Goal: Task Accomplishment & Management: Use online tool/utility

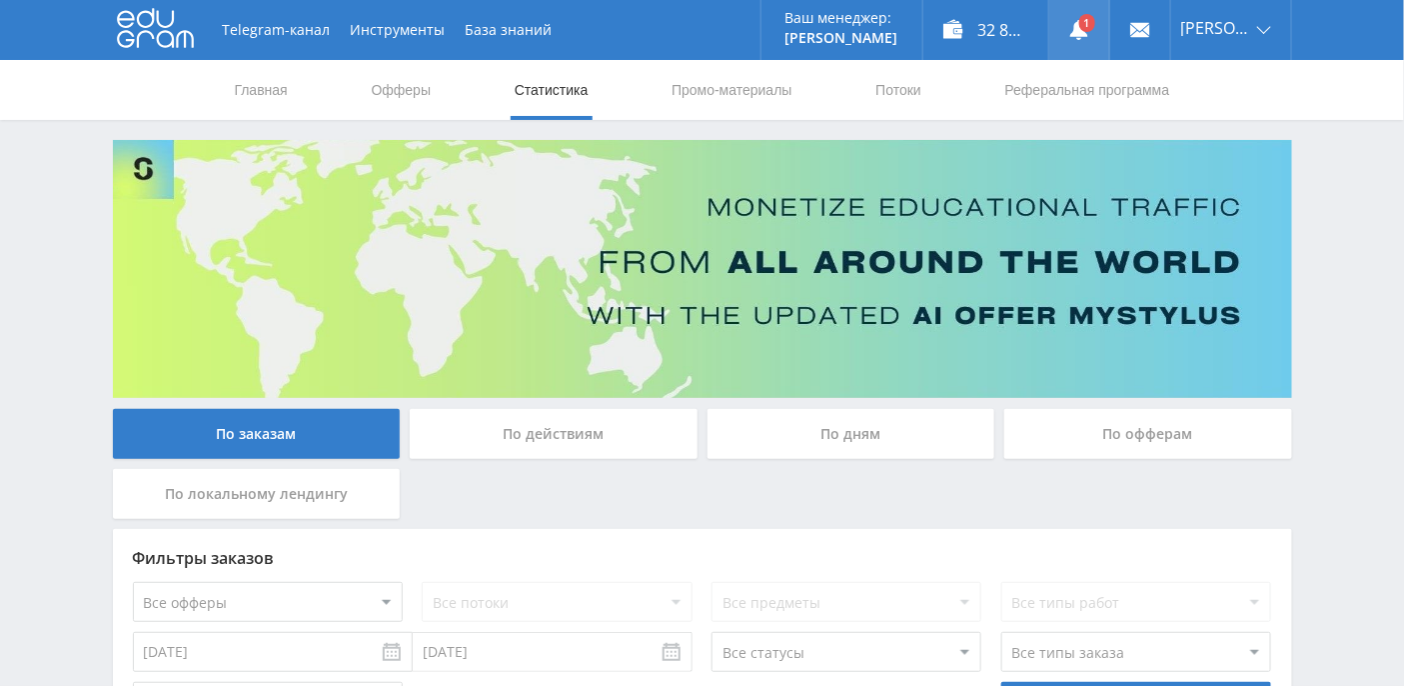
click at [1089, 33] on icon at bounding box center [1079, 30] width 20 height 20
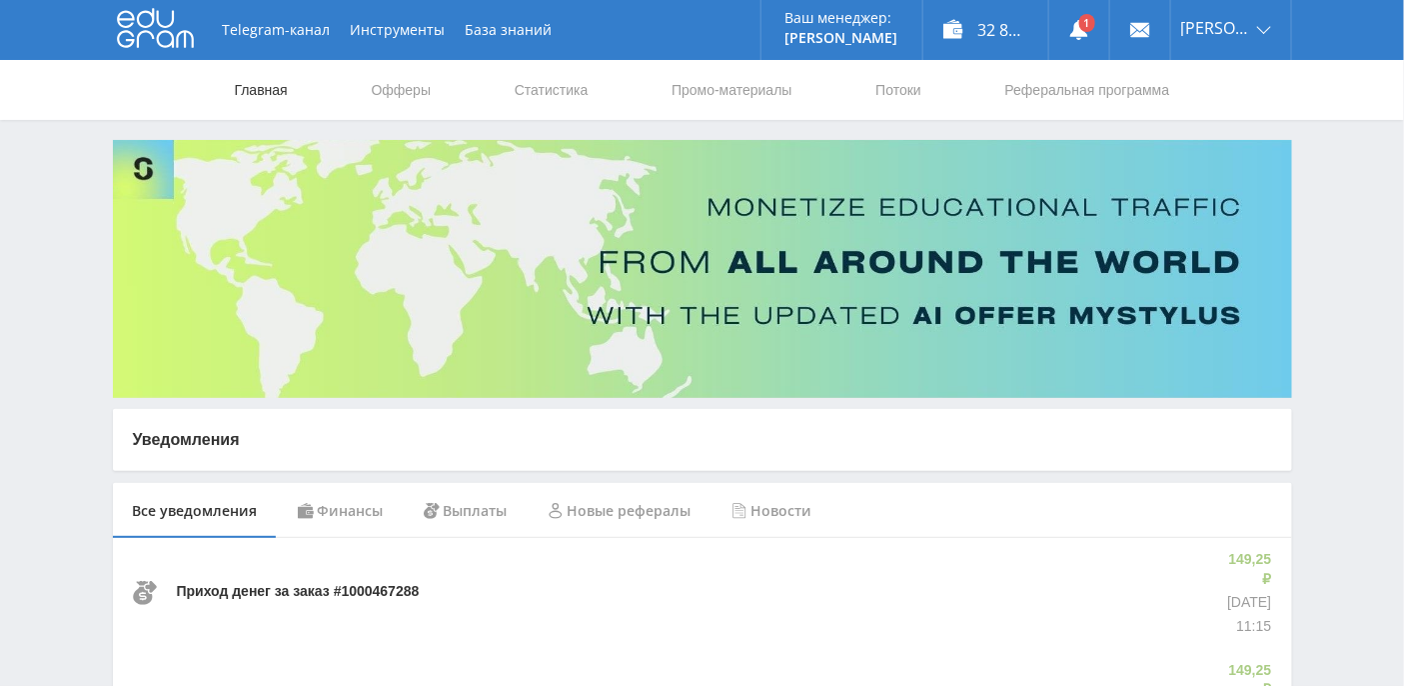
click at [254, 92] on link "Главная" at bounding box center [261, 90] width 57 height 60
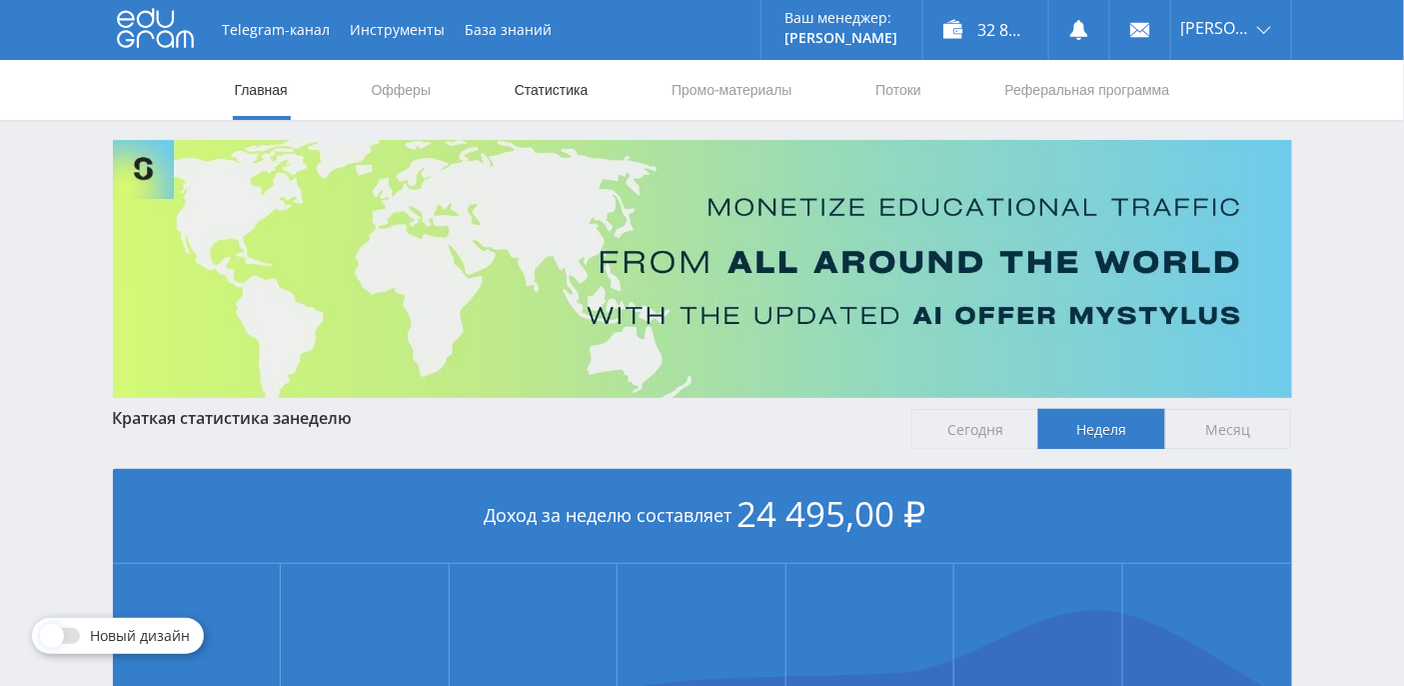
click at [572, 99] on link "Статистика" at bounding box center [552, 90] width 78 height 60
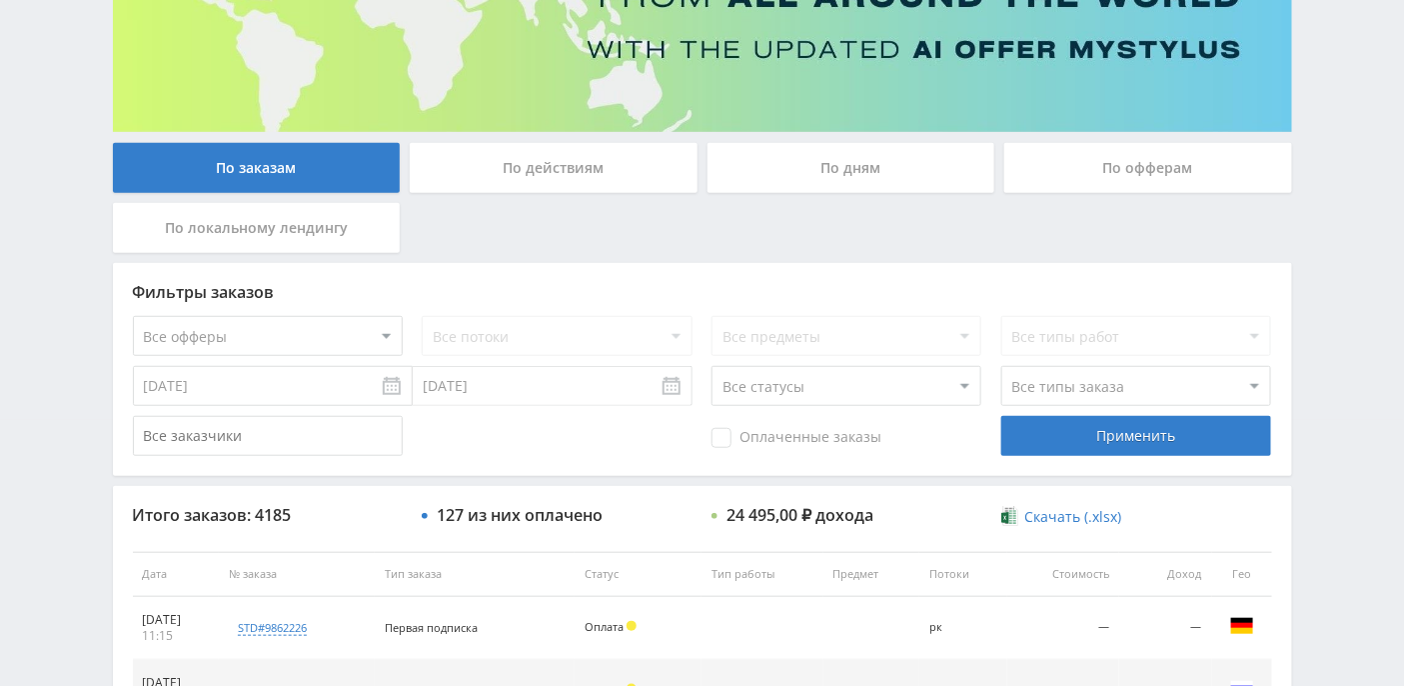
click at [869, 150] on div "По дням" at bounding box center [852, 168] width 288 height 50
click at [0, 0] on input "По дням" at bounding box center [0, 0] width 0 height 0
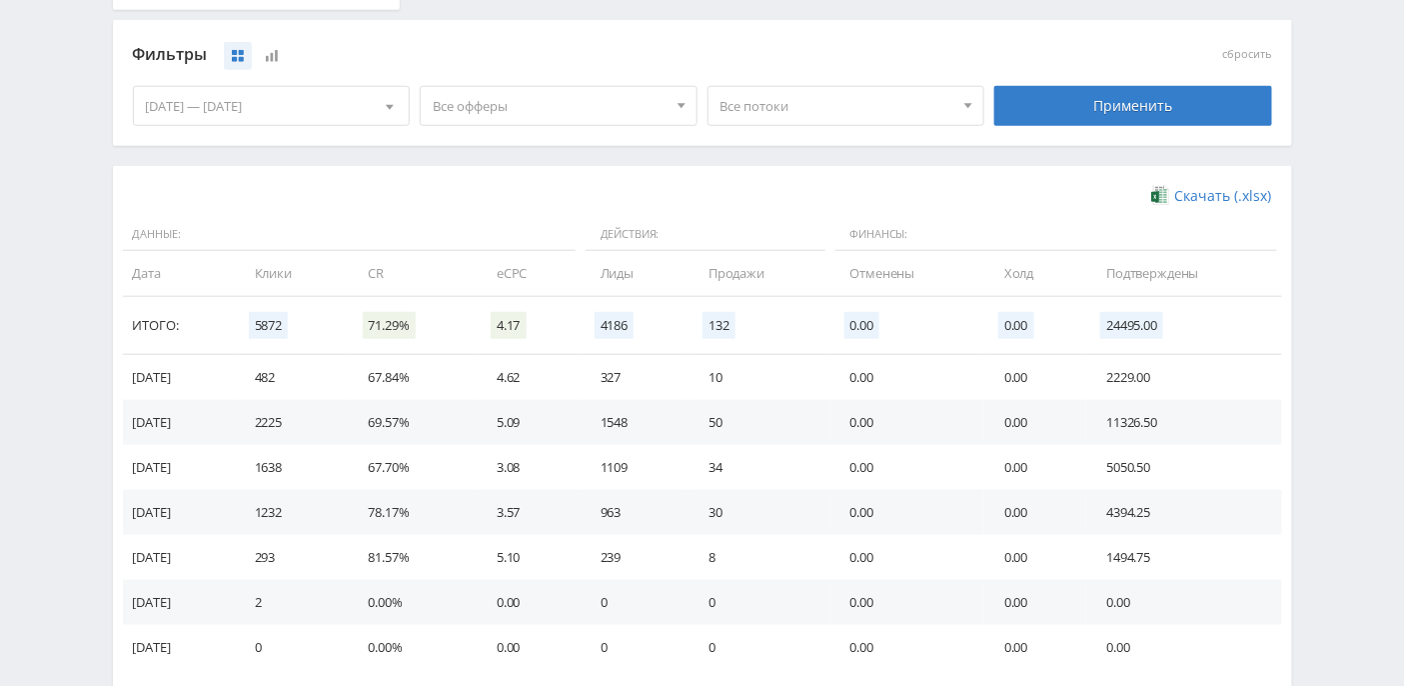
scroll to position [533, 0]
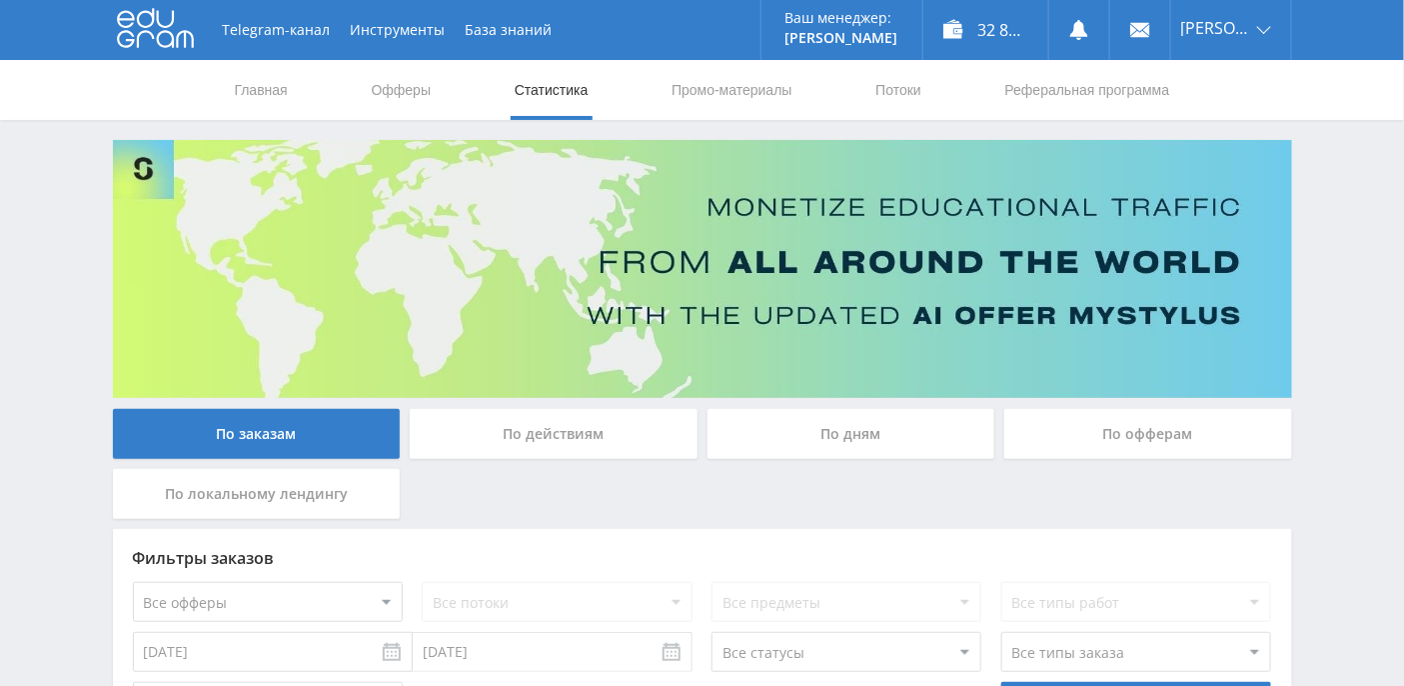
click at [559, 85] on link "Статистика" at bounding box center [552, 90] width 78 height 60
click at [725, 90] on link "Промо-материалы" at bounding box center [732, 90] width 124 height 60
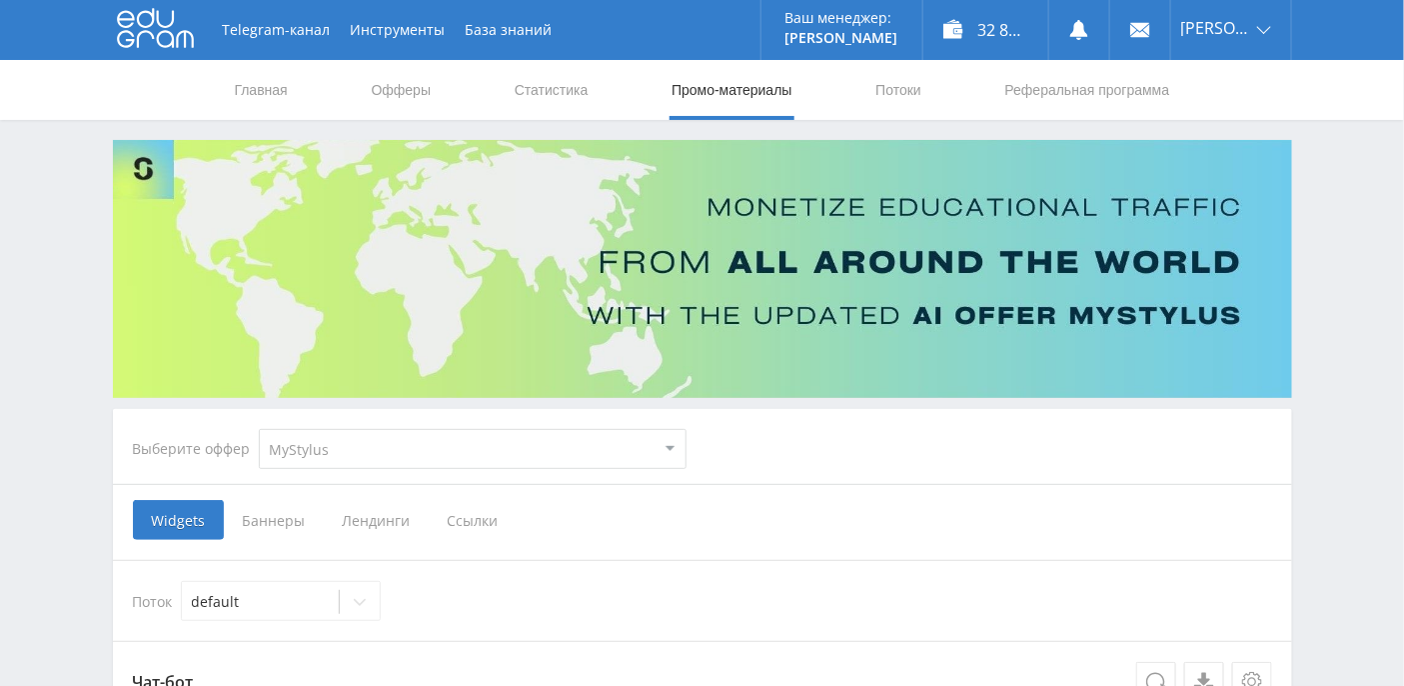
scroll to position [266, 0]
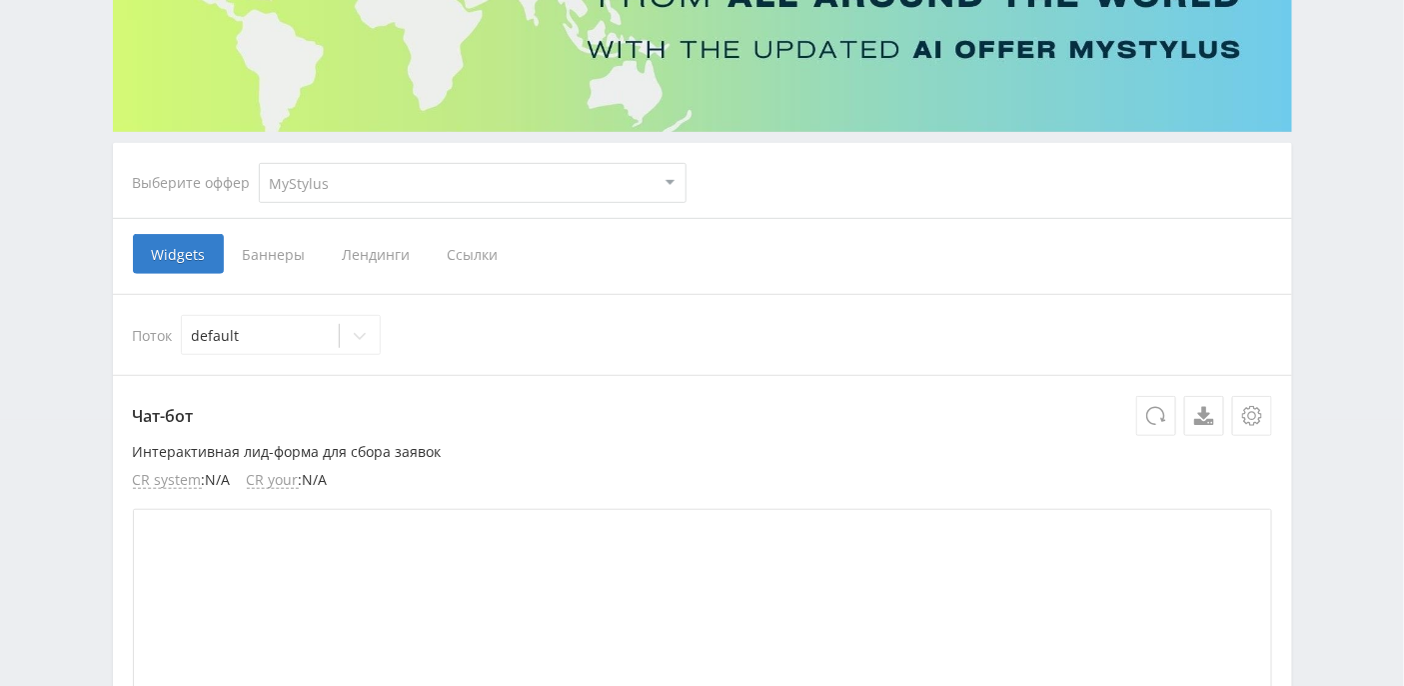
click at [503, 185] on select "MyStylus MyStylus - Revshare Кэмп Studybay Автор24 Studybay Brazil Study AI (Re…" at bounding box center [473, 183] width 428 height 40
select select "376"
click at [259, 163] on select "MyStylus MyStylus - Revshare Кэмп Studybay Автор24 Studybay Brazil Study AI (Re…" at bounding box center [473, 183] width 428 height 40
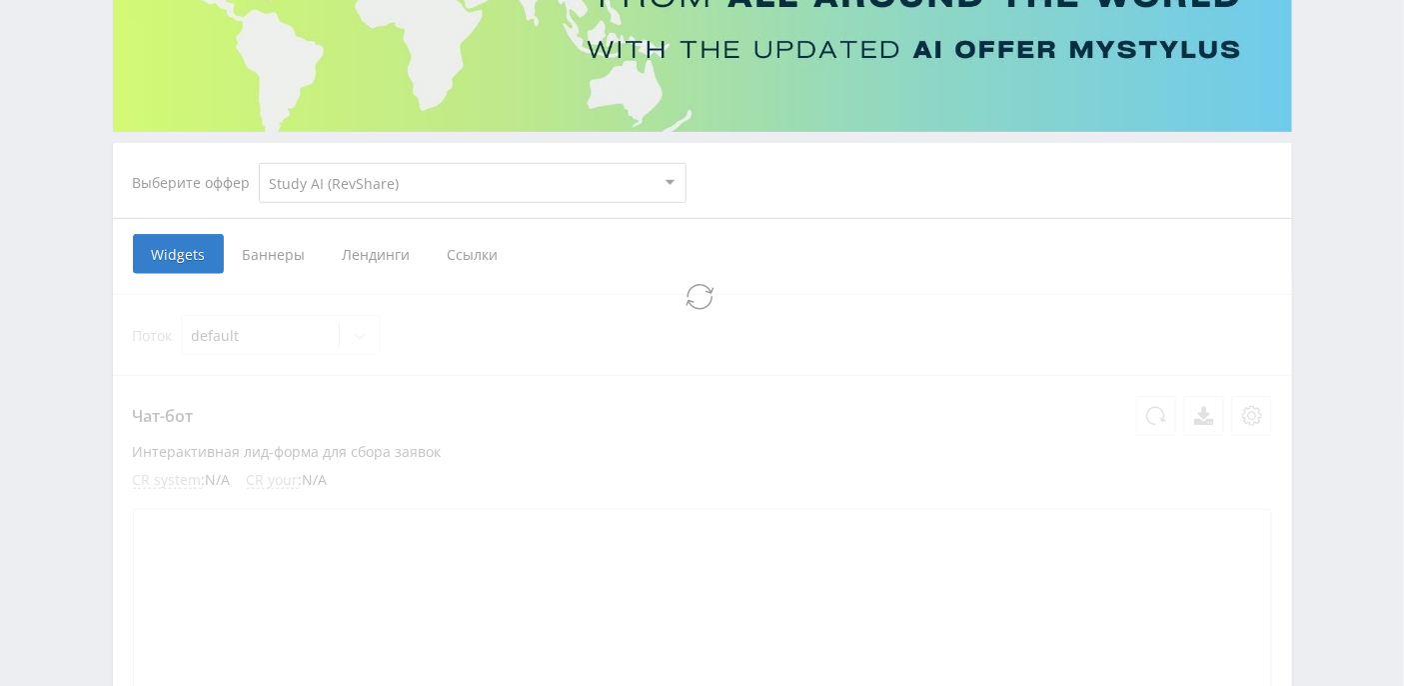
select select "376"
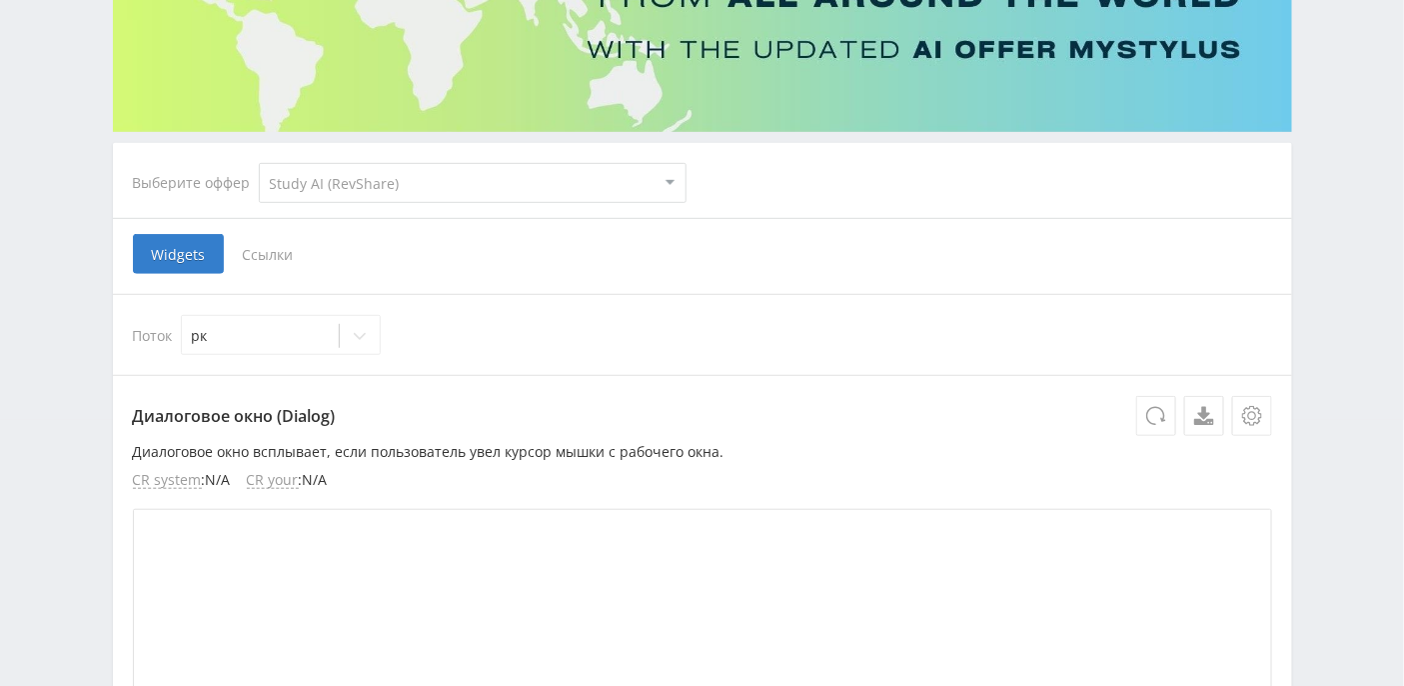
click at [275, 256] on span "Ссылки" at bounding box center [268, 254] width 89 height 40
click at [0, 0] on input "Ссылки" at bounding box center [0, 0] width 0 height 0
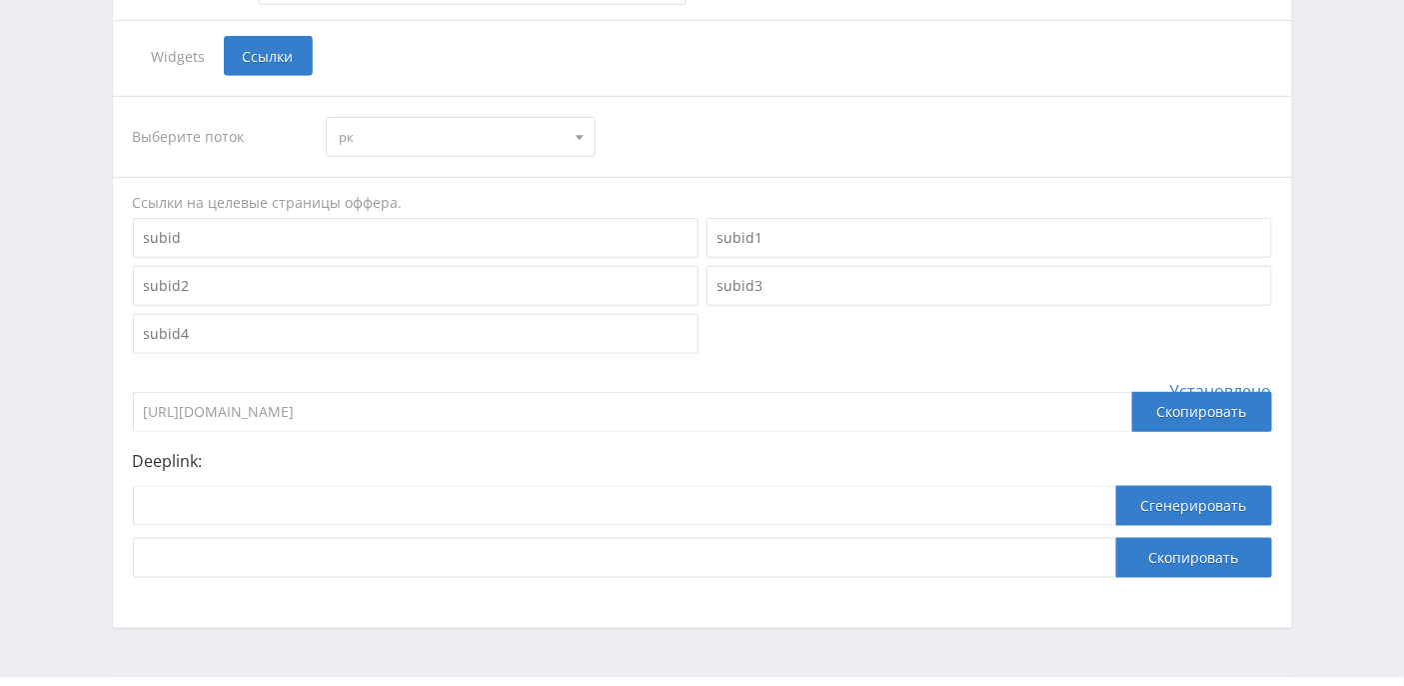
scroll to position [513, 0]
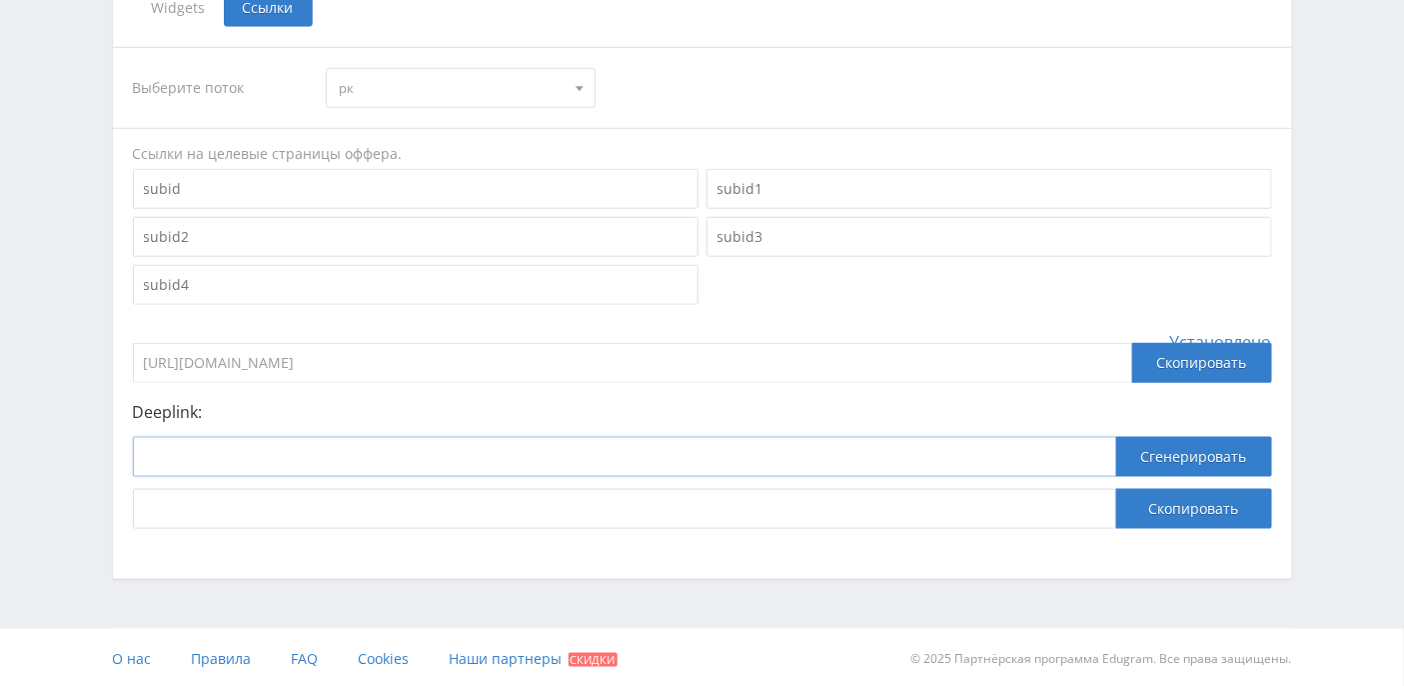
click at [370, 449] on input at bounding box center [625, 457] width 984 height 40
paste input "https://study24.ai/vkr/"
type input "https://study24.ai/vkr/"
click at [1188, 455] on button "Сгенерировать" at bounding box center [1194, 457] width 156 height 40
drag, startPoint x: 754, startPoint y: 516, endPoint x: 113, endPoint y: 481, distance: 641.6
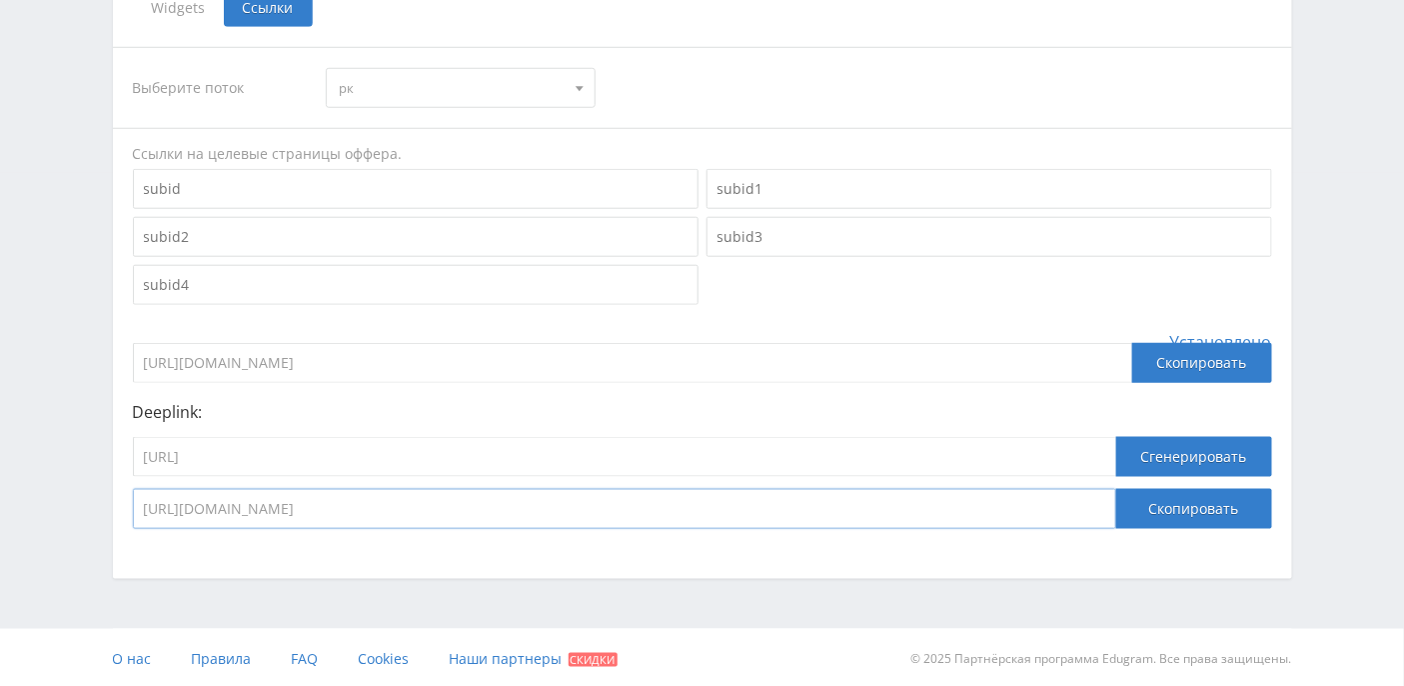
click at [113, 481] on div "Выберите поток рк рк default Ссылки на целевые страницы оффера. Установлено htt…" at bounding box center [702, 288] width 1179 height 522
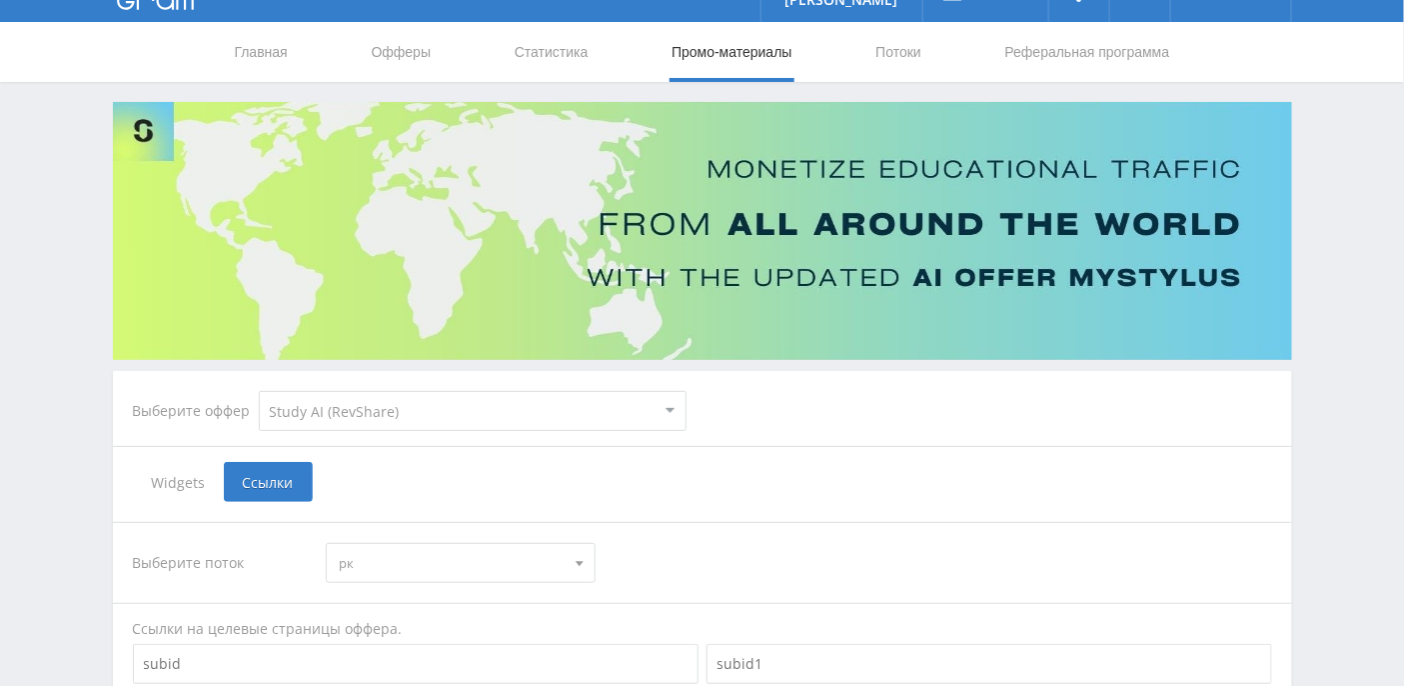
scroll to position [0, 0]
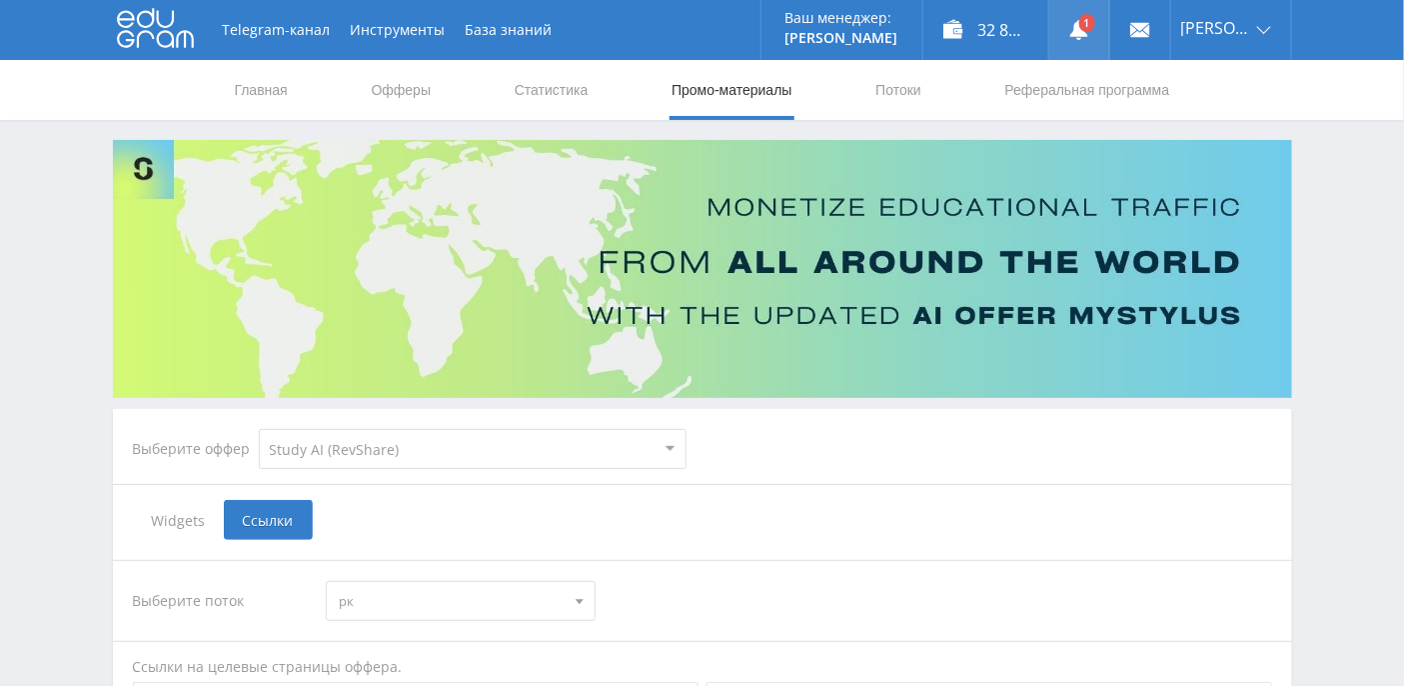
click at [1088, 29] on use at bounding box center [1079, 30] width 18 height 20
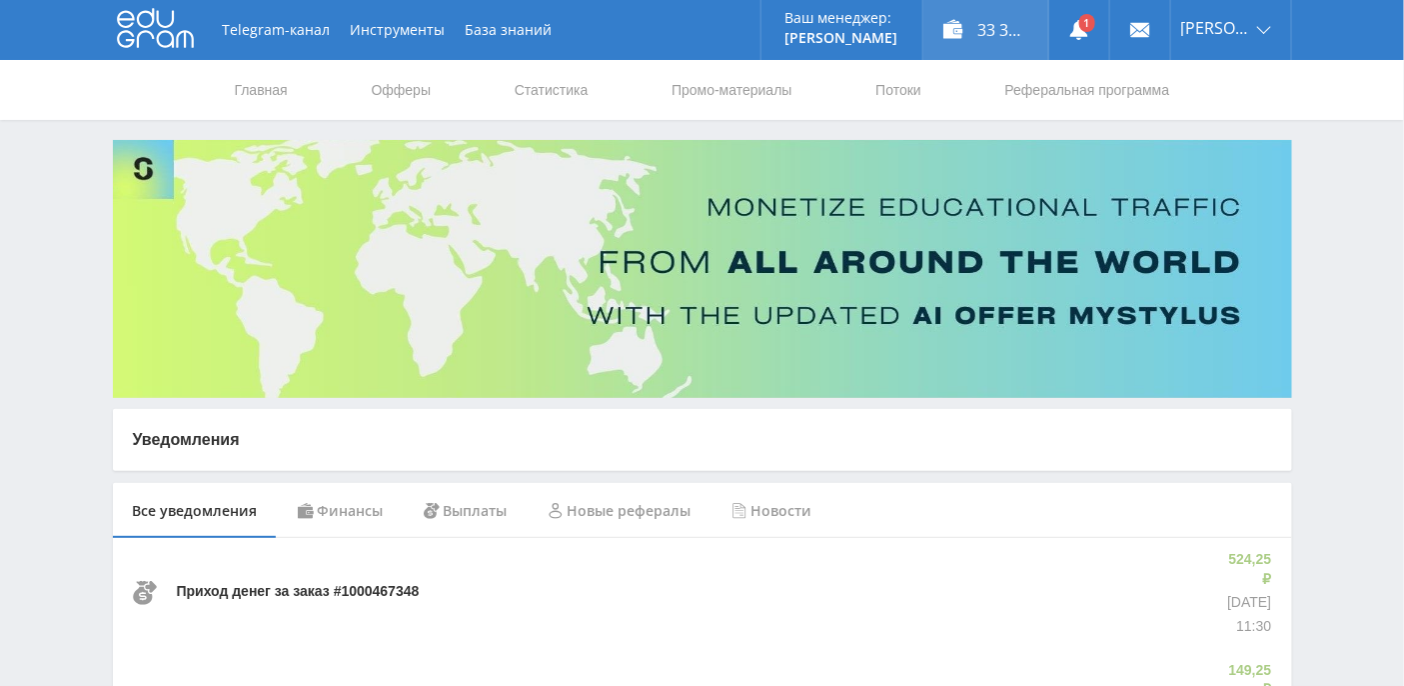
click at [1040, 33] on div "33 365,71 ₽" at bounding box center [986, 30] width 125 height 60
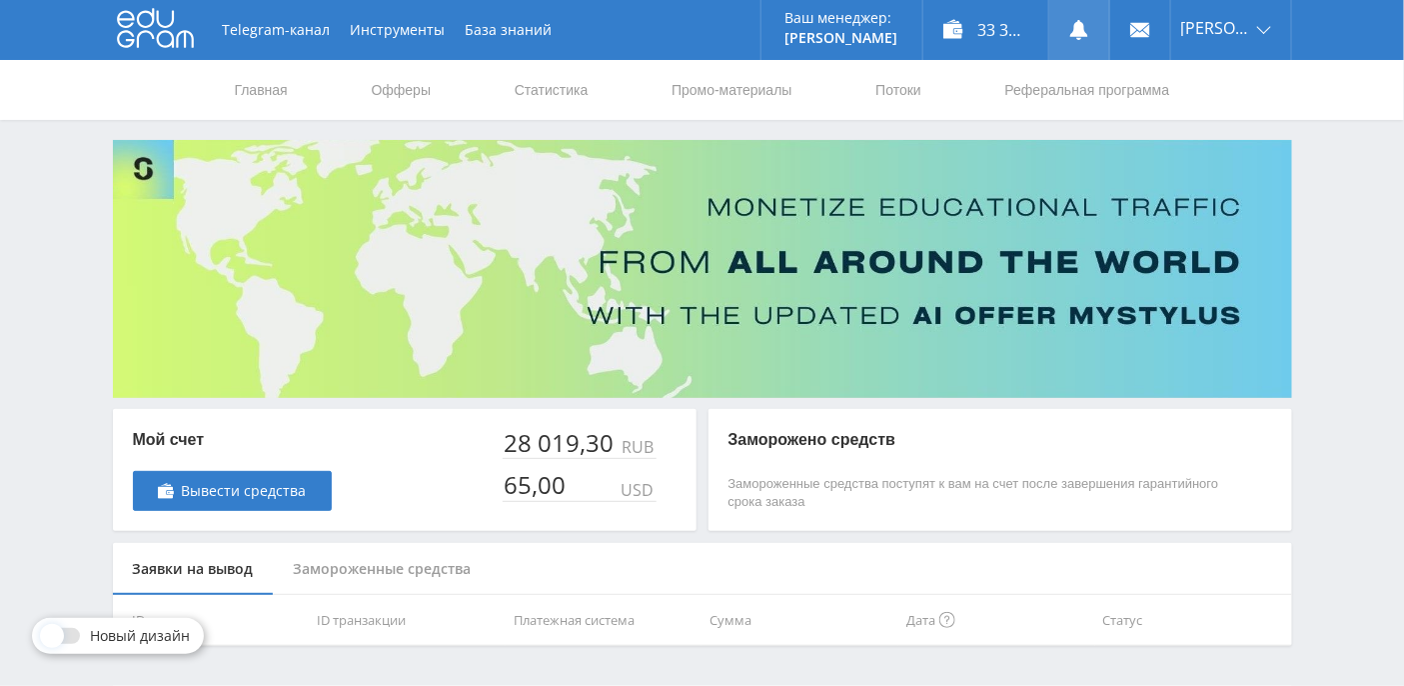
click at [1083, 33] on link at bounding box center [1079, 30] width 60 height 60
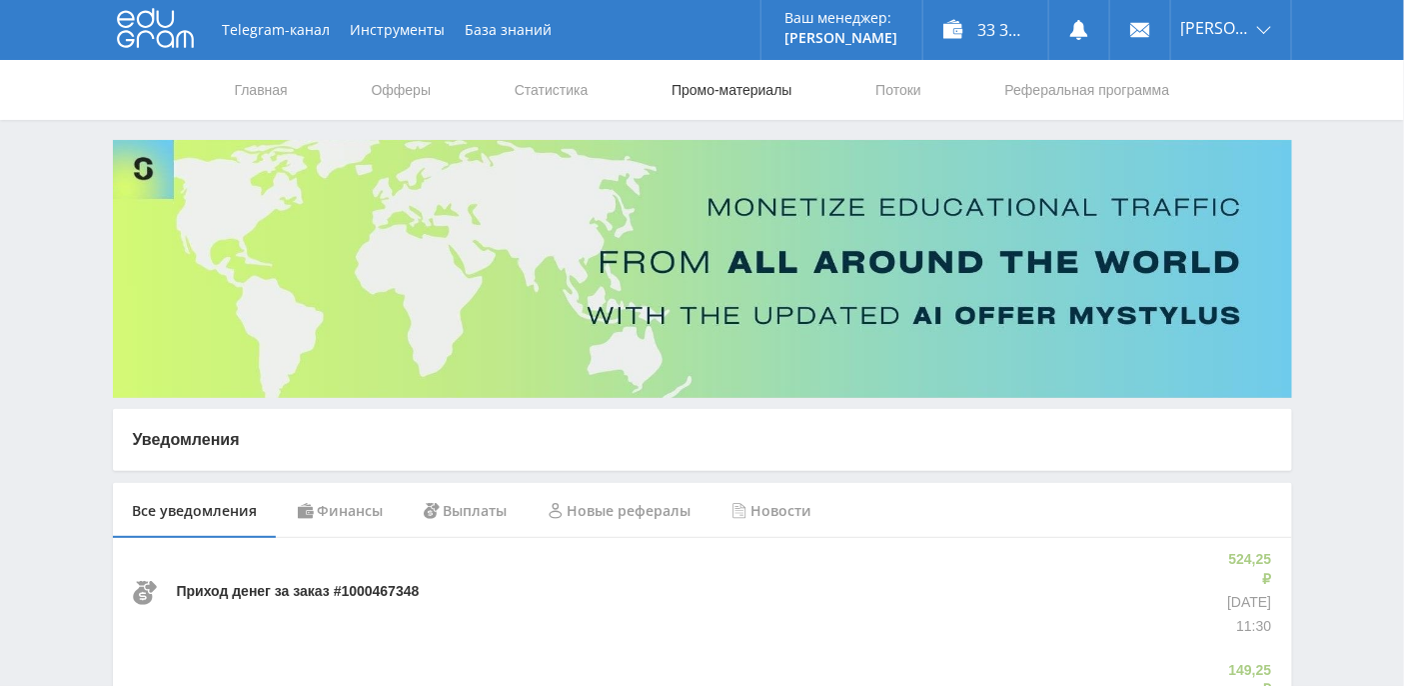
click at [719, 103] on link "Промо-материалы" at bounding box center [732, 90] width 124 height 60
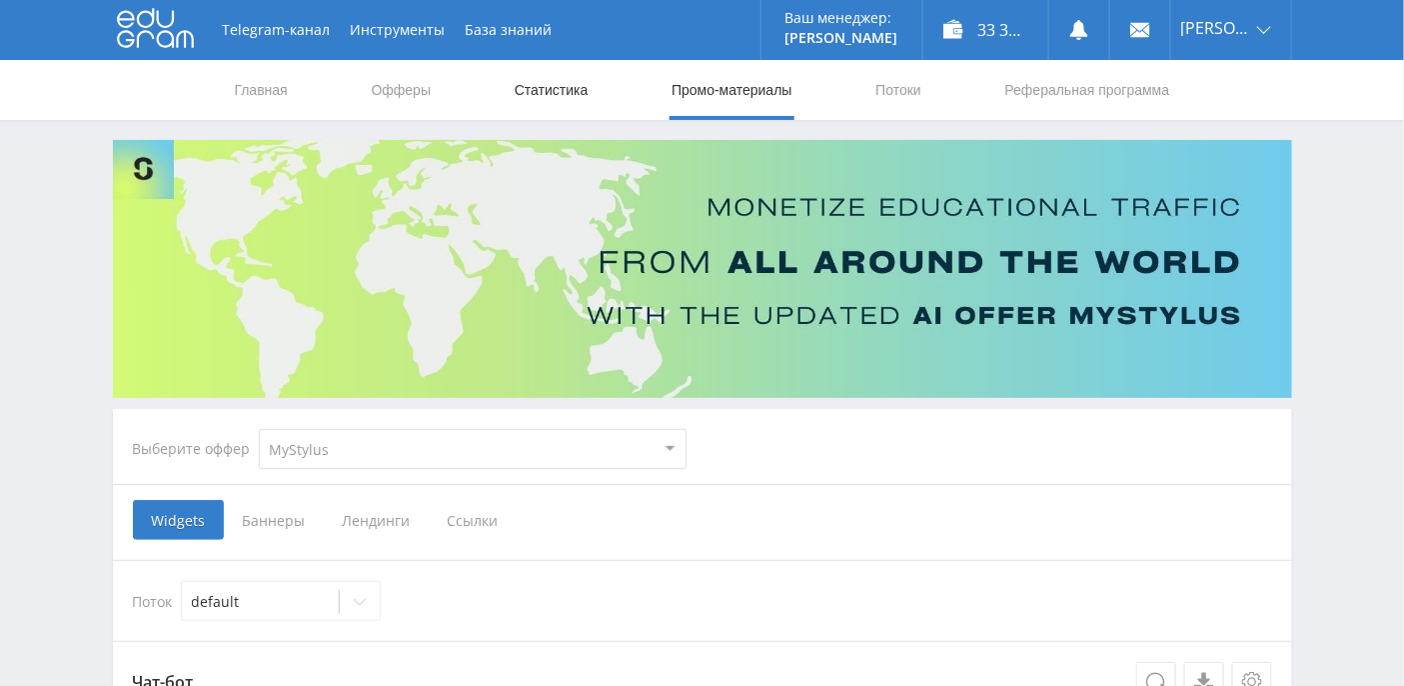
click at [585, 85] on link "Статистика" at bounding box center [552, 90] width 78 height 60
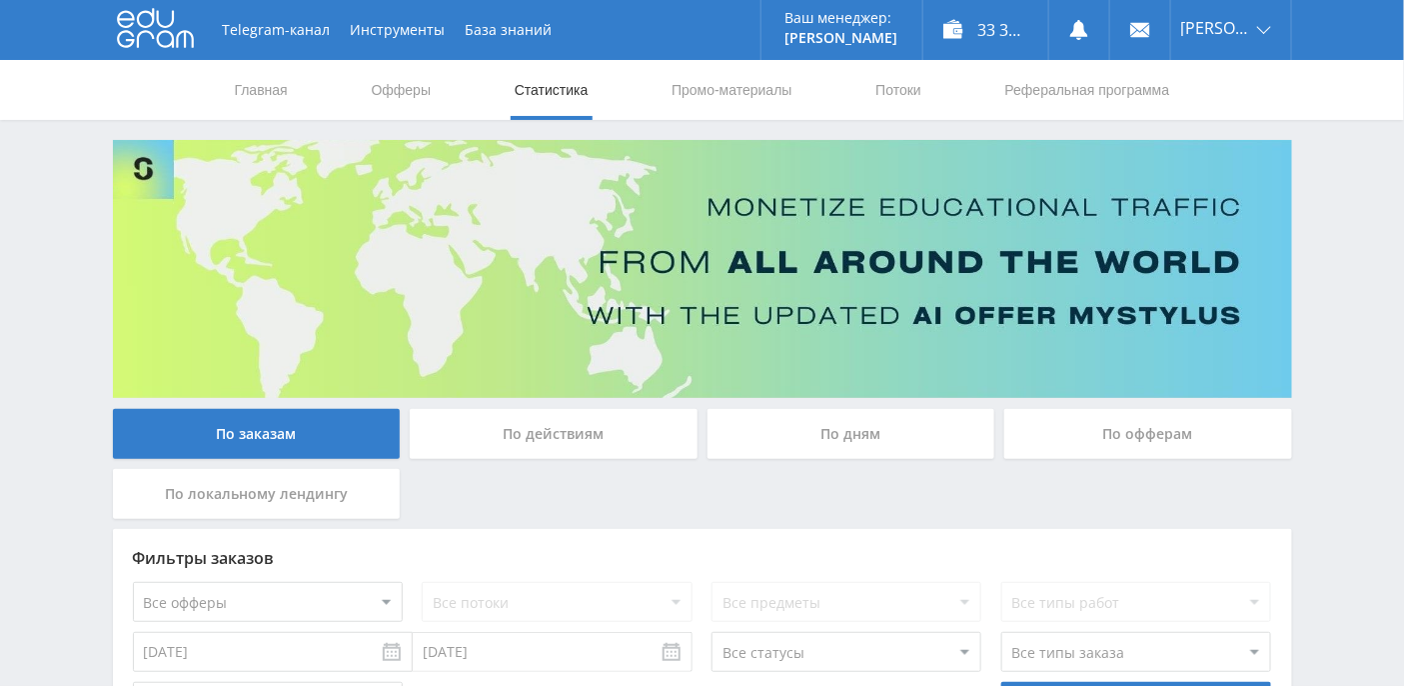
click at [863, 428] on div "По дням" at bounding box center [852, 434] width 288 height 50
click at [0, 0] on input "По дням" at bounding box center [0, 0] width 0 height 0
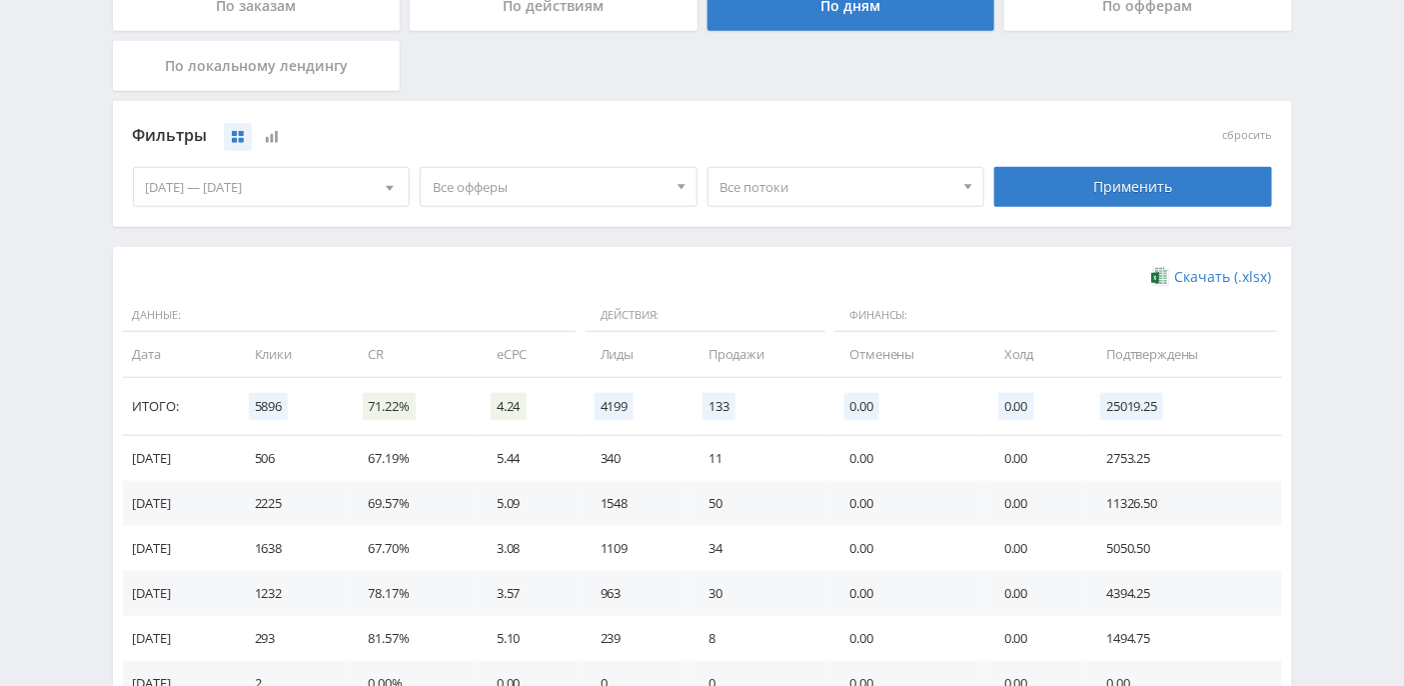
scroll to position [533, 0]
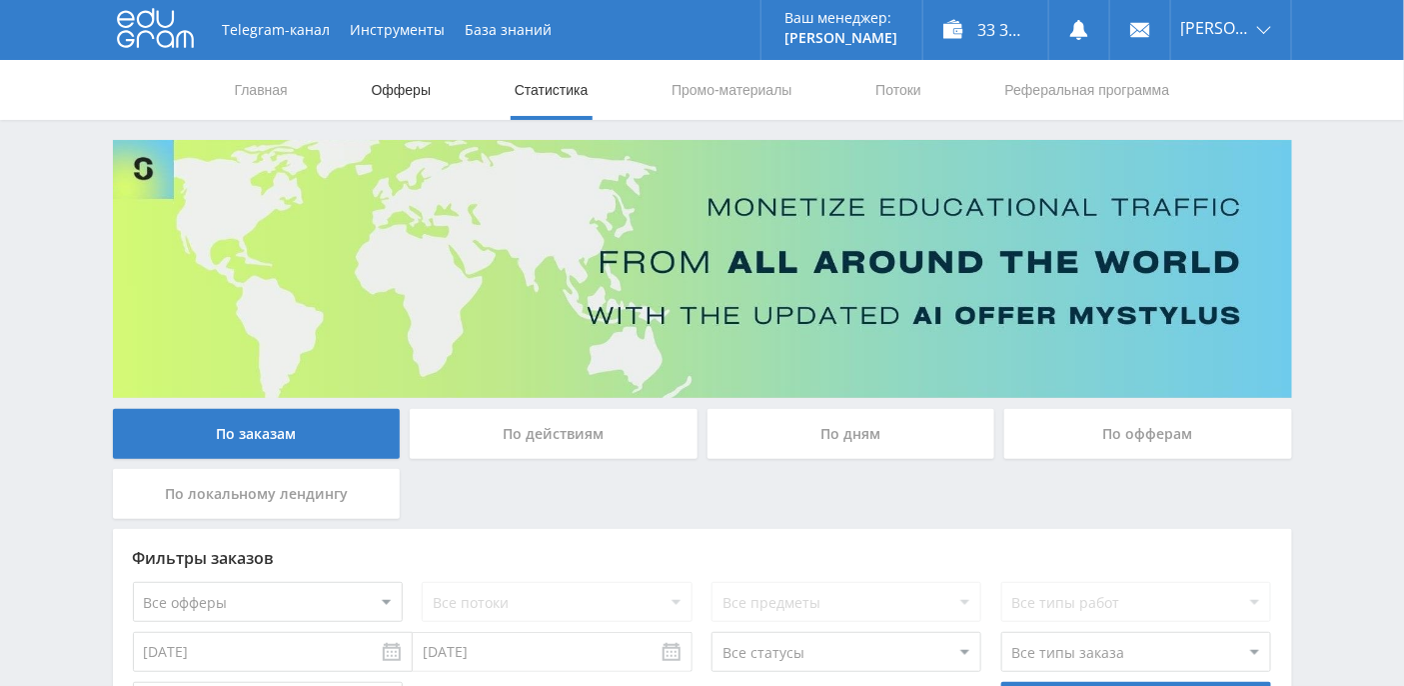
click at [389, 97] on link "Офферы" at bounding box center [402, 90] width 64 height 60
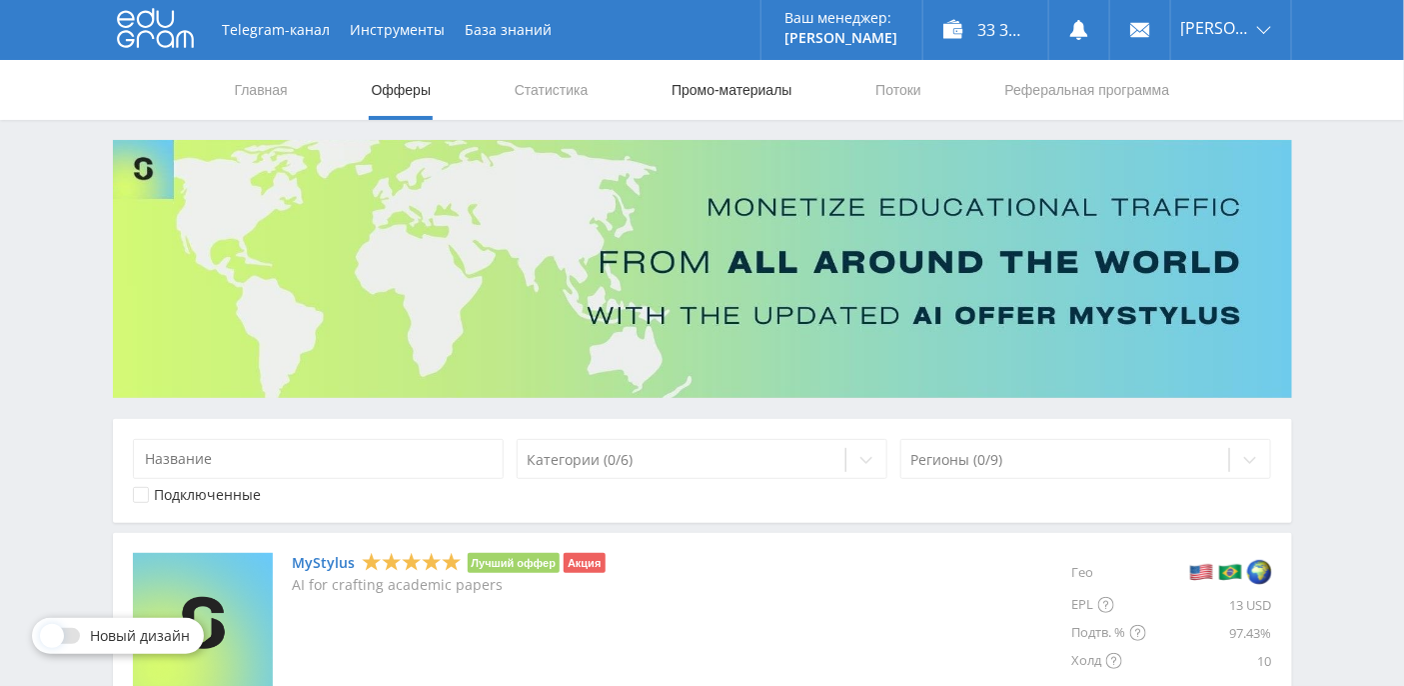
click at [775, 82] on link "Промо-материалы" at bounding box center [732, 90] width 124 height 60
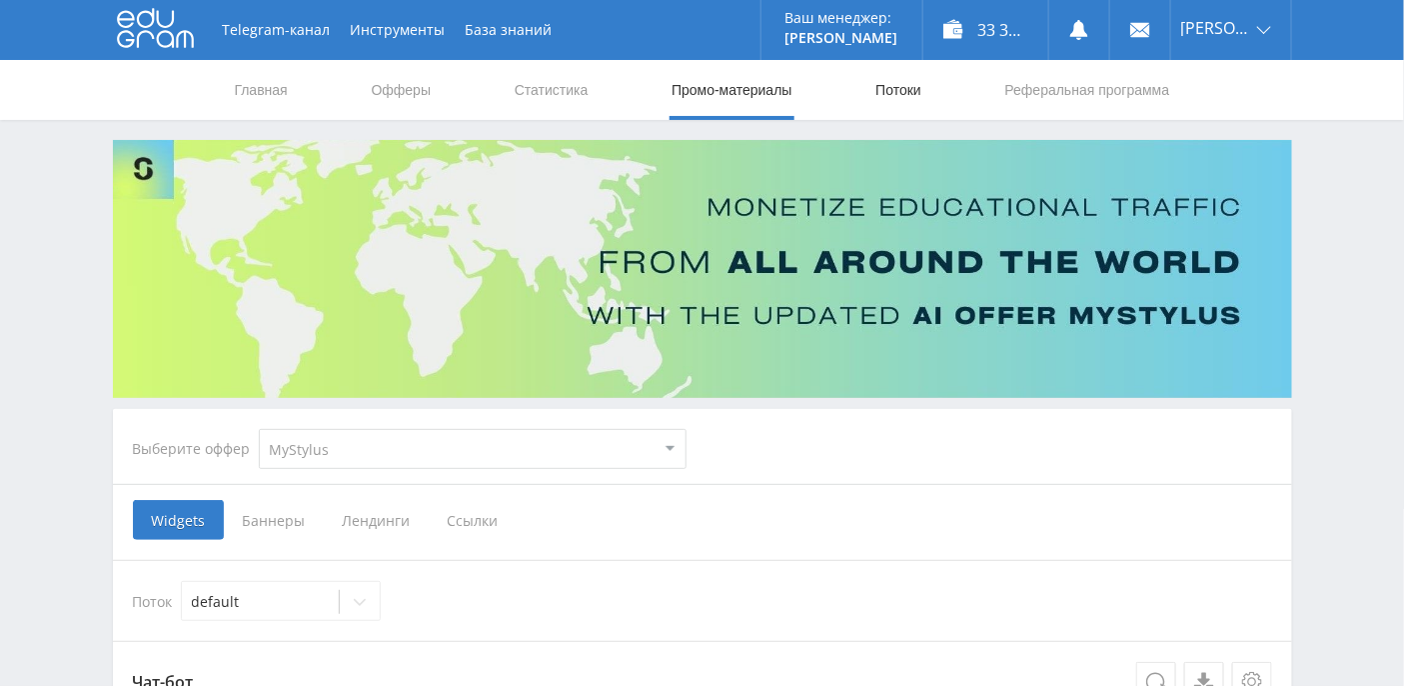
click at [897, 97] on link "Потоки" at bounding box center [899, 90] width 50 height 60
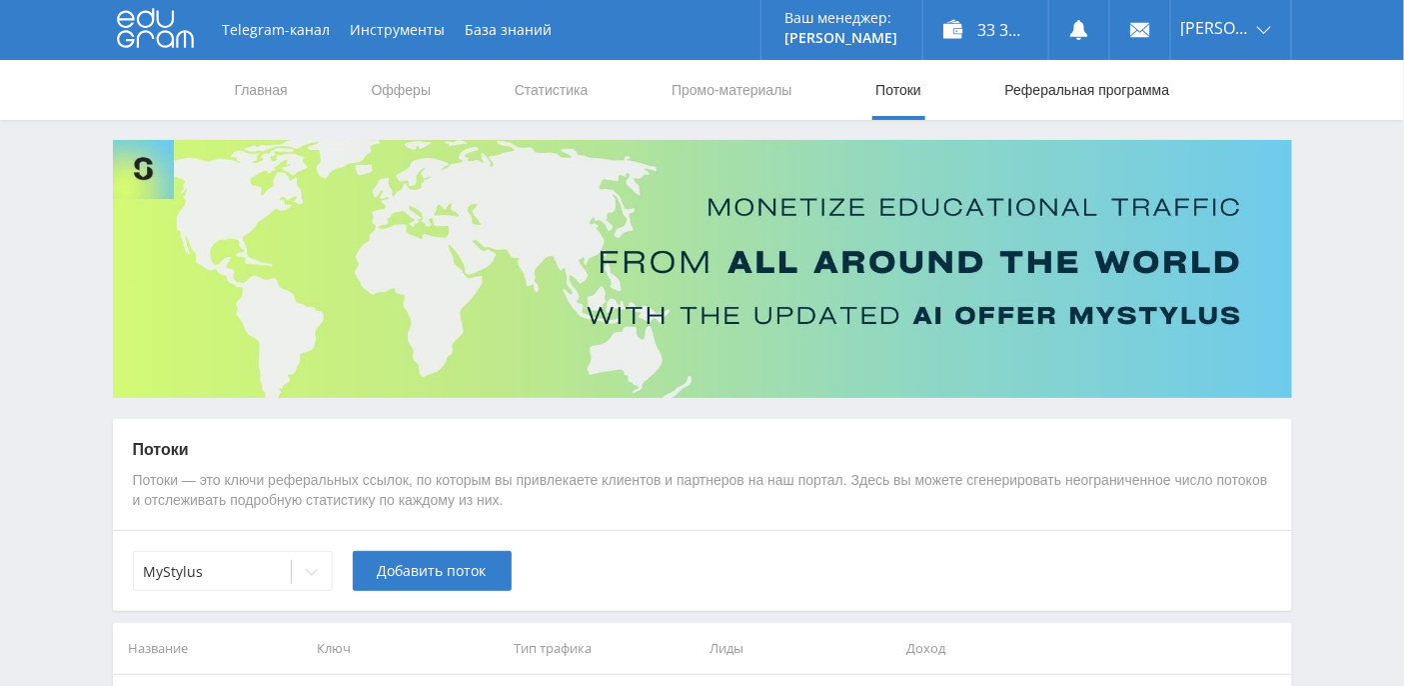
click at [1075, 100] on link "Реферальная программа" at bounding box center [1088, 90] width 169 height 60
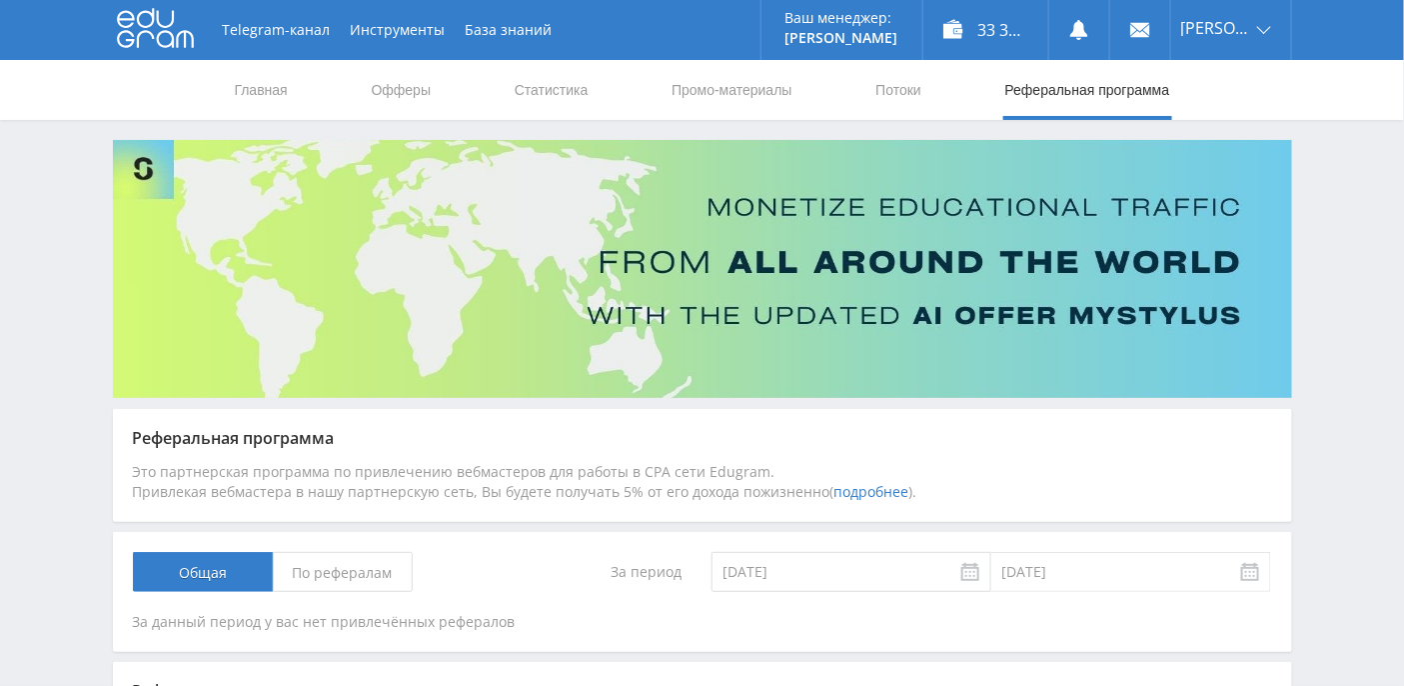
click at [854, 494] on link "подробнее" at bounding box center [872, 491] width 75 height 19
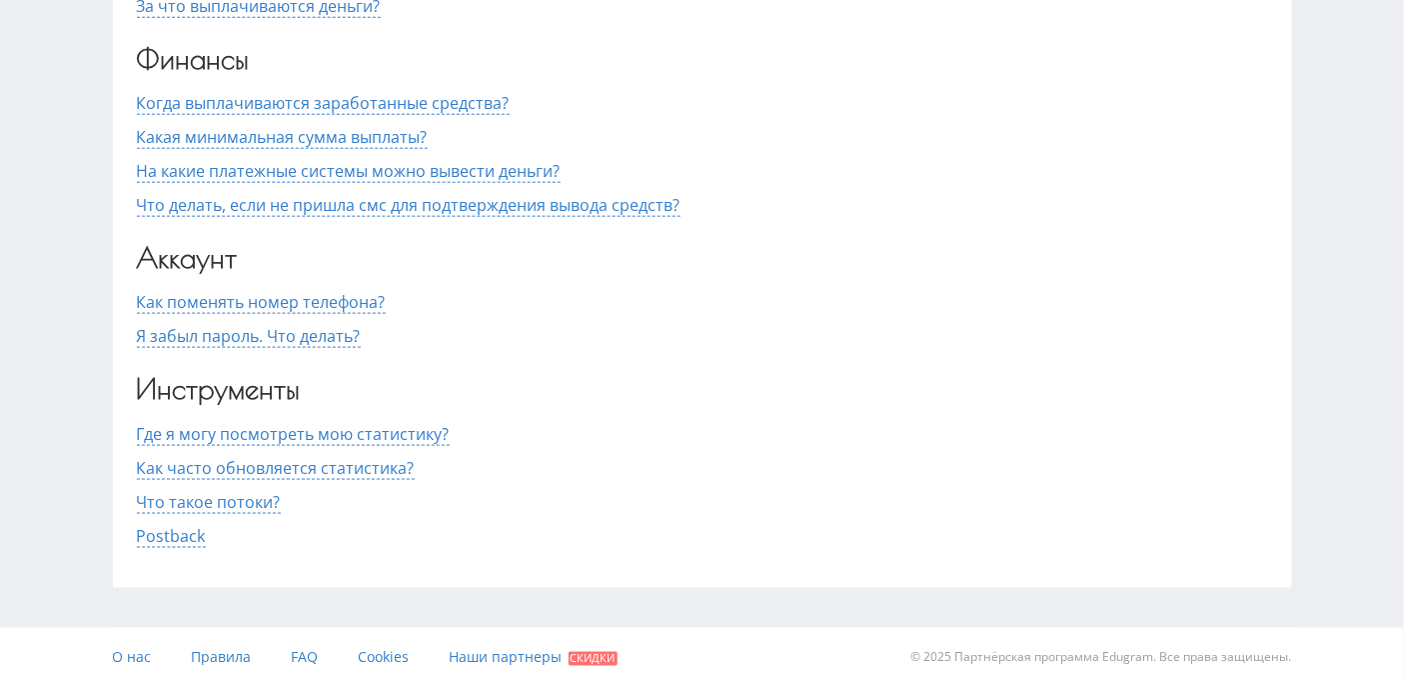
scroll to position [281, 0]
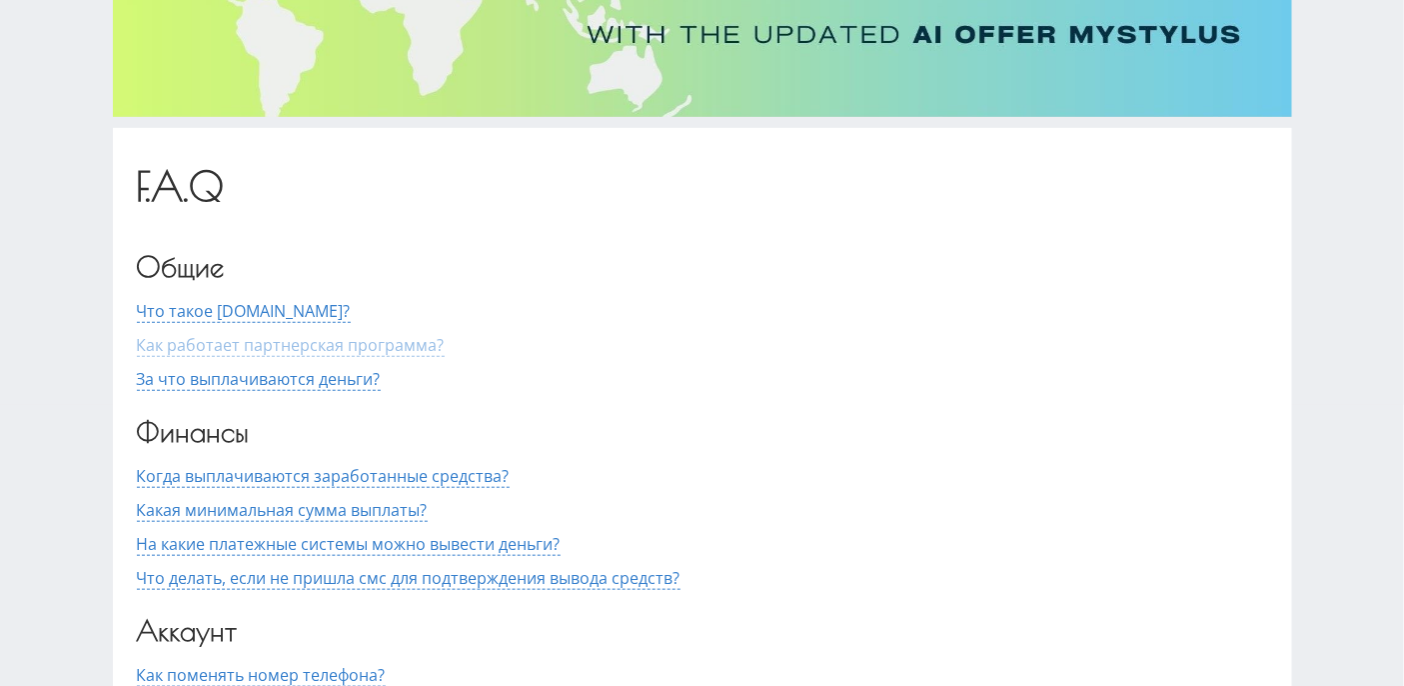
click at [256, 344] on span "Как работает партнерская программа?" at bounding box center [291, 345] width 308 height 23
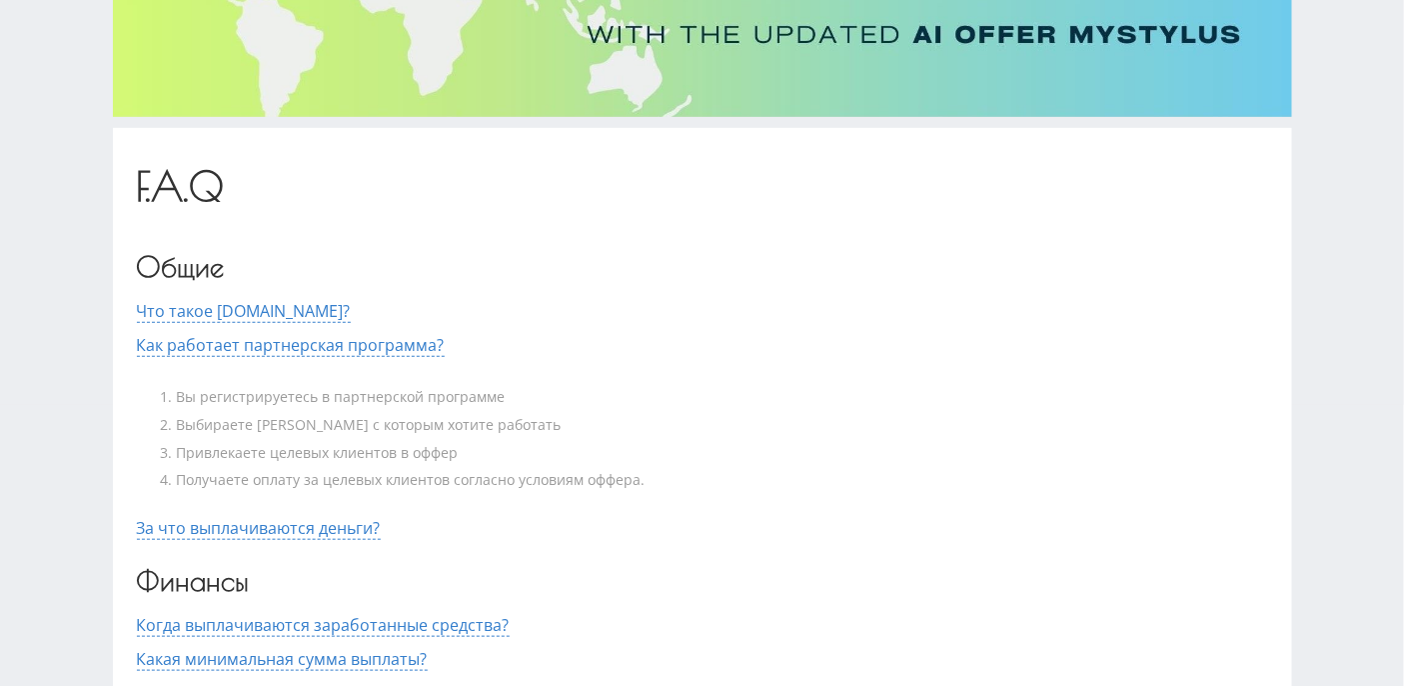
scroll to position [415, 0]
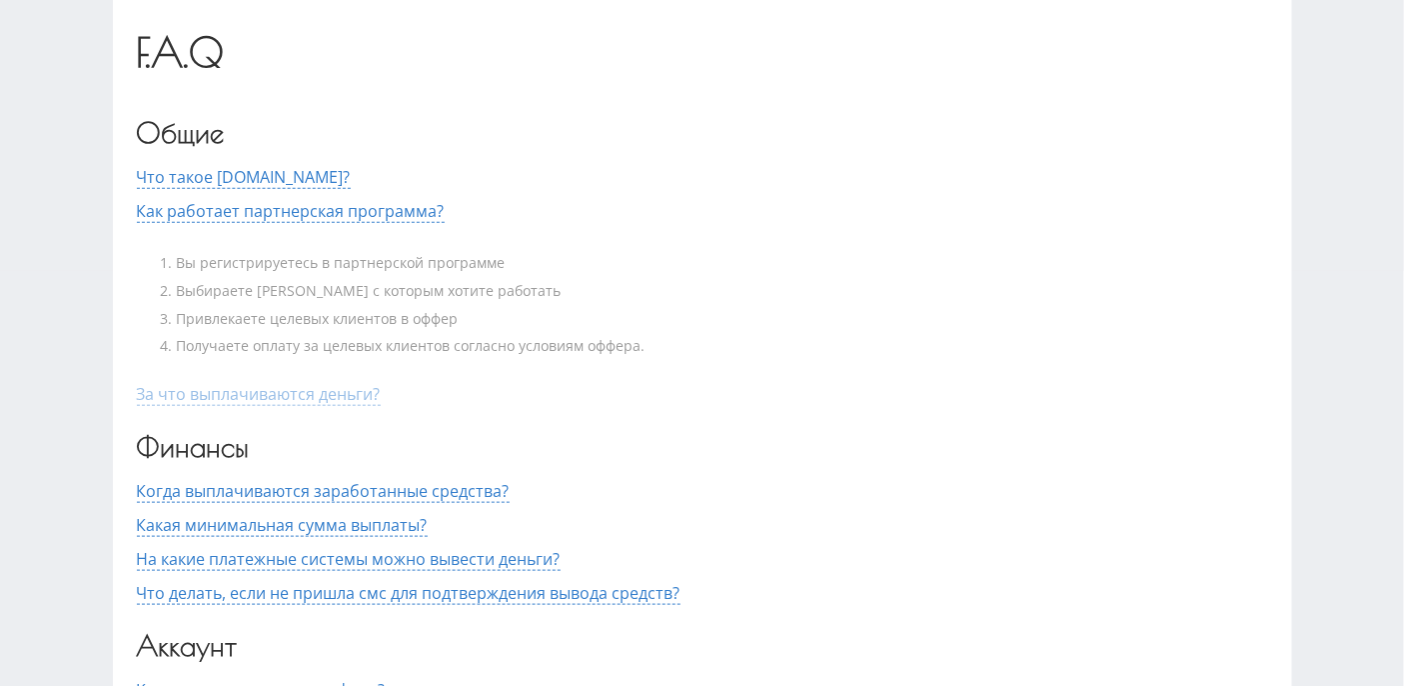
click at [197, 394] on span "За что выплачиваются деньги?" at bounding box center [259, 394] width 244 height 23
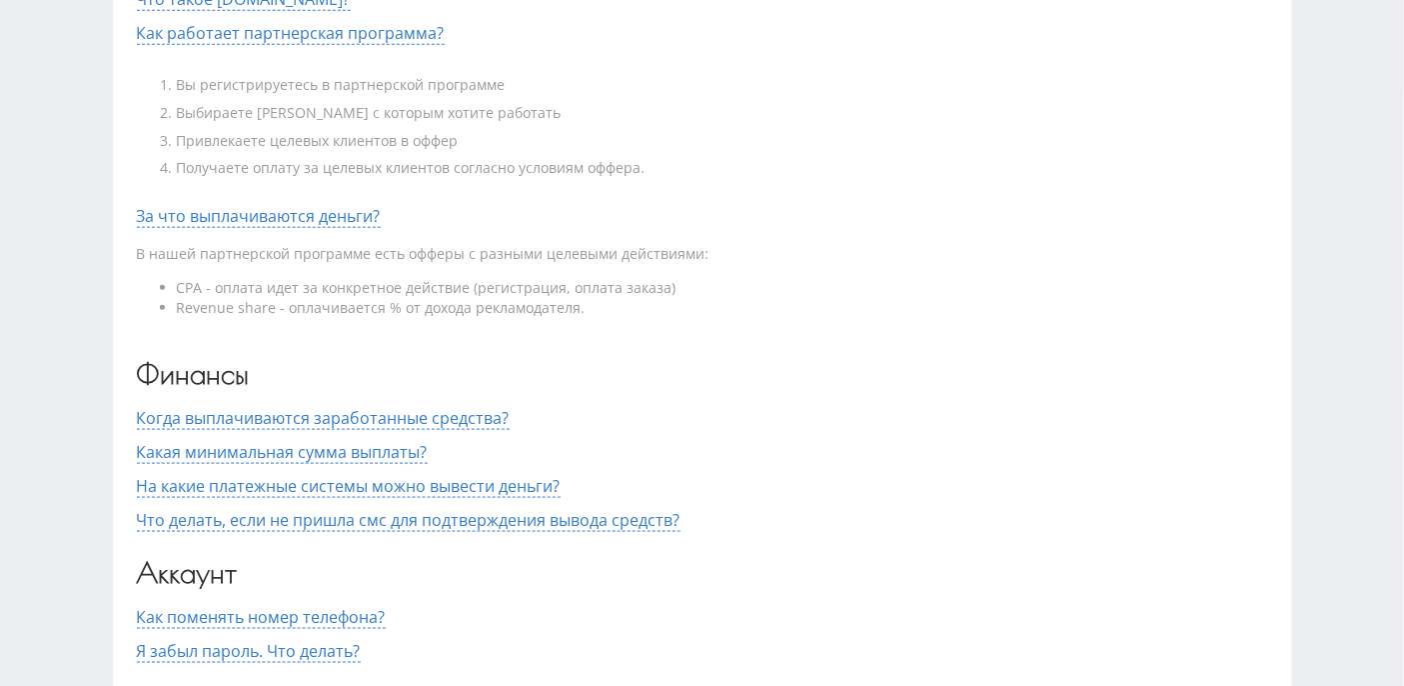
scroll to position [815, 0]
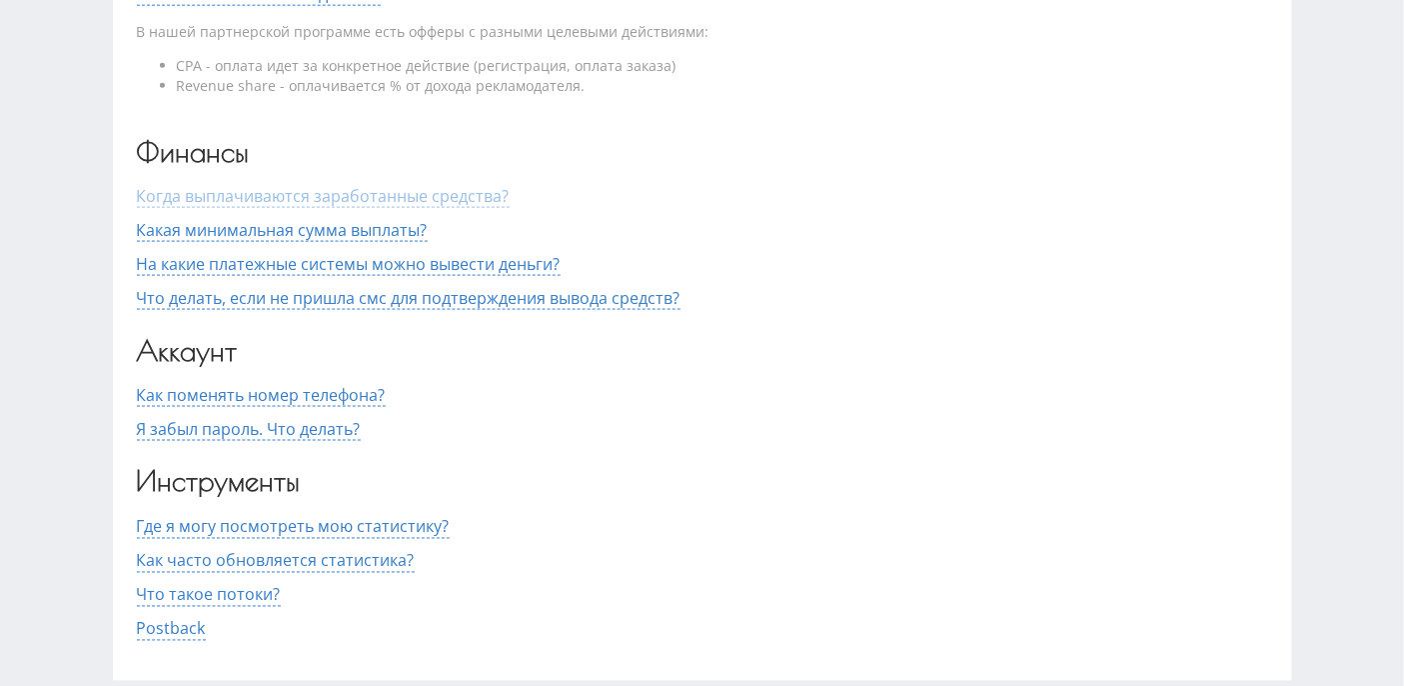
click at [229, 200] on span "Когда выплачиваются заработанные средства?" at bounding box center [323, 196] width 373 height 23
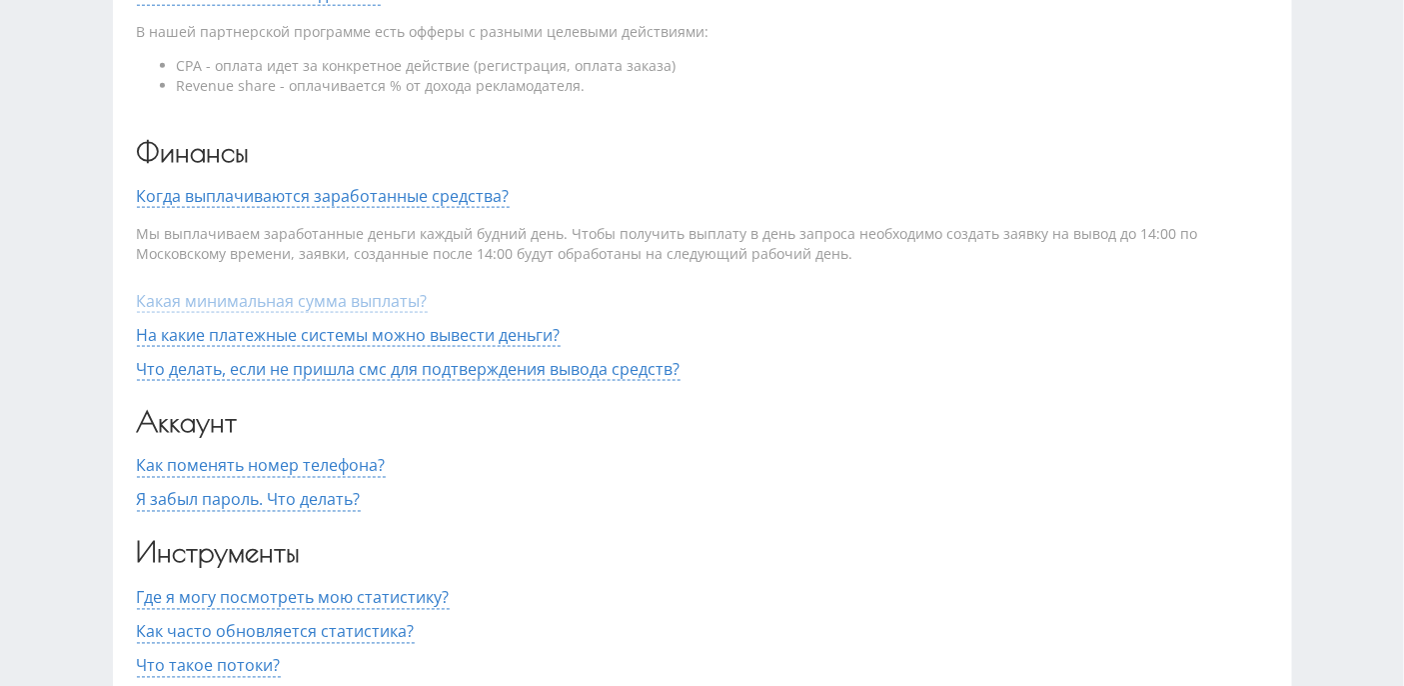
click at [228, 308] on span "Какая минимальная сумма выплаты?" at bounding box center [282, 301] width 291 height 23
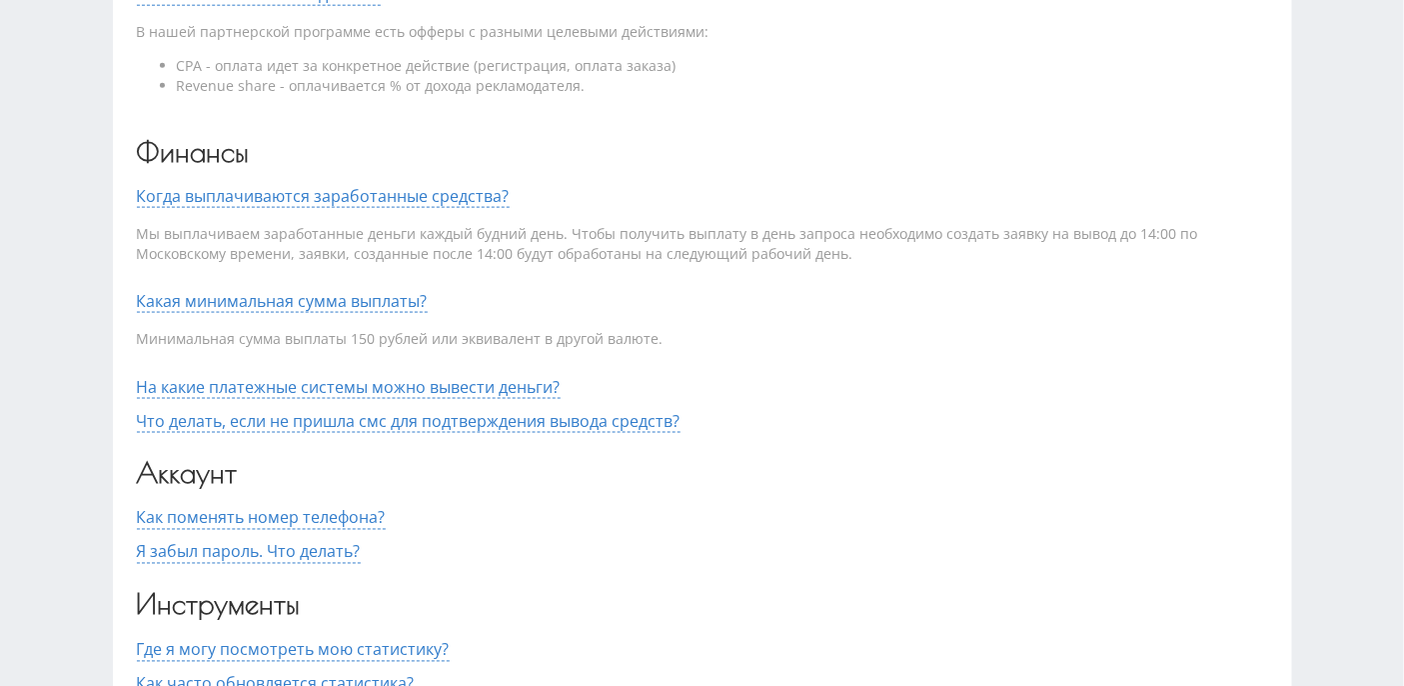
scroll to position [948, 0]
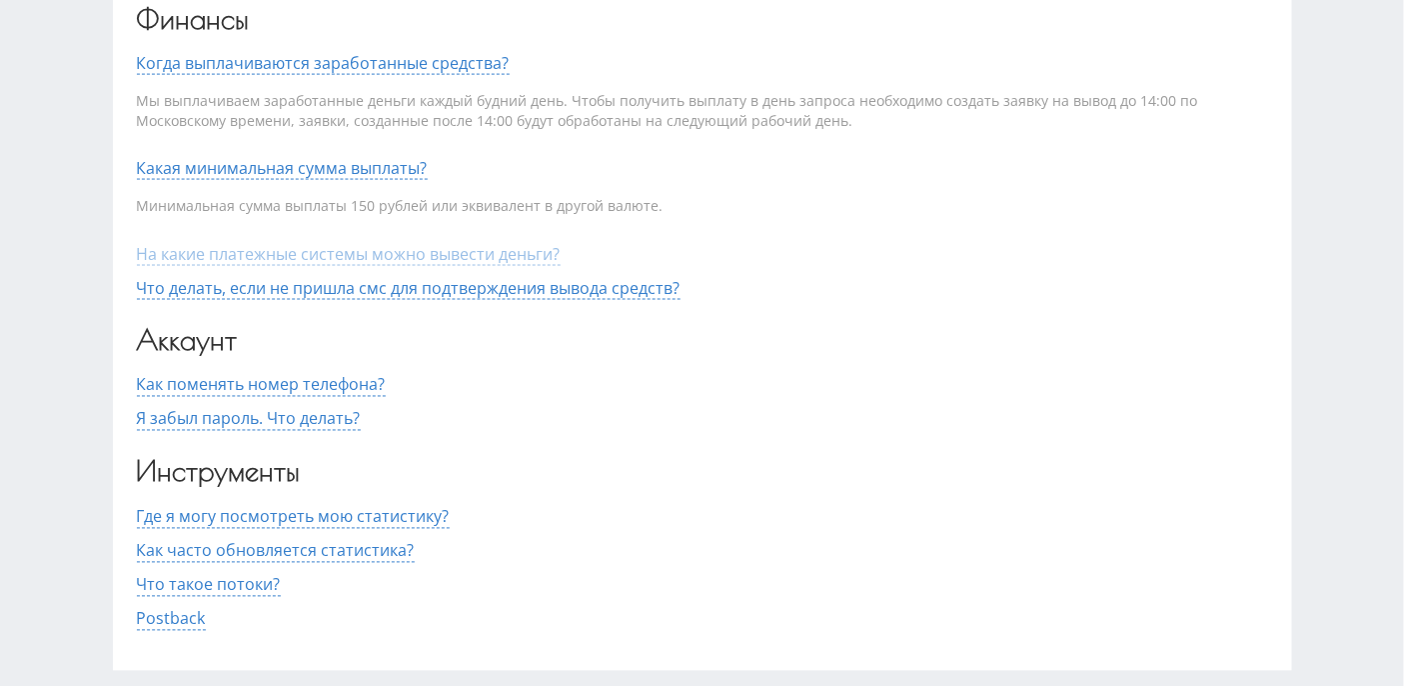
click at [209, 253] on span "На какие платежные системы можно вывести деньги?" at bounding box center [349, 254] width 424 height 23
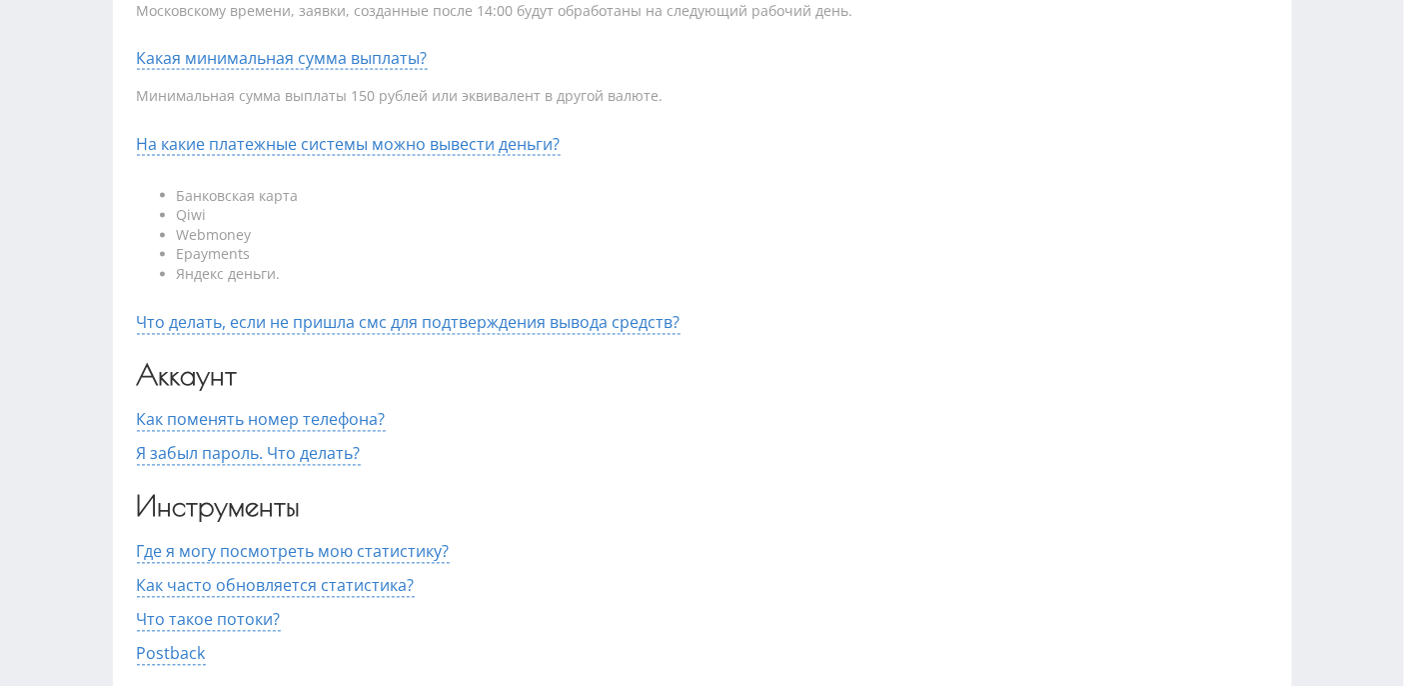
scroll to position [1080, 0]
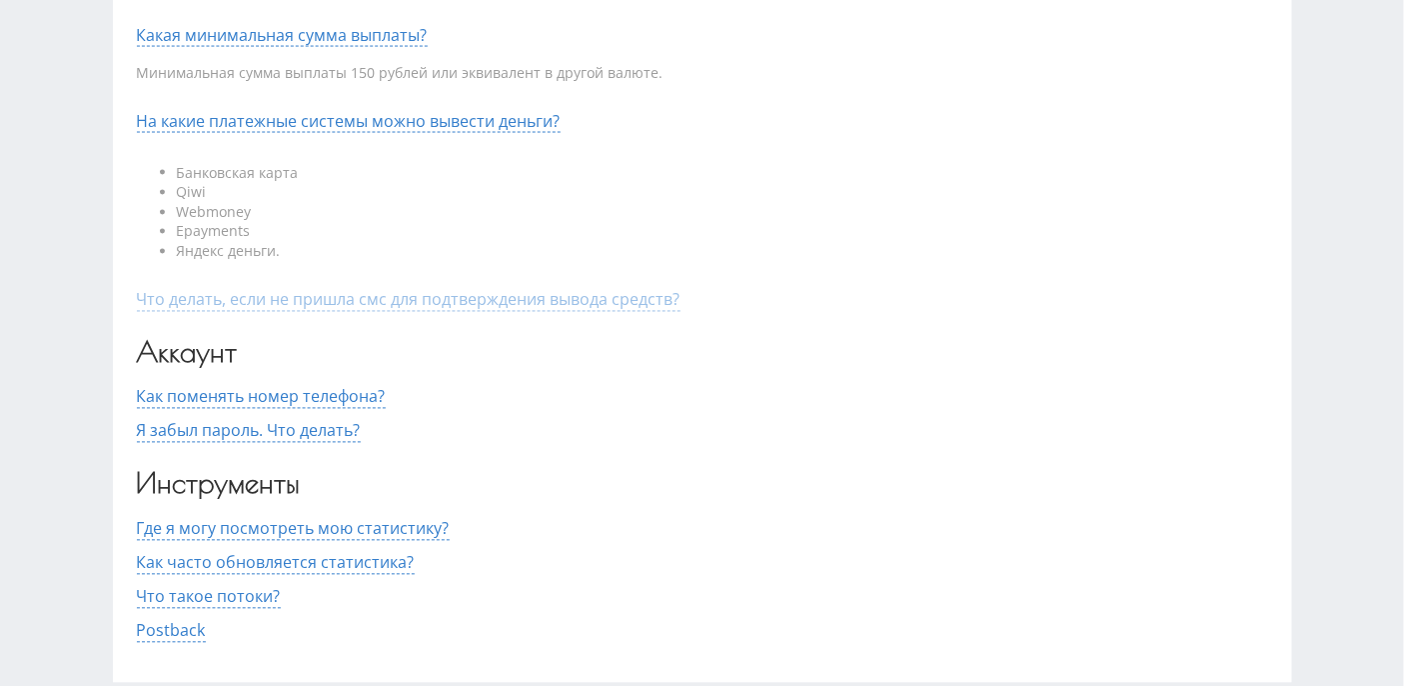
click at [311, 298] on span "Что делать, если не пришла смс для подтверждения вывода средств?" at bounding box center [409, 300] width 544 height 23
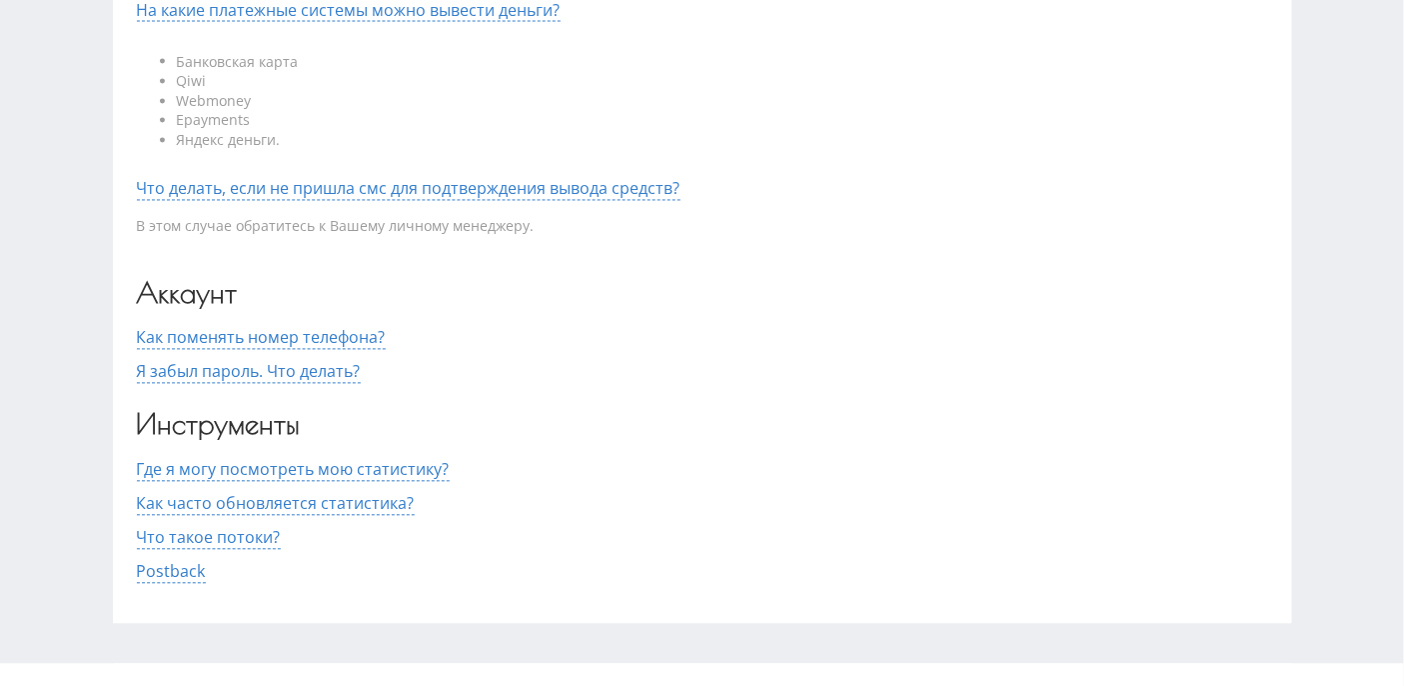
scroll to position [1214, 0]
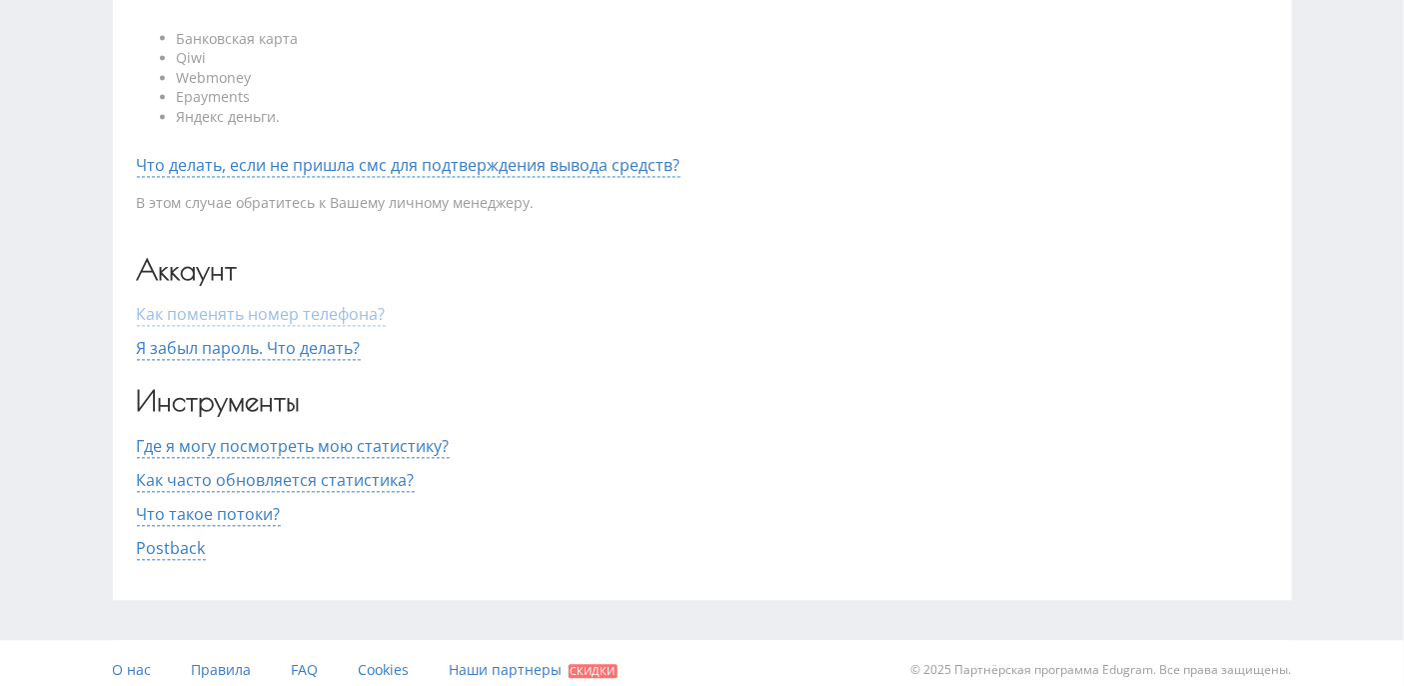
click at [202, 316] on span "Как поменять номер телефона?" at bounding box center [261, 315] width 249 height 23
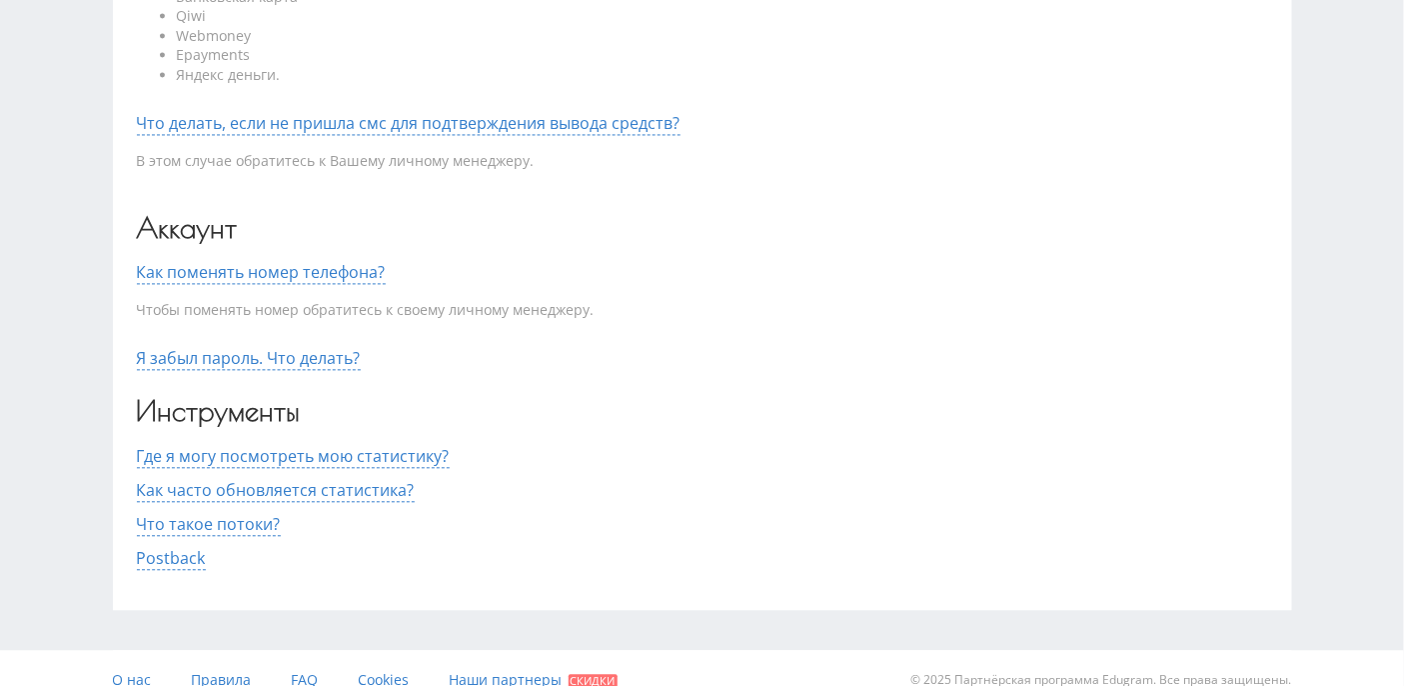
scroll to position [1279, 0]
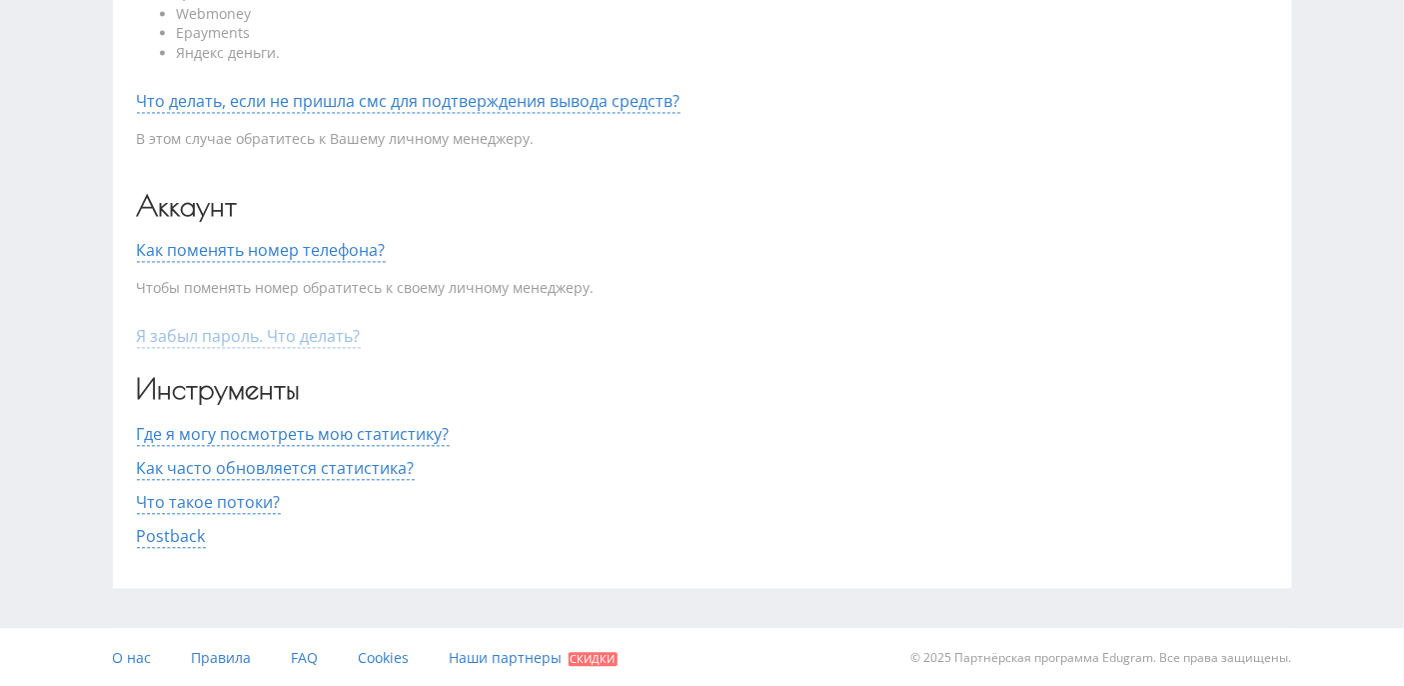
click at [227, 334] on span "Я забыл пароль. Что делать?" at bounding box center [249, 336] width 224 height 23
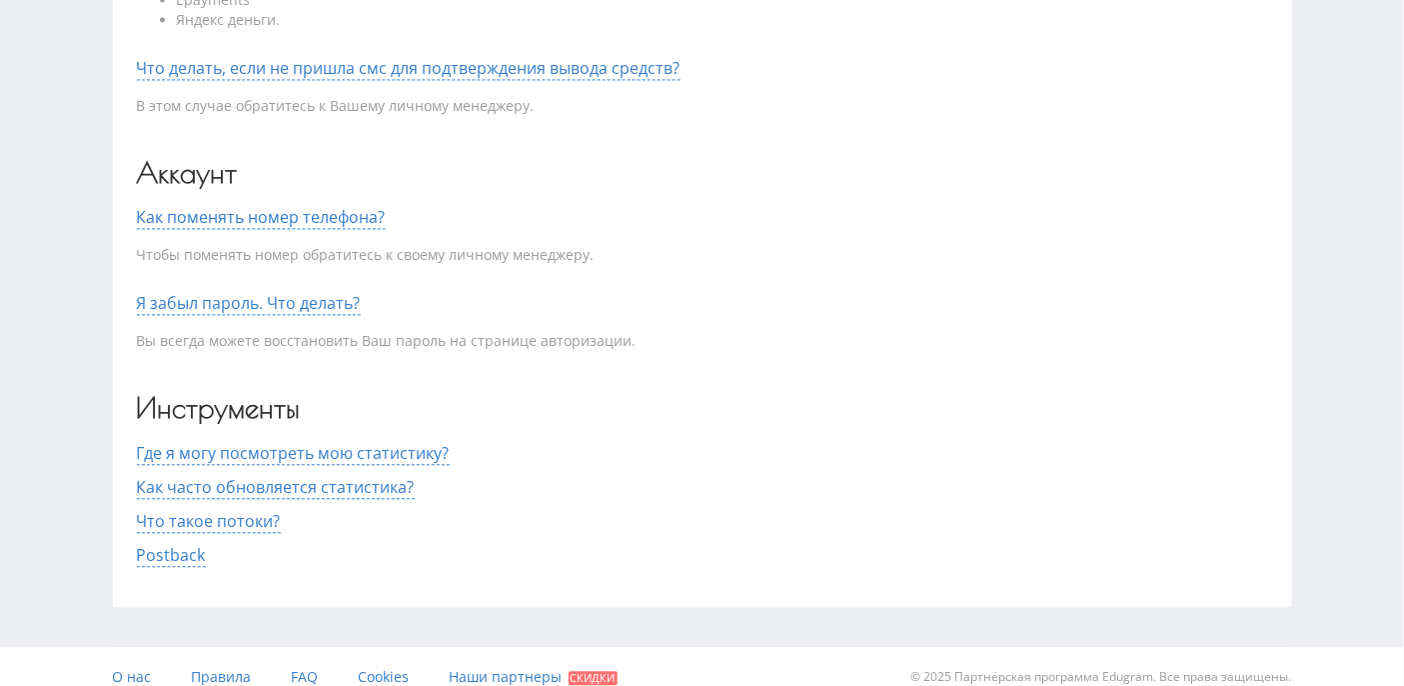
scroll to position [1331, 0]
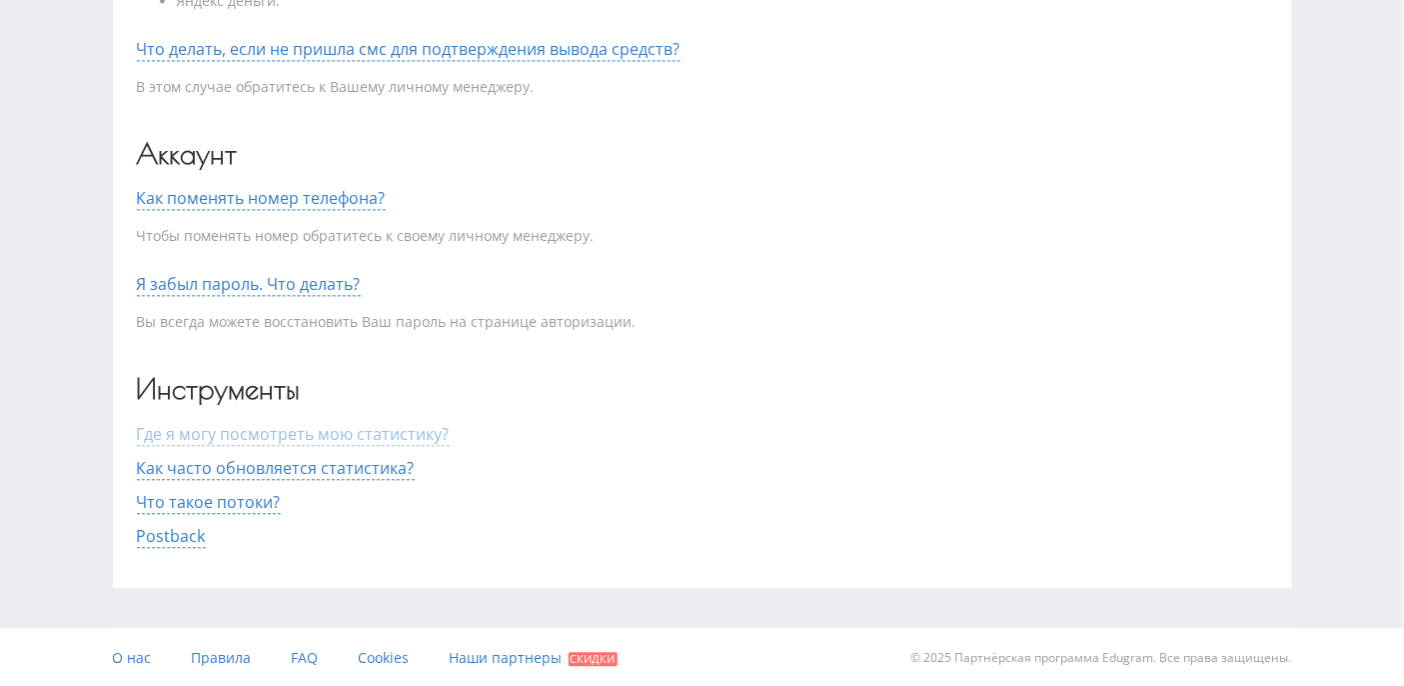
click at [196, 433] on span "Где я могу посмотреть мою статистику?" at bounding box center [293, 434] width 313 height 23
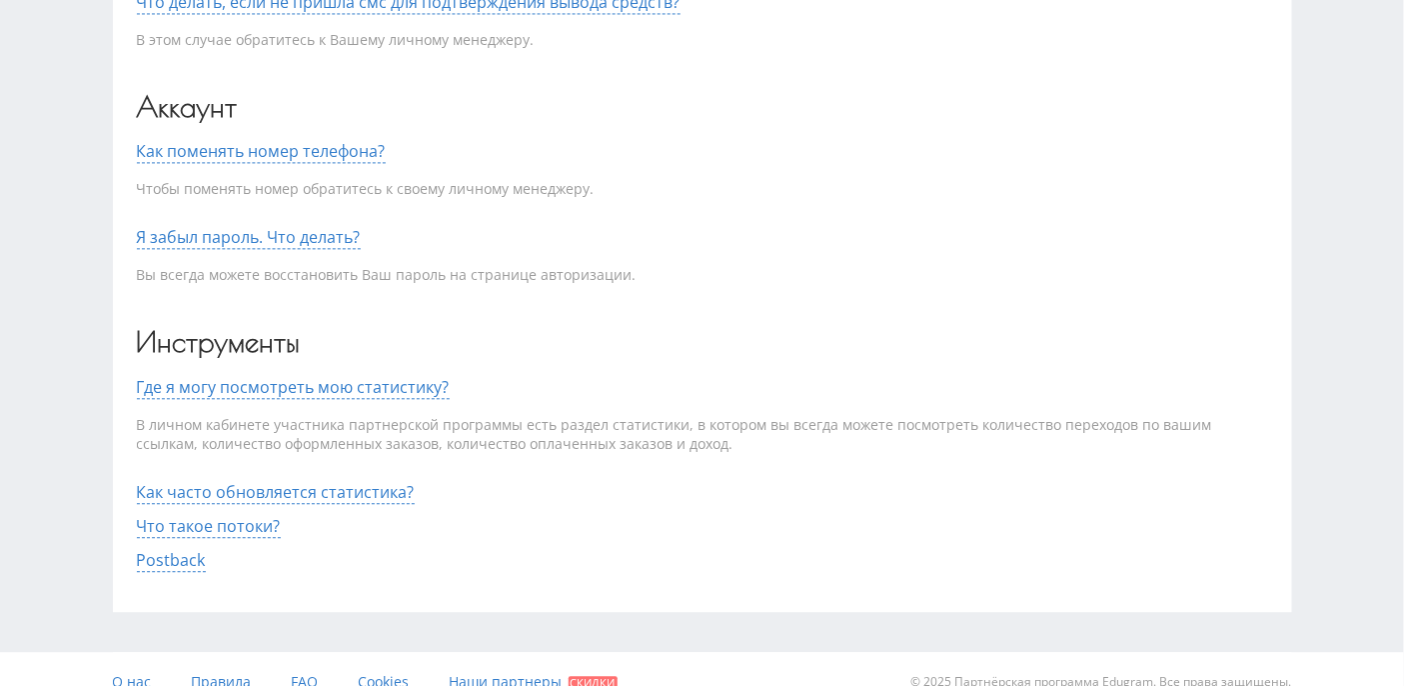
scroll to position [1402, 0]
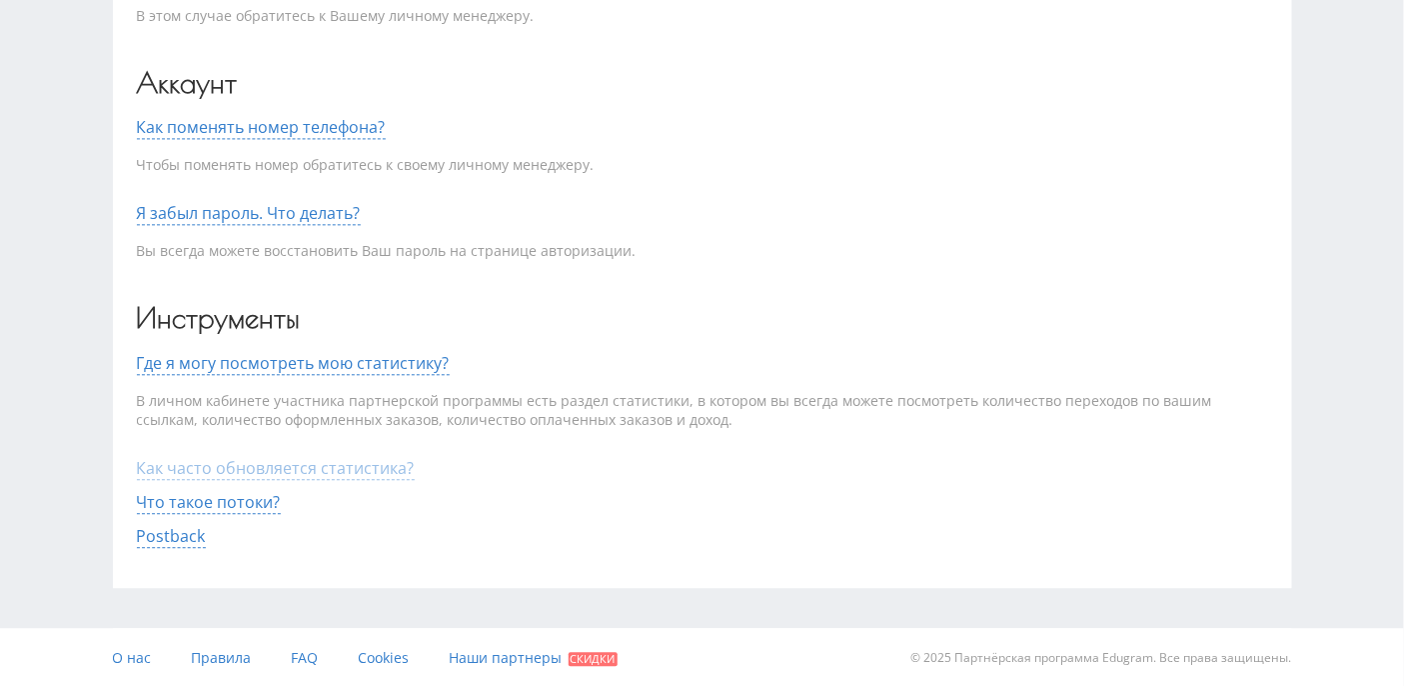
click at [248, 462] on span "Как часто обновляется статистика?" at bounding box center [276, 468] width 278 height 23
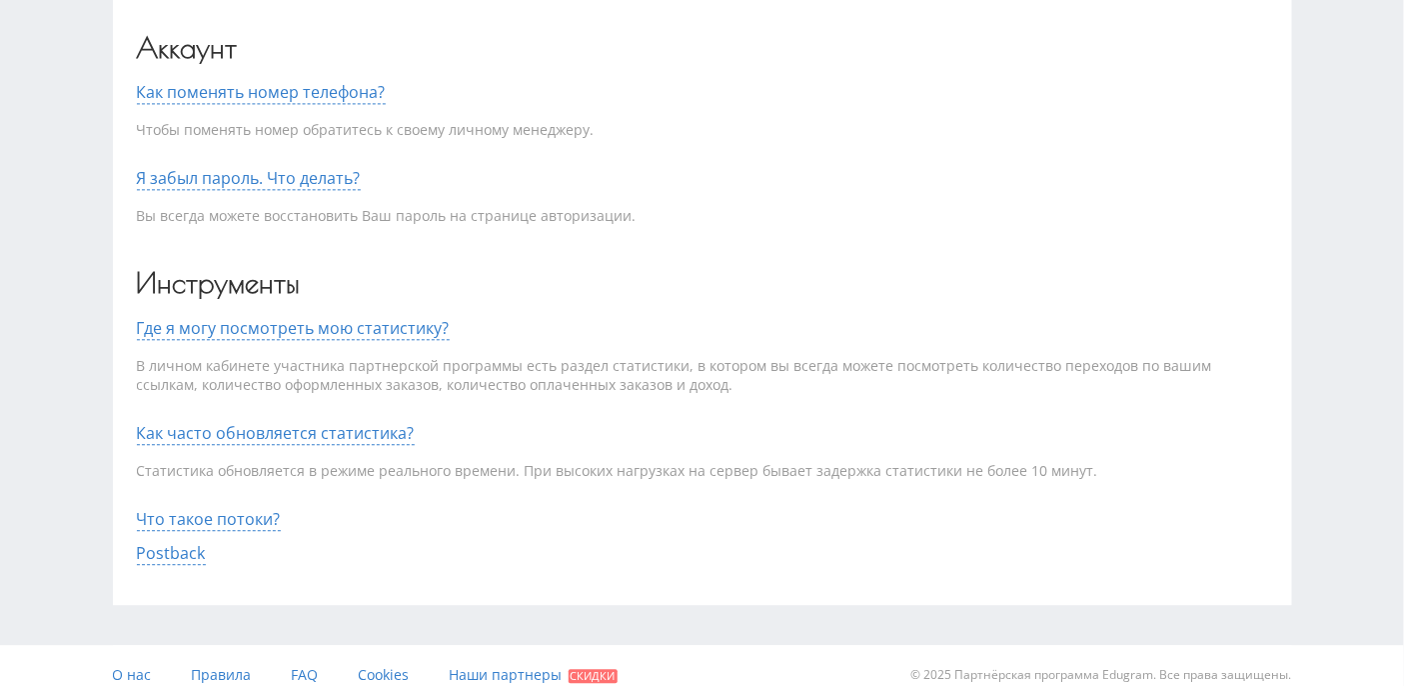
scroll to position [1454, 0]
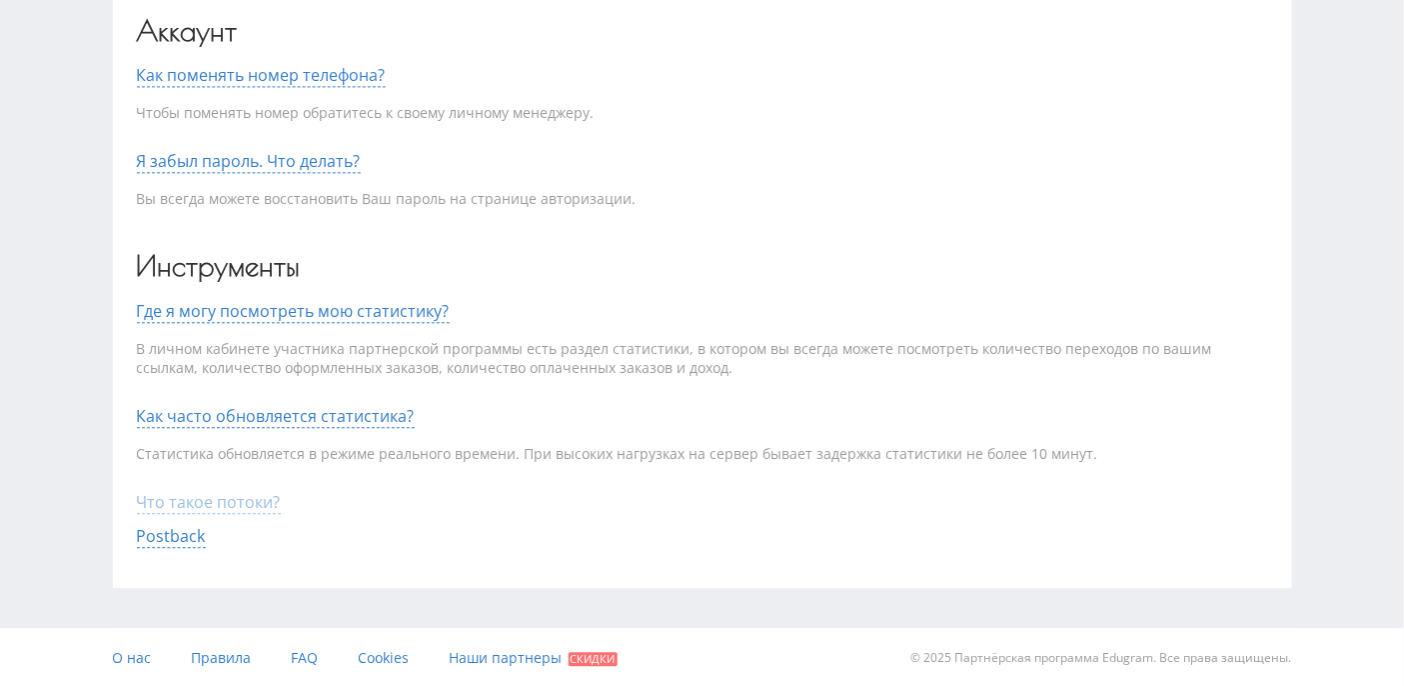
click at [202, 496] on span "Что такое потоки?" at bounding box center [209, 502] width 144 height 23
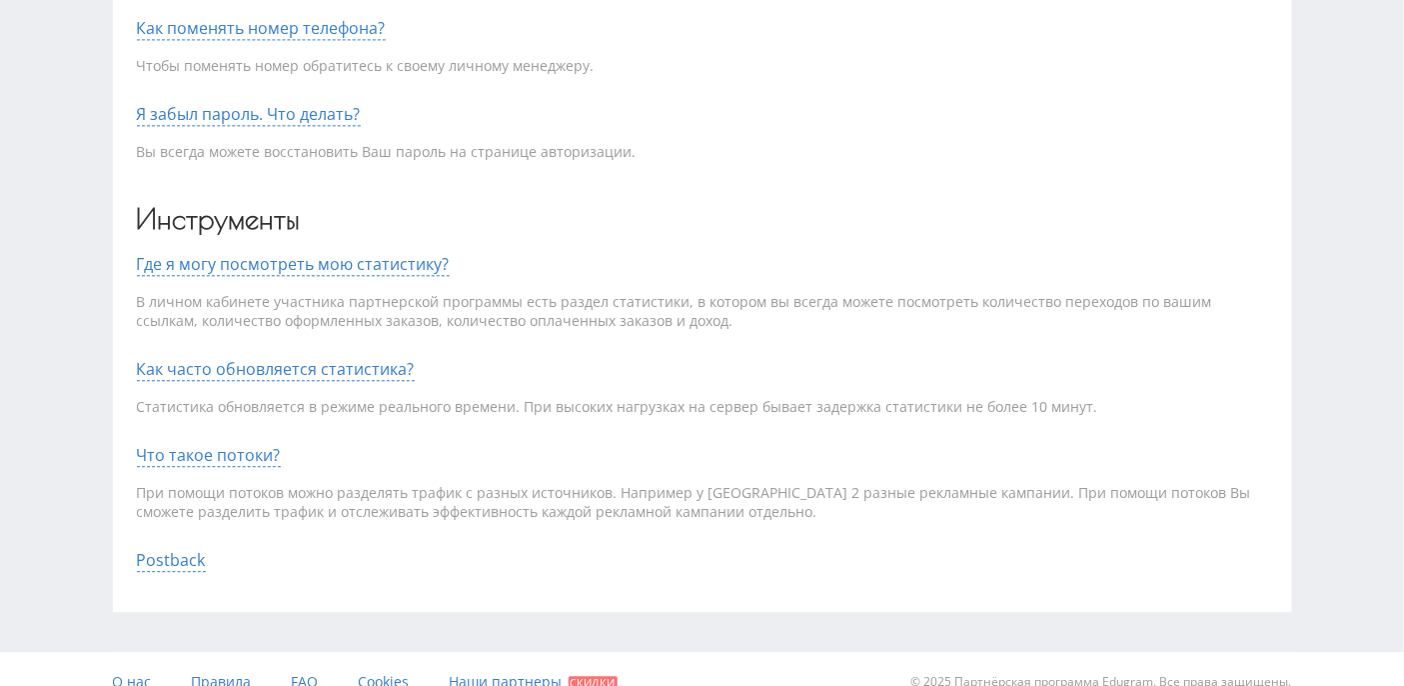
scroll to position [1525, 0]
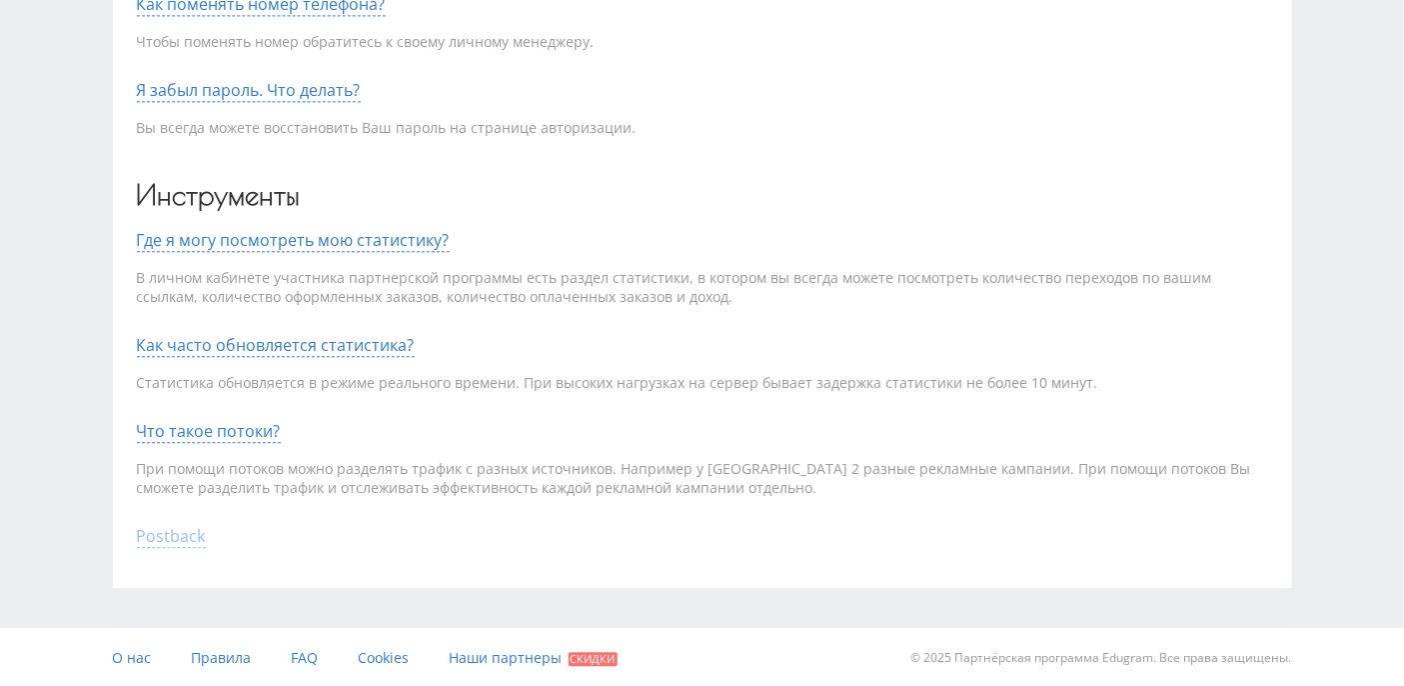
click at [165, 534] on span "Postback" at bounding box center [171, 536] width 69 height 23
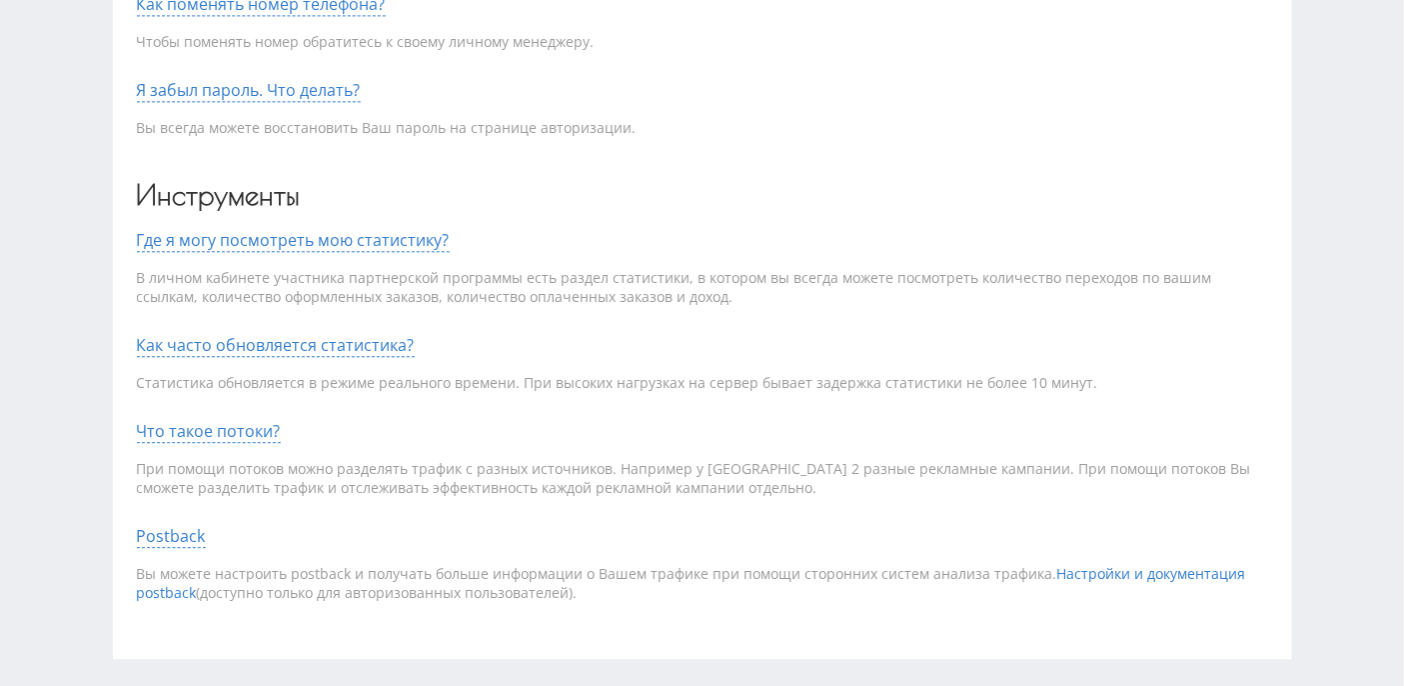
scroll to position [1596, 0]
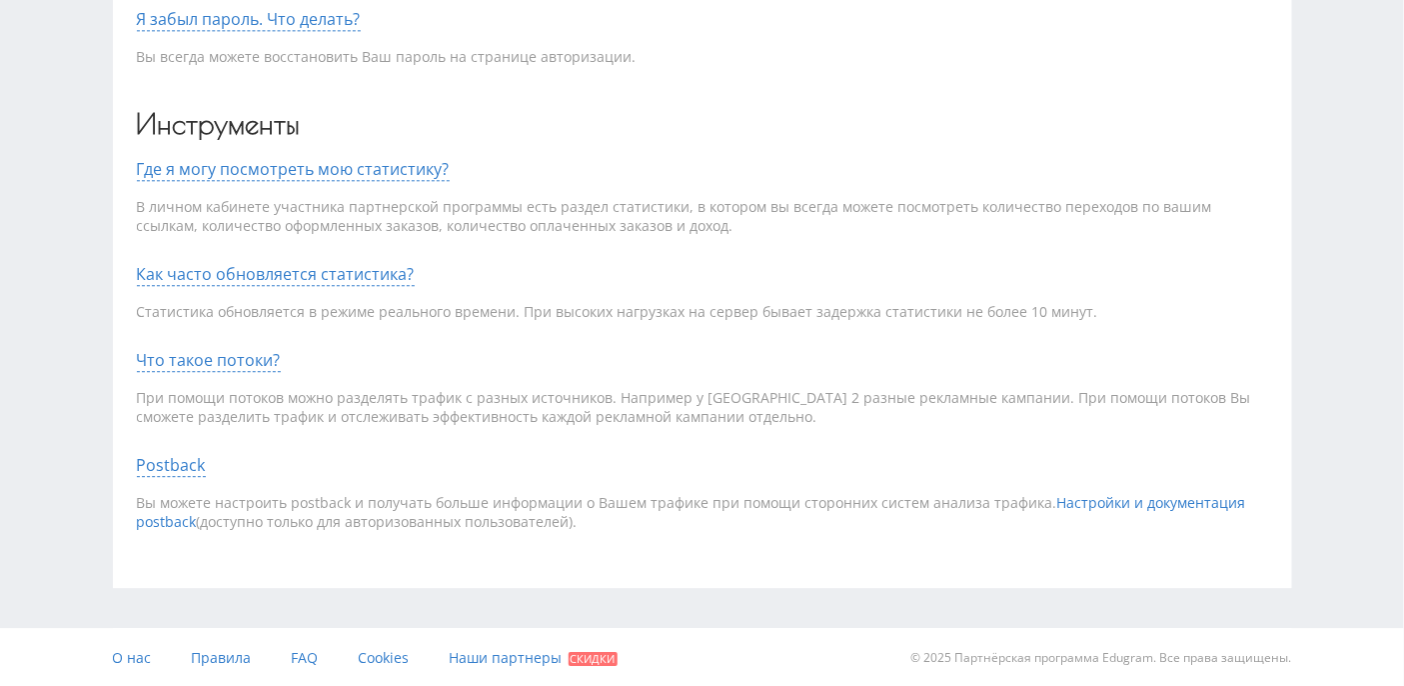
click at [170, 521] on link "Настройки и документация postback" at bounding box center [691, 512] width 1109 height 39
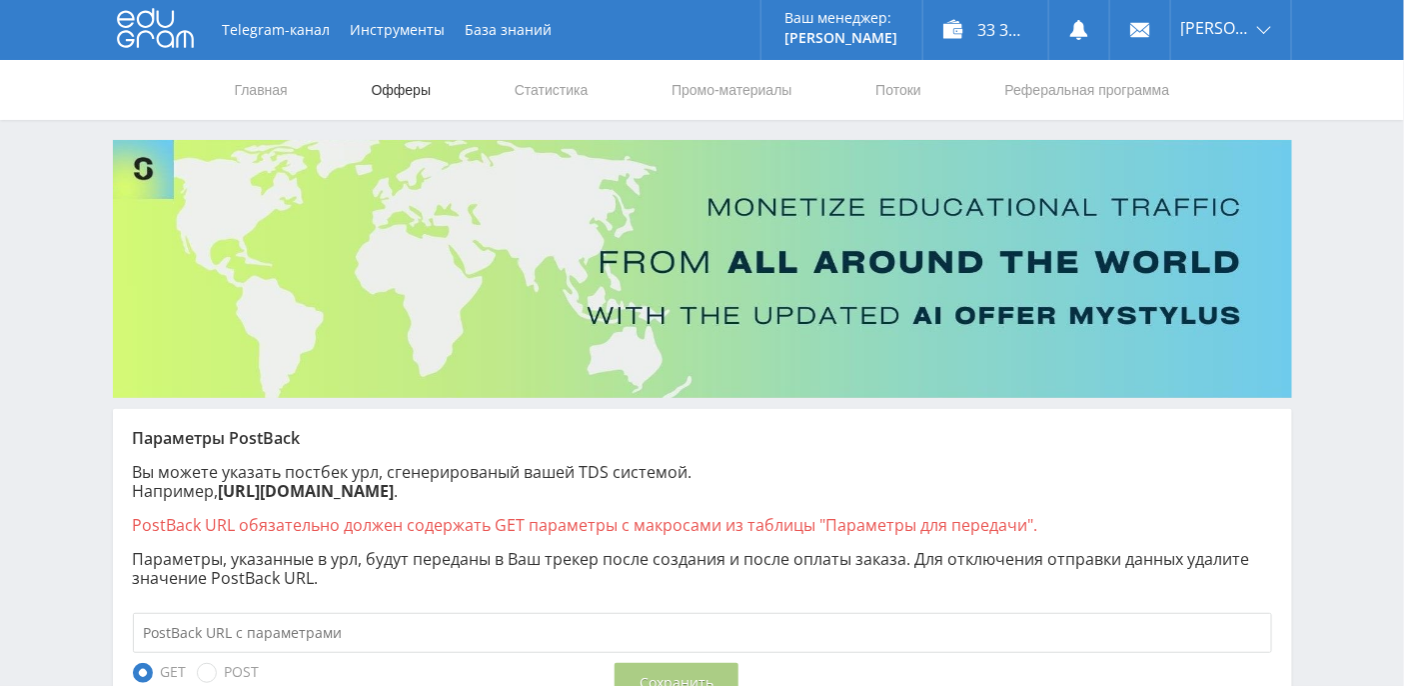
click at [418, 86] on link "Офферы" at bounding box center [402, 90] width 64 height 60
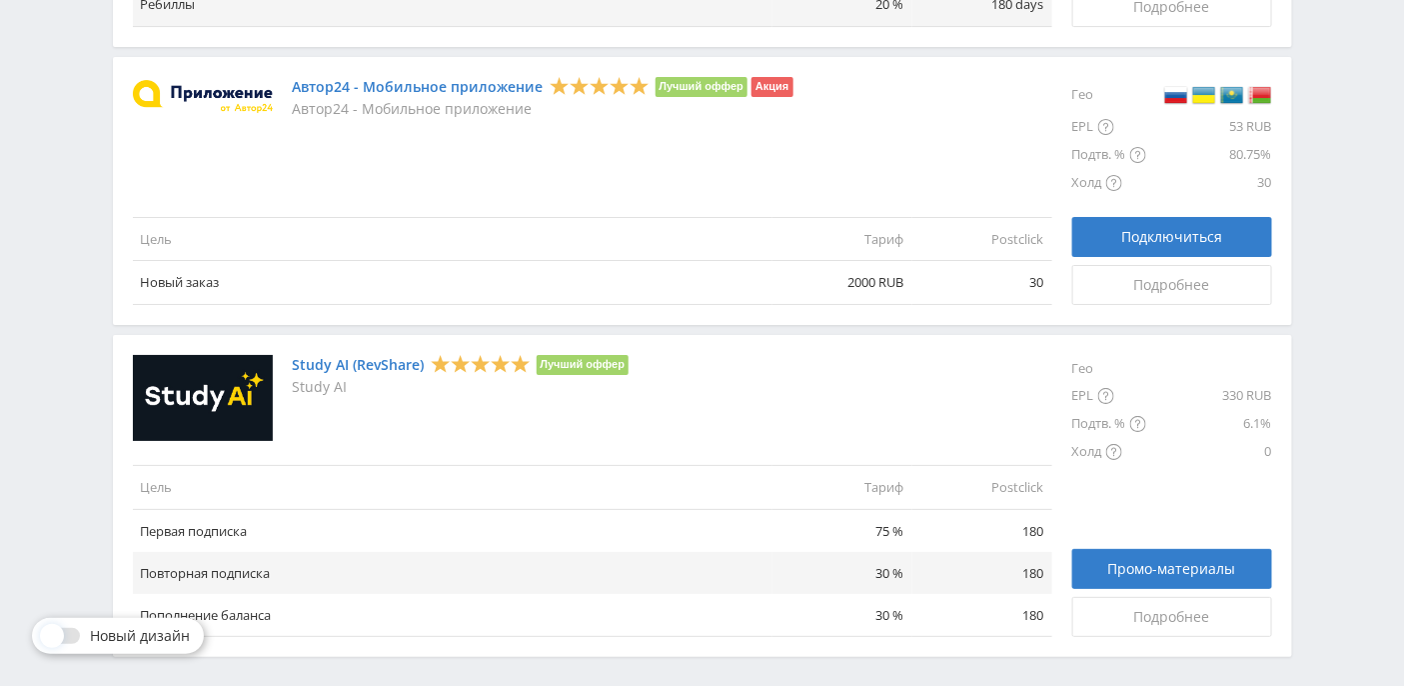
scroll to position [2406, 0]
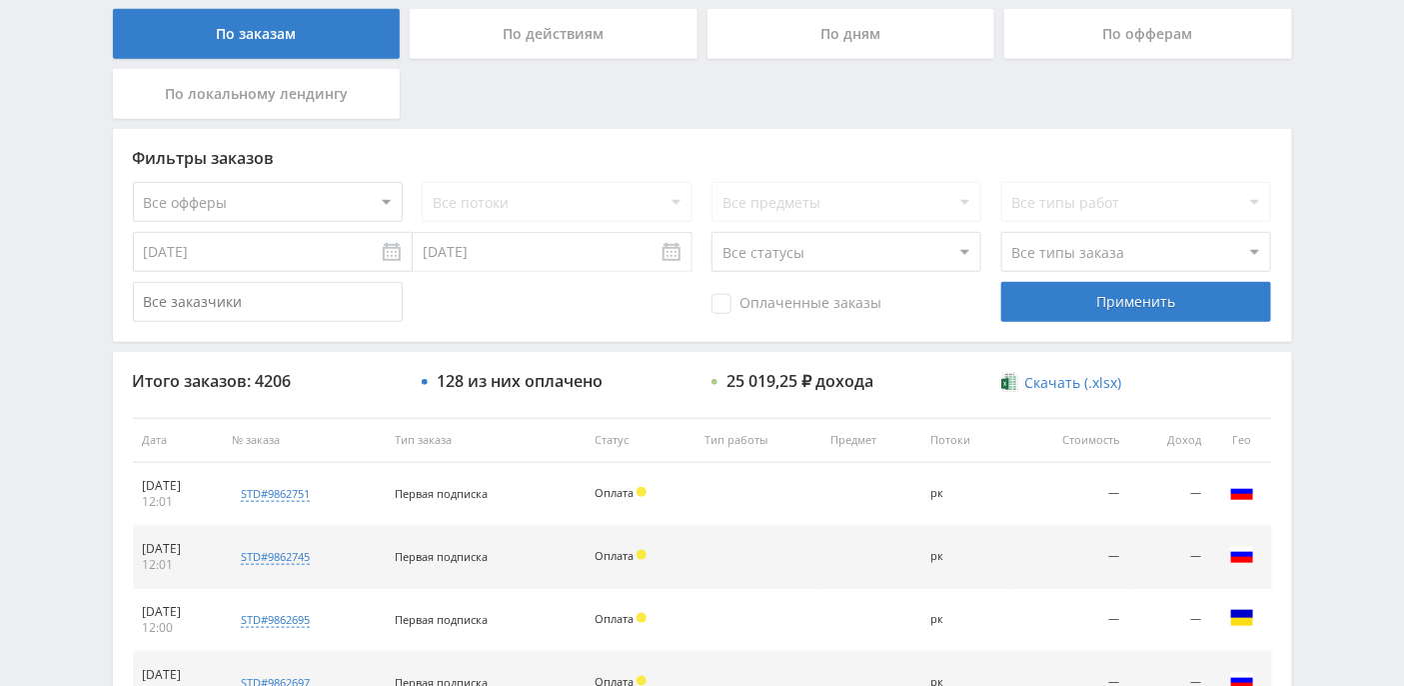
scroll to position [400, 0]
click at [882, 23] on div "По дням" at bounding box center [852, 34] width 288 height 50
click at [0, 0] on input "По дням" at bounding box center [0, 0] width 0 height 0
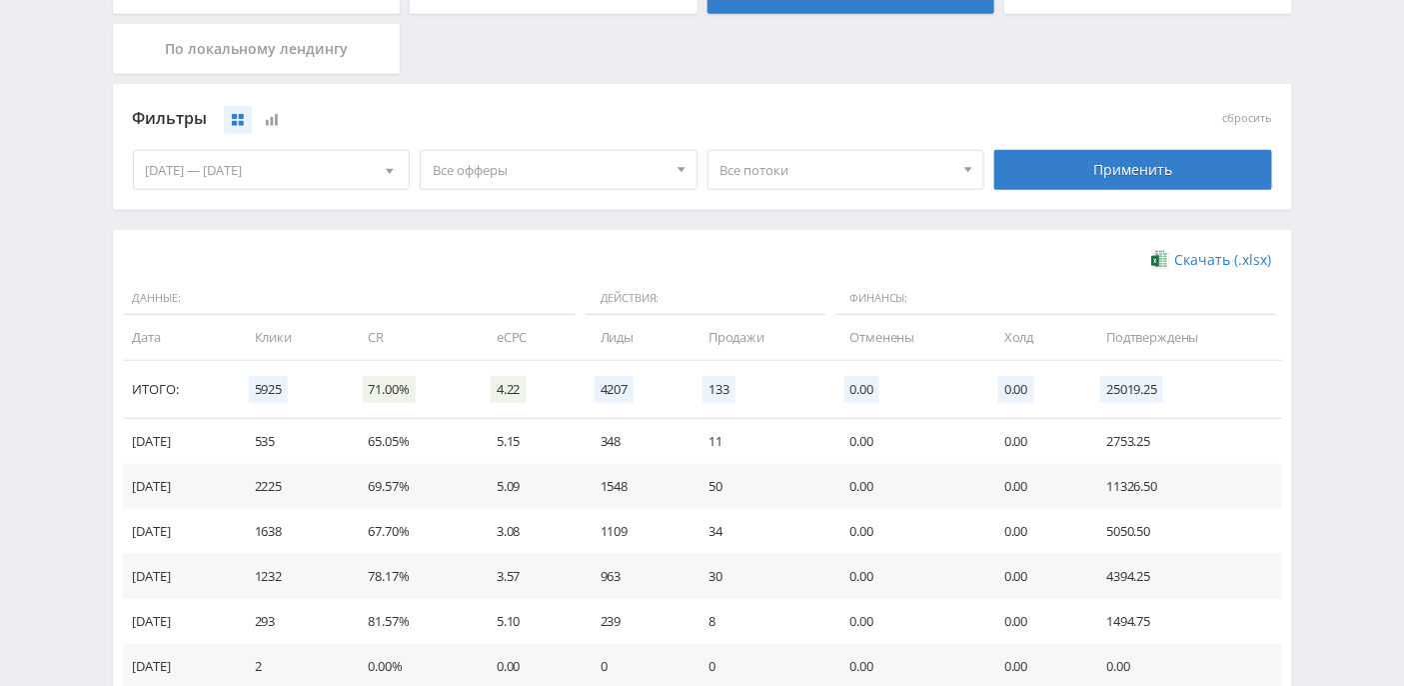
scroll to position [533, 0]
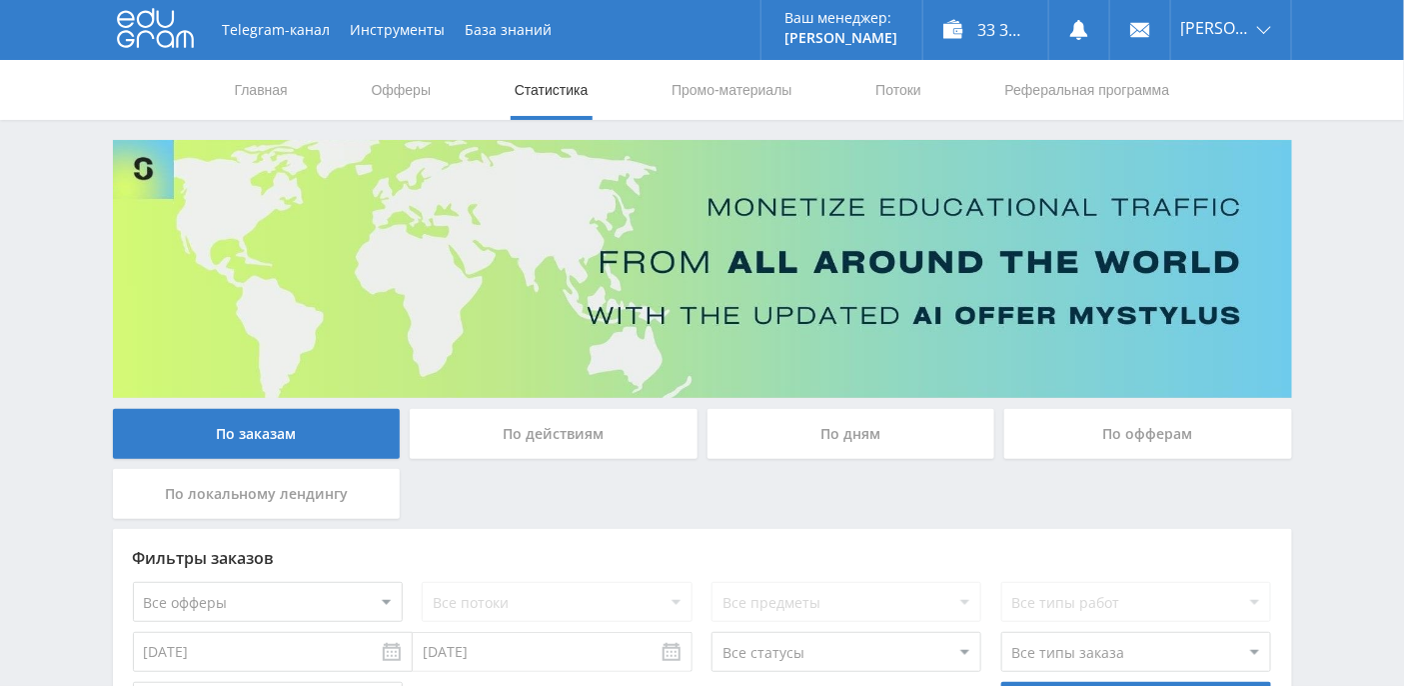
click at [838, 431] on div "По дням" at bounding box center [852, 434] width 288 height 50
click at [0, 0] on input "По дням" at bounding box center [0, 0] width 0 height 0
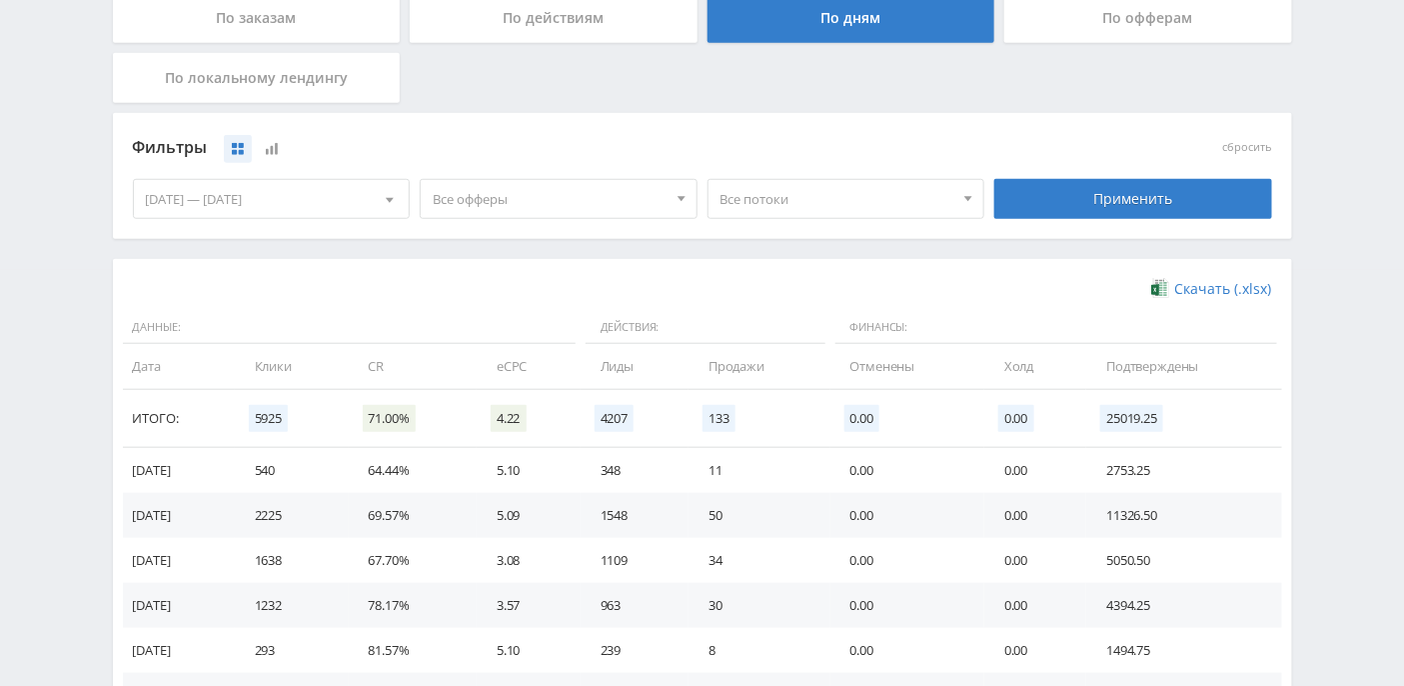
scroll to position [533, 0]
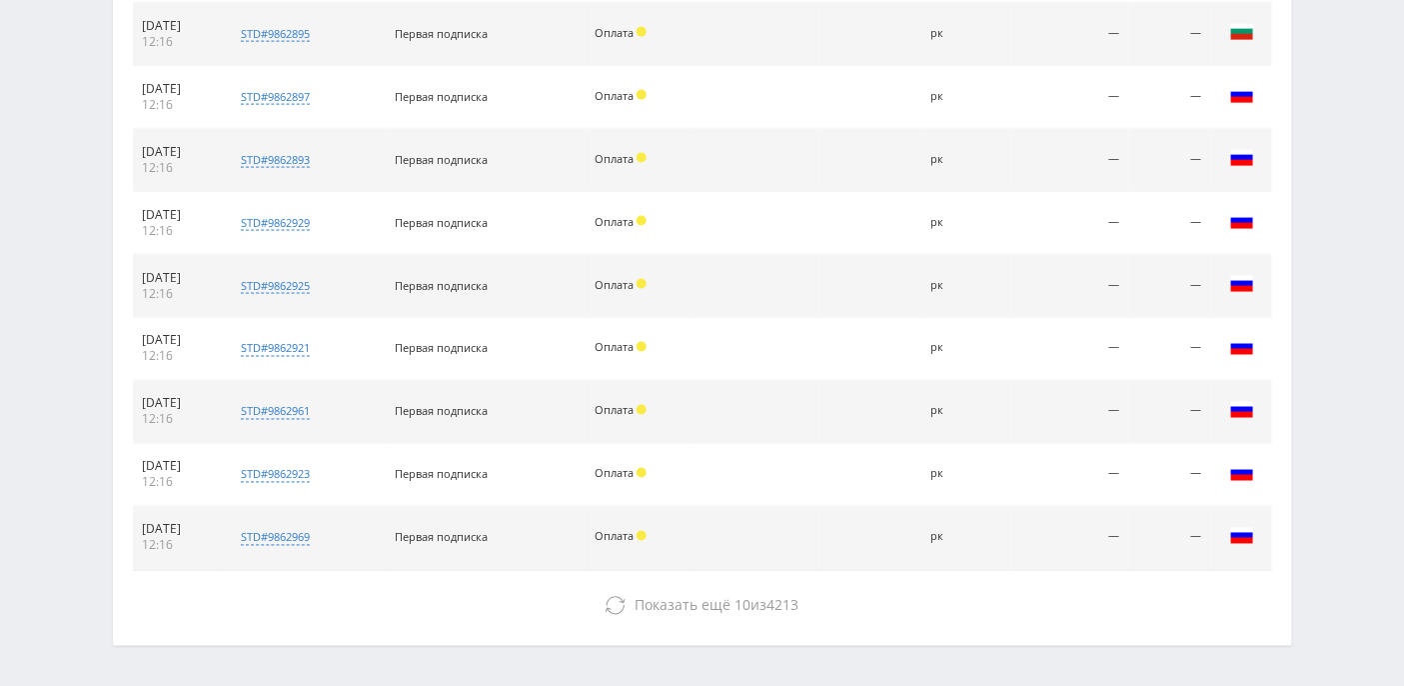
scroll to position [986, 0]
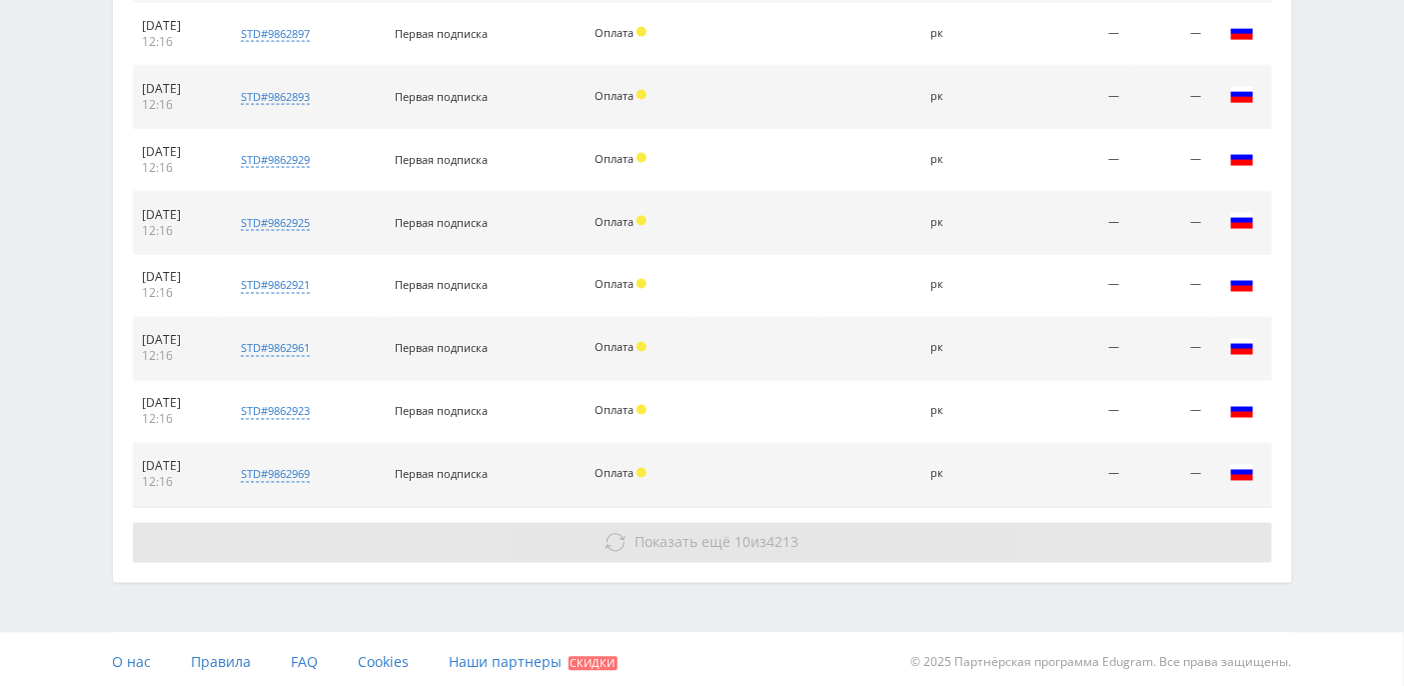
click at [630, 541] on button "Показать ещё 10 из 4213" at bounding box center [702, 543] width 1139 height 40
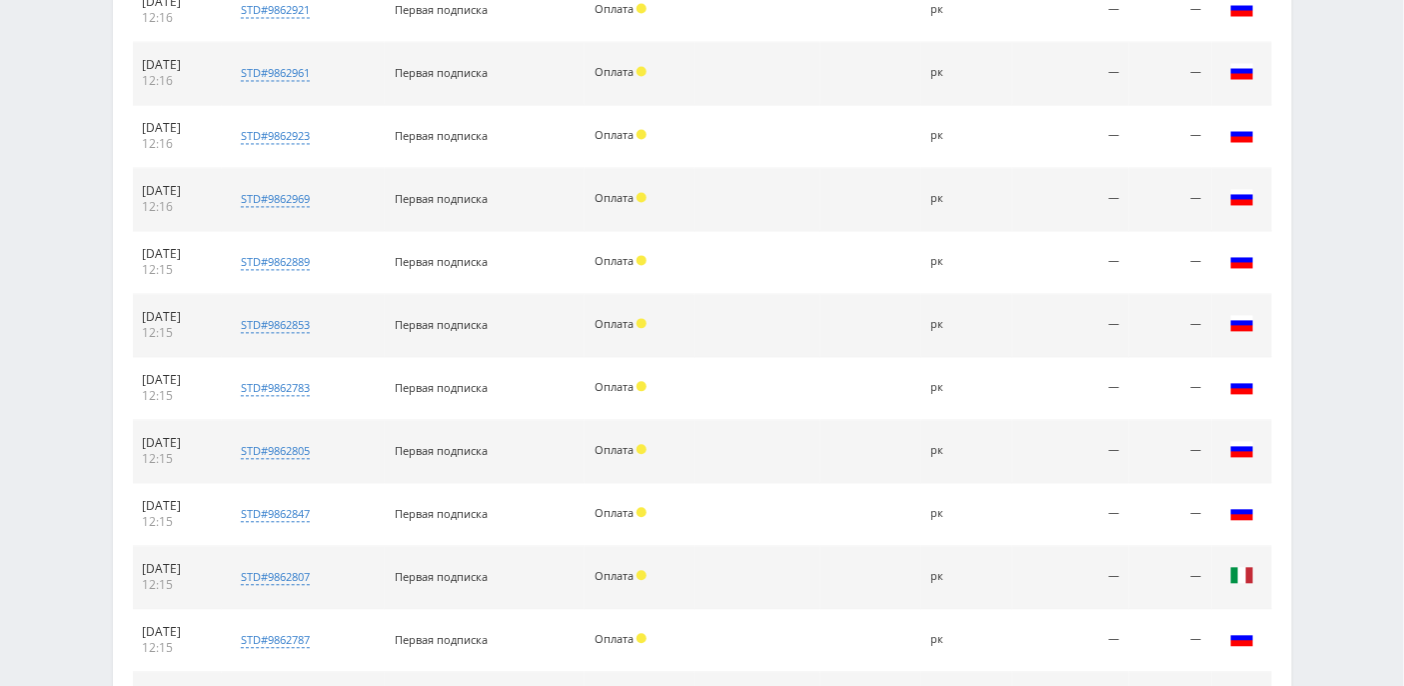
scroll to position [1610, 0]
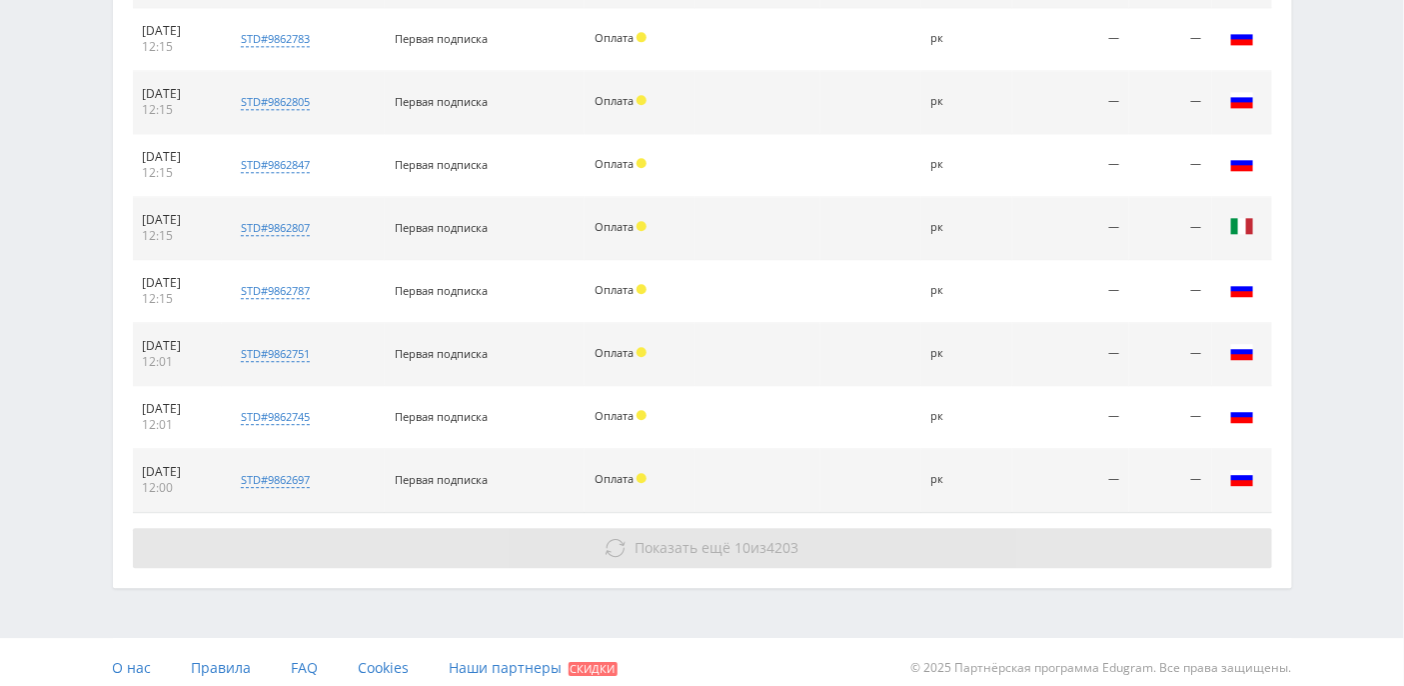
click at [655, 528] on button "Показать ещё 10 из 4203" at bounding box center [702, 548] width 1139 height 40
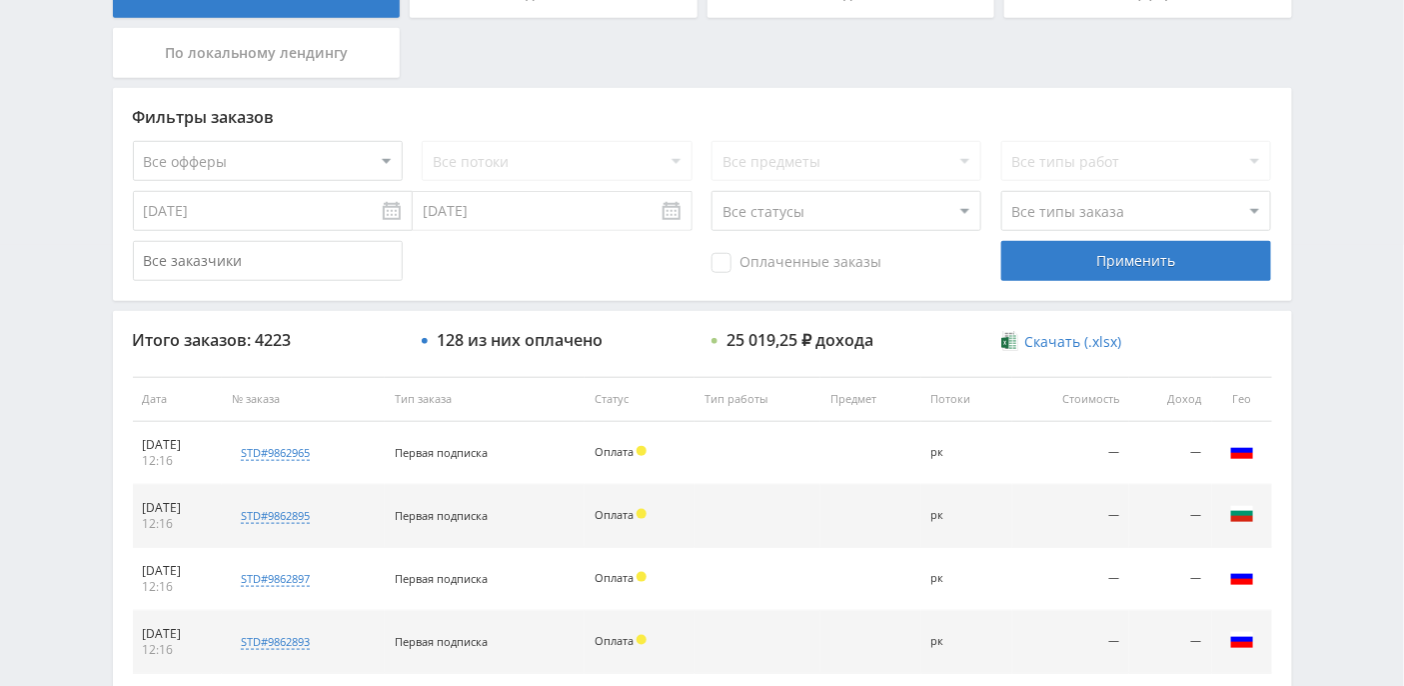
scroll to position [0, 0]
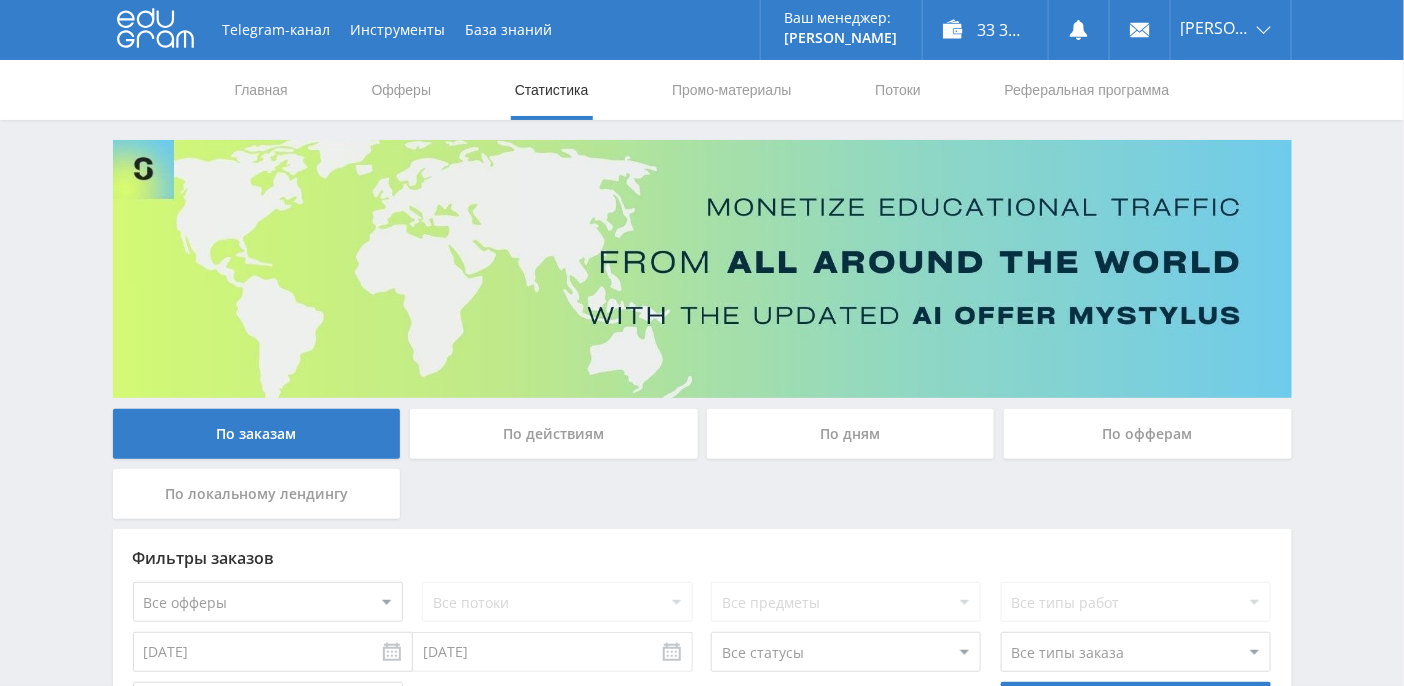
click at [863, 429] on div "По дням" at bounding box center [852, 434] width 288 height 50
click at [0, 0] on input "По дням" at bounding box center [0, 0] width 0 height 0
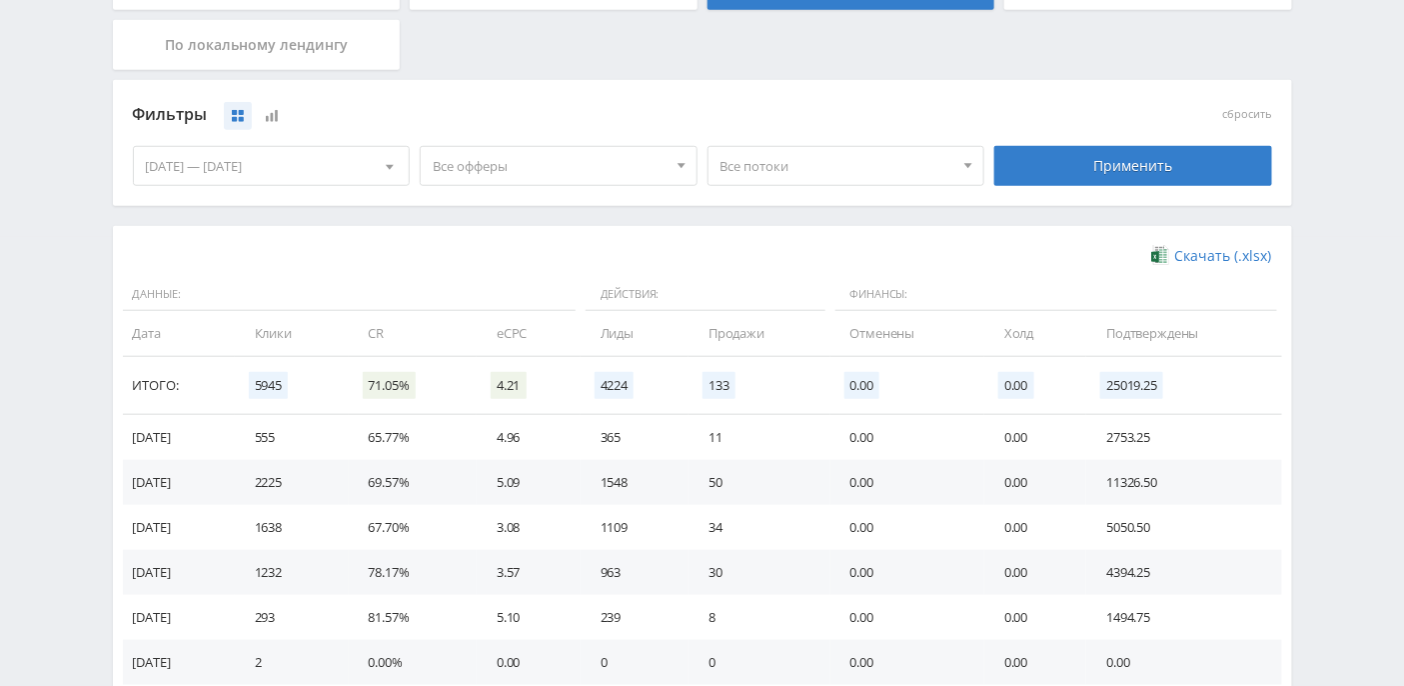
scroll to position [533, 0]
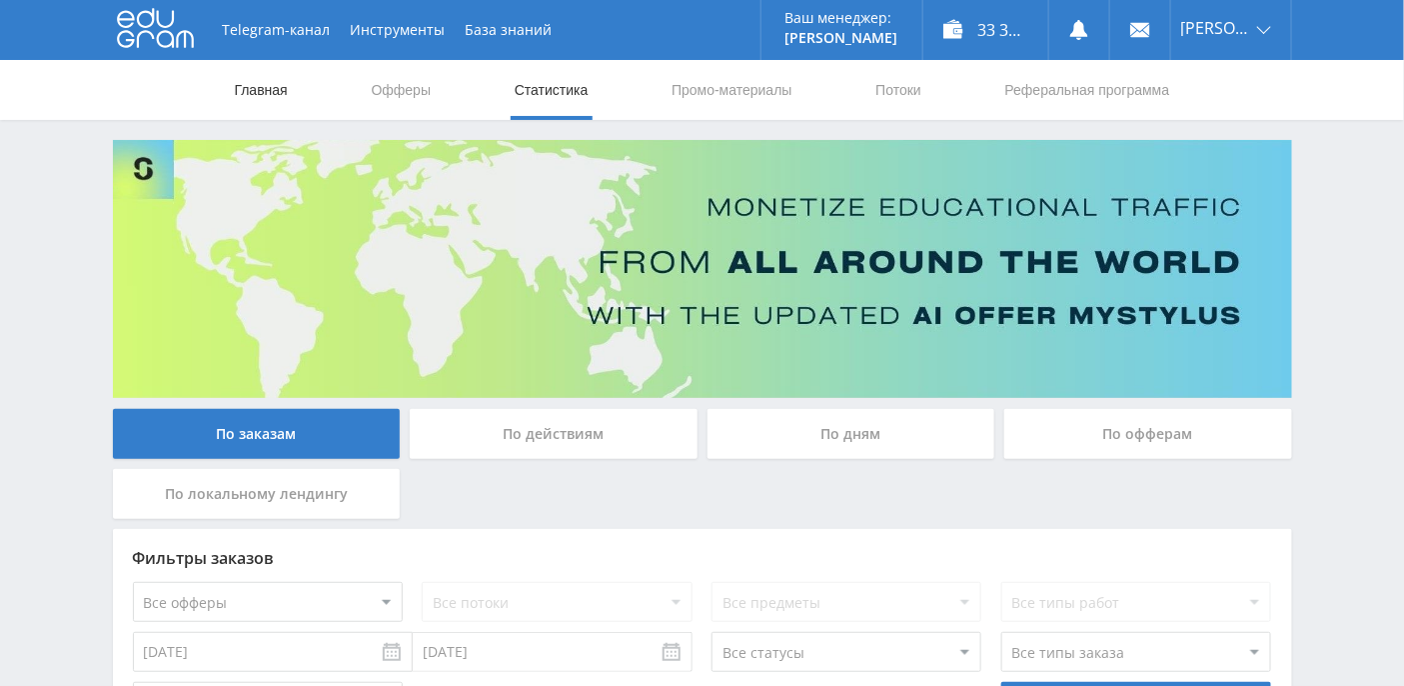
click at [274, 94] on link "Главная" at bounding box center [261, 90] width 57 height 60
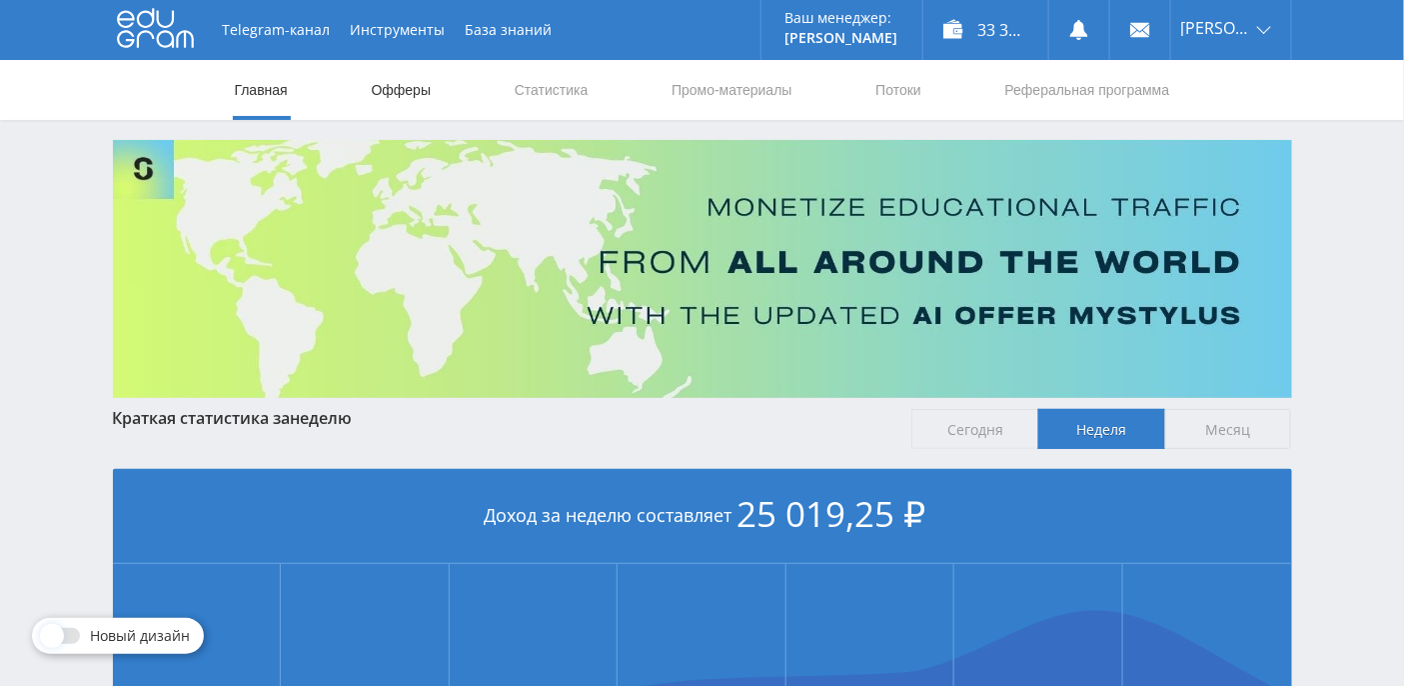
click at [410, 80] on link "Офферы" at bounding box center [402, 90] width 64 height 60
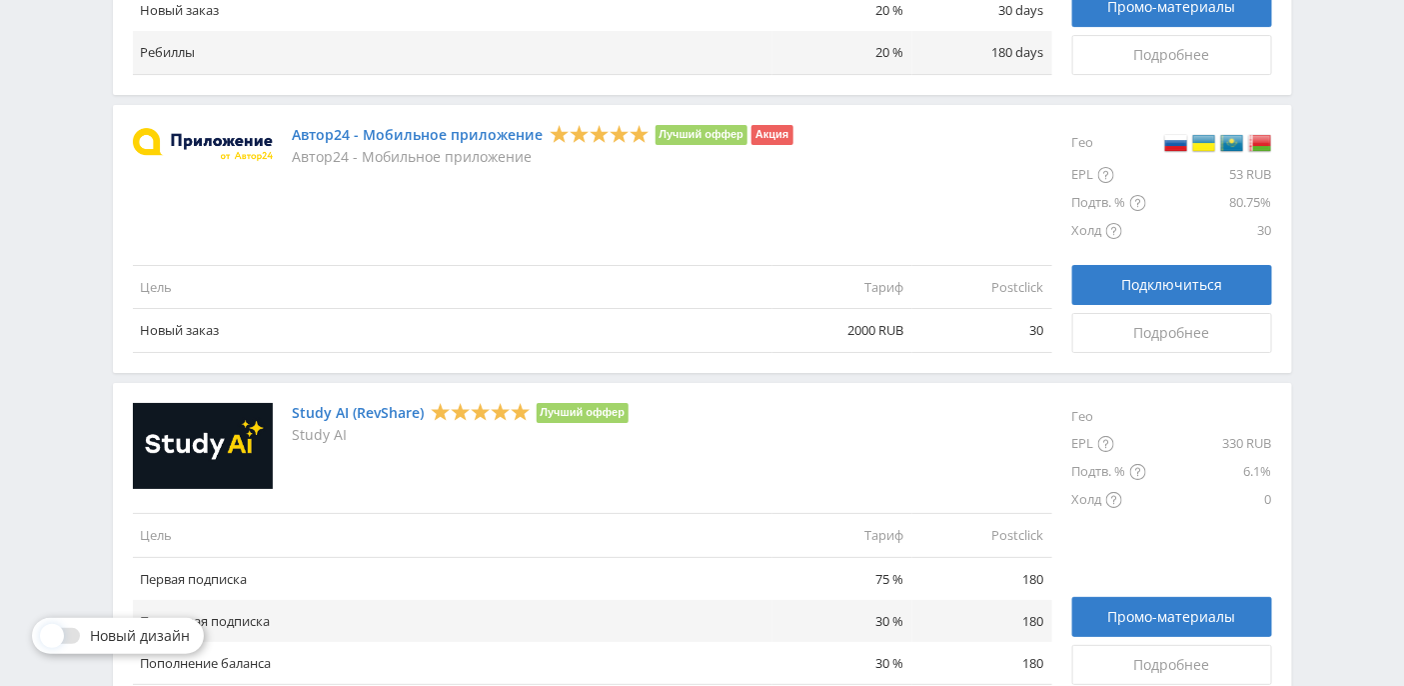
scroll to position [2273, 0]
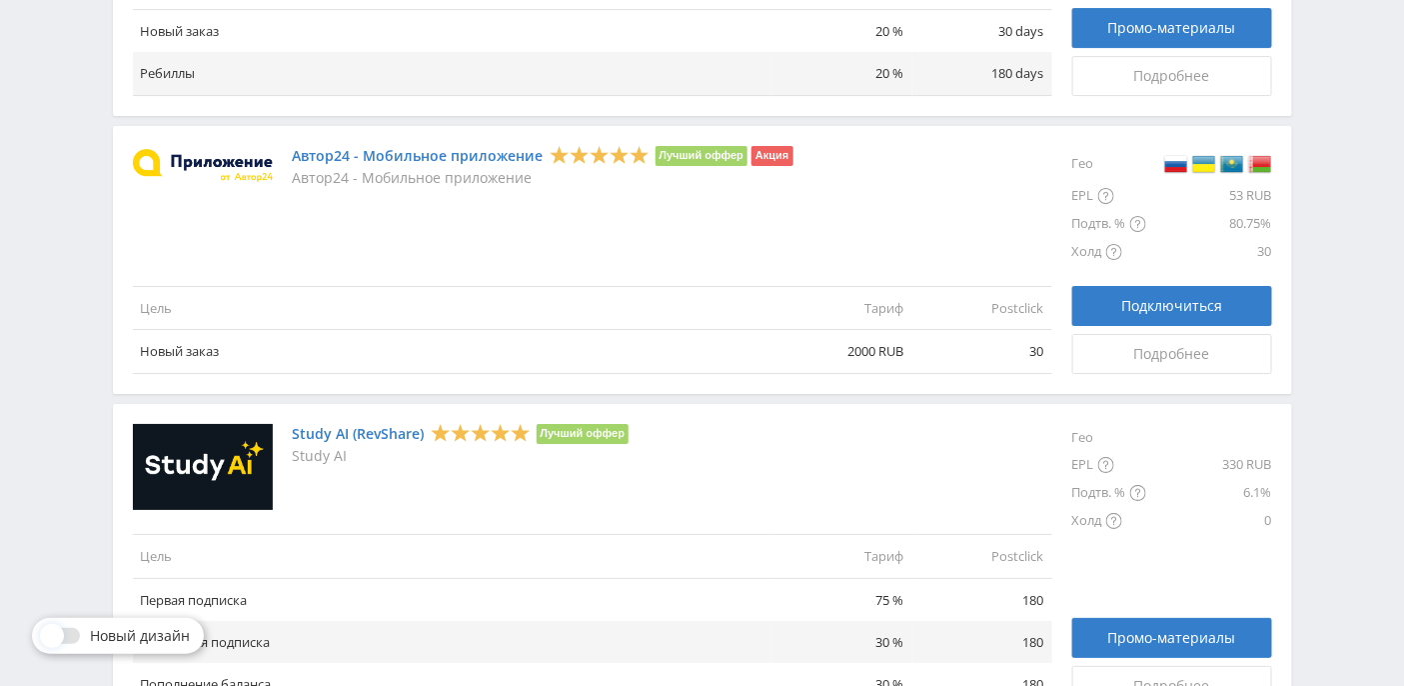
click at [437, 150] on link "Автор24 - Мобильное приложение" at bounding box center [418, 156] width 251 height 16
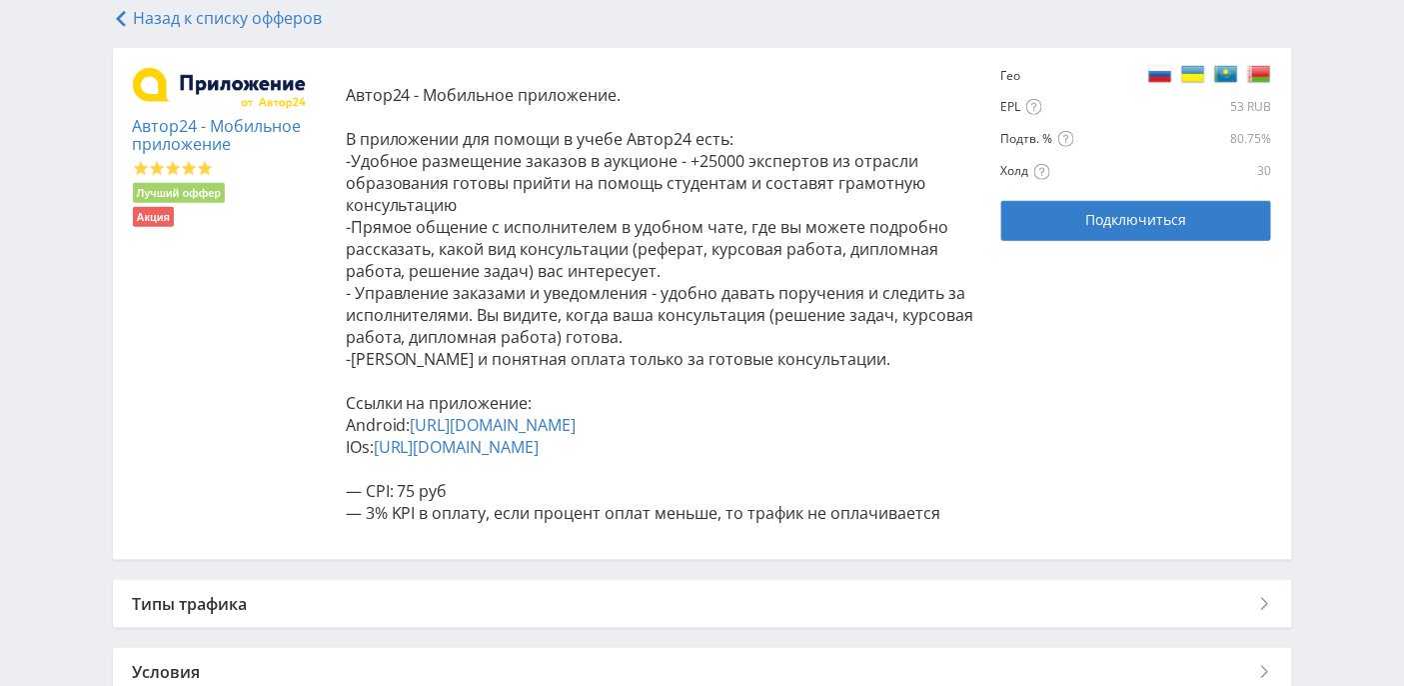
scroll to position [551, 0]
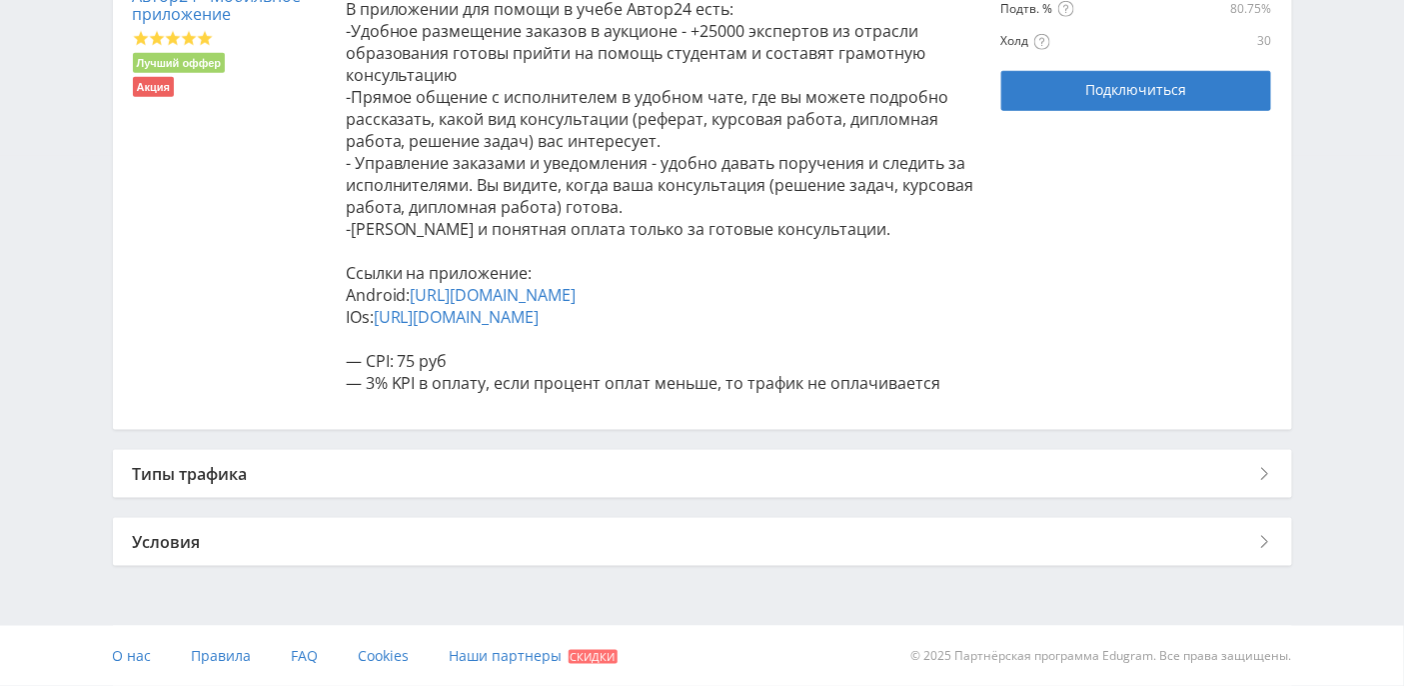
click at [248, 468] on div "Типы трафика" at bounding box center [702, 474] width 1179 height 48
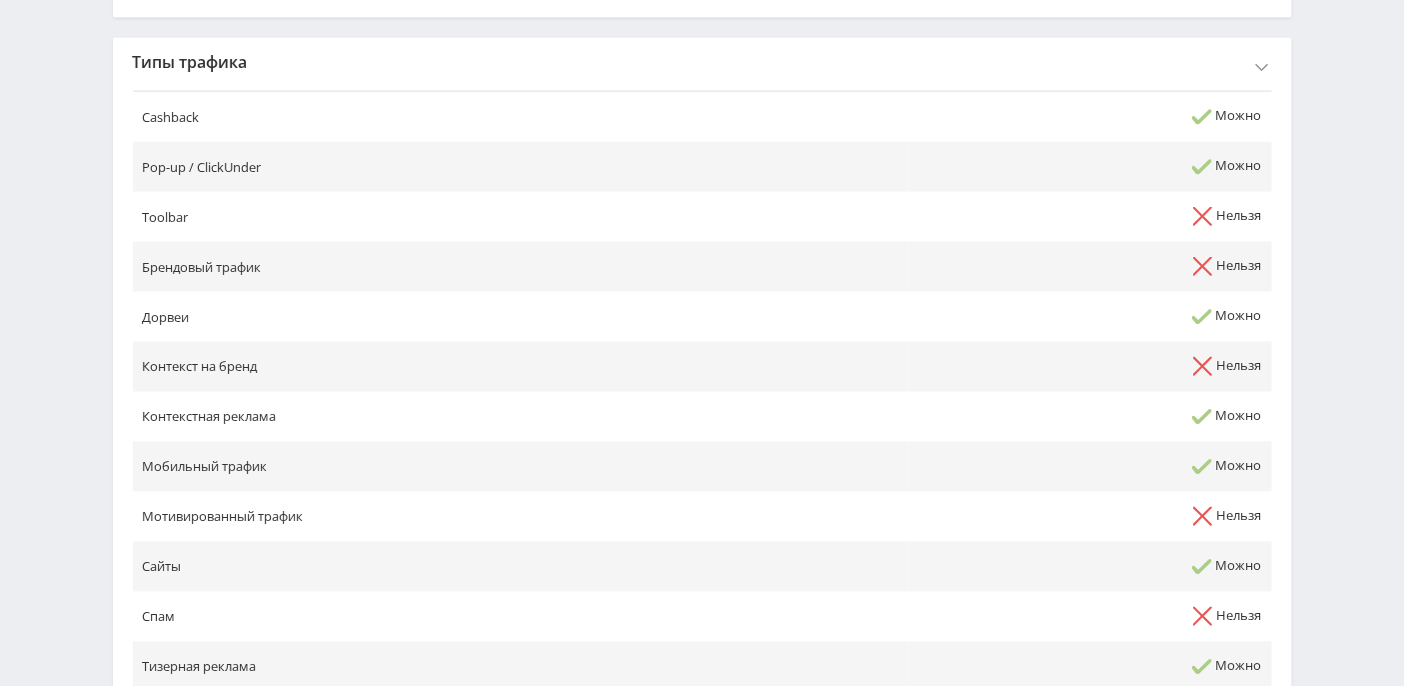
scroll to position [1074, 0]
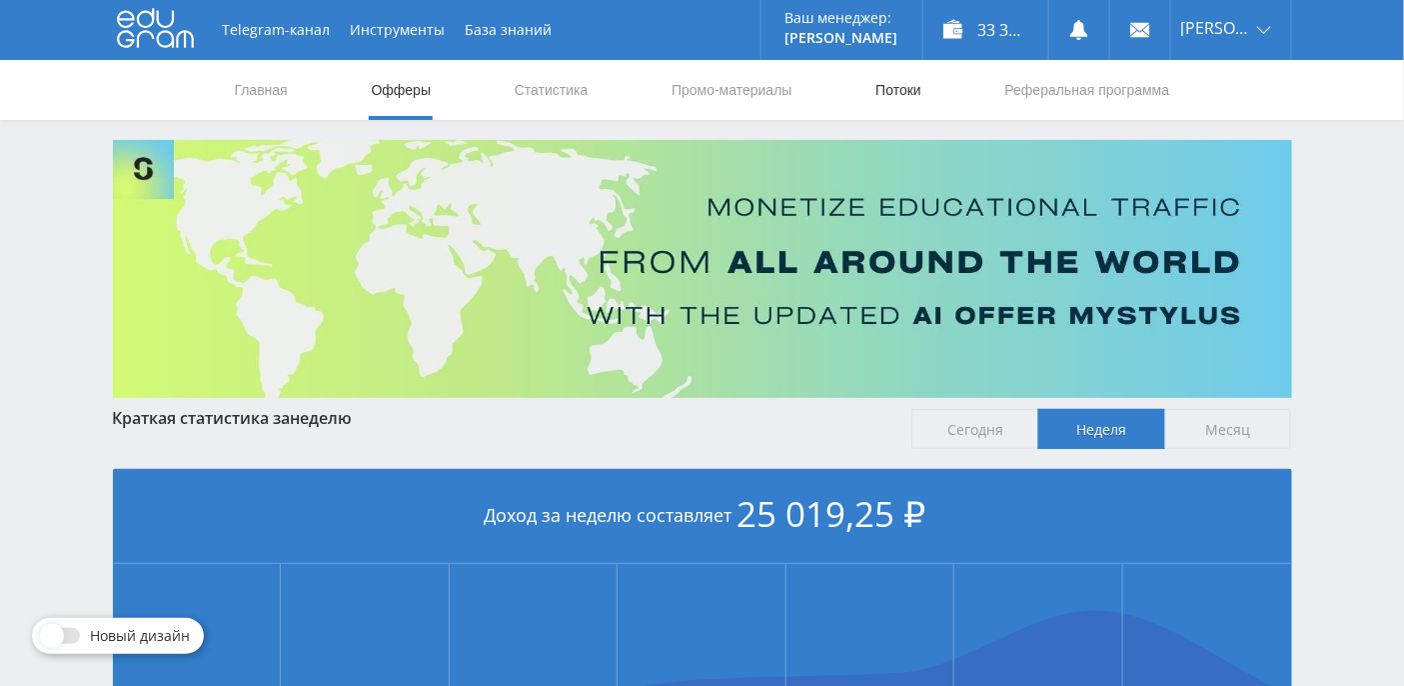
click at [909, 79] on link "Потоки" at bounding box center [899, 90] width 50 height 60
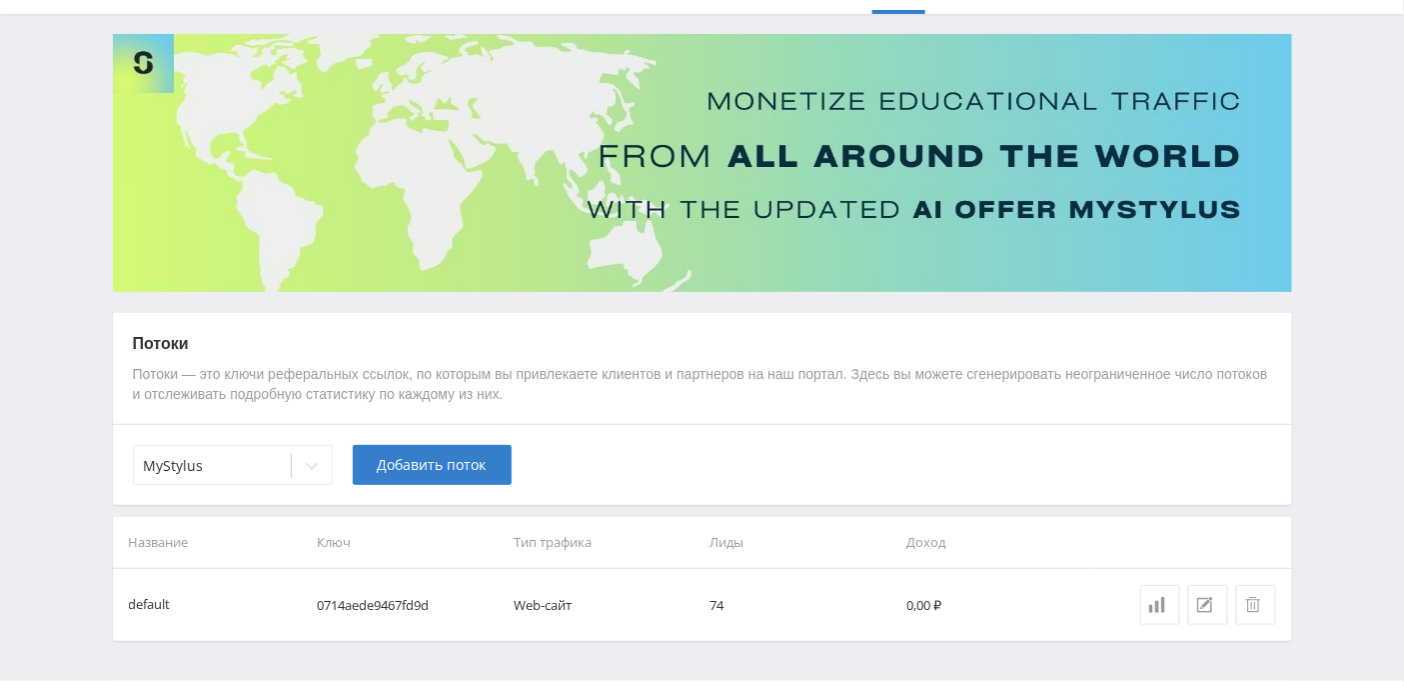
scroll to position [158, 0]
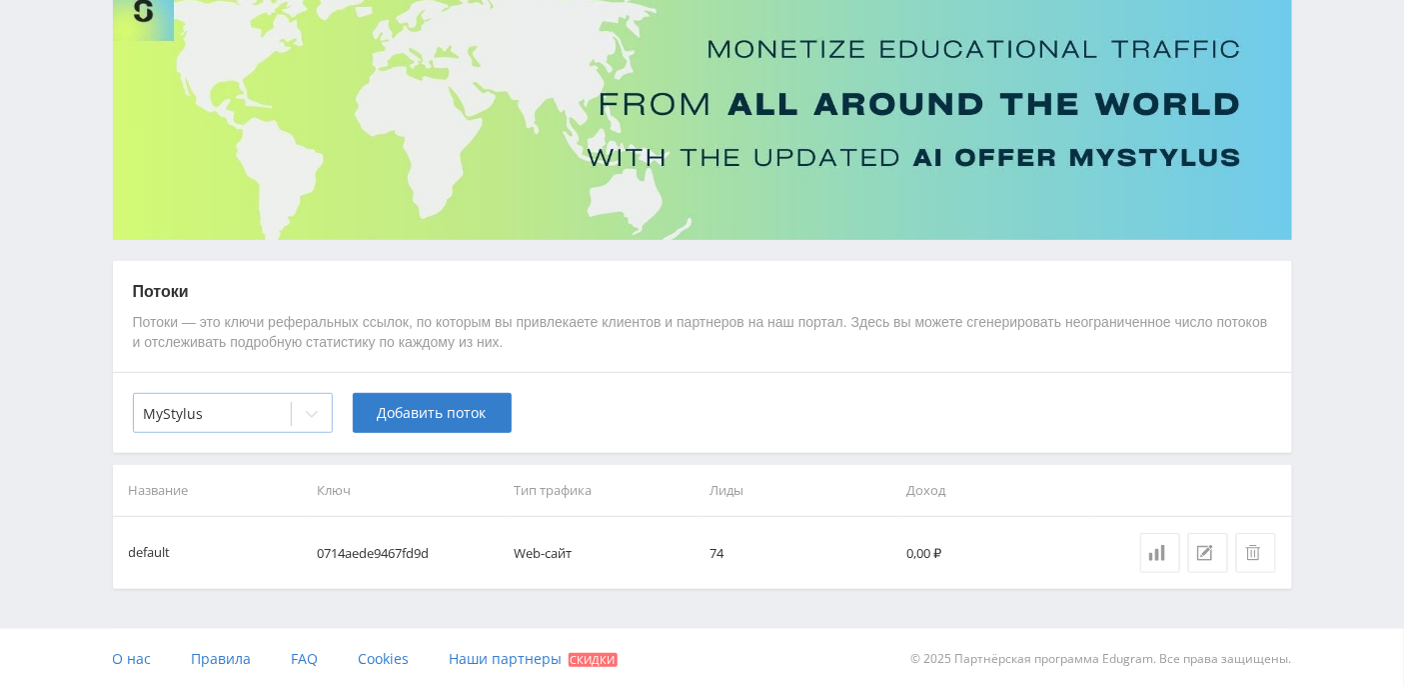
click at [322, 419] on div at bounding box center [312, 414] width 40 height 40
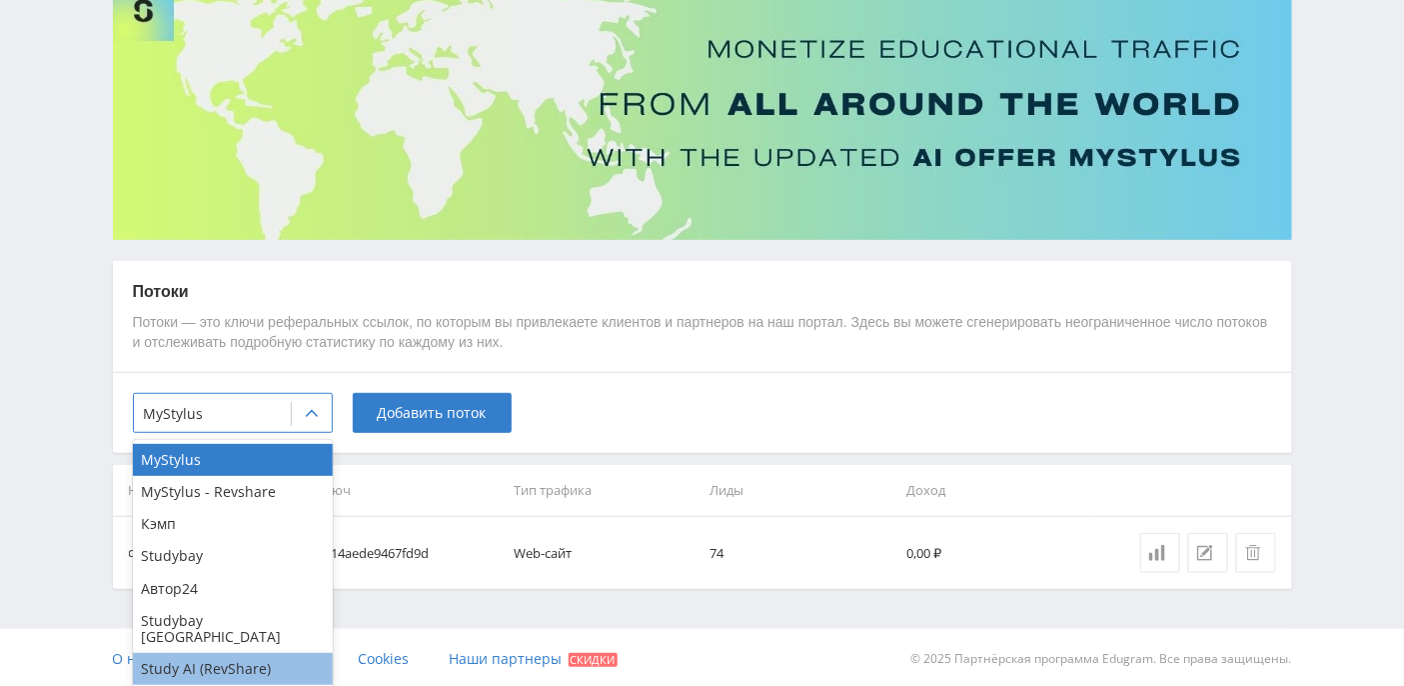
click at [266, 653] on div "Study AI (RevShare)" at bounding box center [233, 669] width 200 height 32
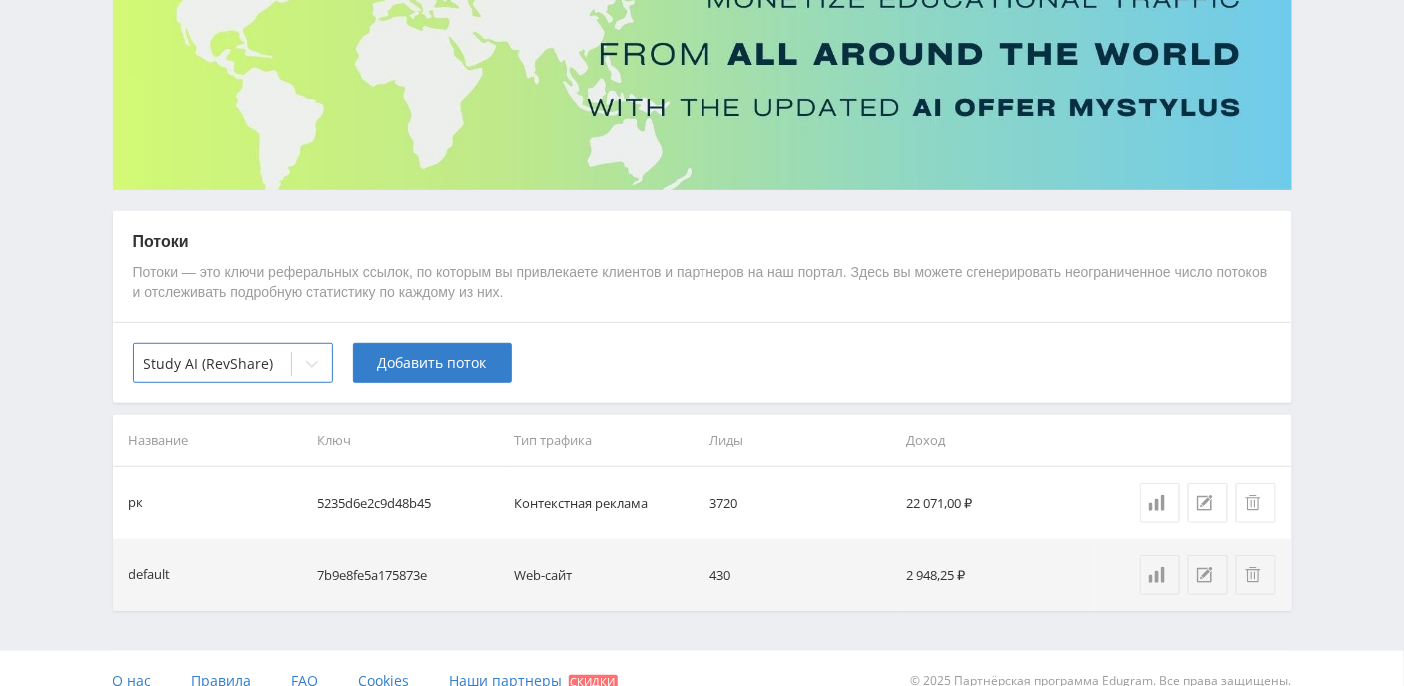
scroll to position [230, 0]
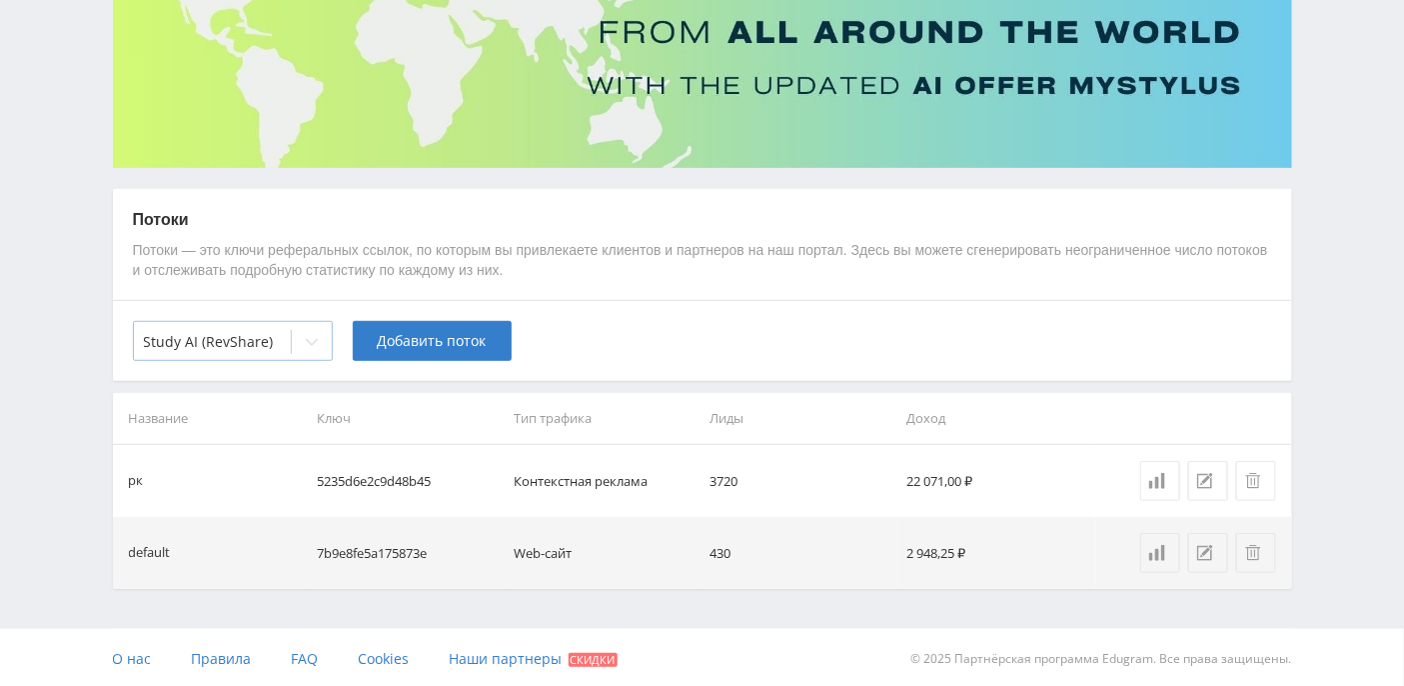
click at [305, 340] on icon at bounding box center [312, 342] width 16 height 16
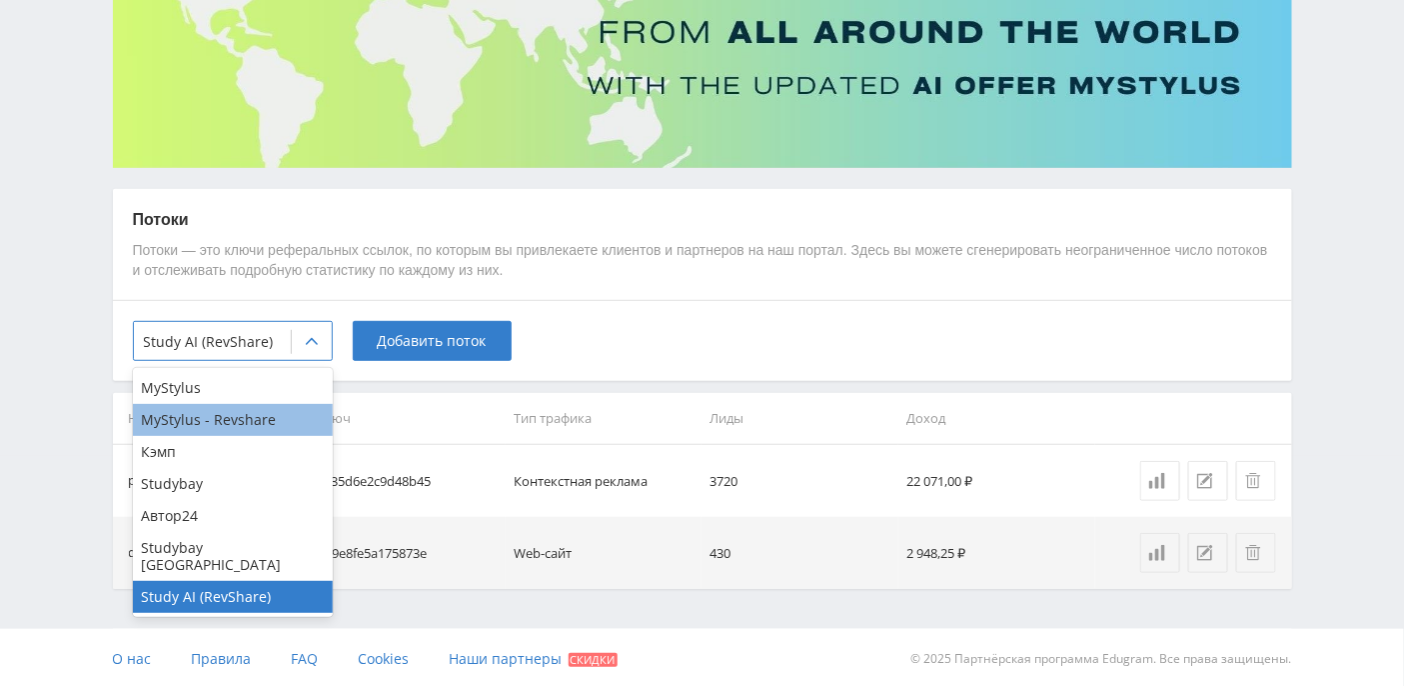
click at [266, 413] on div "MyStylus - Revshare" at bounding box center [233, 420] width 200 height 32
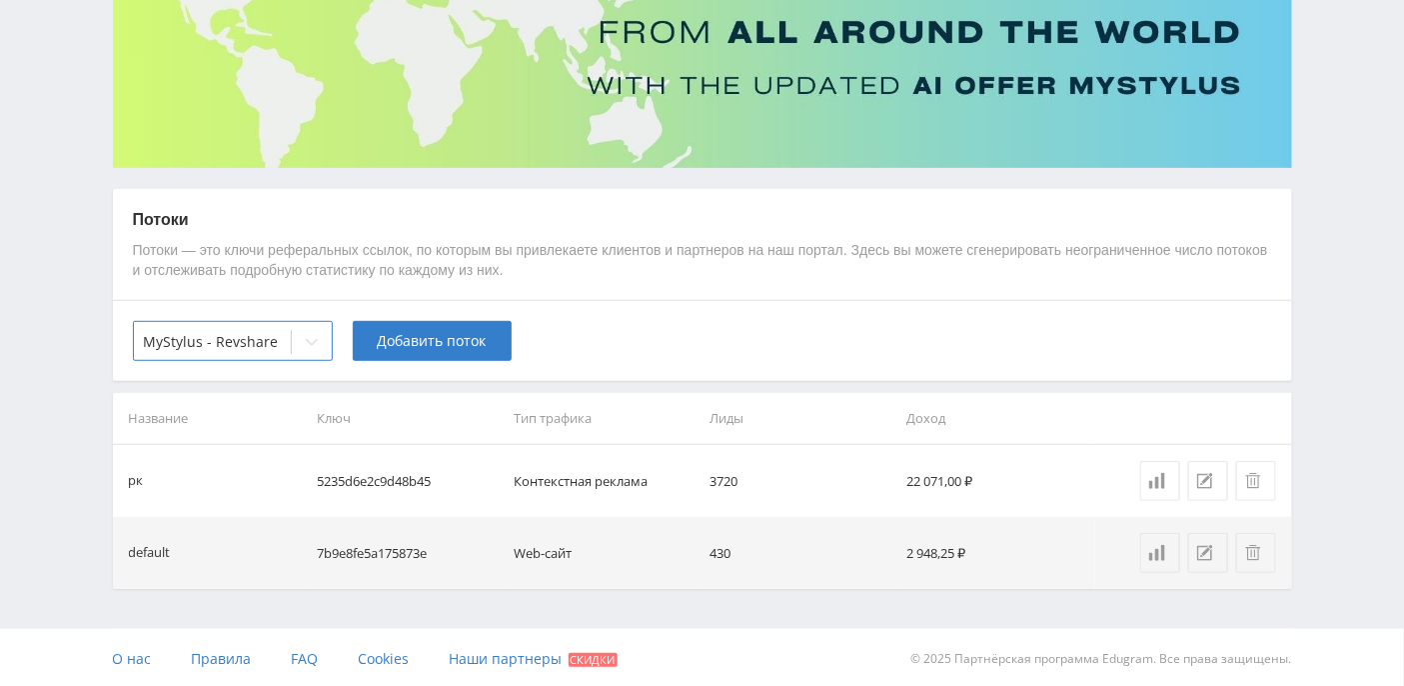
scroll to position [158, 0]
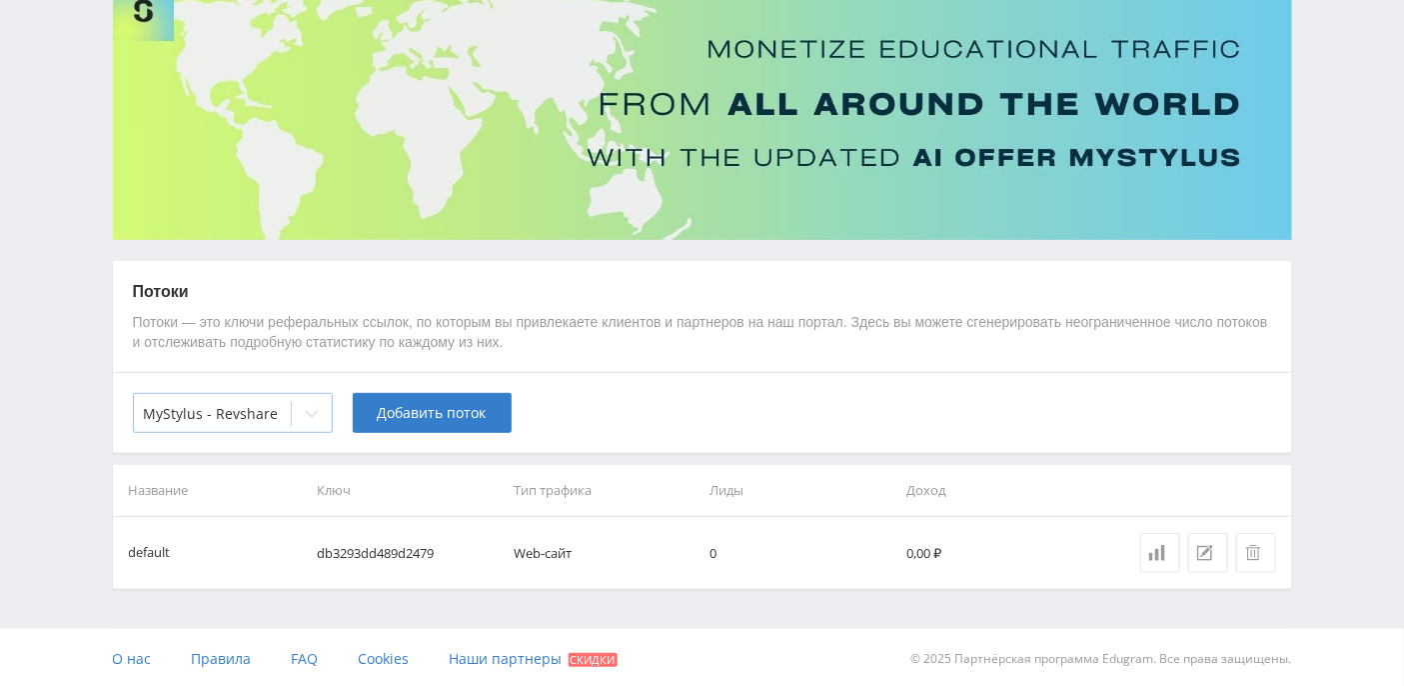
click at [315, 414] on icon at bounding box center [312, 414] width 16 height 16
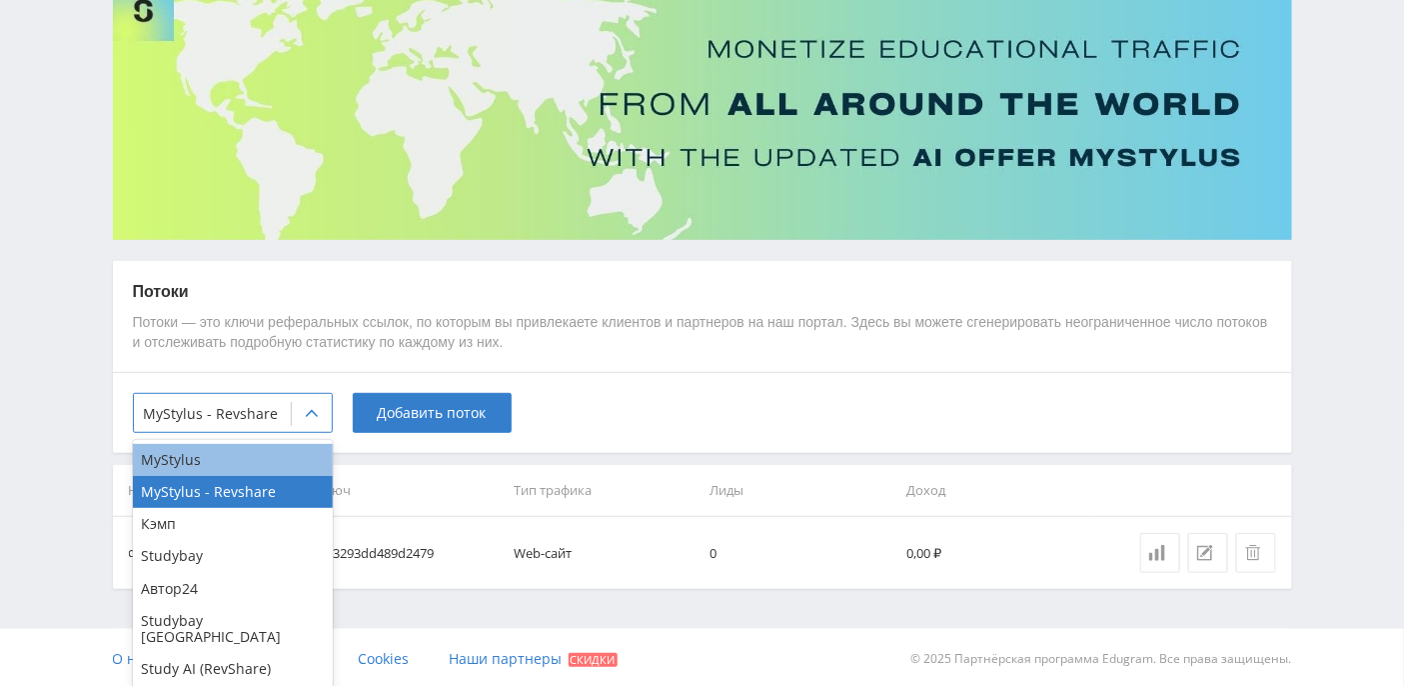
click at [234, 458] on div "MyStylus" at bounding box center [233, 460] width 200 height 32
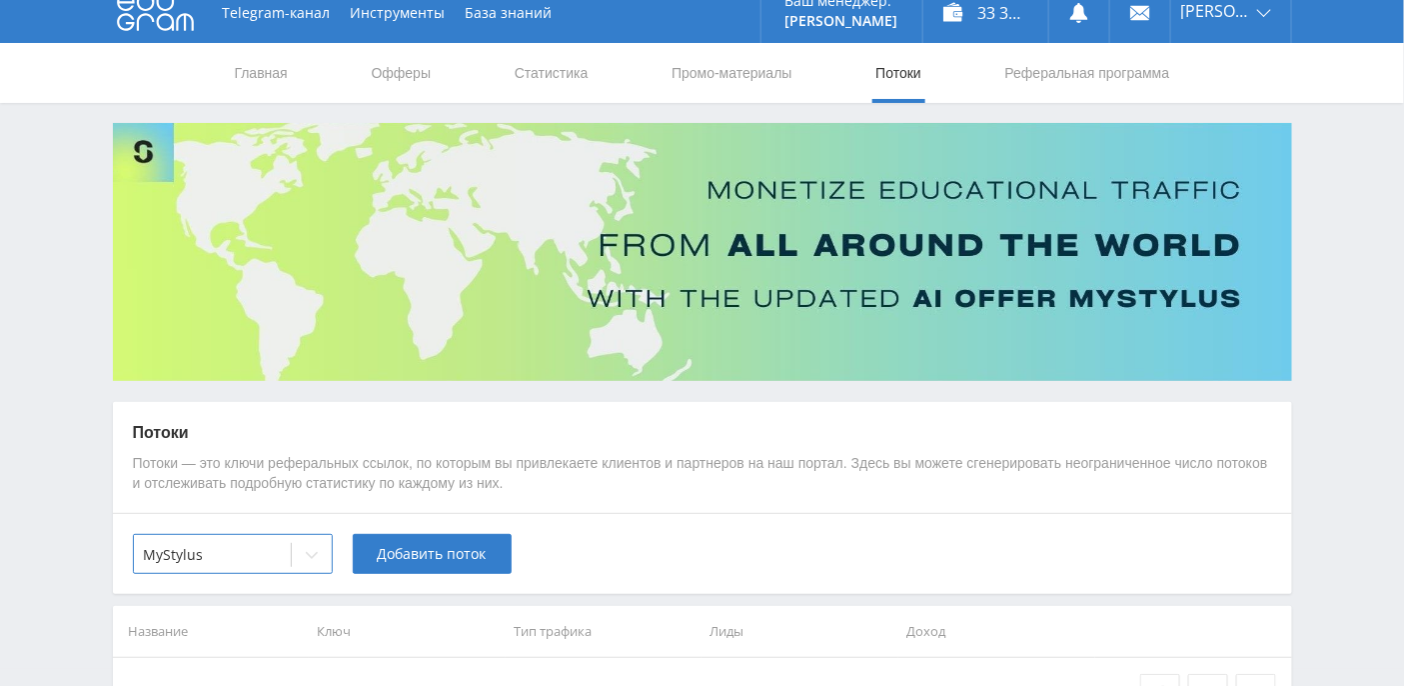
scroll to position [0, 0]
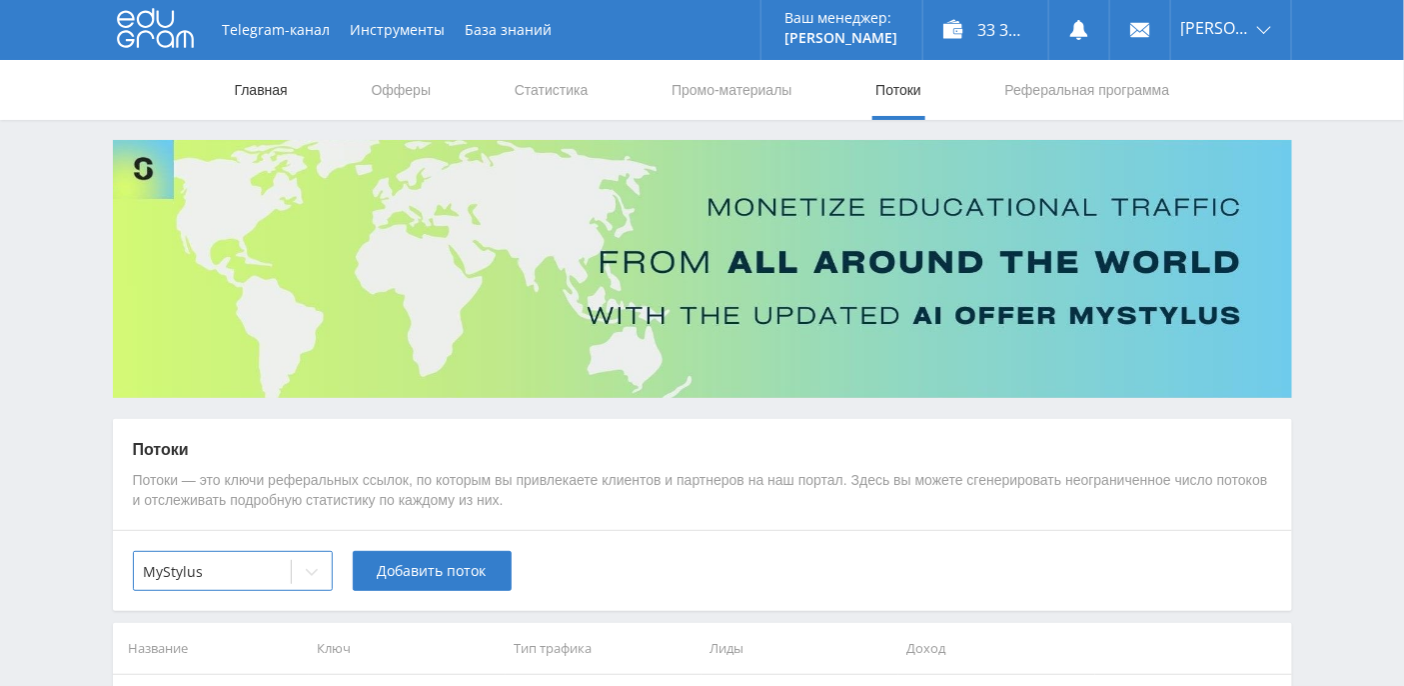
click at [265, 92] on link "Главная" at bounding box center [261, 90] width 57 height 60
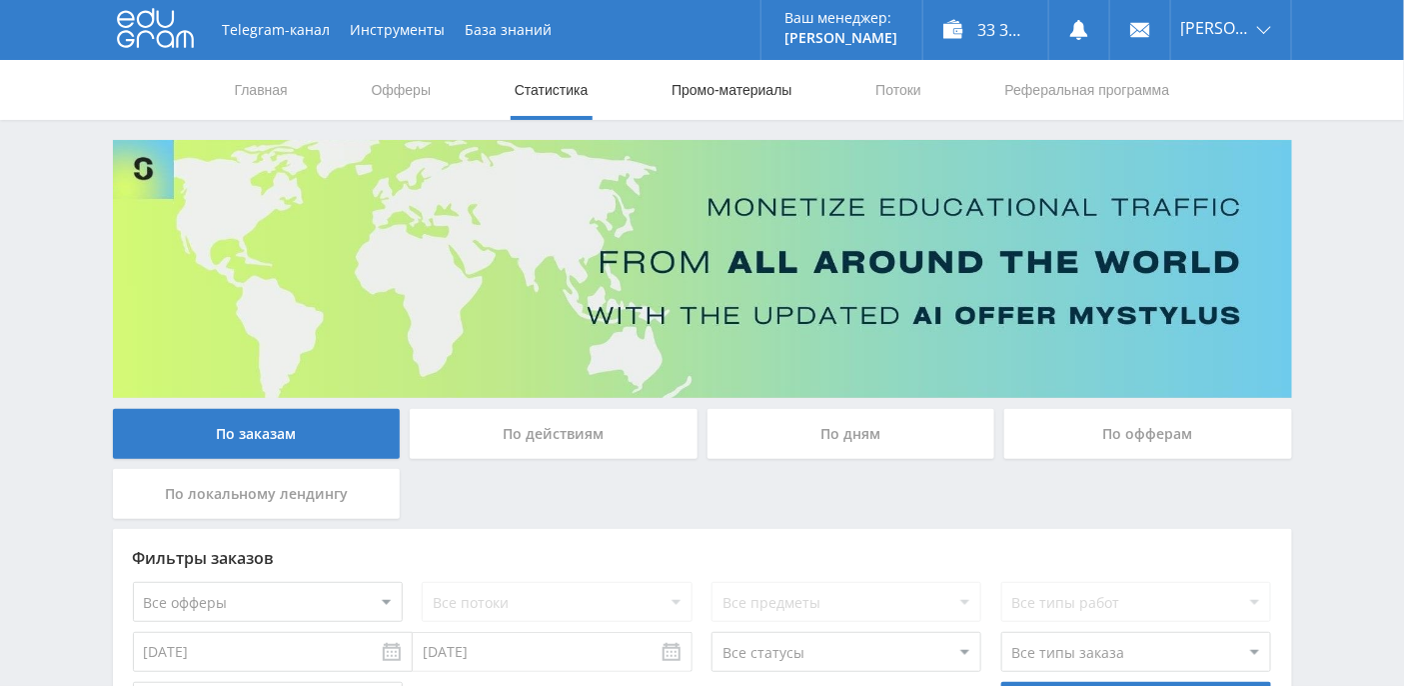
click at [746, 93] on link "Промо-материалы" at bounding box center [732, 90] width 124 height 60
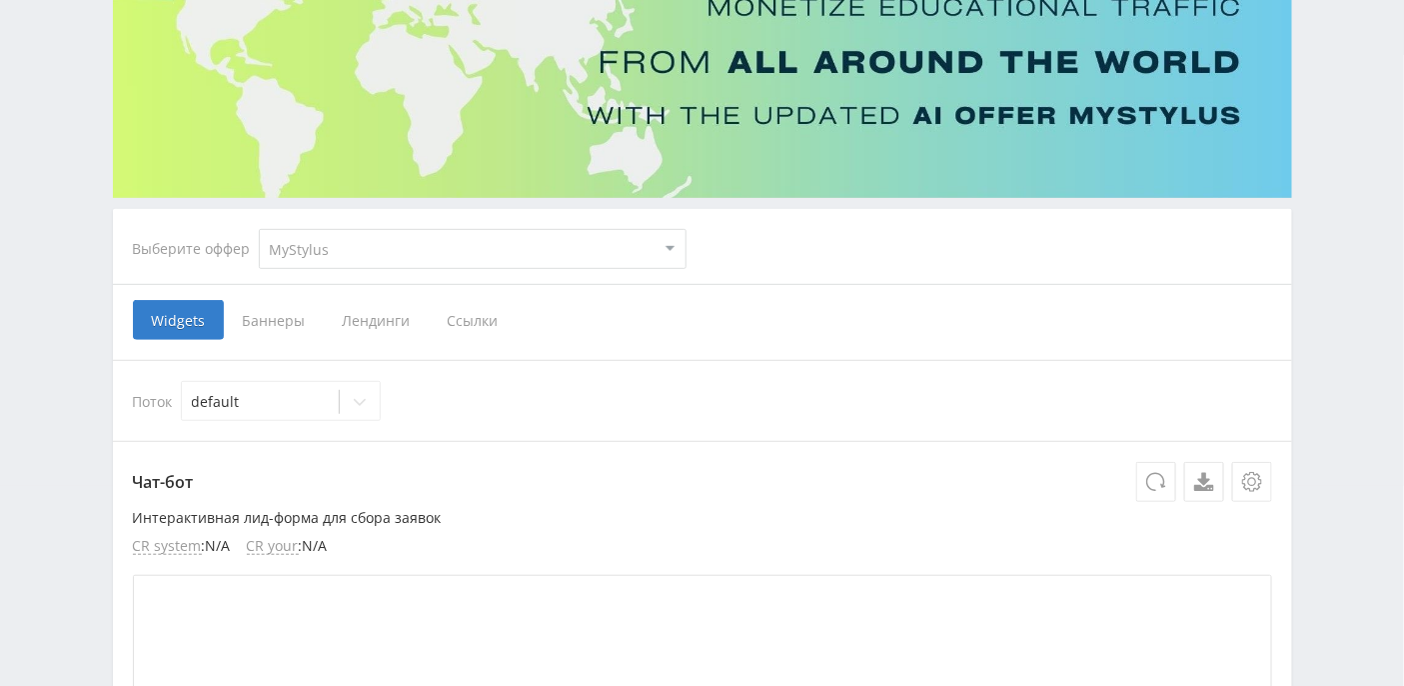
scroll to position [266, 0]
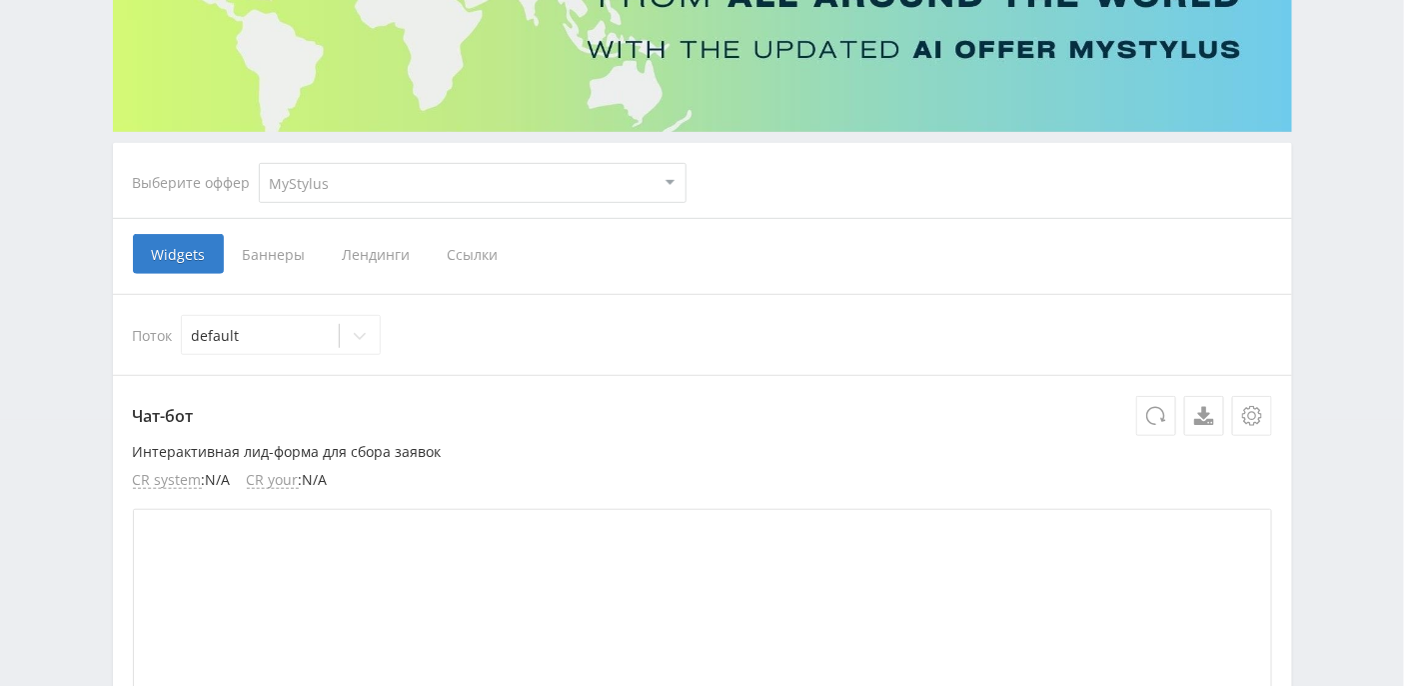
click at [410, 178] on select "MyStylus MyStylus - Revshare Кэмп Studybay Автор24 Studybay Brazil Study AI (Re…" at bounding box center [473, 183] width 428 height 40
select select "376"
click at [259, 163] on select "MyStylus MyStylus - Revshare Кэмп Studybay Автор24 Studybay [GEOGRAPHIC_DATA] S…" at bounding box center [473, 183] width 428 height 40
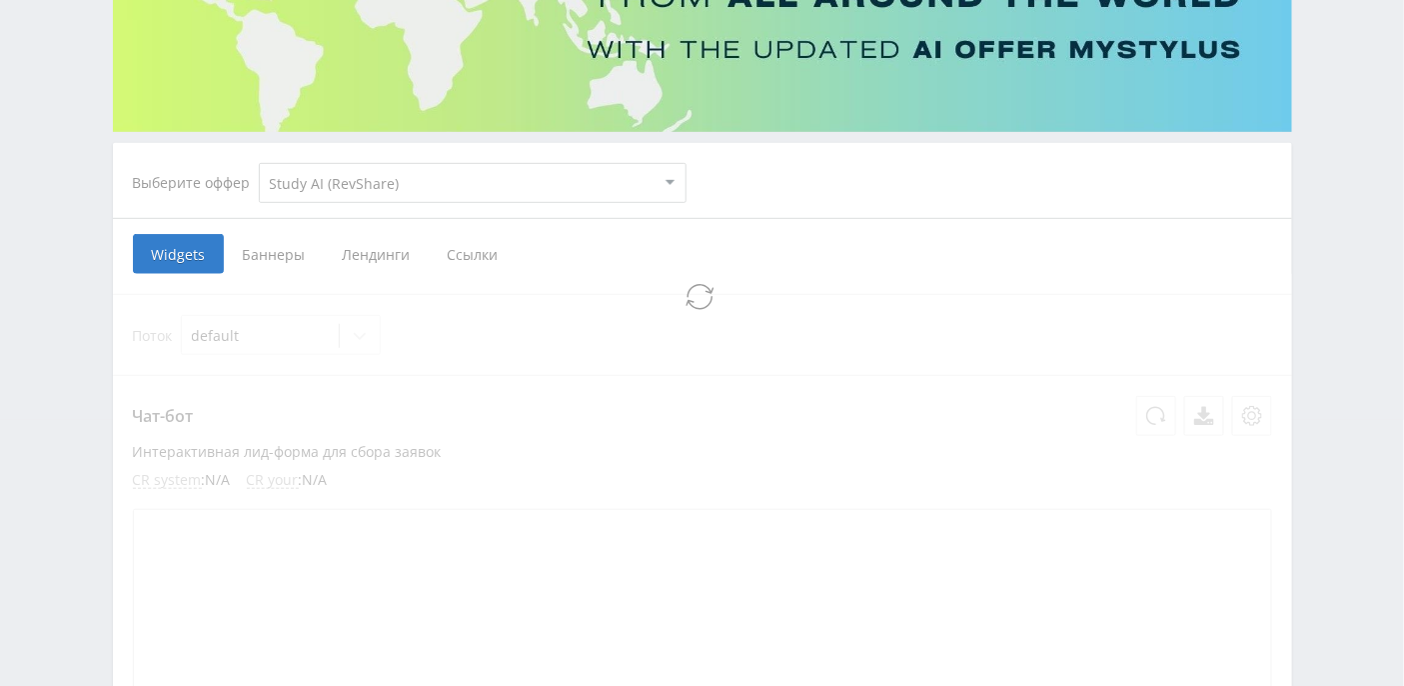
select select "376"
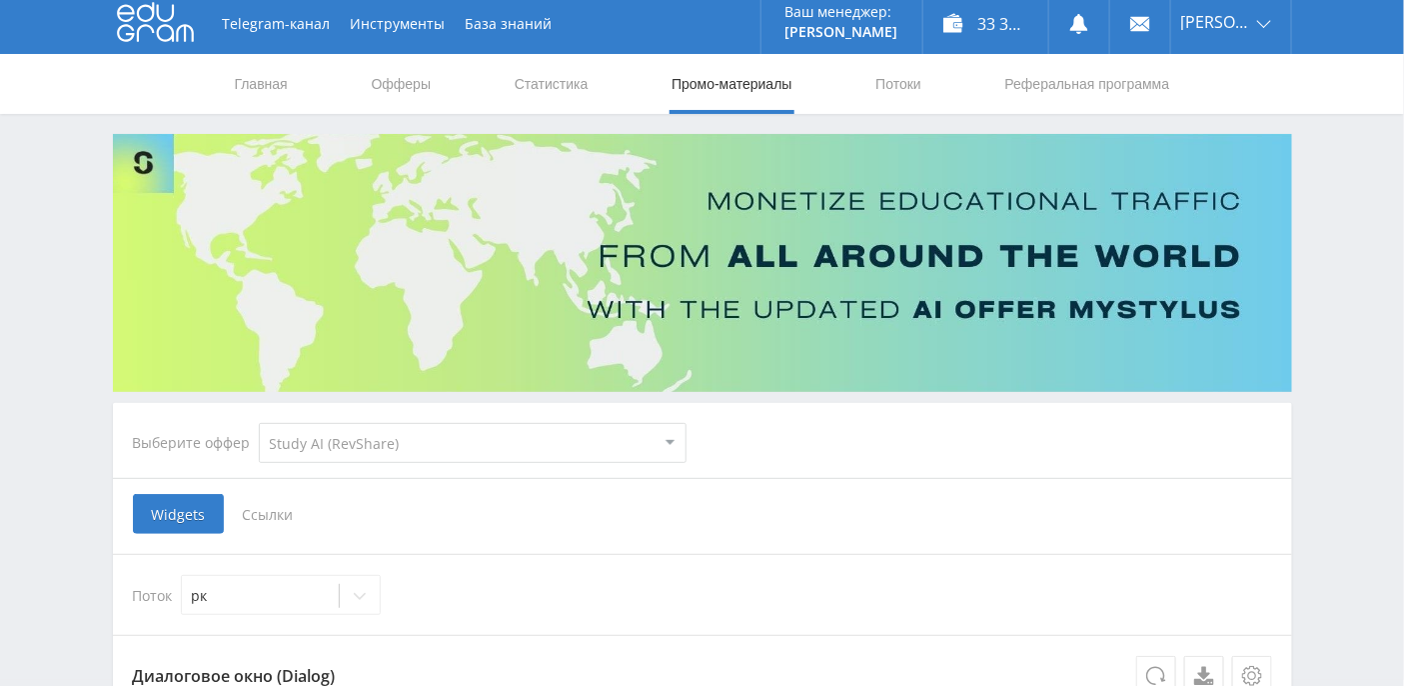
scroll to position [0, 0]
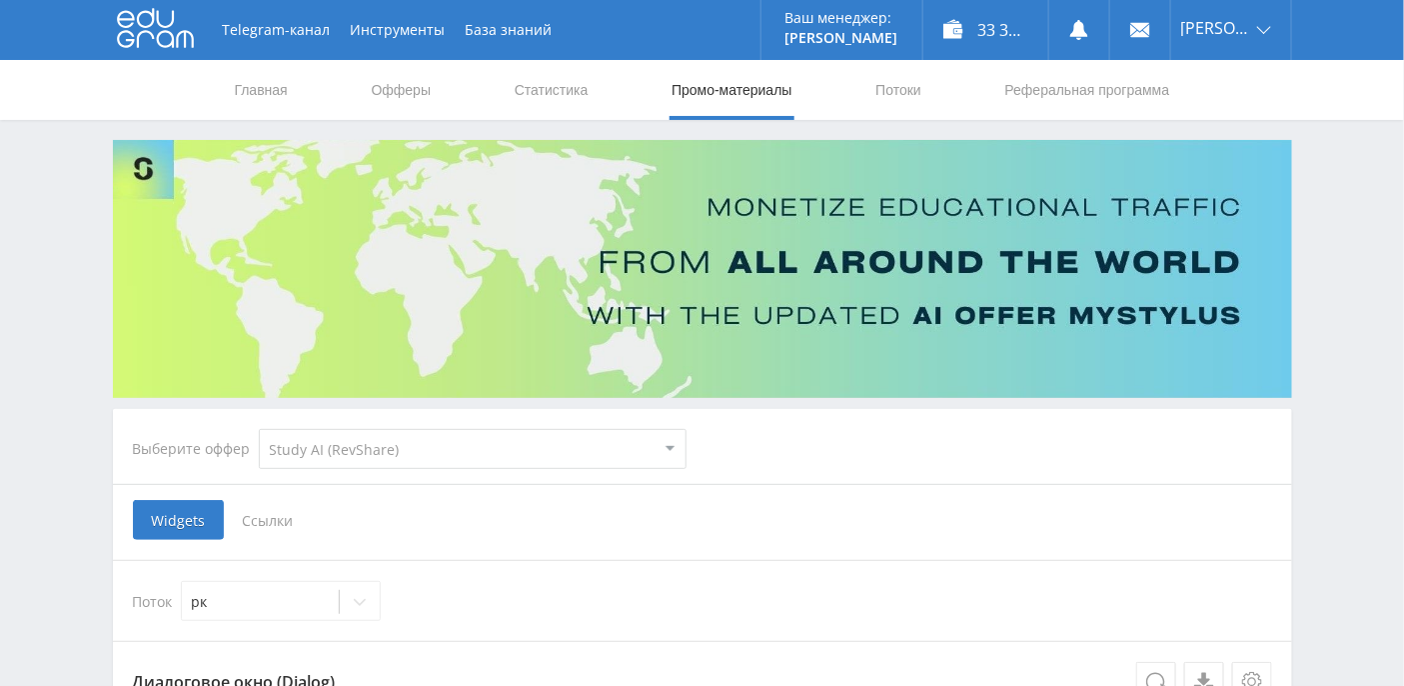
click at [270, 528] on span "Ссылки" at bounding box center [268, 520] width 89 height 40
click at [0, 0] on input "Ссылки" at bounding box center [0, 0] width 0 height 0
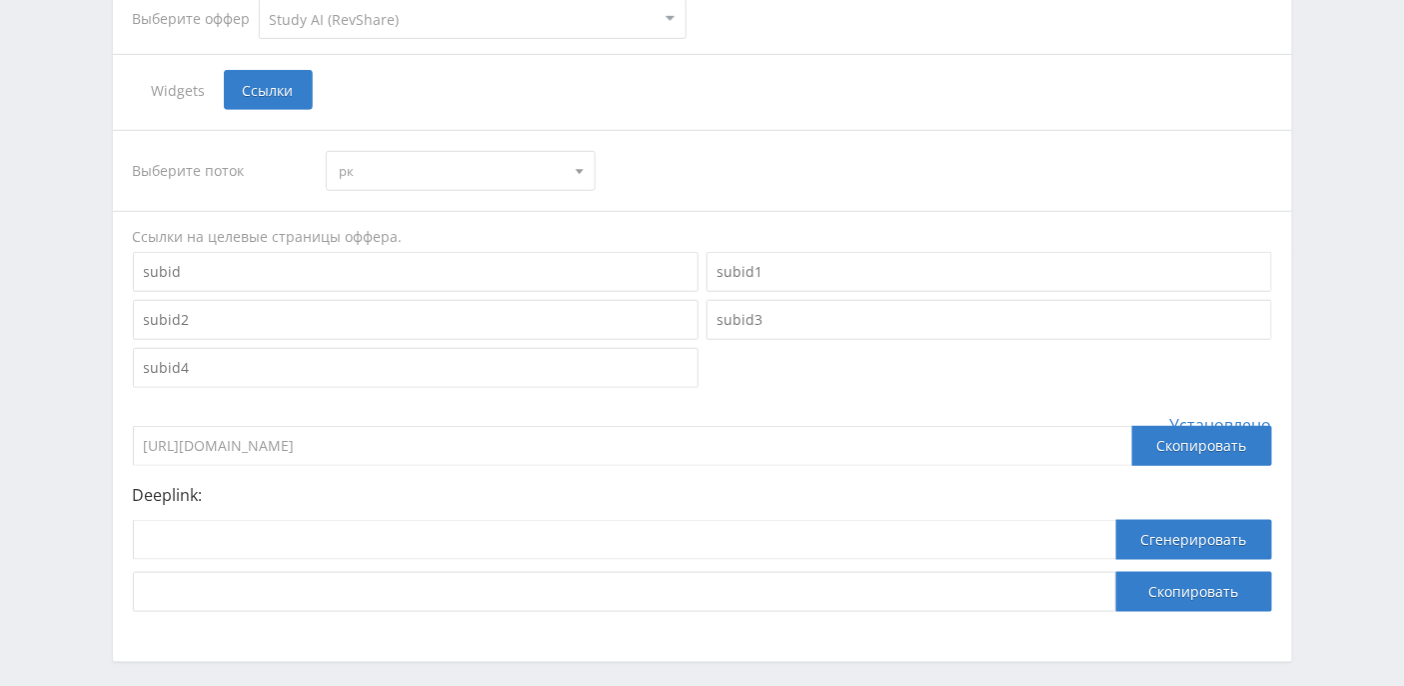
scroll to position [513, 0]
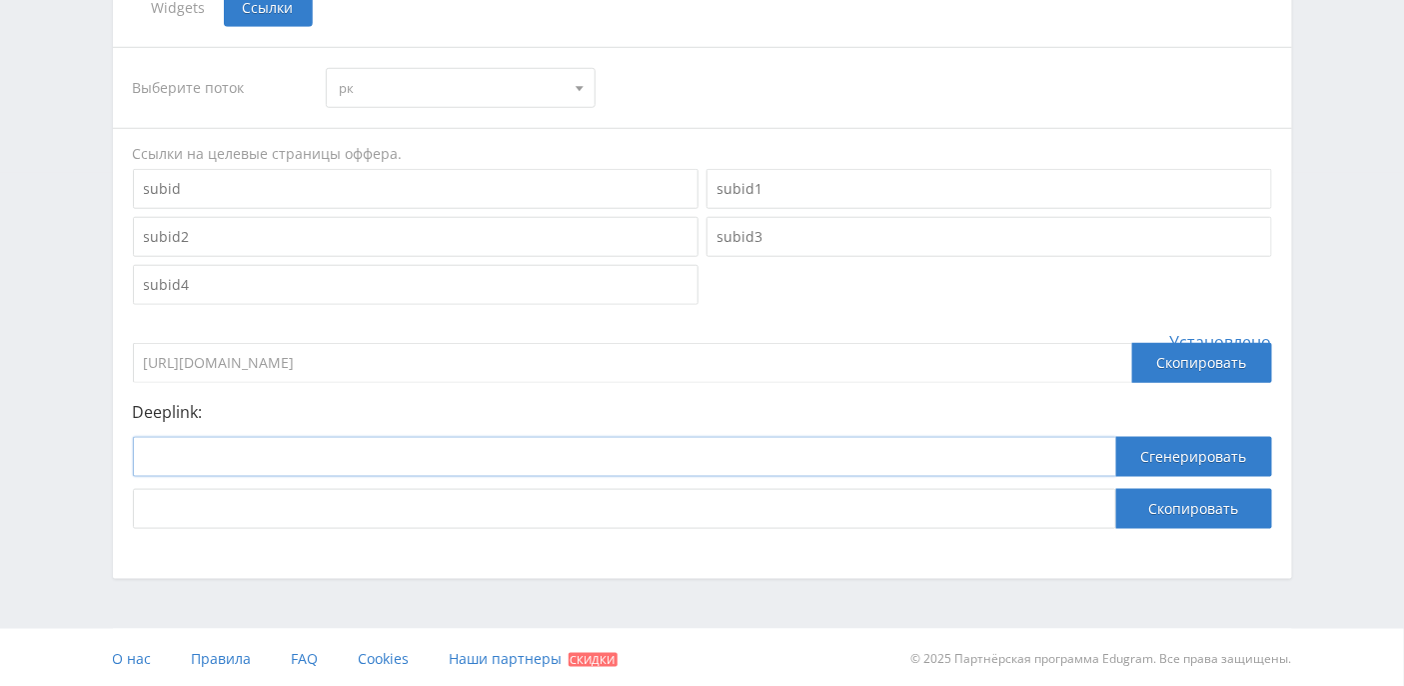
click at [266, 454] on input at bounding box center [625, 457] width 984 height 40
paste input "https://study24.ai/chat/google_image"
type input "https://study24.ai/chat/google_image"
click at [1224, 449] on button "Сгенерировать" at bounding box center [1194, 457] width 156 height 40
drag, startPoint x: 879, startPoint y: 511, endPoint x: 187, endPoint y: 487, distance: 692.1
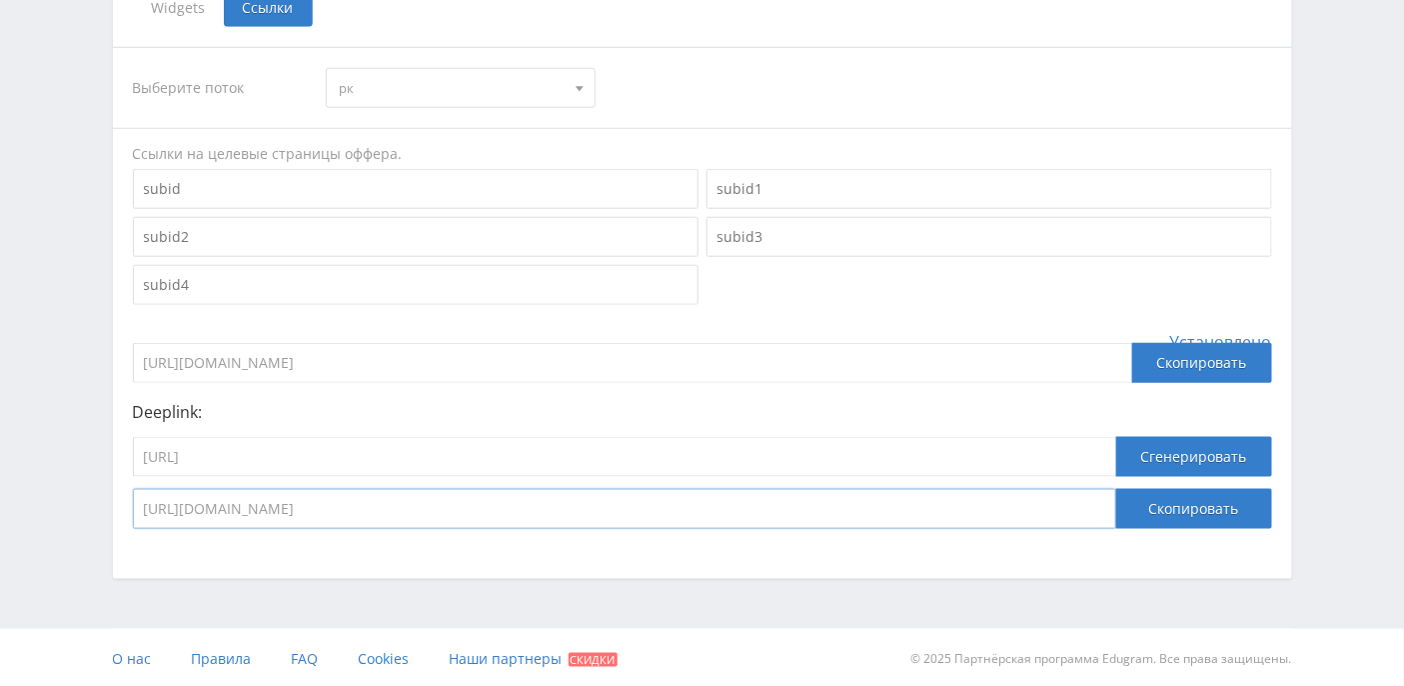
click at [187, 489] on input "https://eduforms.org/?rid=5235d6e2c9d48b45&ulp=https%3A%2F%2Fstudy24.ai%2Fchat%…" at bounding box center [625, 509] width 984 height 40
drag, startPoint x: 735, startPoint y: 509, endPoint x: 107, endPoint y: 508, distance: 627.7
click at [107, 508] on div "Выберите оффер MyStylus MyStylus - Revshare Кэмп Studybay Автор24 Studybay Braz…" at bounding box center [702, 103] width 1199 height 952
click at [852, 498] on input "https://eduforms.org/?rid=5235d6e2c9d48b45&ulp=https%3A%2F%2Fstudy24.ai%2Fchat%…" at bounding box center [625, 509] width 984 height 40
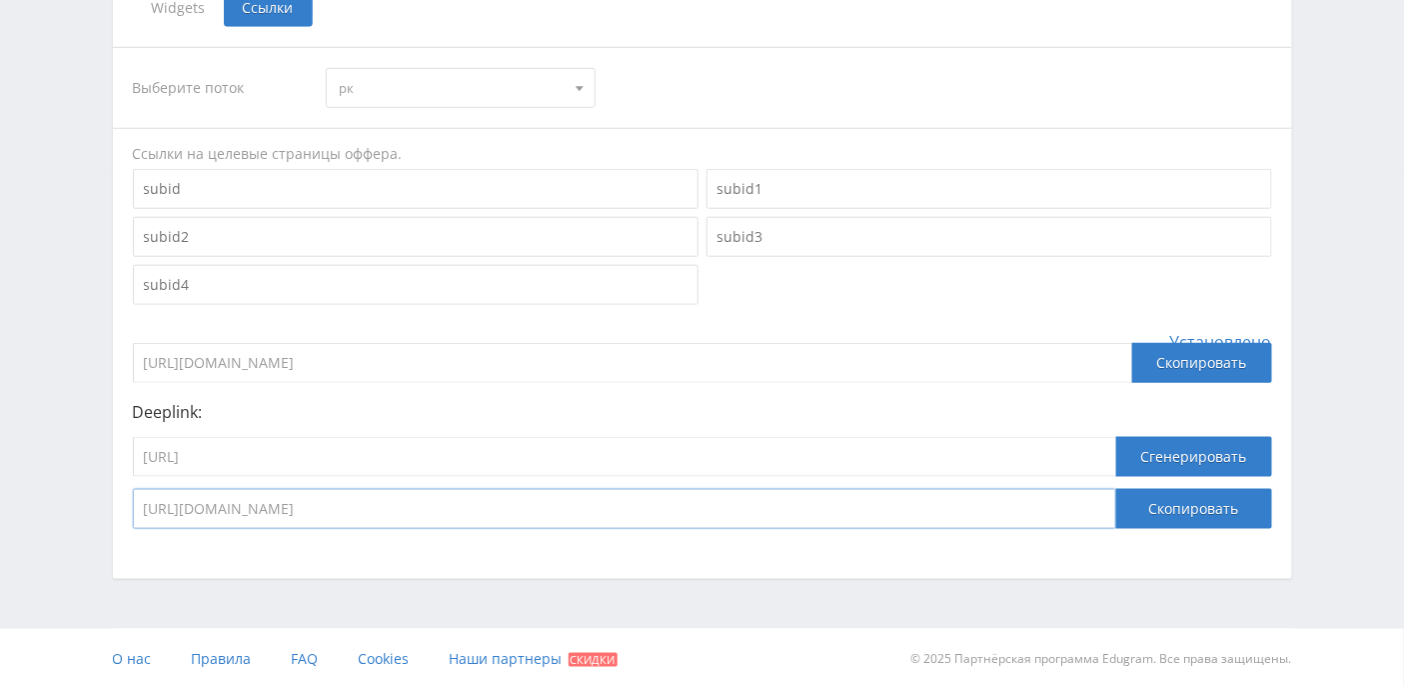
drag, startPoint x: 738, startPoint y: 523, endPoint x: 125, endPoint y: 508, distance: 612.9
click at [125, 508] on div "Выберите поток рк рк default Ссылки на целевые страницы оффера. Установлено htt…" at bounding box center [702, 288] width 1179 height 522
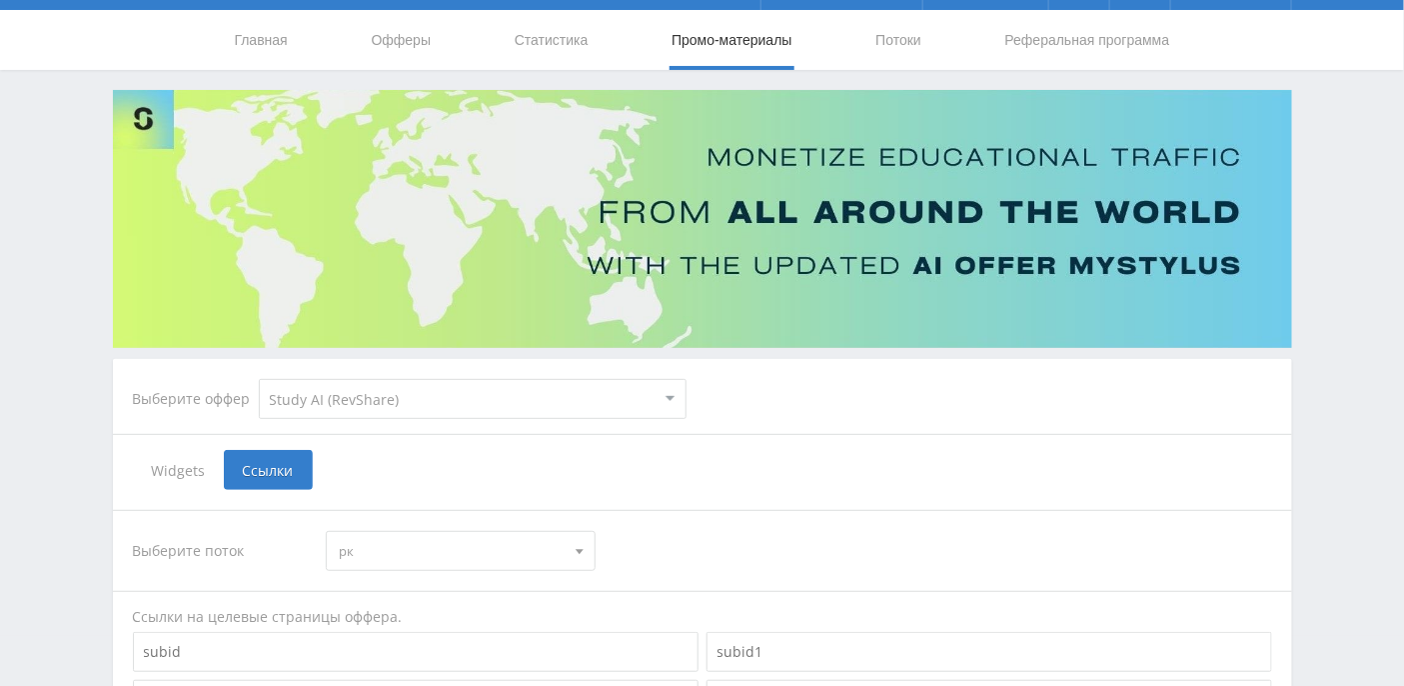
scroll to position [0, 0]
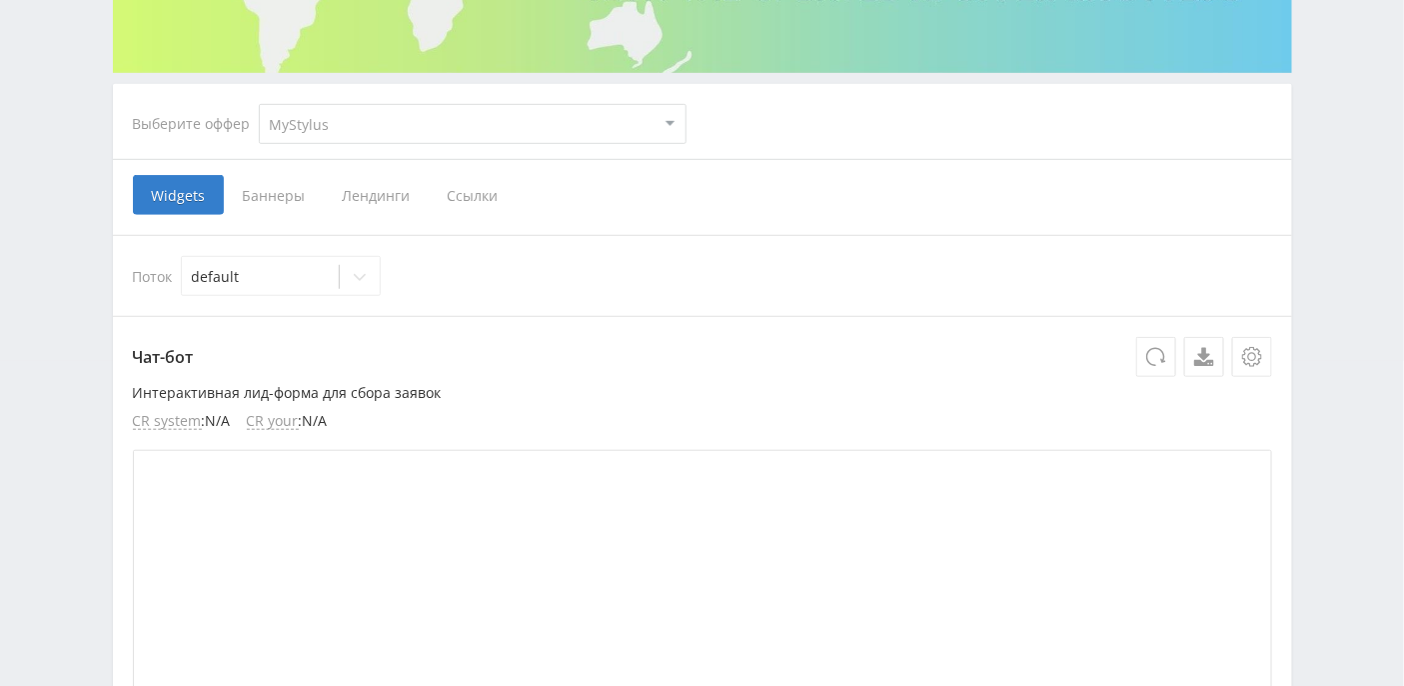
scroll to position [270, 0]
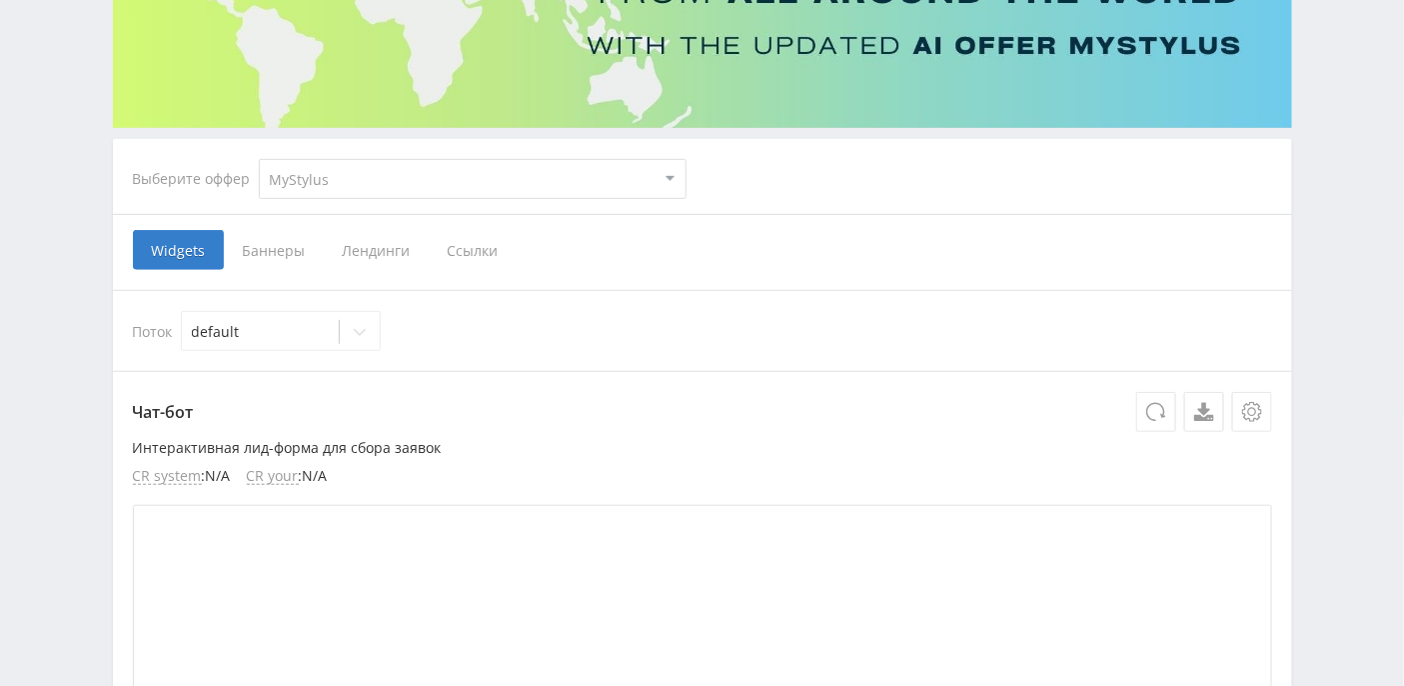
click at [520, 174] on select "MyStylus MyStylus - Revshare Кэмп Studybay Автор24 Studybay [GEOGRAPHIC_DATA] S…" at bounding box center [473, 179] width 428 height 40
select select "376"
click at [259, 159] on select "MyStylus MyStylus - Revshare Кэмп Studybay Автор24 Studybay [GEOGRAPHIC_DATA] S…" at bounding box center [473, 179] width 428 height 40
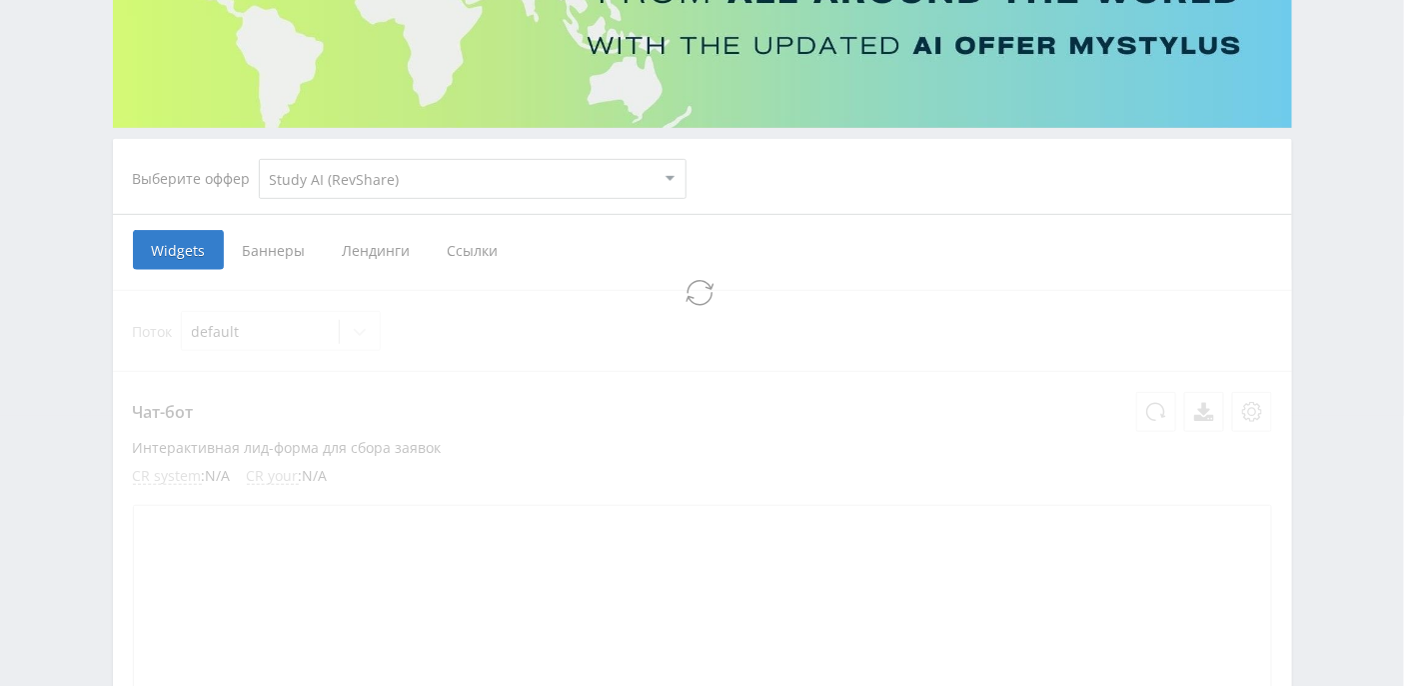
select select "376"
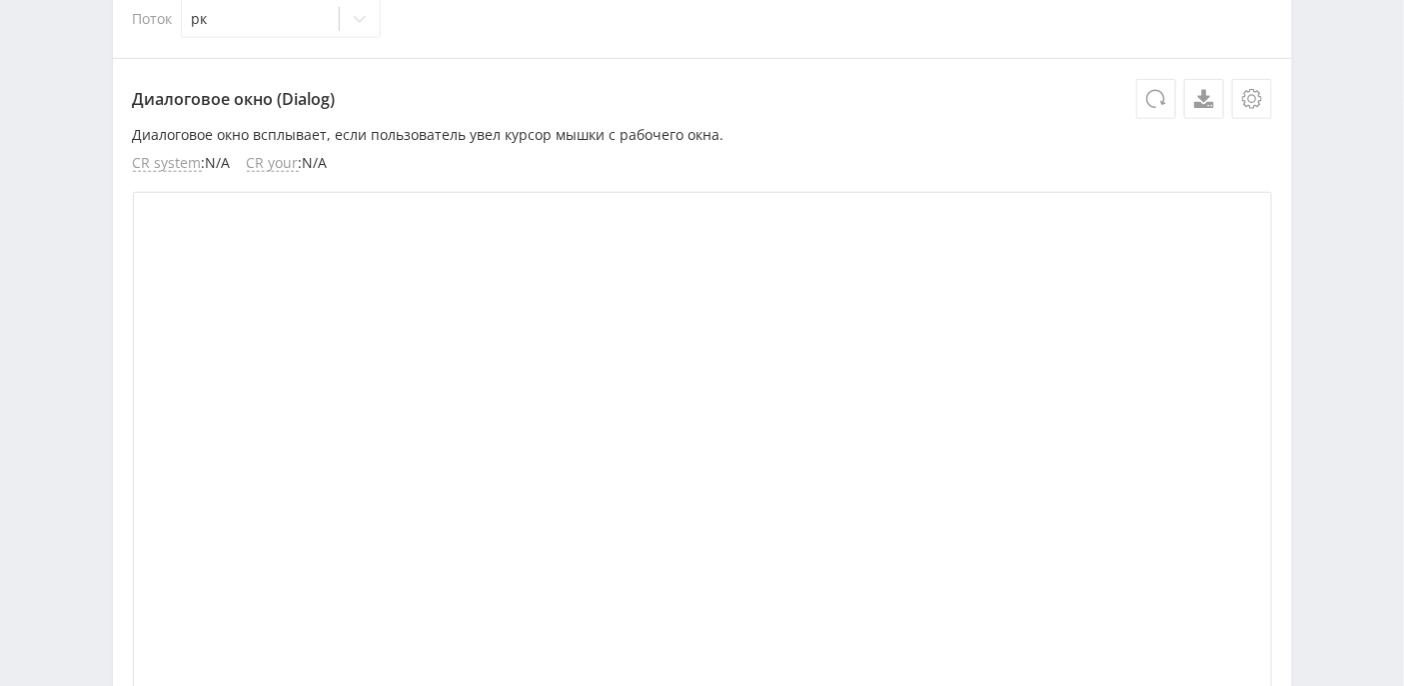
scroll to position [152, 0]
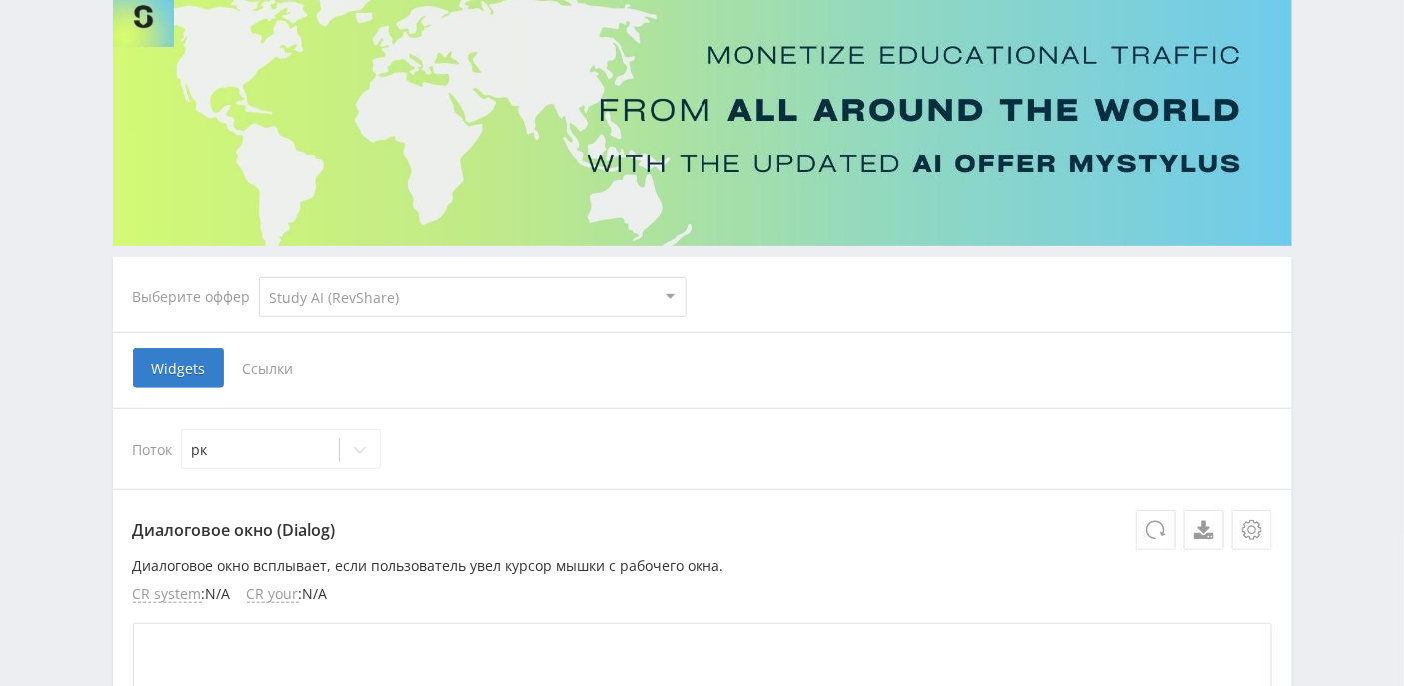
click at [271, 362] on span "Ссылки" at bounding box center [268, 368] width 89 height 40
click at [0, 0] on input "Ссылки" at bounding box center [0, 0] width 0 height 0
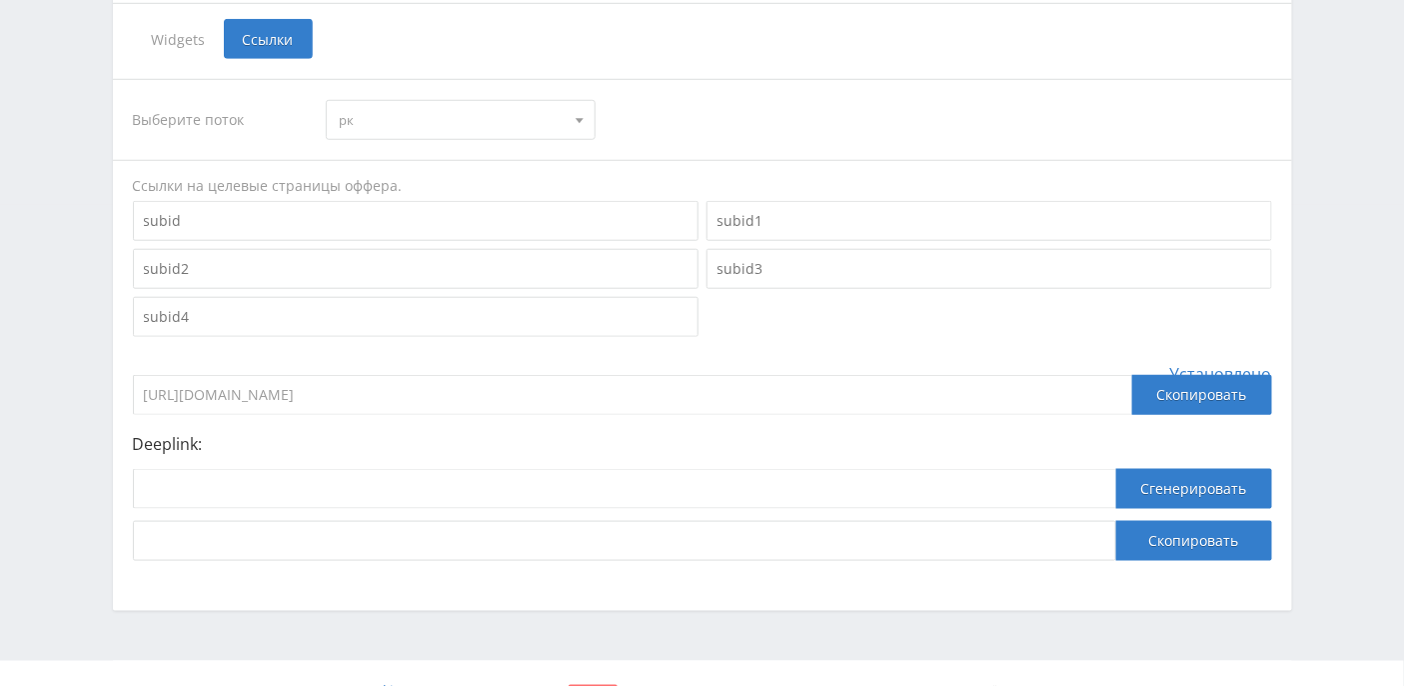
scroll to position [513, 0]
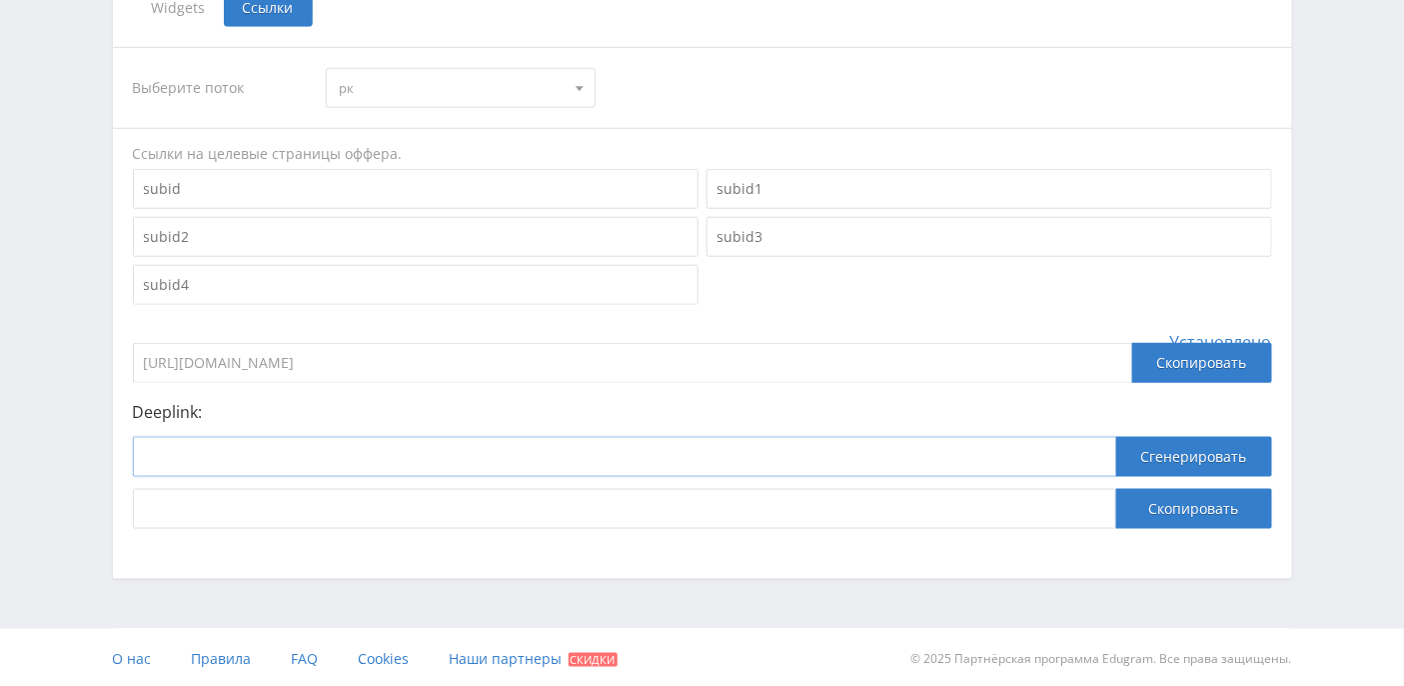
click at [468, 455] on input at bounding box center [625, 457] width 984 height 40
paste input "https://study24.ai/chat/improve_photo"
type input "https://study24.ai/chat/improve_photo"
click at [1229, 448] on button "Сгенерировать" at bounding box center [1194, 457] width 156 height 40
drag, startPoint x: 908, startPoint y: 506, endPoint x: 108, endPoint y: 484, distance: 799.9
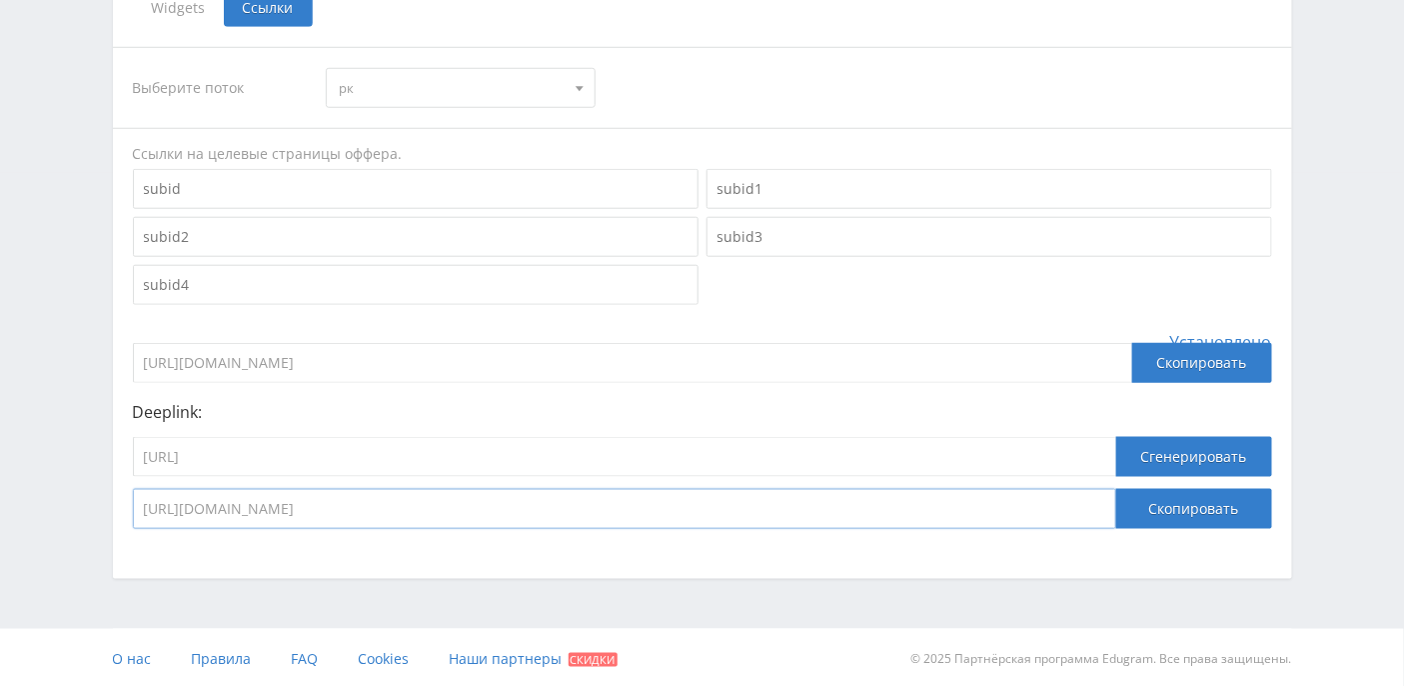
click at [108, 484] on div "Выберите оффер MyStylus MyStylus - Revshare Кэмп Studybay Автор24 Studybay Braz…" at bounding box center [702, 103] width 1199 height 952
drag, startPoint x: 435, startPoint y: 462, endPoint x: 64, endPoint y: 427, distance: 372.5
click at [64, 427] on div "Telegram-канал Инструменты База знаний Ваш менеджер: Alex Alex Online @edugram_…" at bounding box center [702, 87] width 1404 height 1201
paste input "code_generator"
type input "https://study24.ai/chat/code_generator"
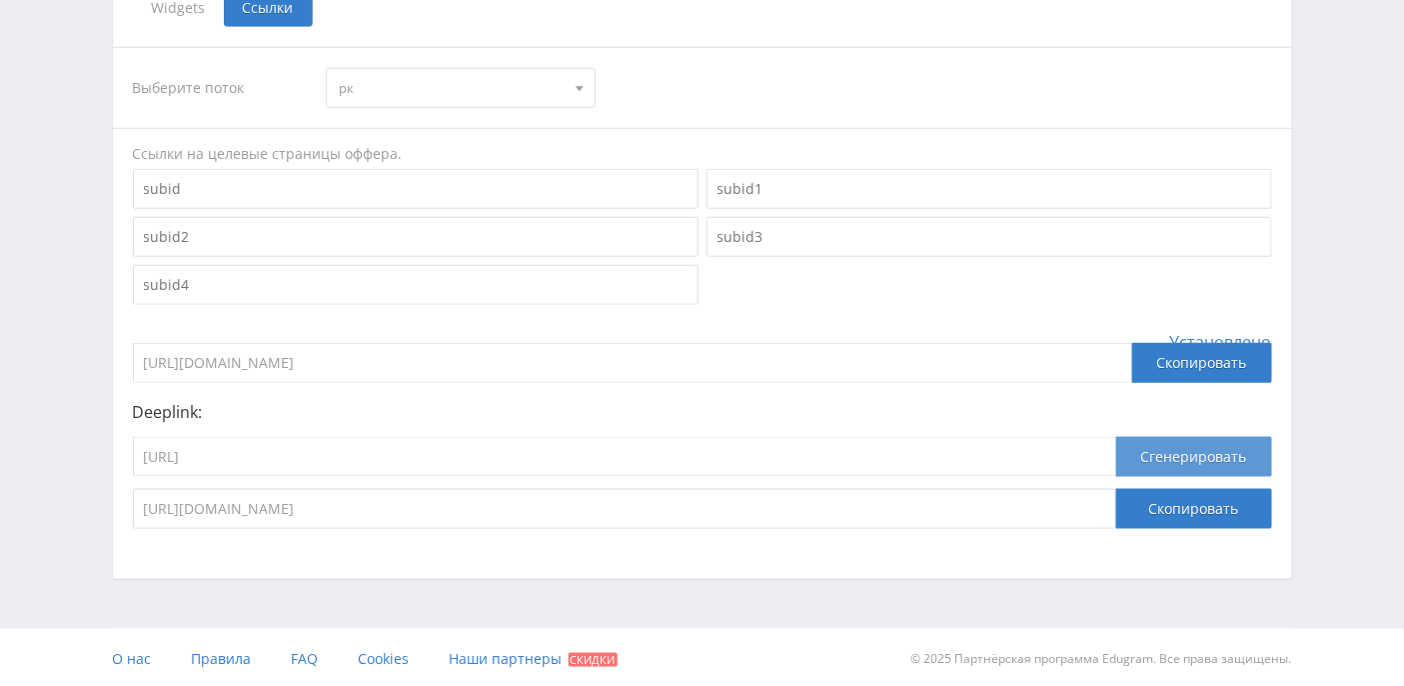
click at [1222, 446] on button "Сгенерировать" at bounding box center [1194, 457] width 156 height 40
drag, startPoint x: 841, startPoint y: 502, endPoint x: 0, endPoint y: 527, distance: 841.0
click at [0, 527] on div "Telegram-канал Инструменты База знаний Ваш менеджер: Alex Alex Online @edugram_…" at bounding box center [702, 87] width 1404 height 1201
drag, startPoint x: 967, startPoint y: 513, endPoint x: 137, endPoint y: 517, distance: 829.6
click at [137, 517] on input "https://eduforms.org/?rid=5235d6e2c9d48b45&ulp=https%3A%2F%2Fstudy24.ai%2Fchat%…" at bounding box center [625, 509] width 984 height 40
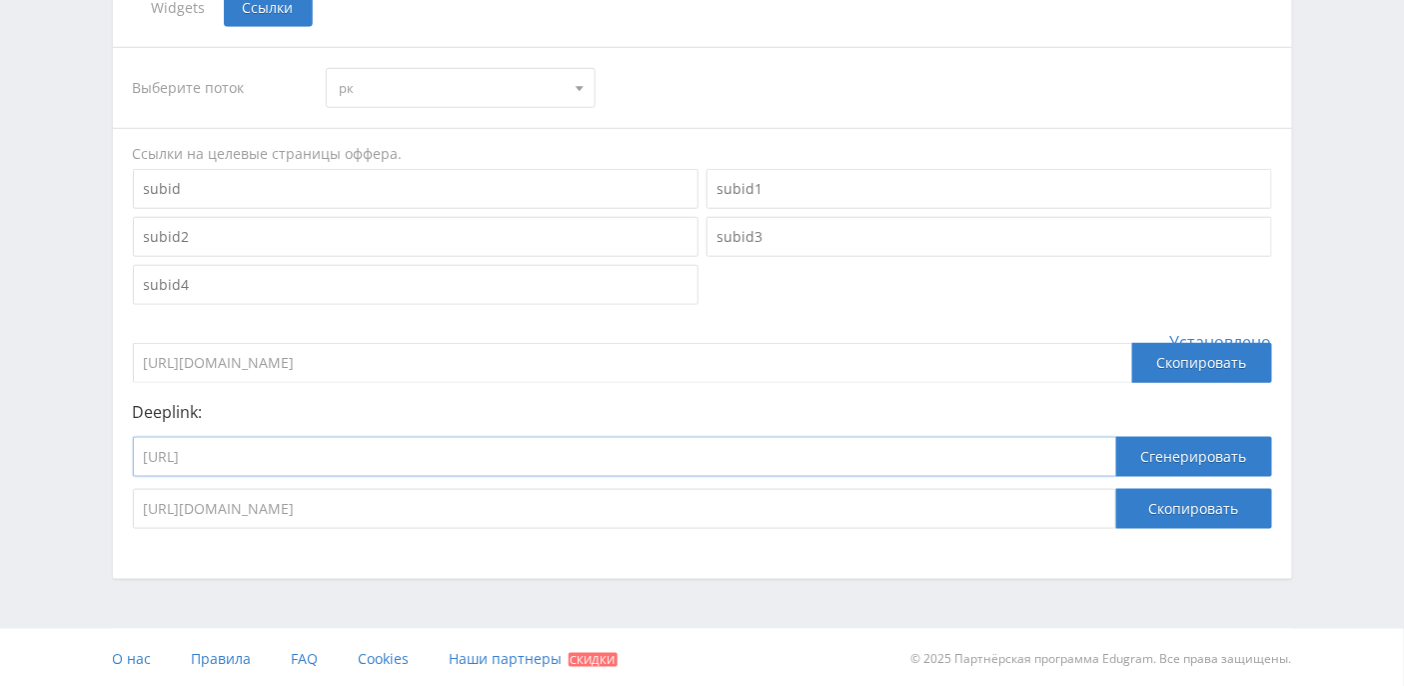
drag, startPoint x: 409, startPoint y: 451, endPoint x: 139, endPoint y: 442, distance: 270.0
click at [139, 442] on input "https://study24.ai/chat/code_generator" at bounding box center [625, 457] width 984 height 40
paste input
type input "[URL]"
click at [1184, 459] on button "Сгенерировать" at bounding box center [1194, 457] width 156 height 40
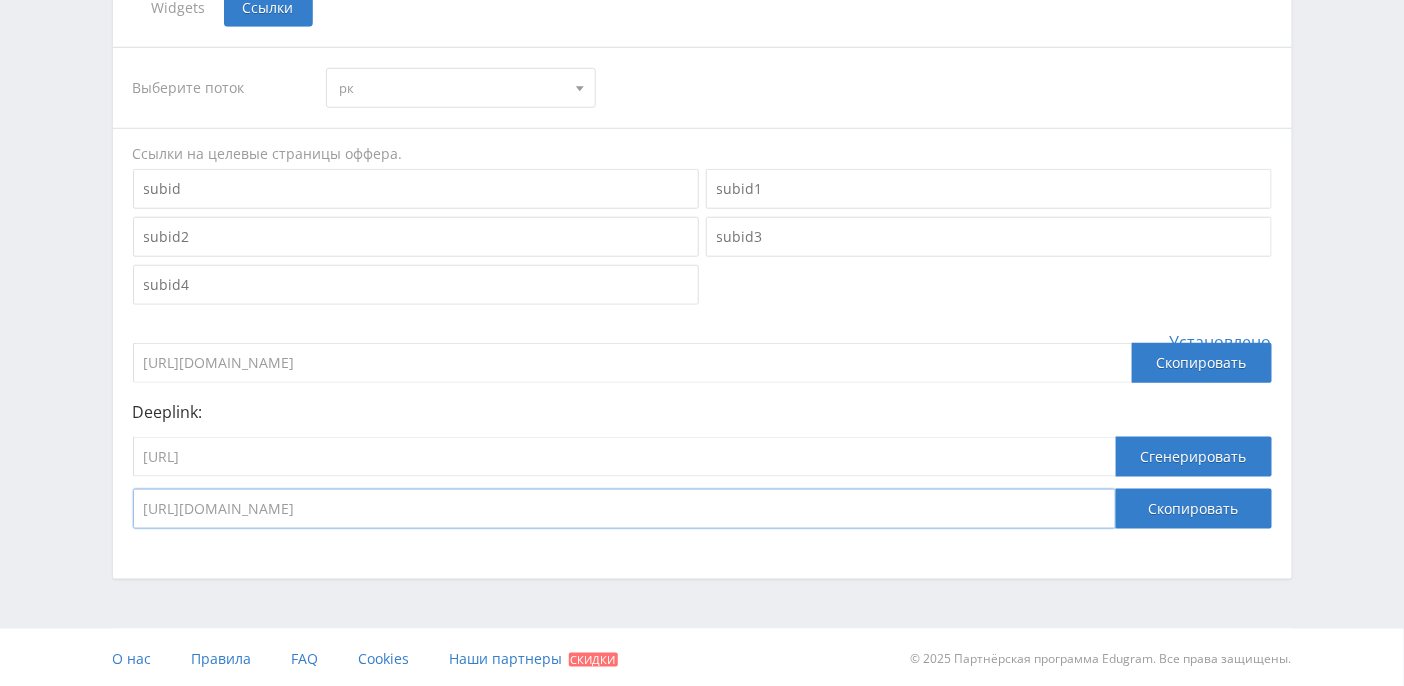
drag, startPoint x: 702, startPoint y: 508, endPoint x: 16, endPoint y: 474, distance: 686.5
click at [16, 474] on div "Telegram-канал Инструменты База знаний Ваш менеджер: Alex Alex Online @edugram_…" at bounding box center [702, 87] width 1404 height 1201
click at [726, 505] on input "https://eduforms.org/?rid=5235d6e2c9d48b45&ulp=https%3A%2F%2Fstudy24.ai" at bounding box center [625, 509] width 984 height 40
drag, startPoint x: 767, startPoint y: 507, endPoint x: 123, endPoint y: 526, distance: 644.0
click at [123, 526] on div "Выберите поток рк рк default Ссылки на целевые страницы оффера. Установлено htt…" at bounding box center [702, 288] width 1179 height 522
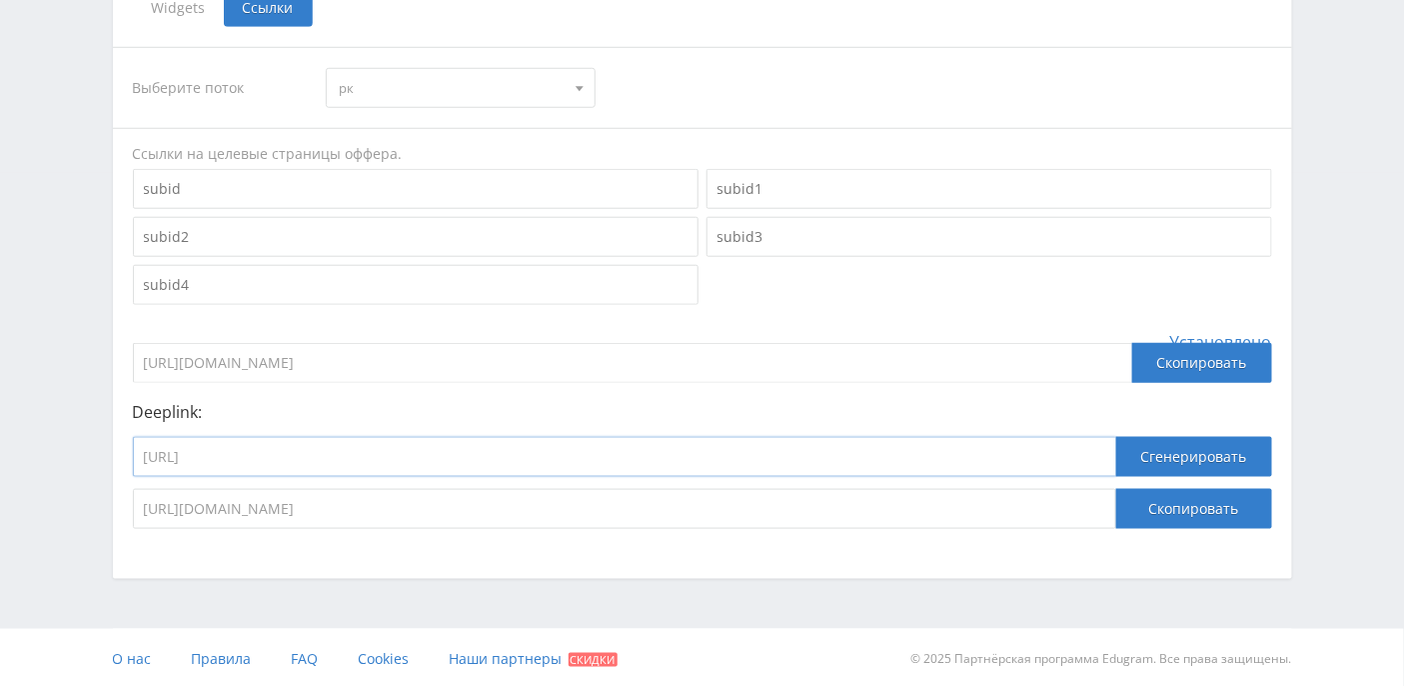
drag, startPoint x: 344, startPoint y: 430, endPoint x: 78, endPoint y: 403, distance: 267.2
click at [78, 403] on div "Telegram-канал Инструменты База знаний Ваш менеджер: Alex Alex Online @edugram_…" at bounding box center [702, 87] width 1404 height 1201
paste input "chat/open_ai_image_bot"
type input "https://study24.ai/chat/open_ai_image_bot"
click at [1158, 452] on button "Сгенерировать" at bounding box center [1194, 457] width 156 height 40
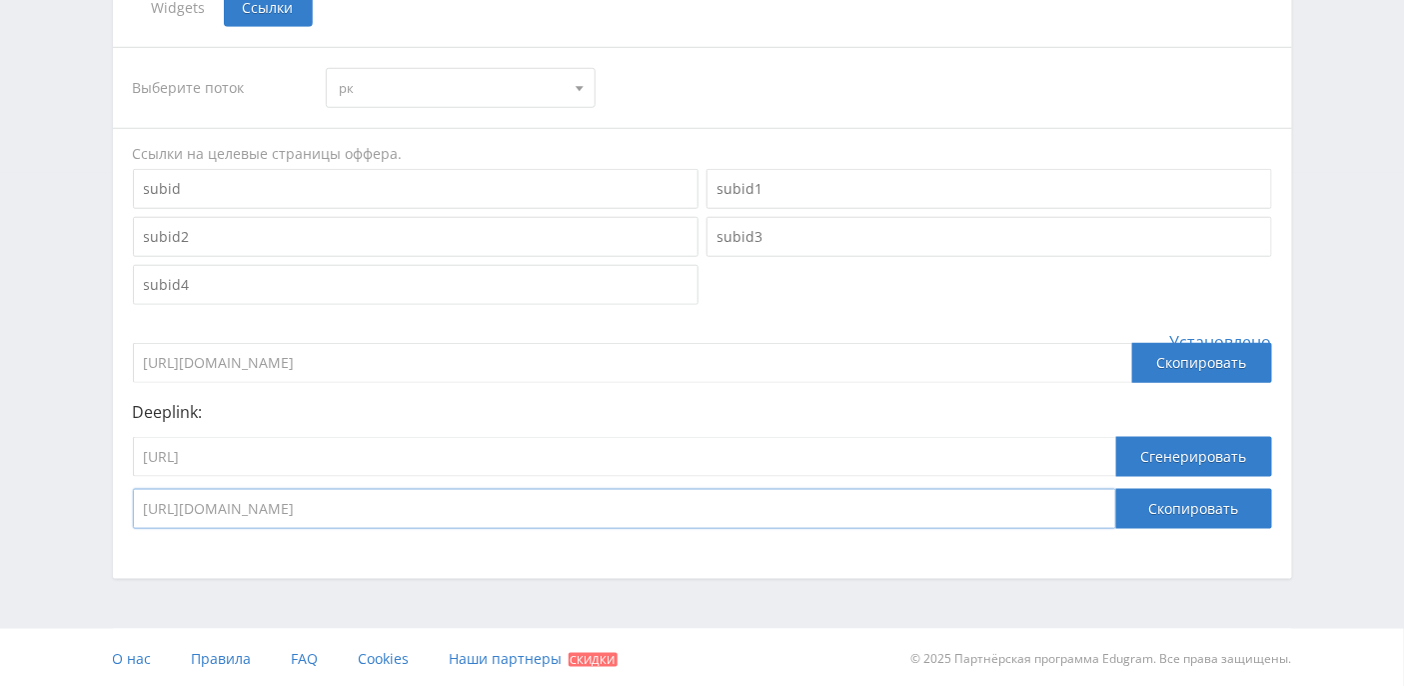
drag, startPoint x: 918, startPoint y: 513, endPoint x: 67, endPoint y: 504, distance: 850.6
click at [67, 504] on div "Telegram-канал Инструменты База знаний Ваш менеджер: Alex Alex Online @edugram_…" at bounding box center [702, 87] width 1404 height 1201
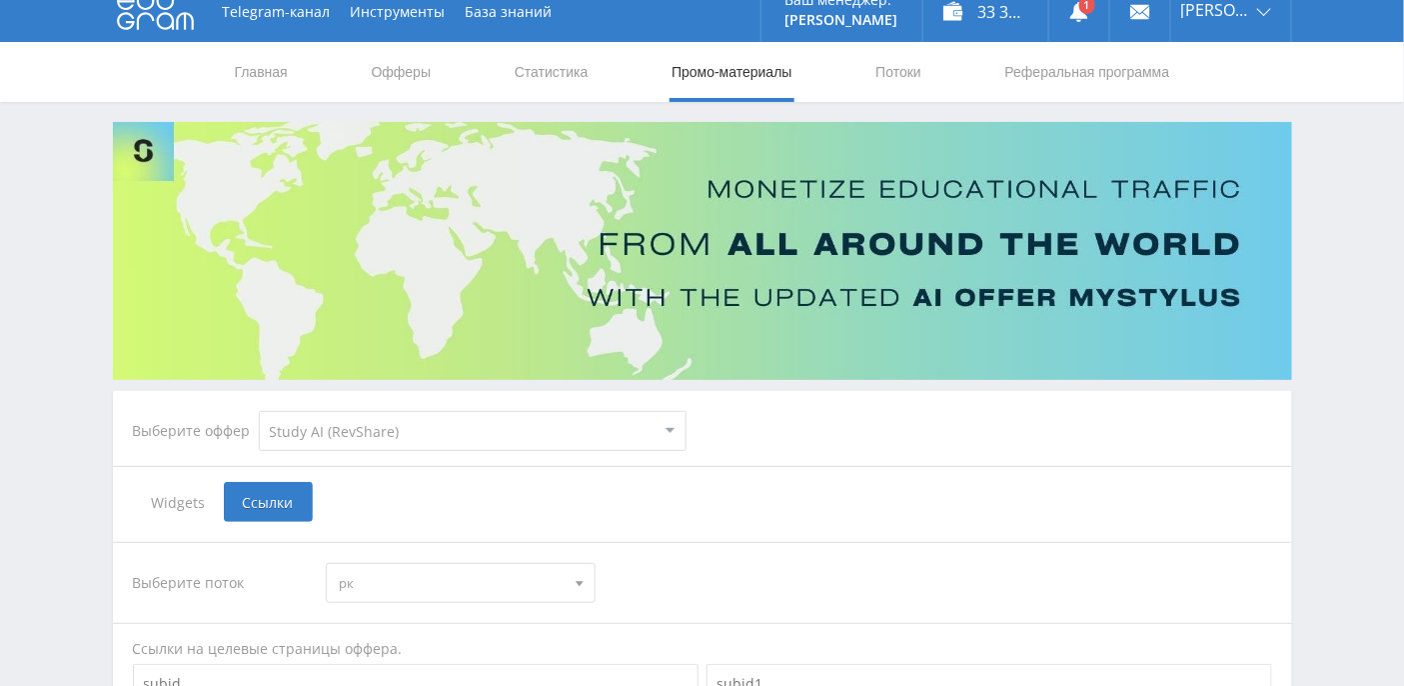
scroll to position [0, 0]
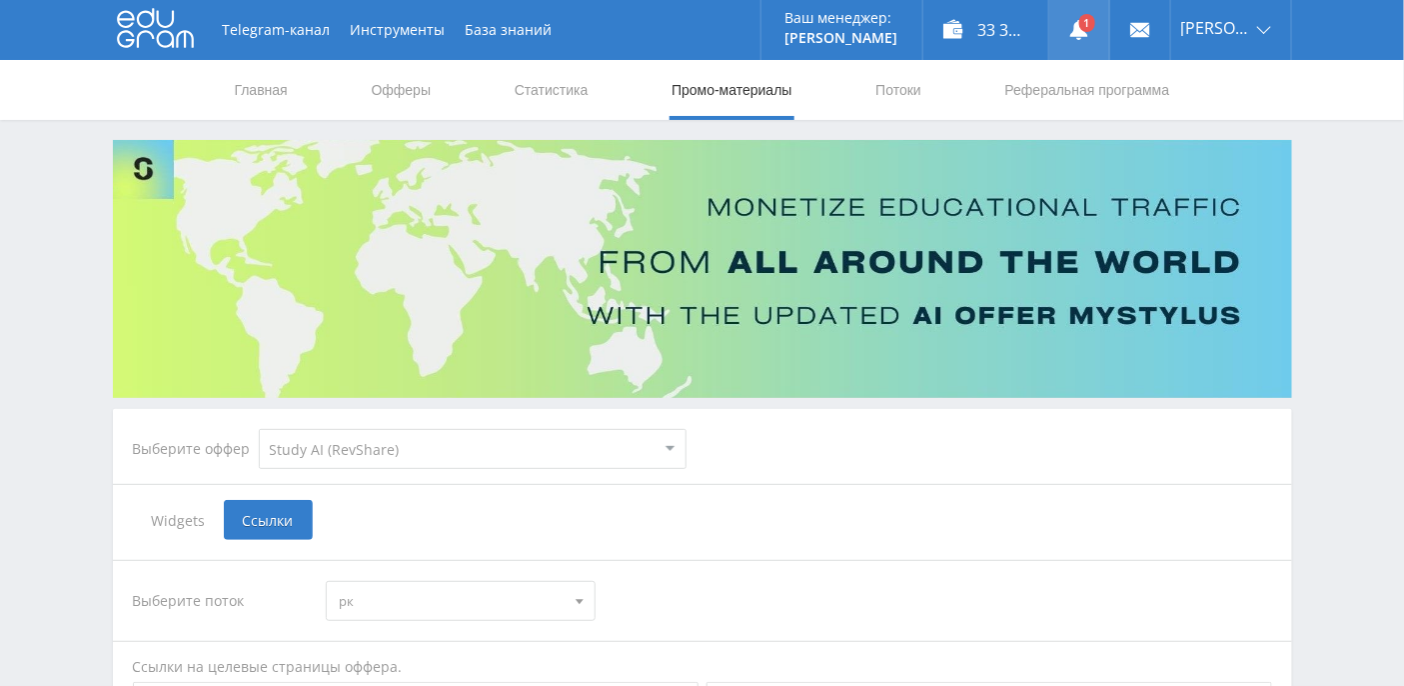
click at [1103, 30] on link at bounding box center [1079, 30] width 60 height 60
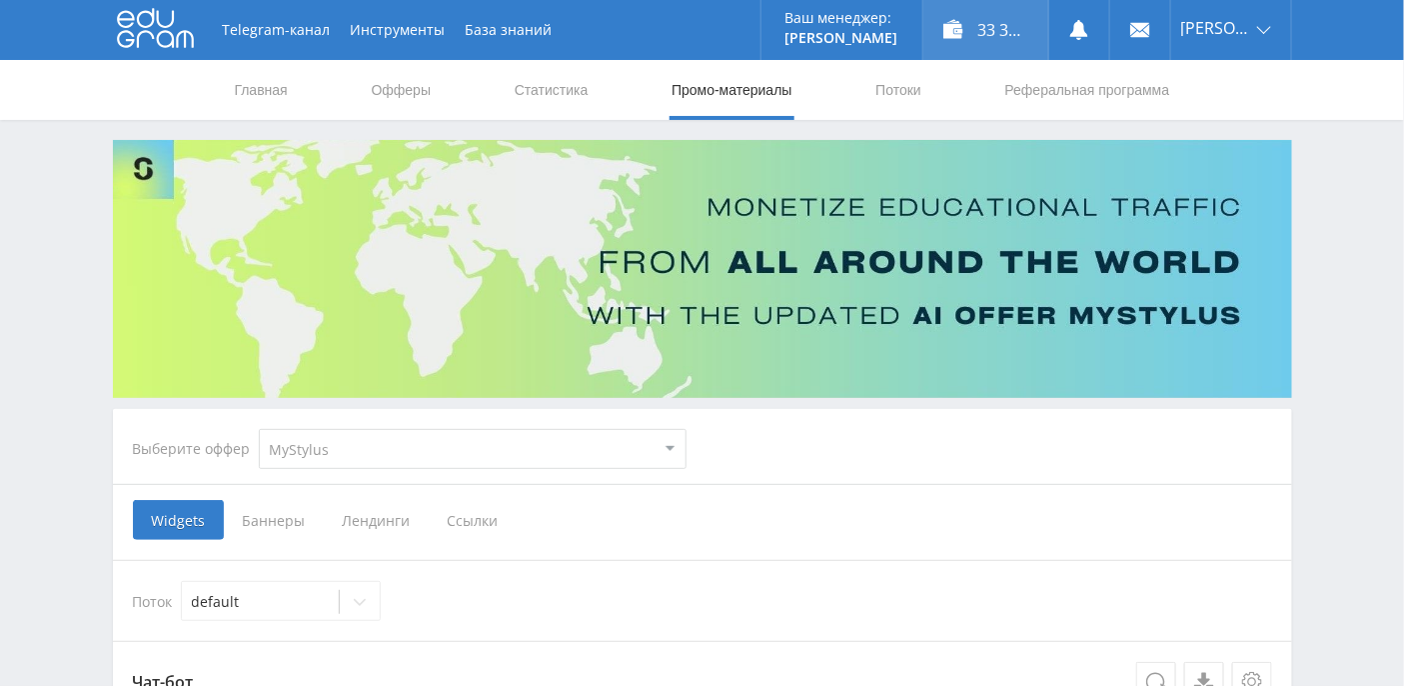
click at [1004, 26] on div "33 365,71 ₽" at bounding box center [986, 30] width 125 height 60
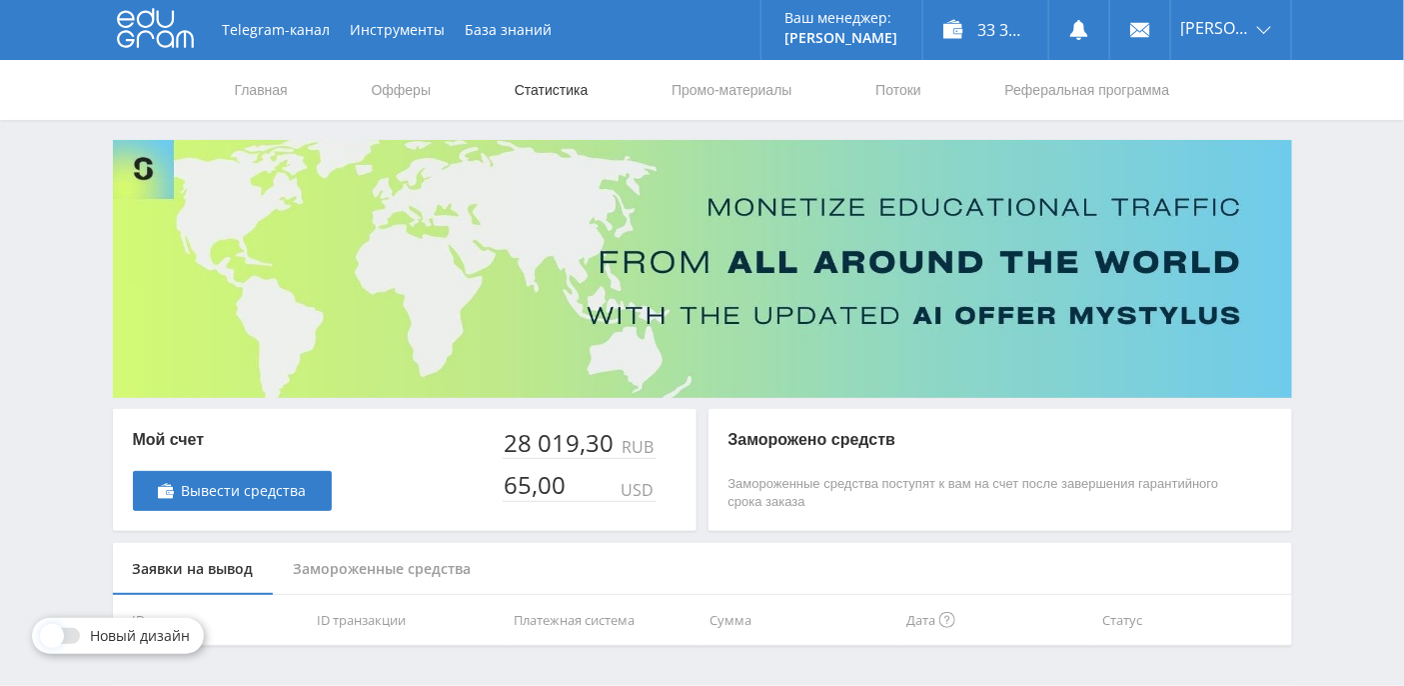
click at [540, 93] on link "Статистика" at bounding box center [552, 90] width 78 height 60
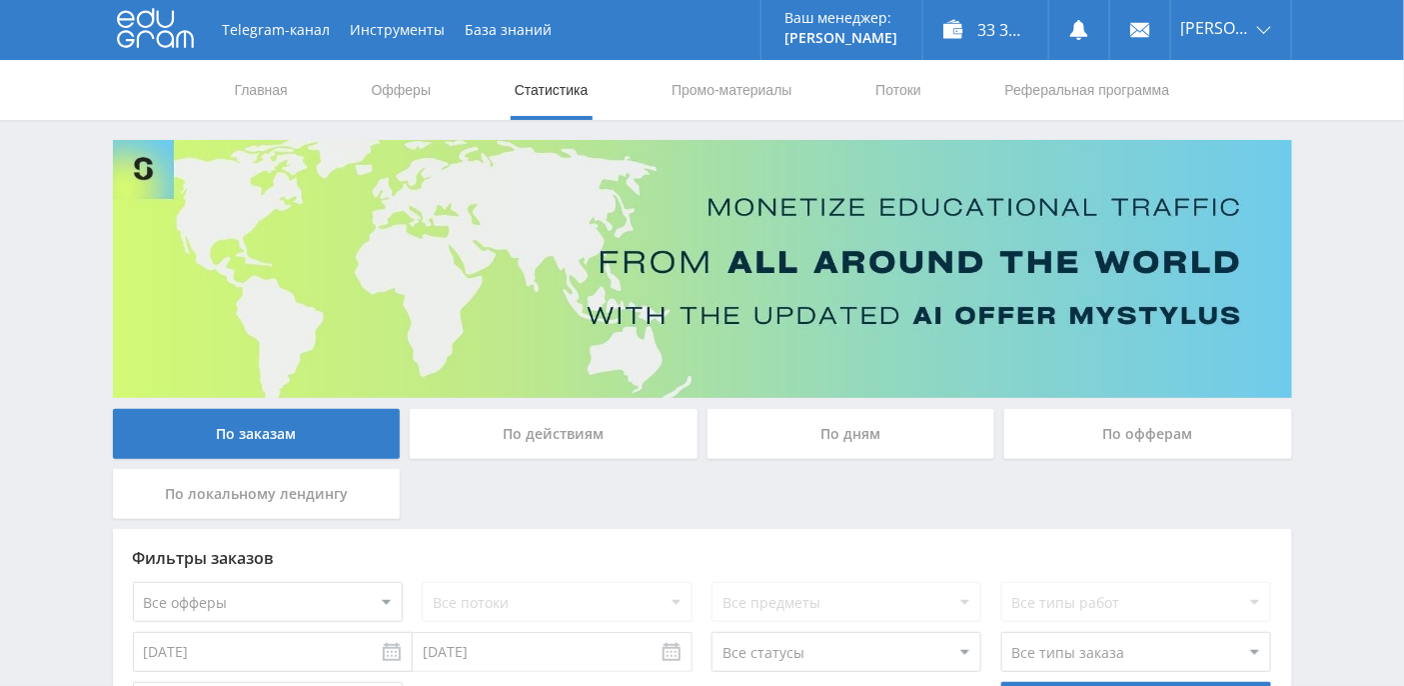
click at [845, 449] on div "По дням" at bounding box center [852, 434] width 288 height 50
click at [0, 0] on input "По дням" at bounding box center [0, 0] width 0 height 0
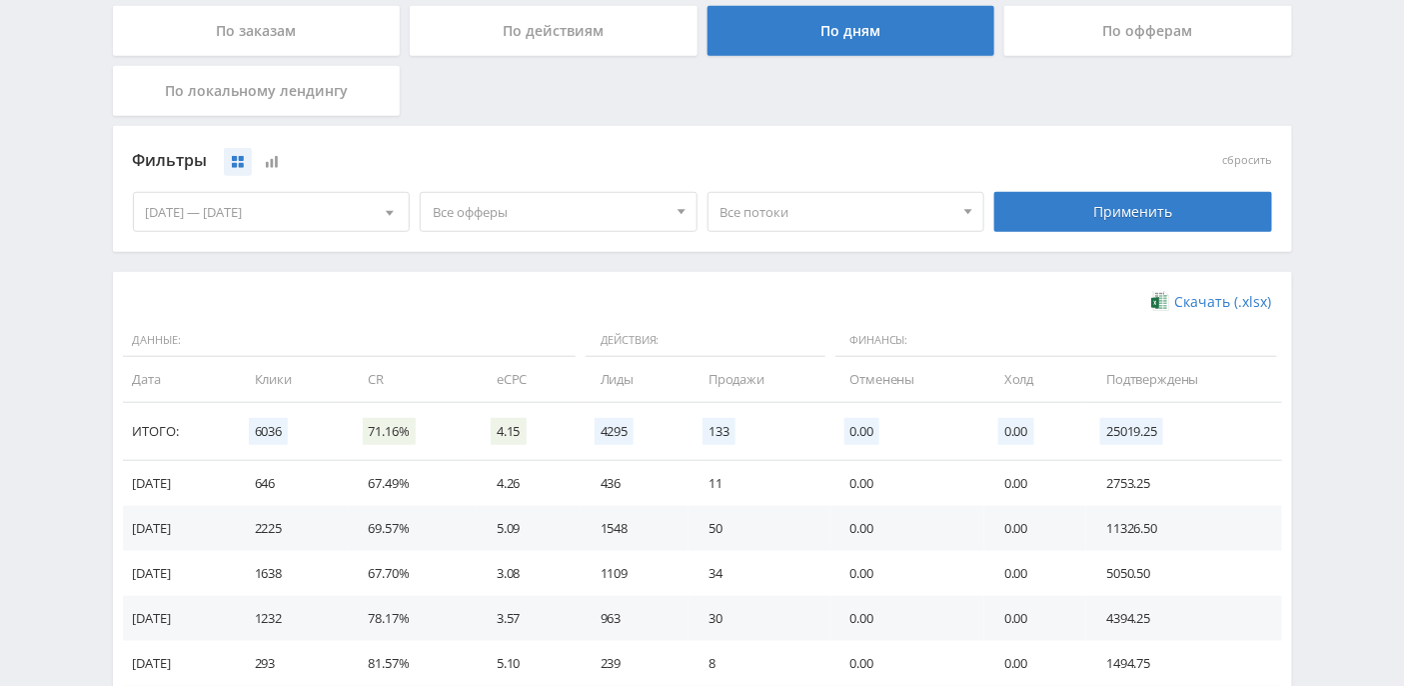
scroll to position [620, 0]
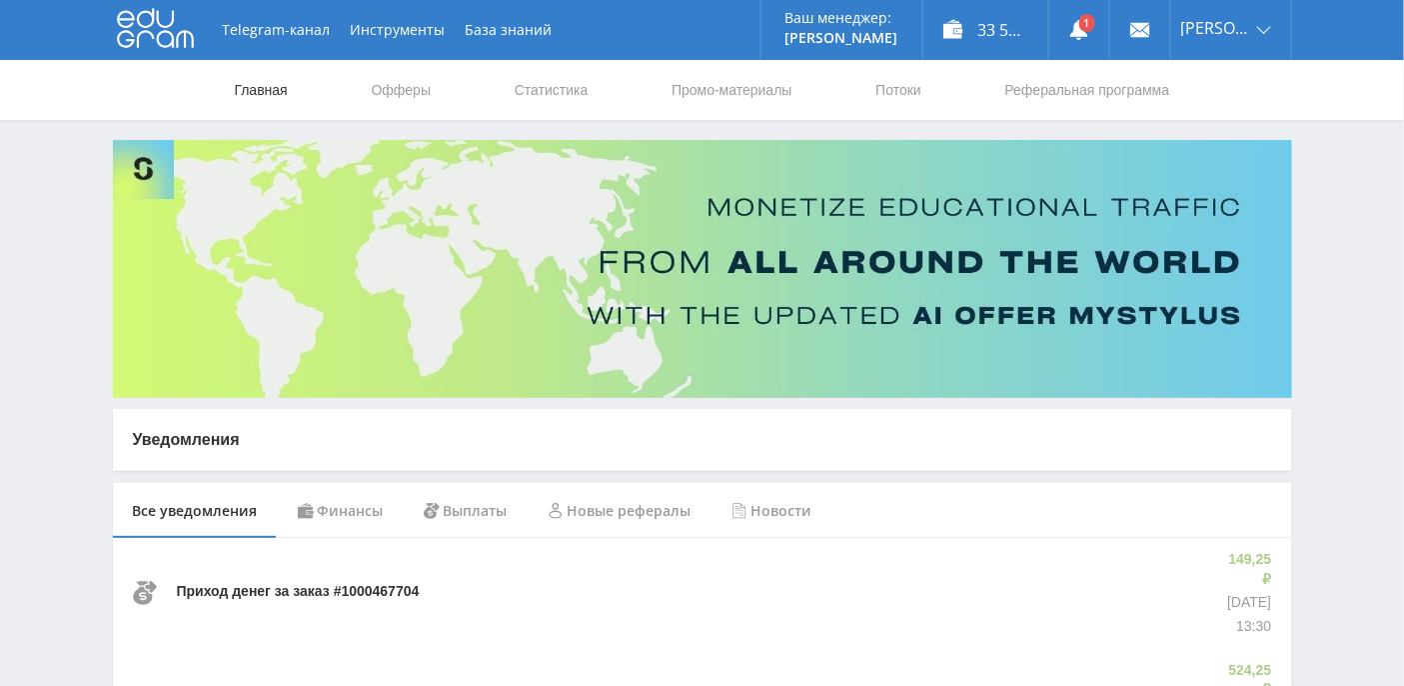
click at [252, 94] on link "Главная" at bounding box center [261, 90] width 57 height 60
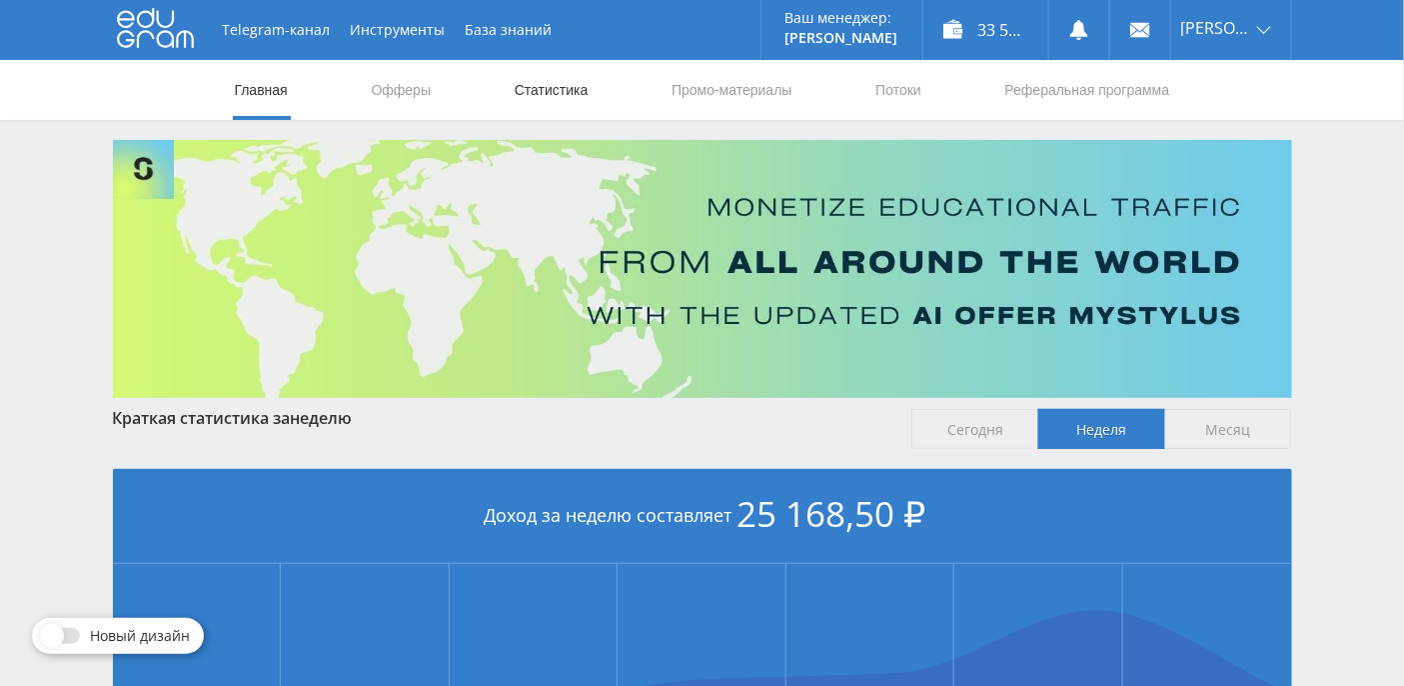
click at [564, 92] on link "Статистика" at bounding box center [552, 90] width 78 height 60
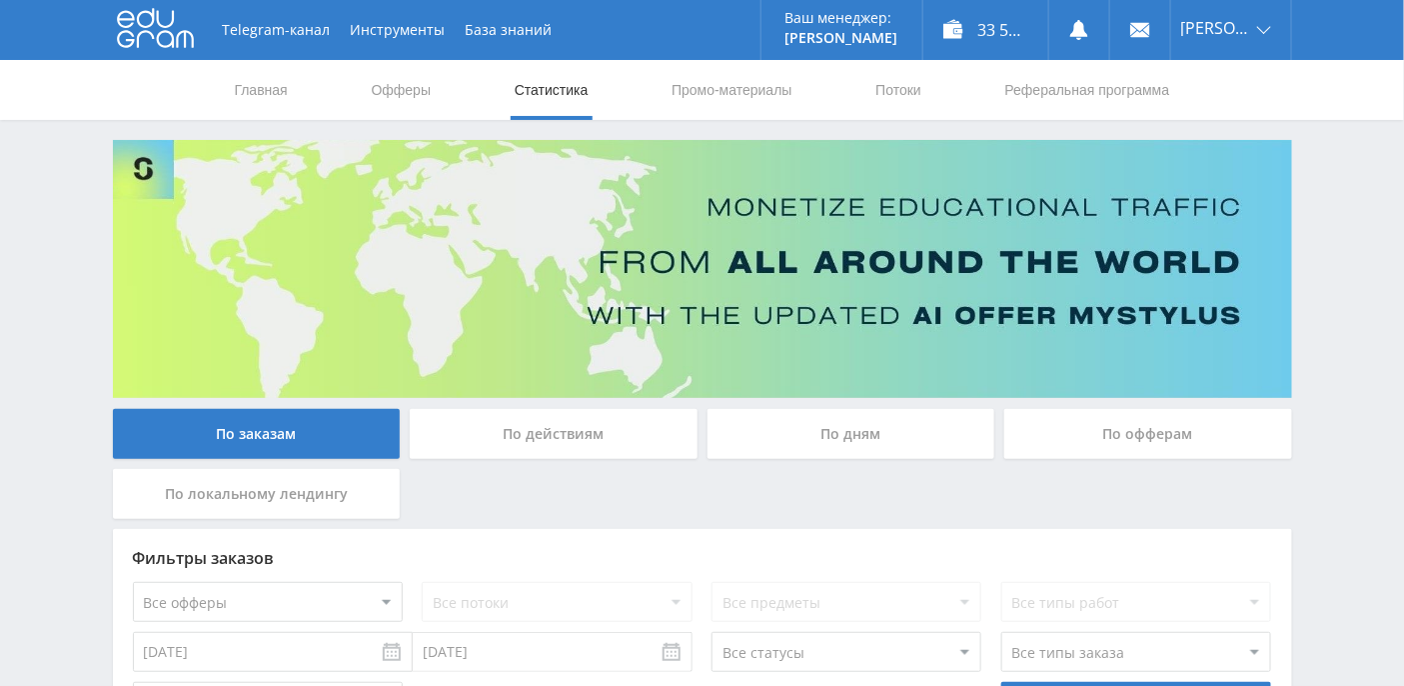
click at [867, 420] on div "По дням" at bounding box center [852, 434] width 288 height 50
click at [0, 0] on input "По дням" at bounding box center [0, 0] width 0 height 0
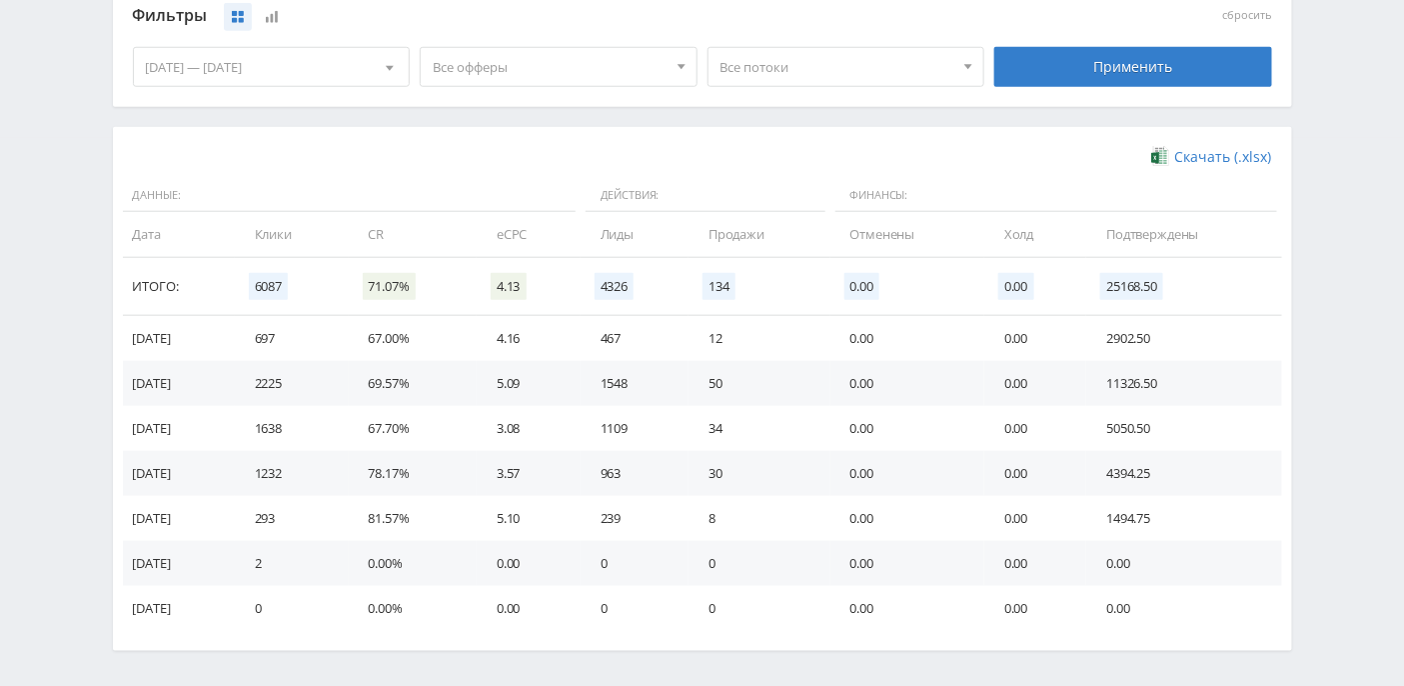
scroll to position [620, 0]
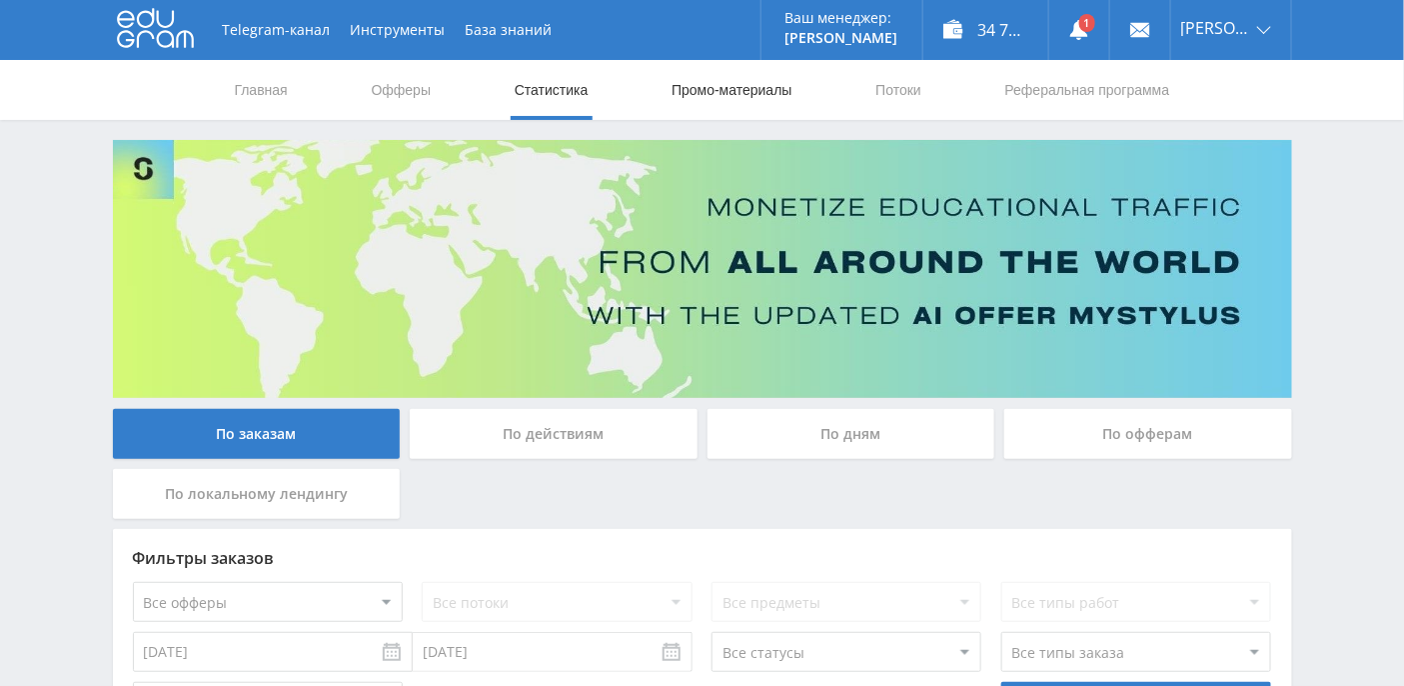
click at [693, 88] on link "Промо-материалы" at bounding box center [732, 90] width 124 height 60
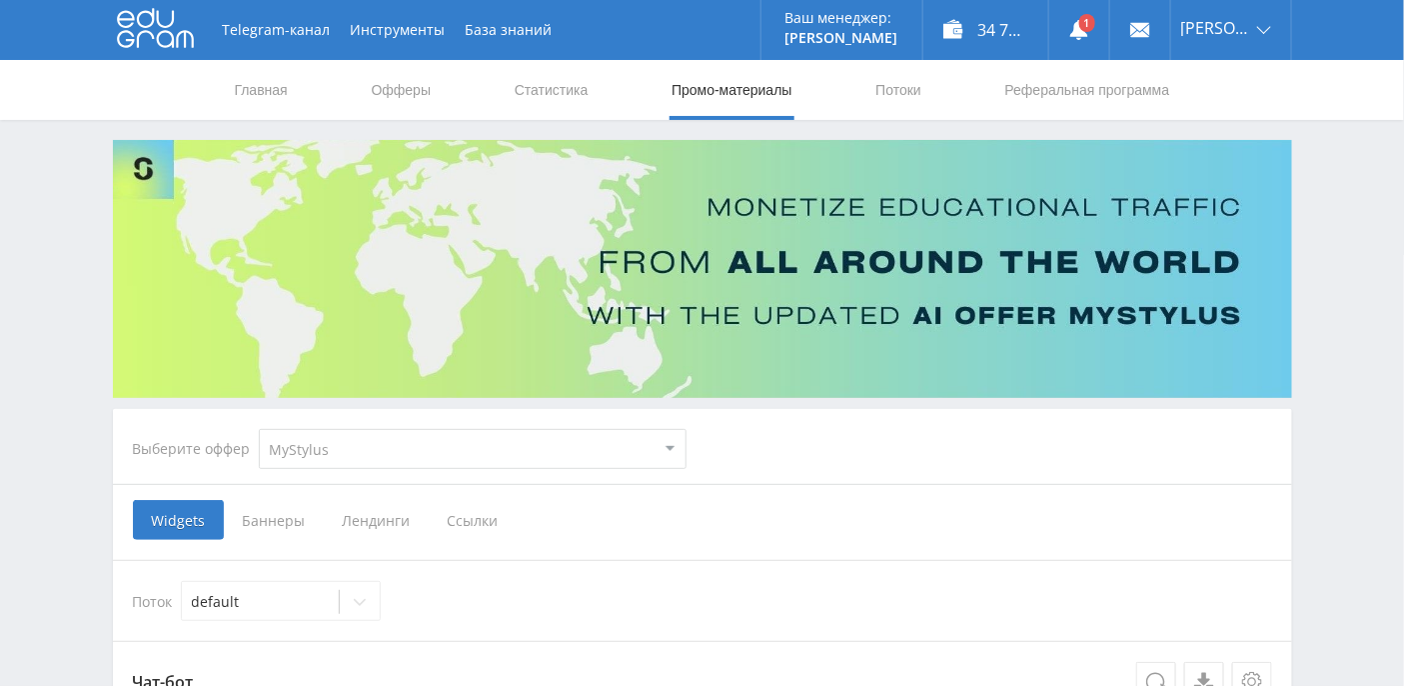
click at [645, 441] on select "MyStylus MyStylus - Revshare Кэмп Studybay Автор24 Studybay [GEOGRAPHIC_DATA] S…" at bounding box center [473, 449] width 428 height 40
select select "376"
click at [259, 429] on select "MyStylus MyStylus - Revshare Кэмп Studybay Автор24 Studybay [GEOGRAPHIC_DATA] S…" at bounding box center [473, 449] width 428 height 40
select select "376"
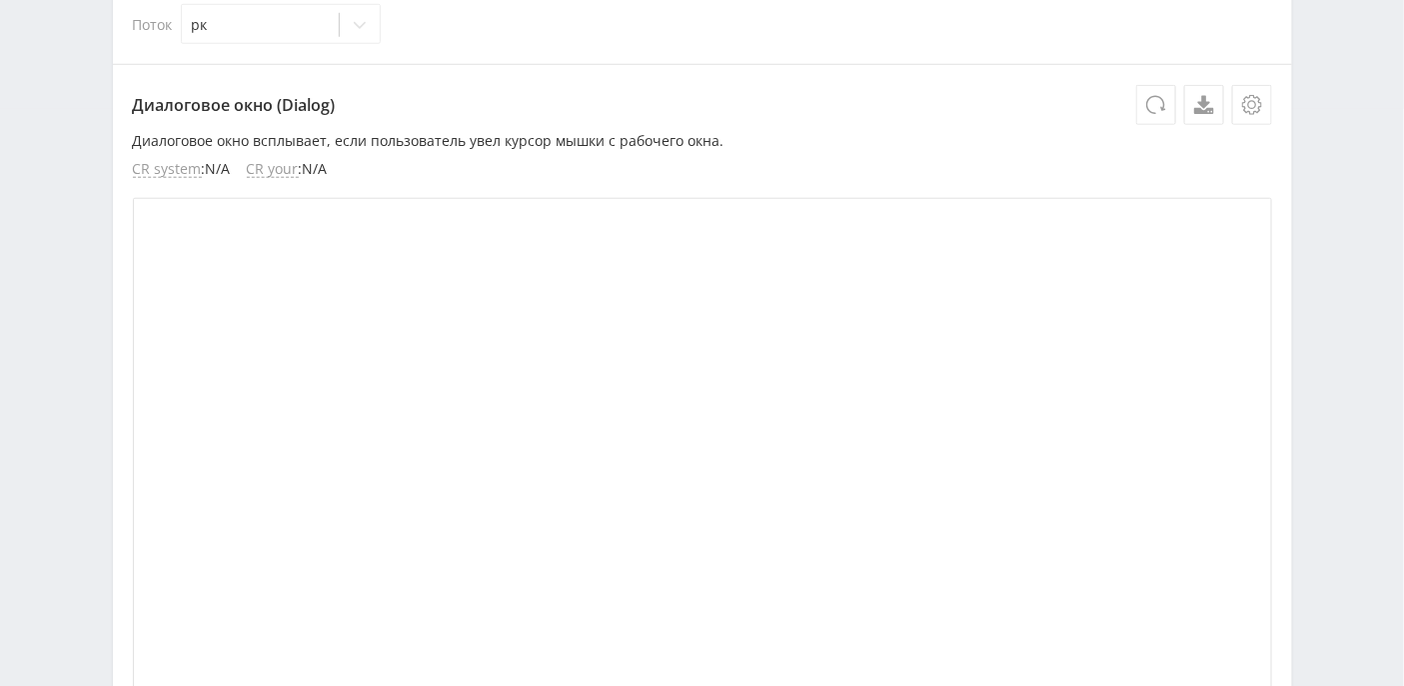
scroll to position [191, 0]
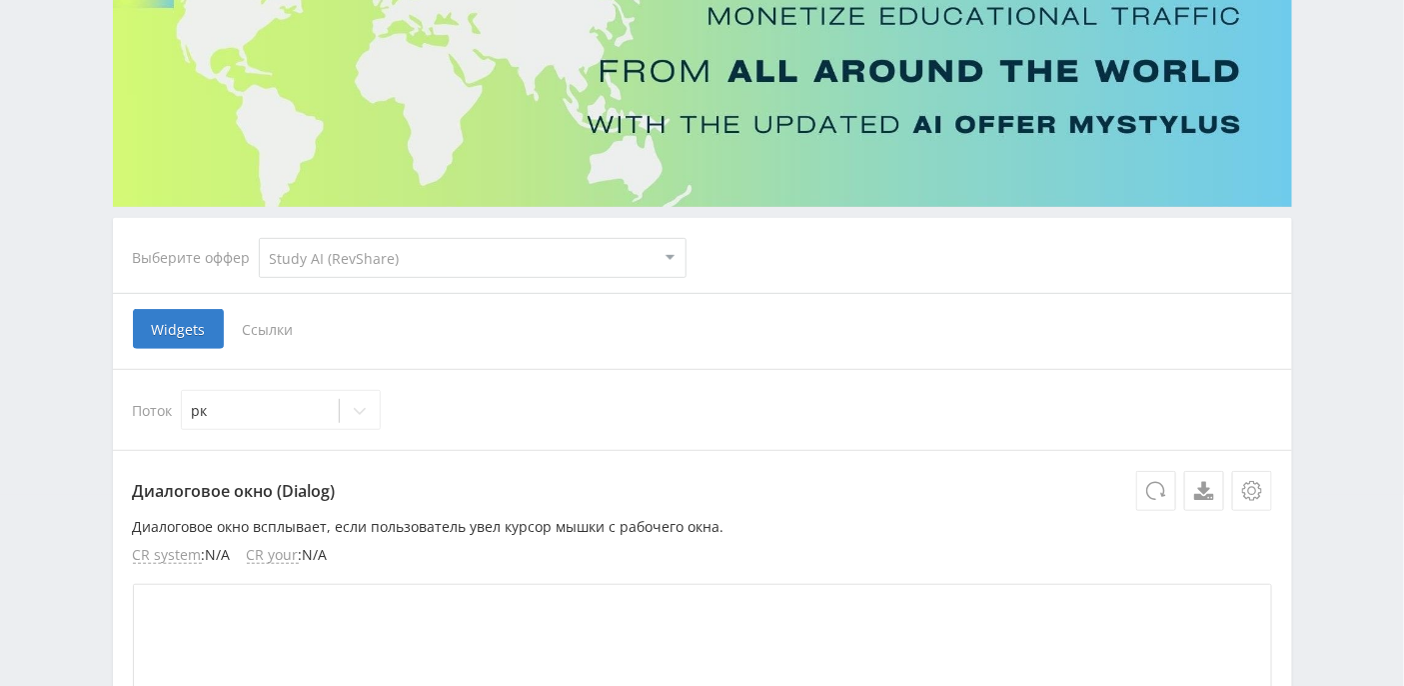
click at [268, 324] on span "Ссылки" at bounding box center [268, 329] width 89 height 40
click at [0, 0] on input "Ссылки" at bounding box center [0, 0] width 0 height 0
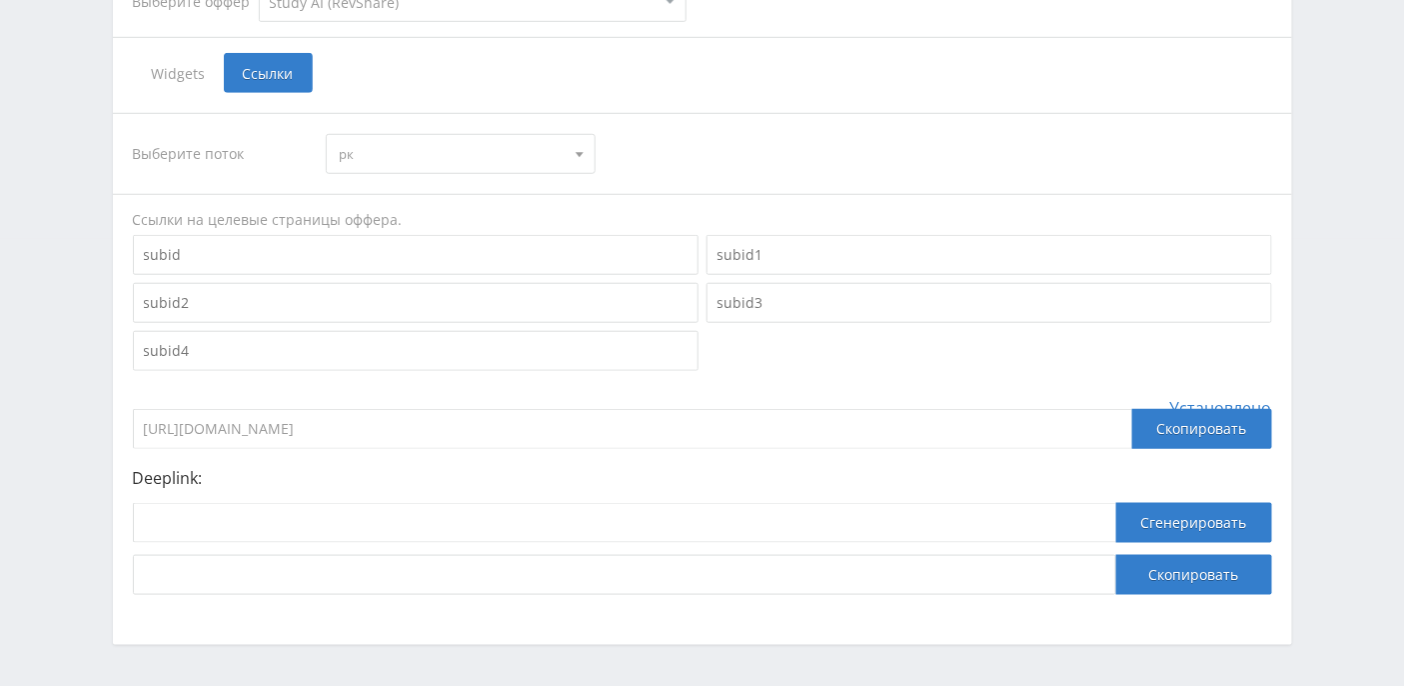
scroll to position [513, 0]
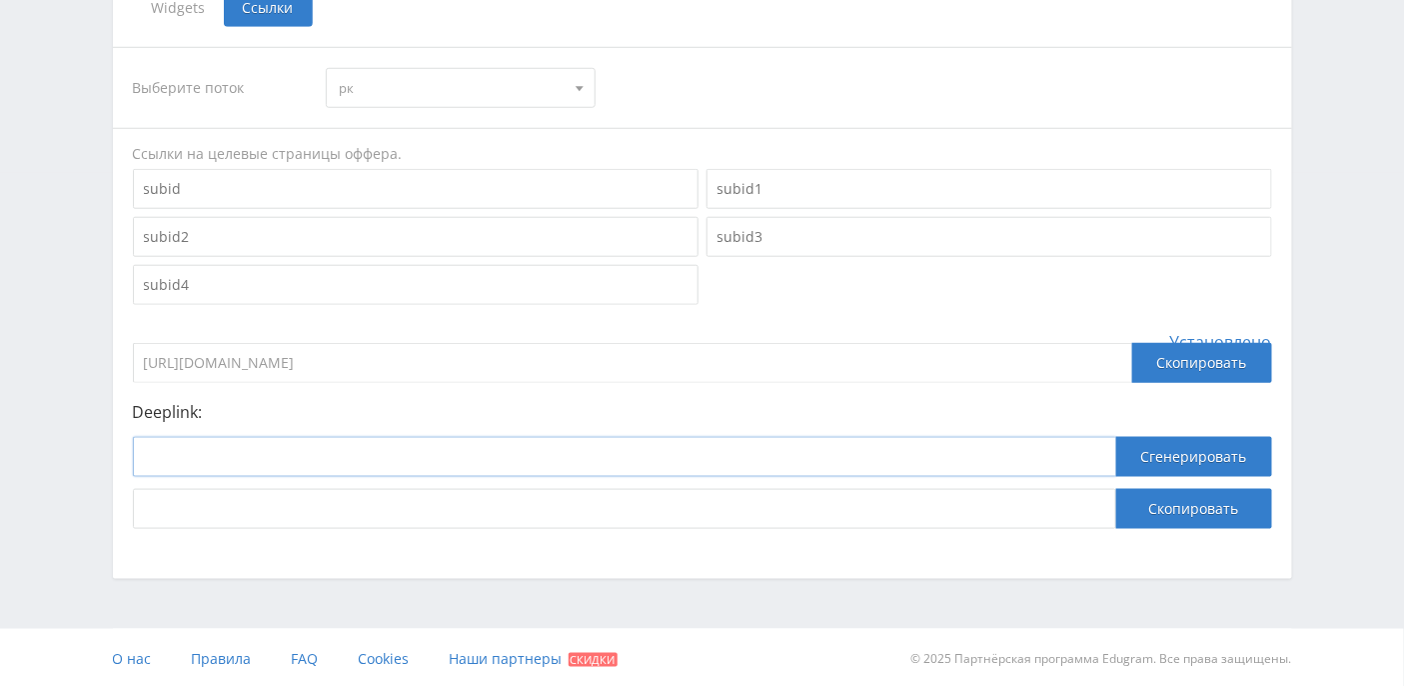
click at [388, 443] on input at bounding box center [625, 457] width 984 height 40
paste input "https://study24.ai/"
type input "https://study24.ai/"
click at [1202, 458] on button "Сгенерировать" at bounding box center [1194, 457] width 156 height 40
drag, startPoint x: 732, startPoint y: 511, endPoint x: 99, endPoint y: 506, distance: 632.7
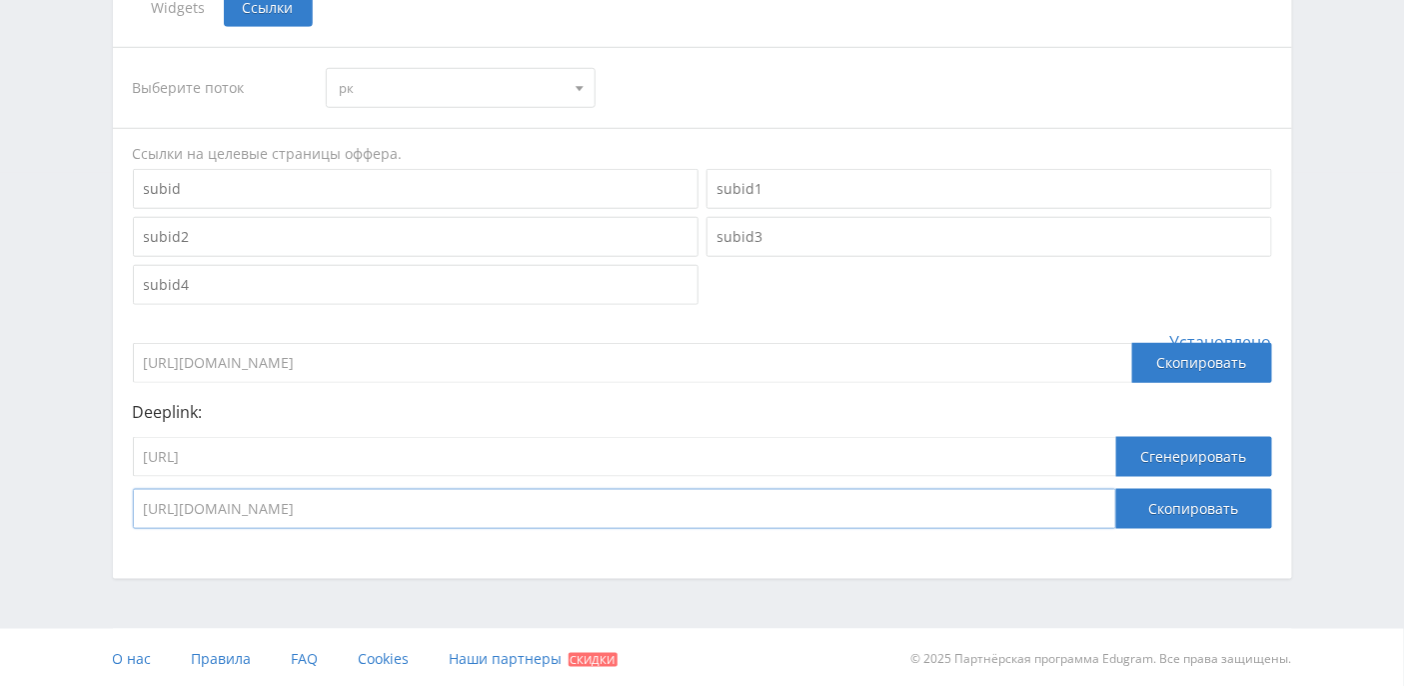
click at [99, 506] on div "Telegram-канал Инструменты База знаний Ваш менеджер: Alex Alex Online @edugram_…" at bounding box center [702, 87] width 1404 height 1201
click at [1168, 508] on button "Скопировать" at bounding box center [1194, 509] width 156 height 40
click at [757, 509] on input "https://eduforms.org/?rid=5235d6e2c9d48b45&ulp=https%3A%2F%2Fstudy24.ai" at bounding box center [625, 509] width 984 height 40
click at [1151, 502] on button "Скопировать" at bounding box center [1194, 509] width 156 height 40
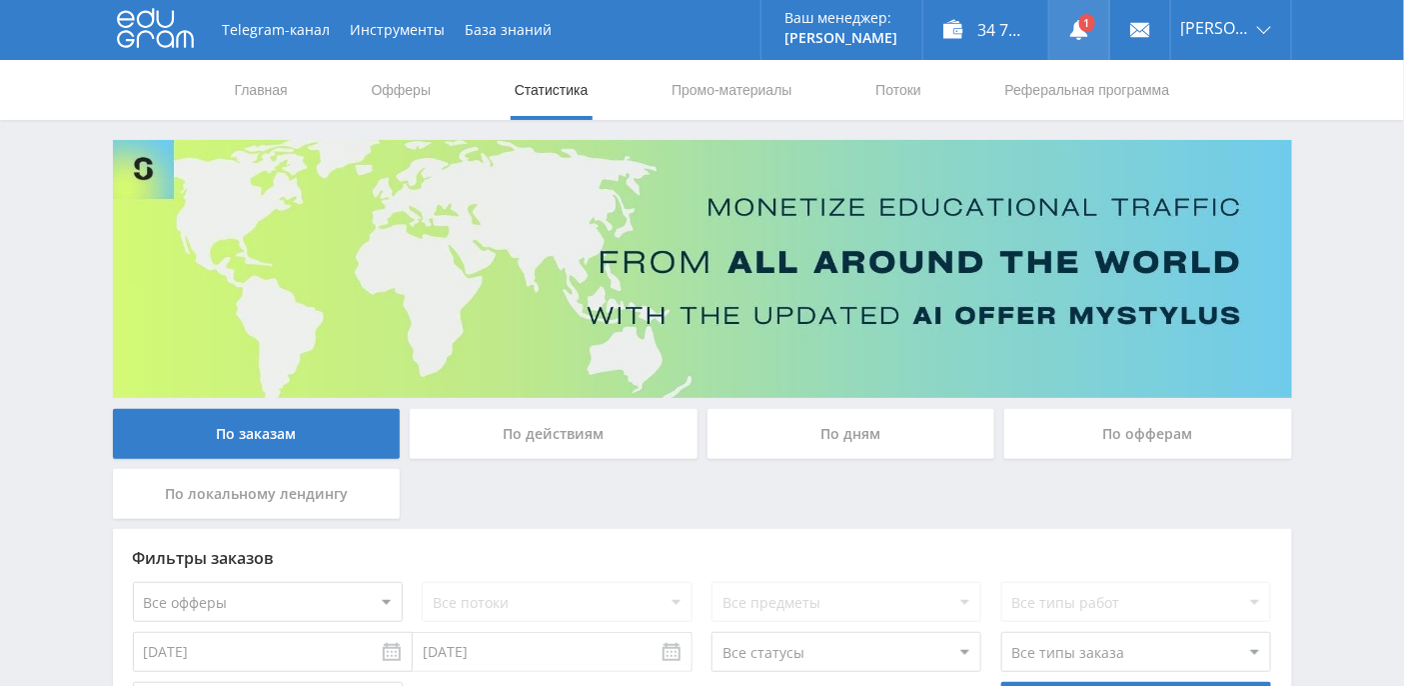
click at [1088, 33] on use at bounding box center [1079, 30] width 18 height 20
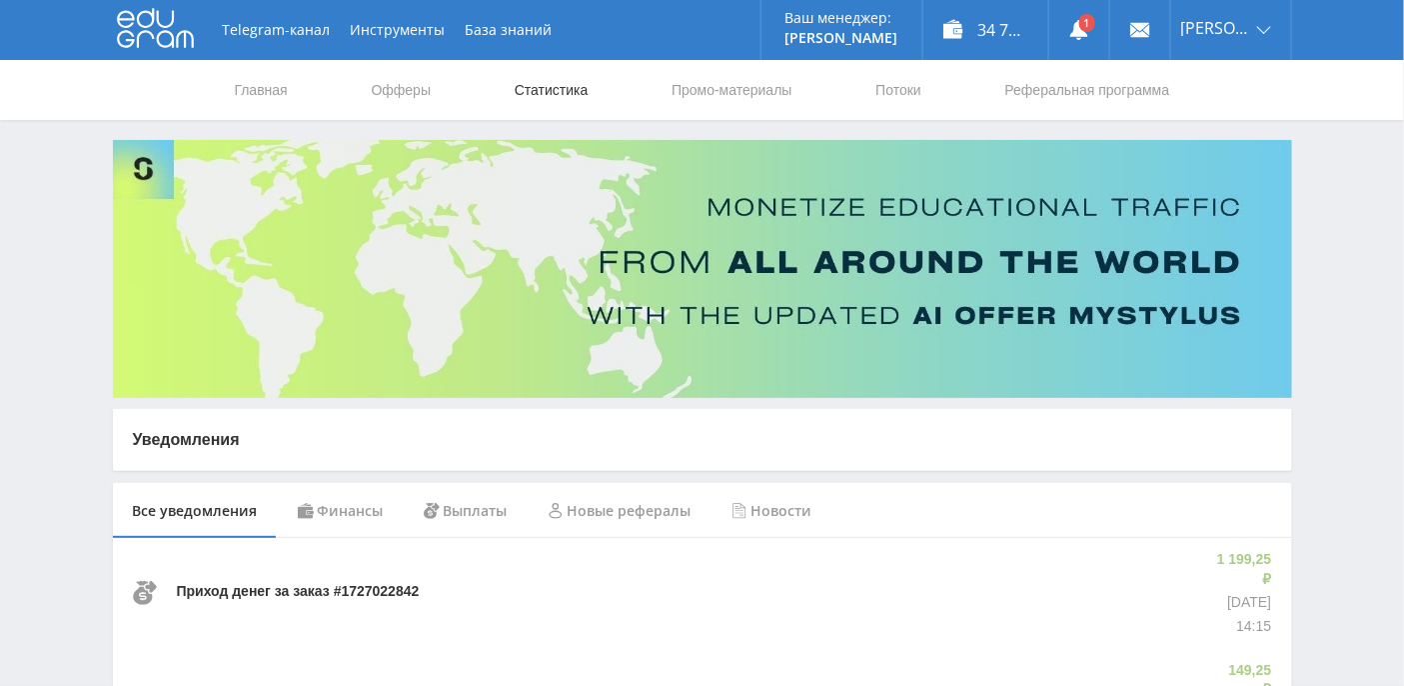
click at [569, 92] on link "Статистика" at bounding box center [552, 90] width 78 height 60
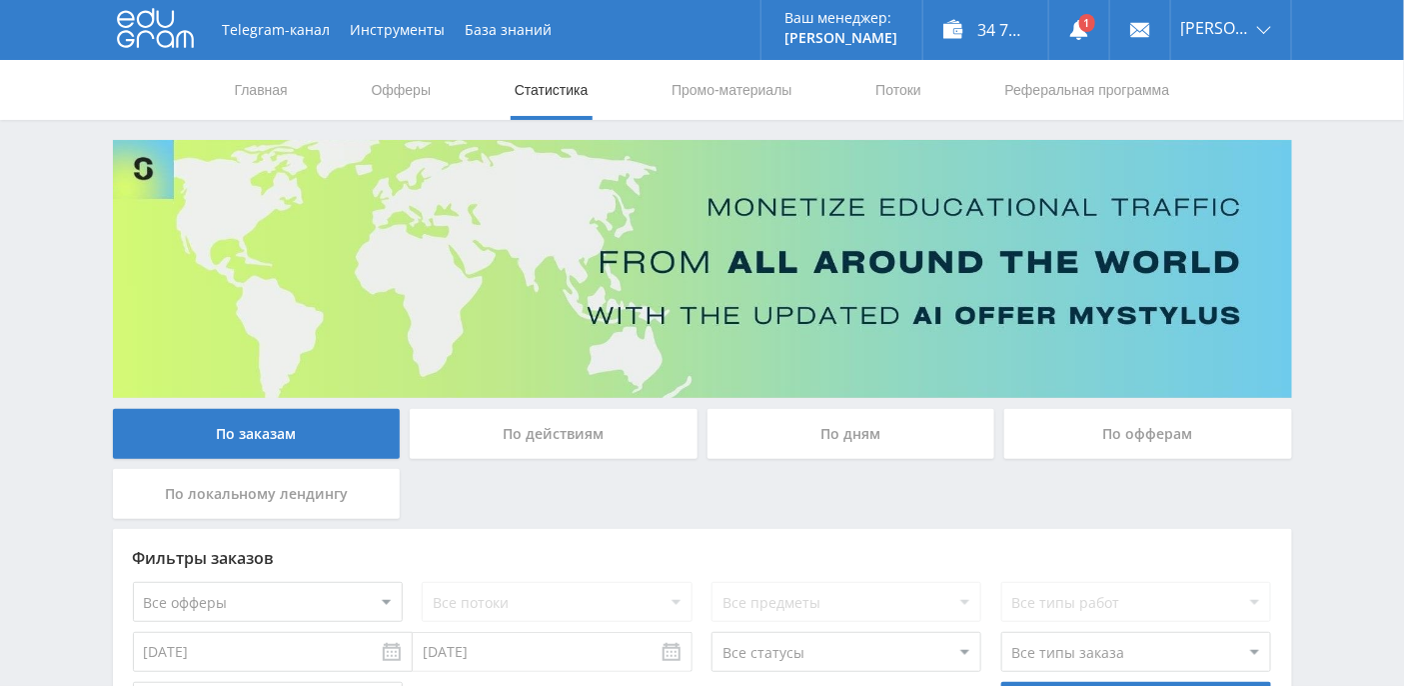
click at [853, 431] on div "По дням" at bounding box center [852, 434] width 288 height 50
click at [0, 0] on input "По дням" at bounding box center [0, 0] width 0 height 0
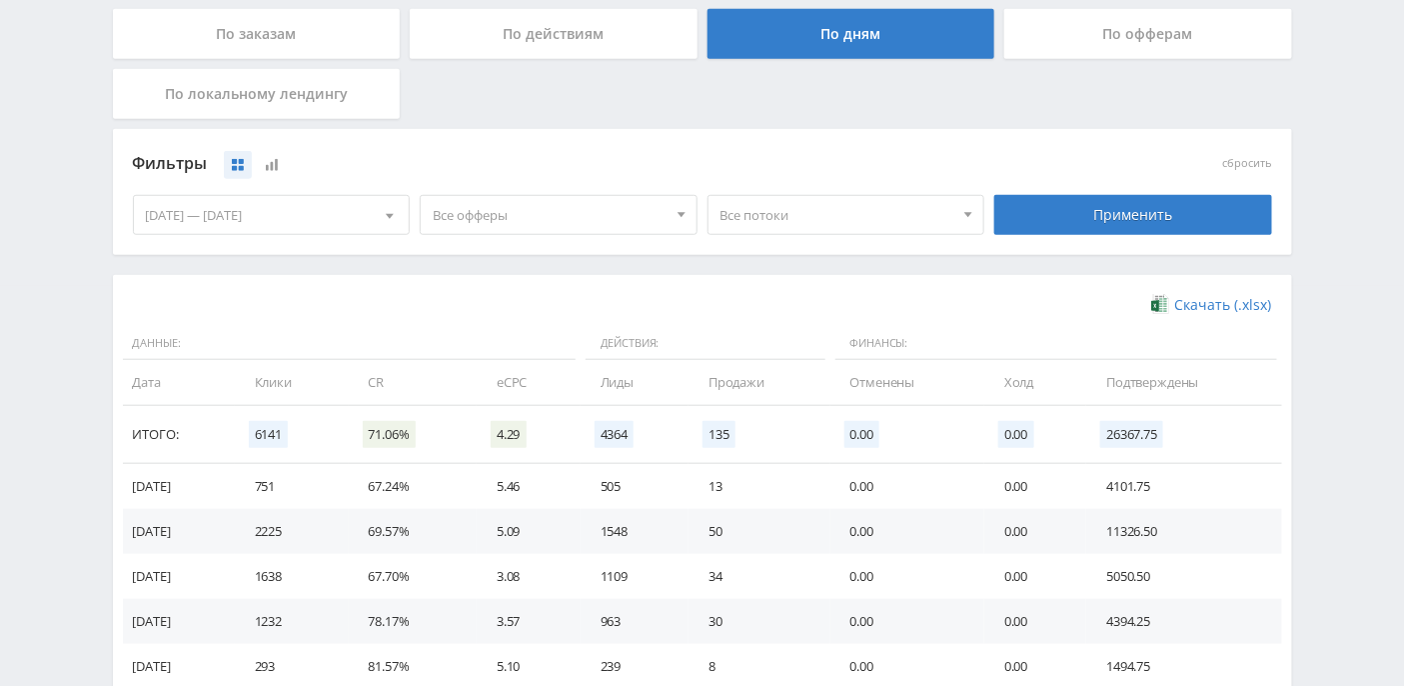
scroll to position [533, 0]
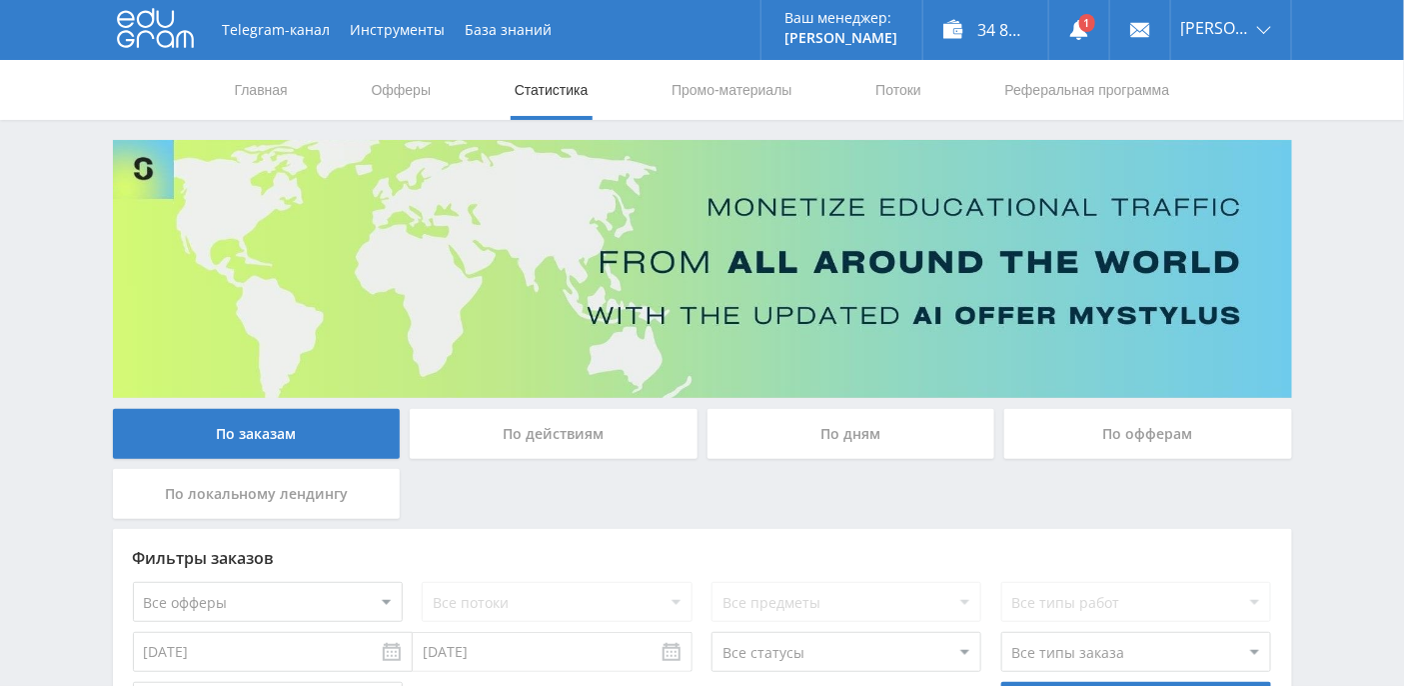
click at [835, 424] on div "По дням" at bounding box center [852, 434] width 288 height 50
click at [0, 0] on input "По дням" at bounding box center [0, 0] width 0 height 0
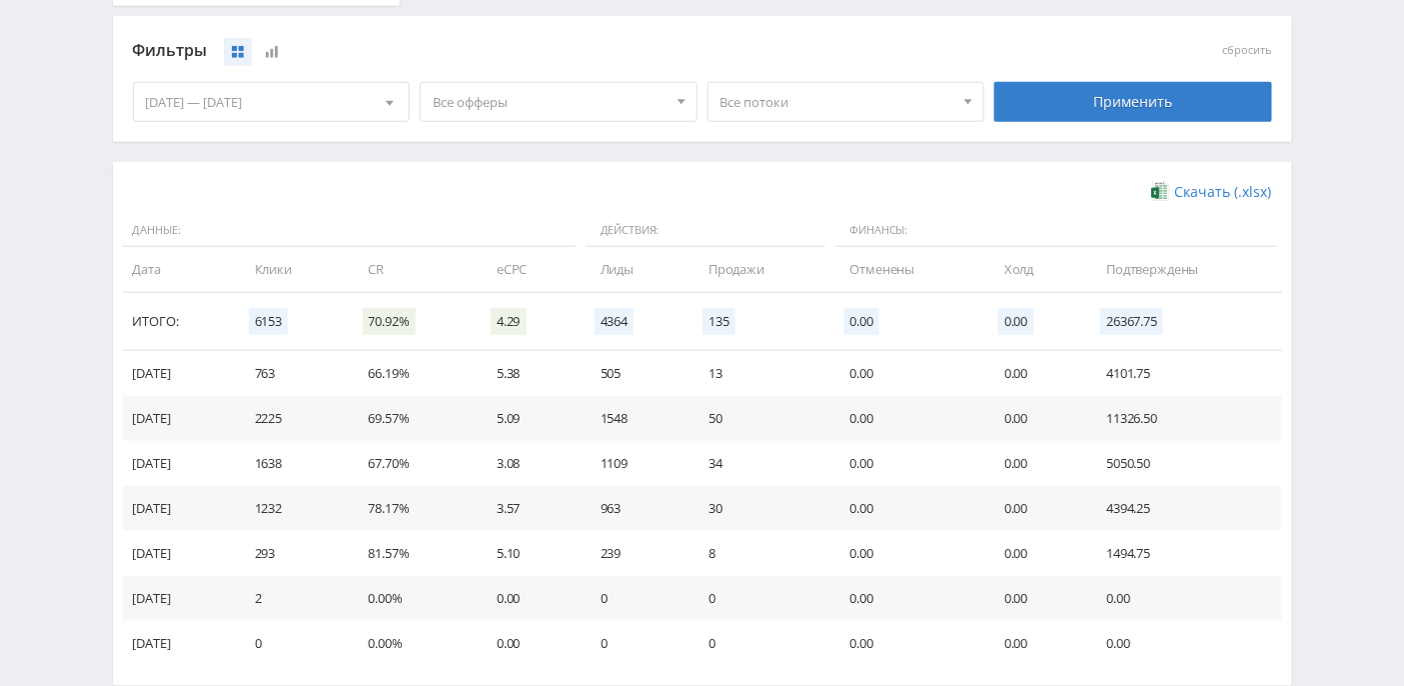
scroll to position [537, 0]
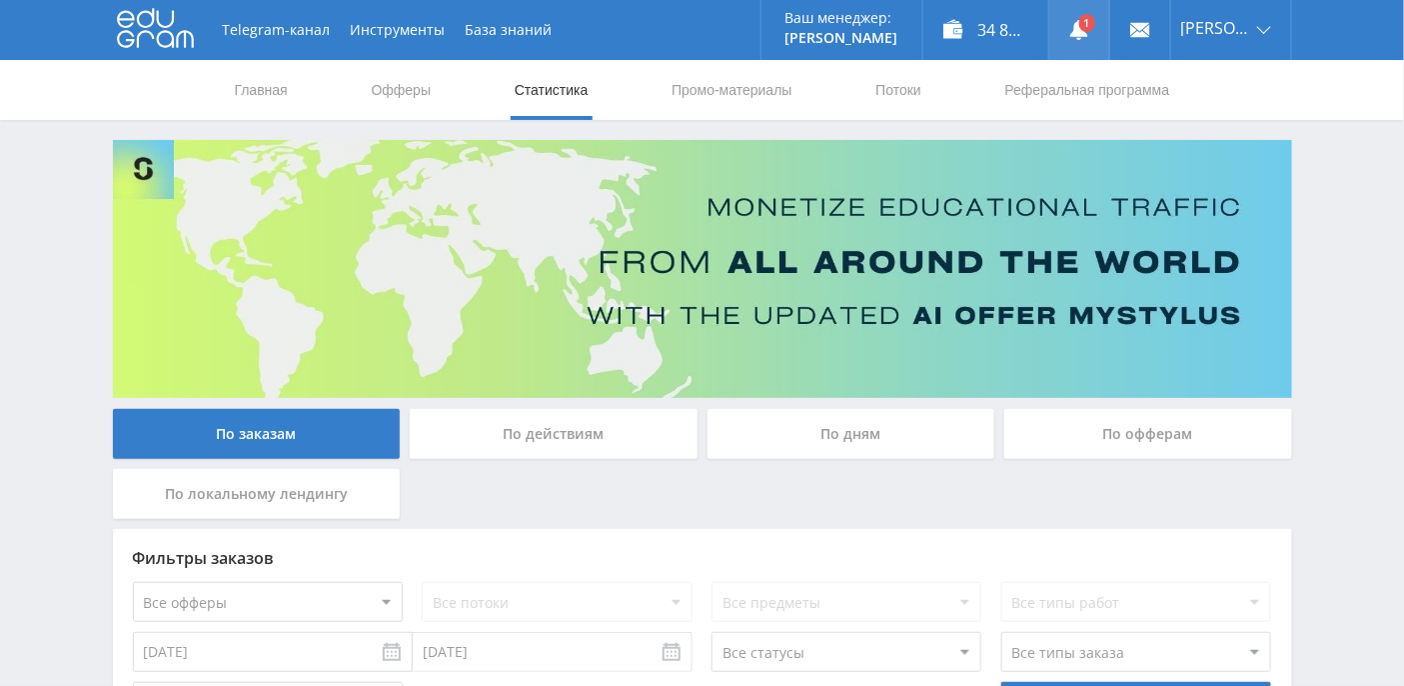
click at [1109, 17] on link at bounding box center [1079, 30] width 60 height 60
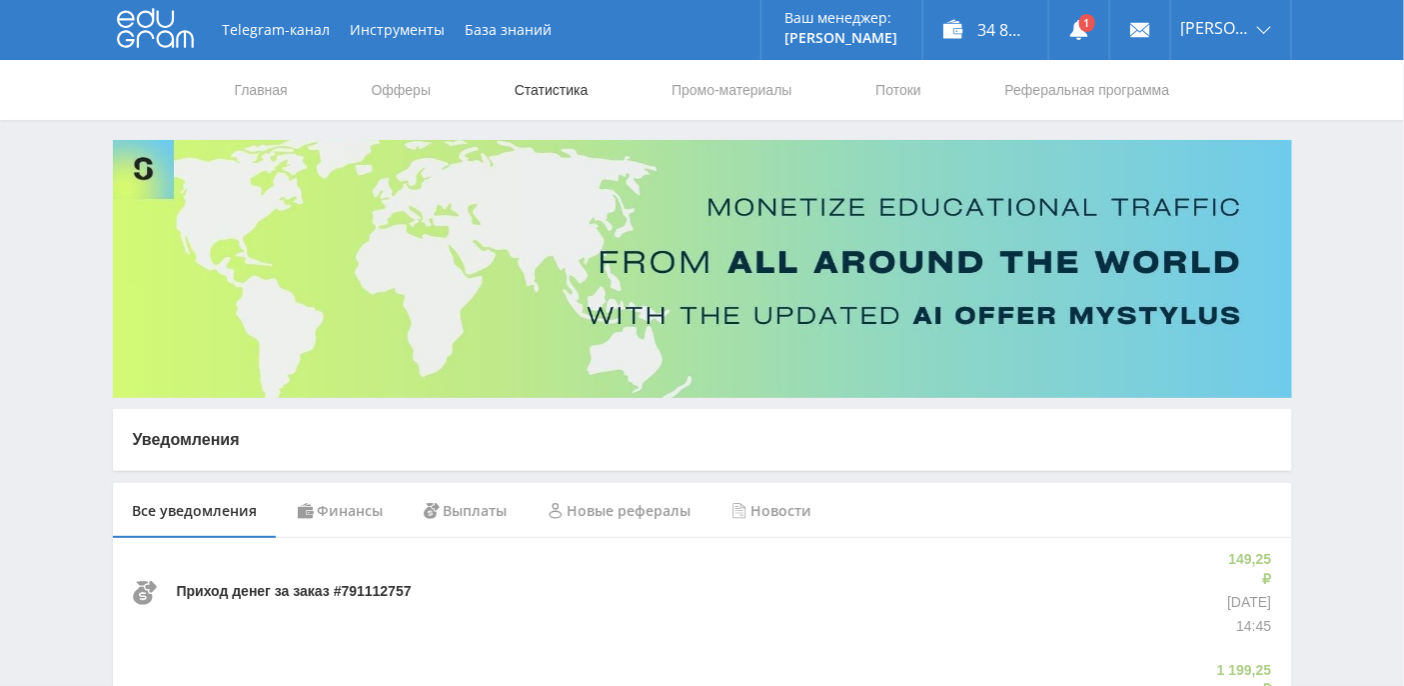
click at [519, 97] on link "Статистика" at bounding box center [552, 90] width 78 height 60
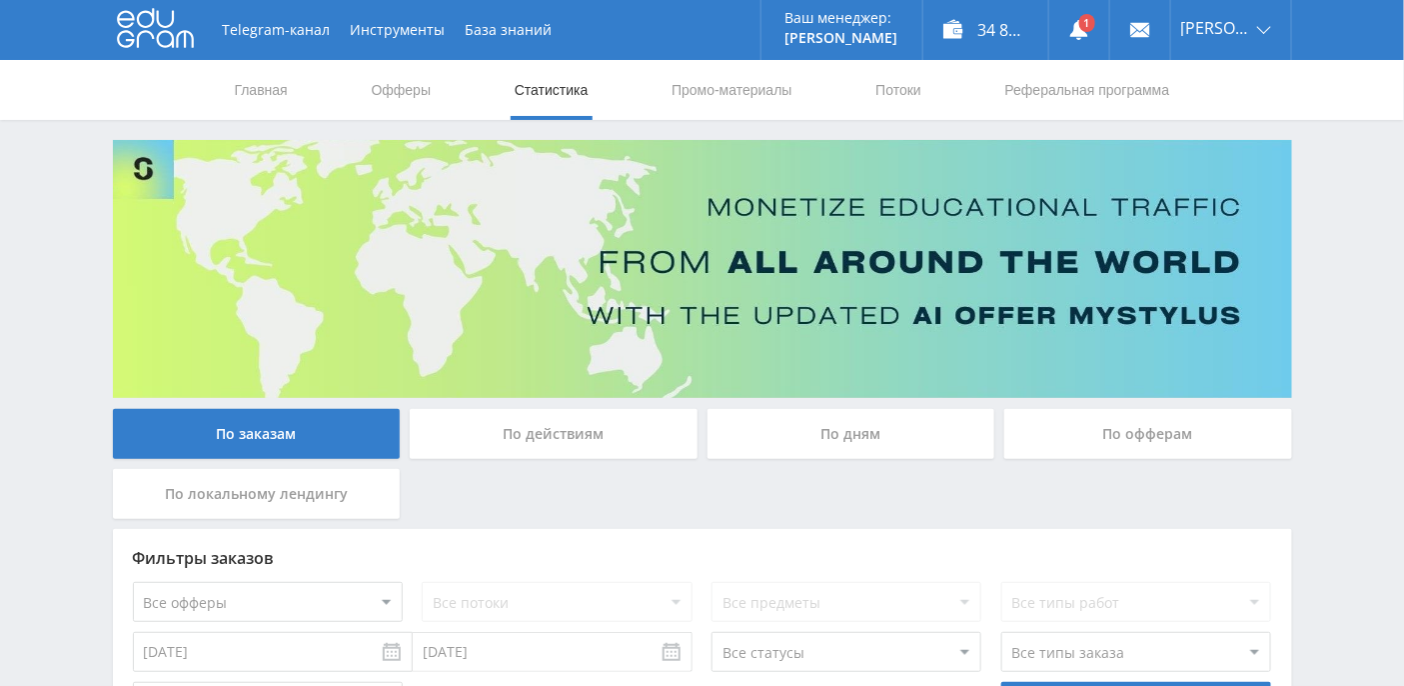
click at [820, 427] on div "По дням" at bounding box center [852, 434] width 288 height 50
click at [0, 0] on input "По дням" at bounding box center [0, 0] width 0 height 0
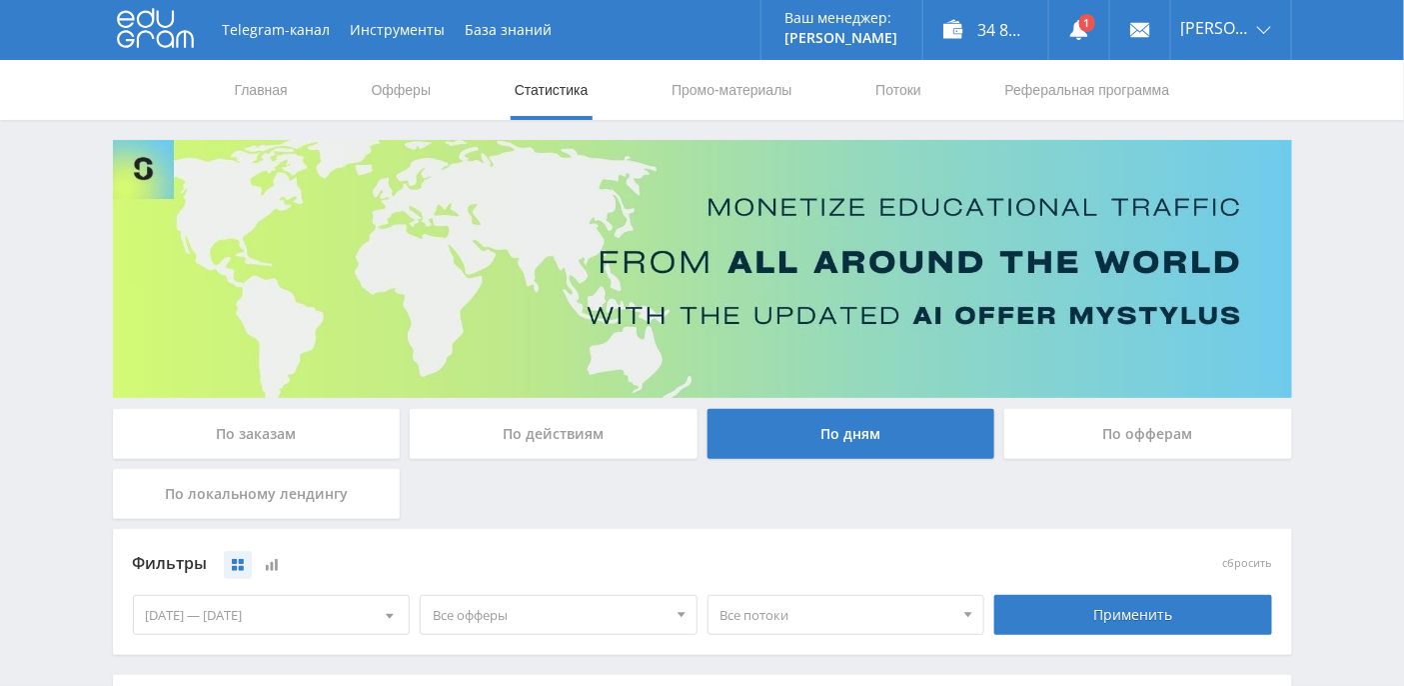
click at [296, 86] on nav "Главная Офферы Статистика Промо-материалы Потоки Реферальная программа" at bounding box center [703, 90] width 940 height 60
click at [553, 97] on link "Статистика" at bounding box center [552, 90] width 78 height 60
click at [246, 440] on div "По заказам" at bounding box center [257, 434] width 288 height 50
click at [0, 0] on input "По заказам" at bounding box center [0, 0] width 0 height 0
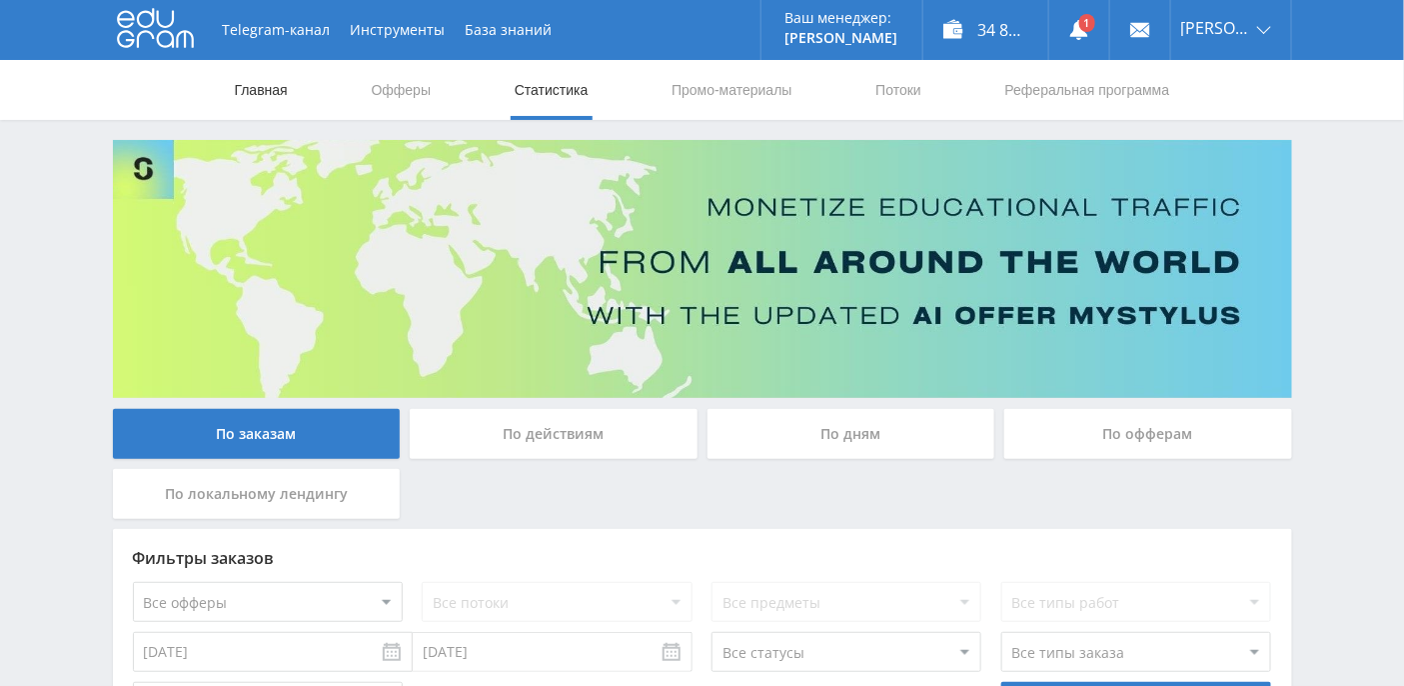
click at [250, 97] on link "Главная" at bounding box center [261, 90] width 57 height 60
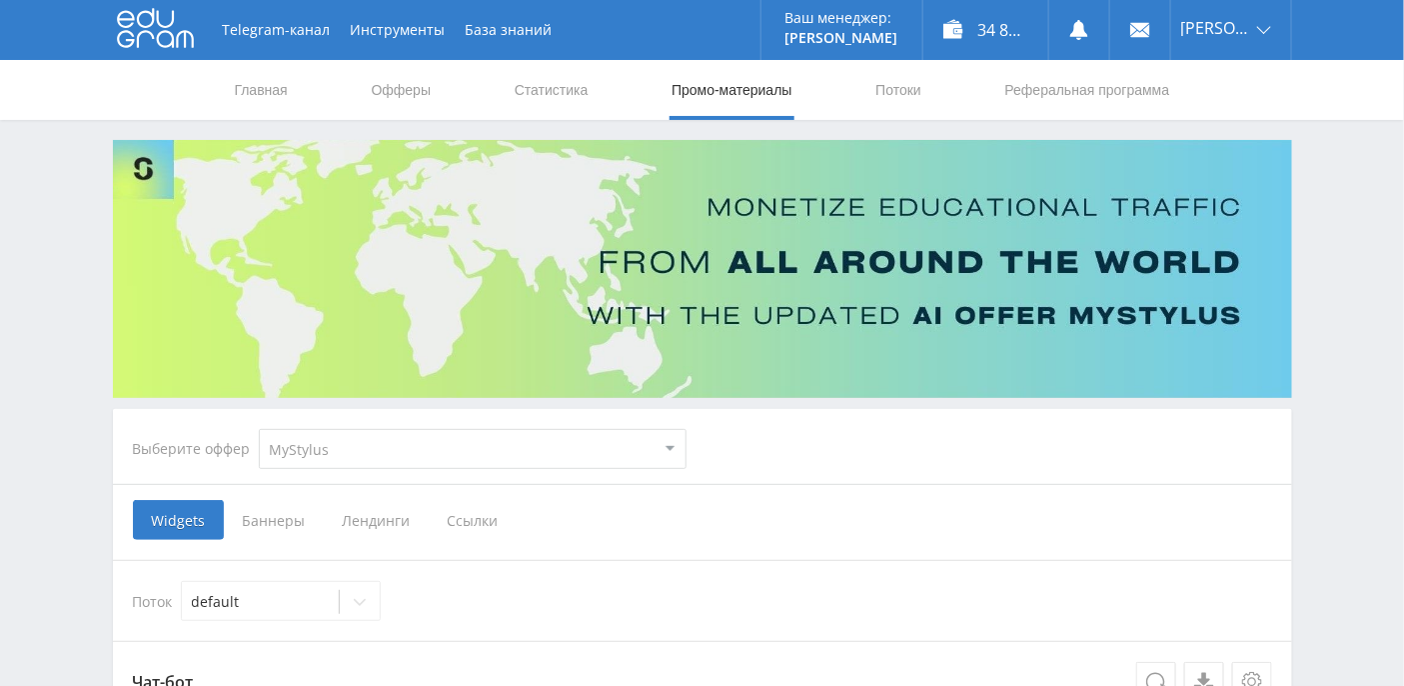
click at [528, 447] on select "MyStylus MyStylus - Revshare Кэмп Studybay Автор24 Studybay [GEOGRAPHIC_DATA] S…" at bounding box center [473, 449] width 428 height 40
select select "376"
click at [259, 429] on select "MyStylus MyStylus - Revshare Кэмп Studybay Автор24 Studybay [GEOGRAPHIC_DATA] S…" at bounding box center [473, 449] width 428 height 40
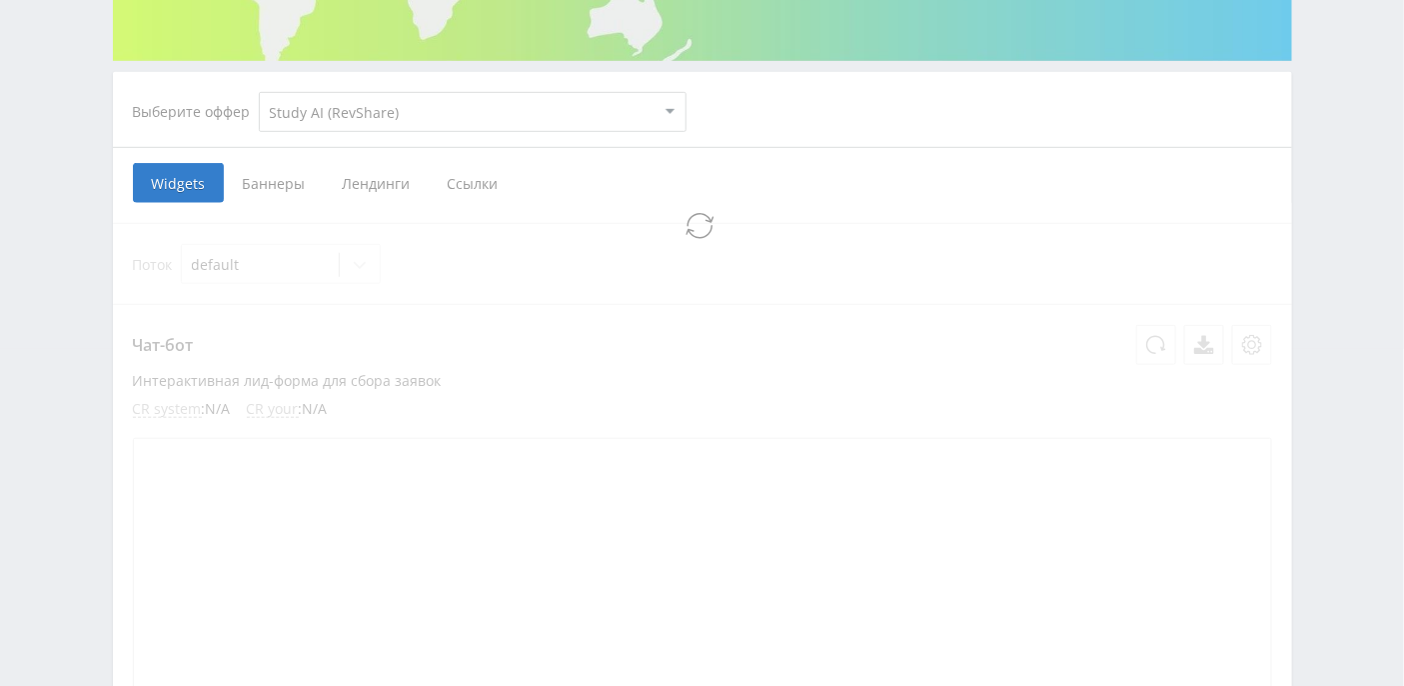
scroll to position [643, 0]
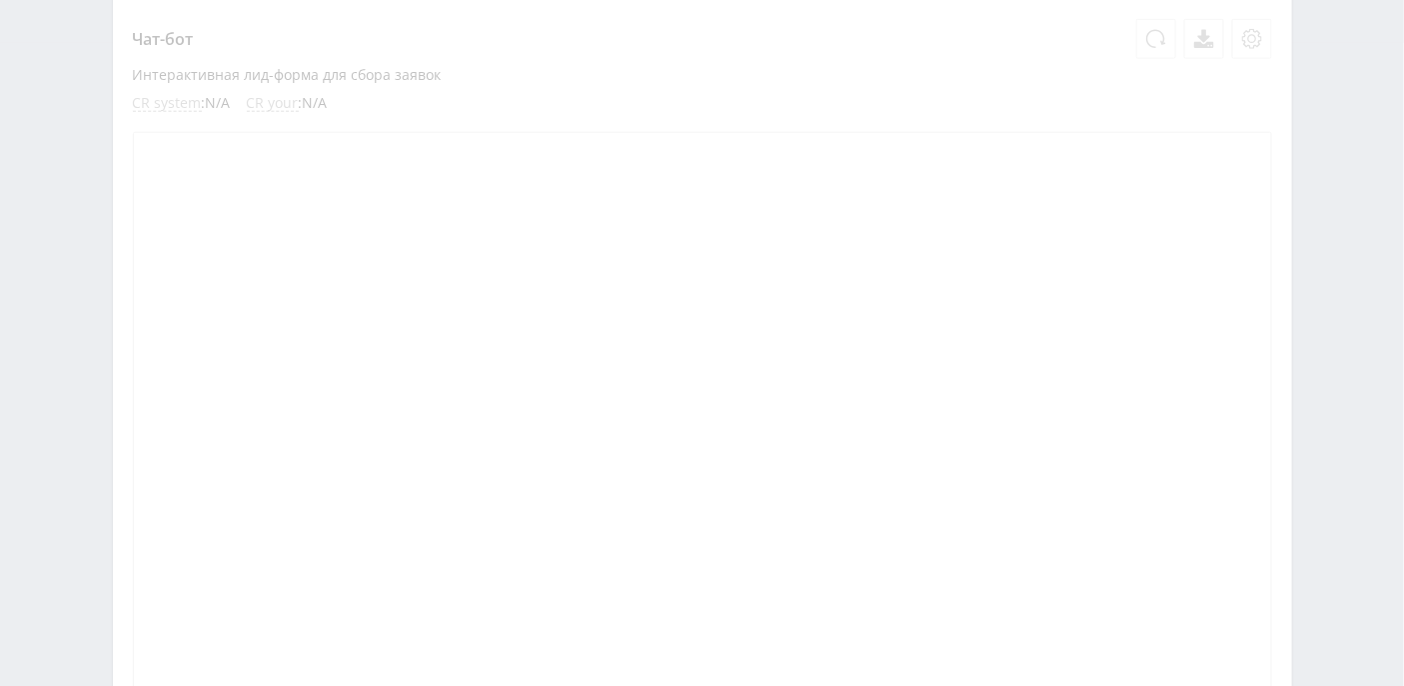
select select "376"
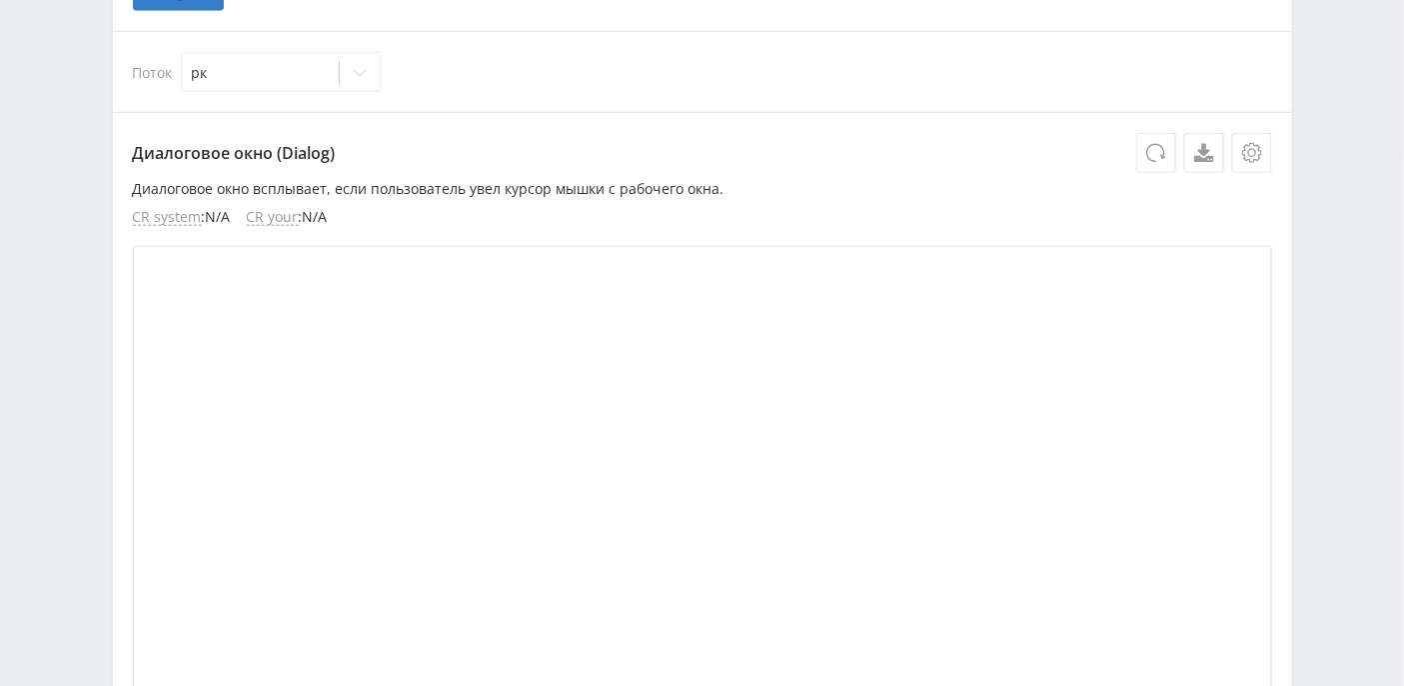
scroll to position [260, 0]
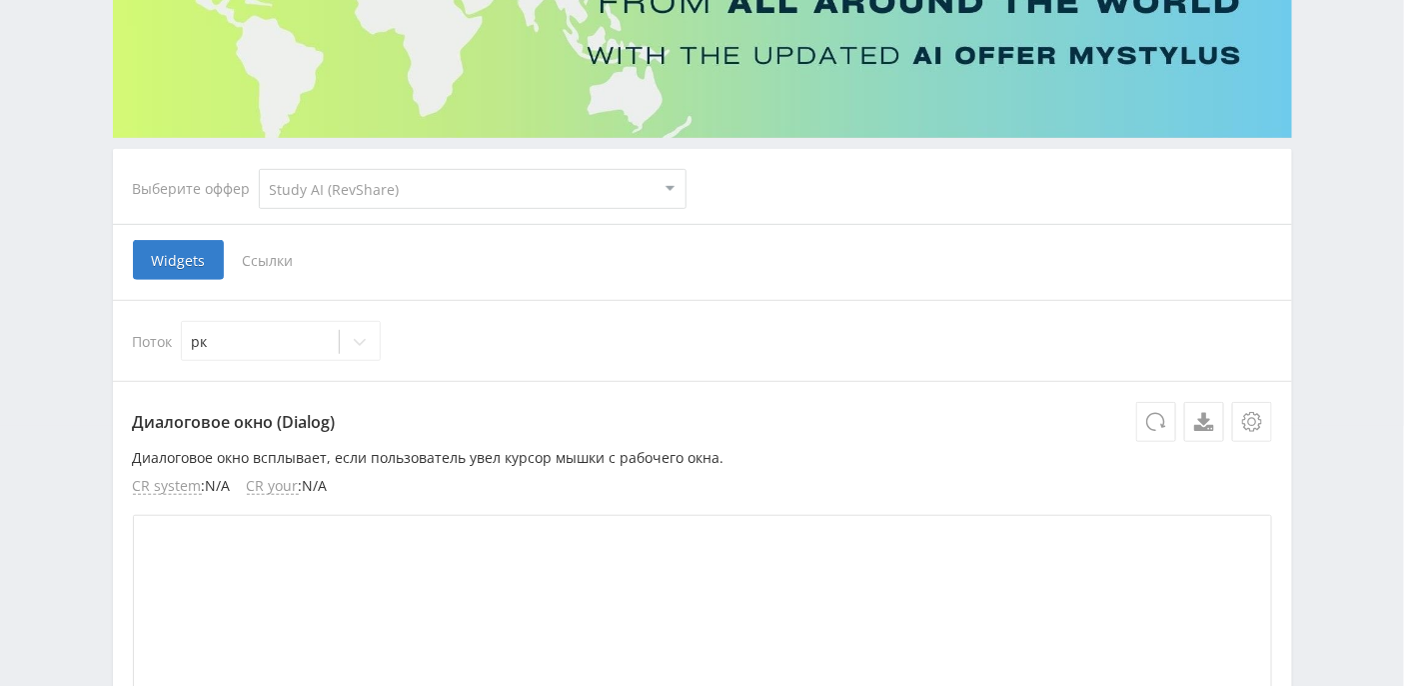
click at [269, 269] on span "Ссылки" at bounding box center [268, 260] width 89 height 40
click at [0, 0] on input "Ссылки" at bounding box center [0, 0] width 0 height 0
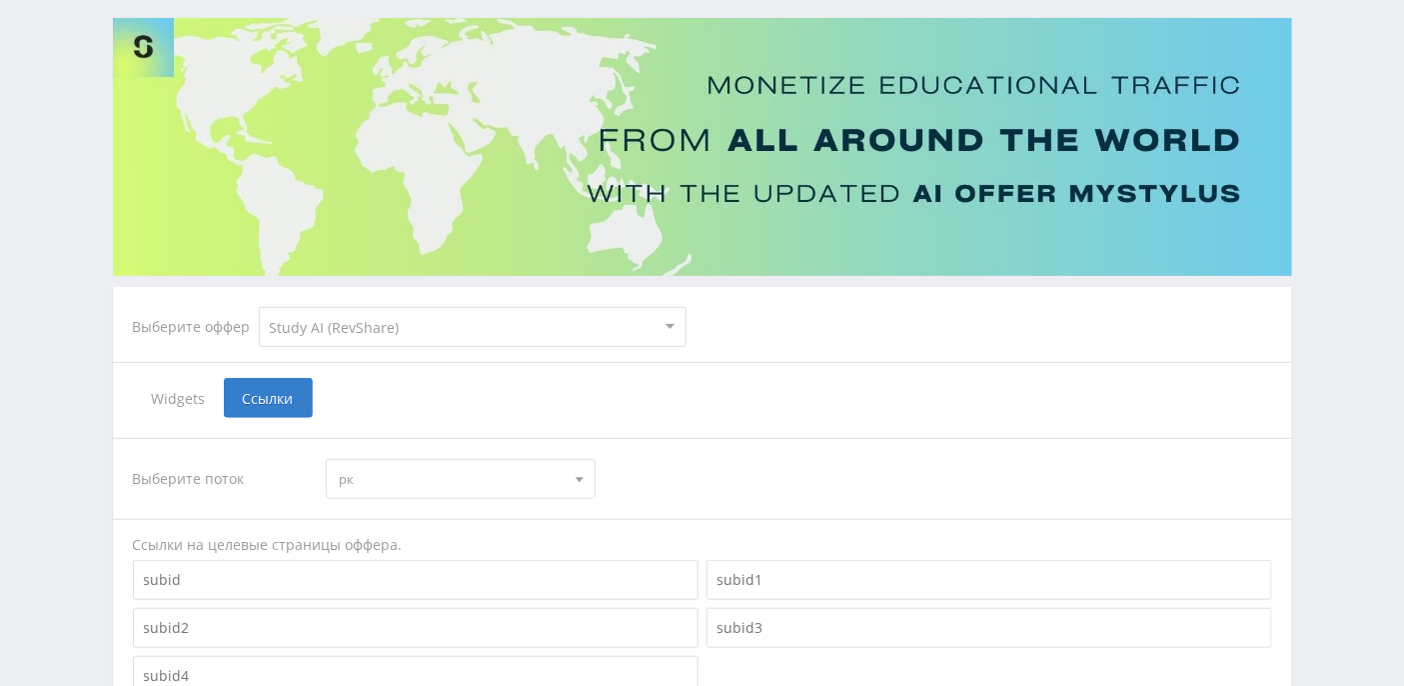
scroll to position [0, 0]
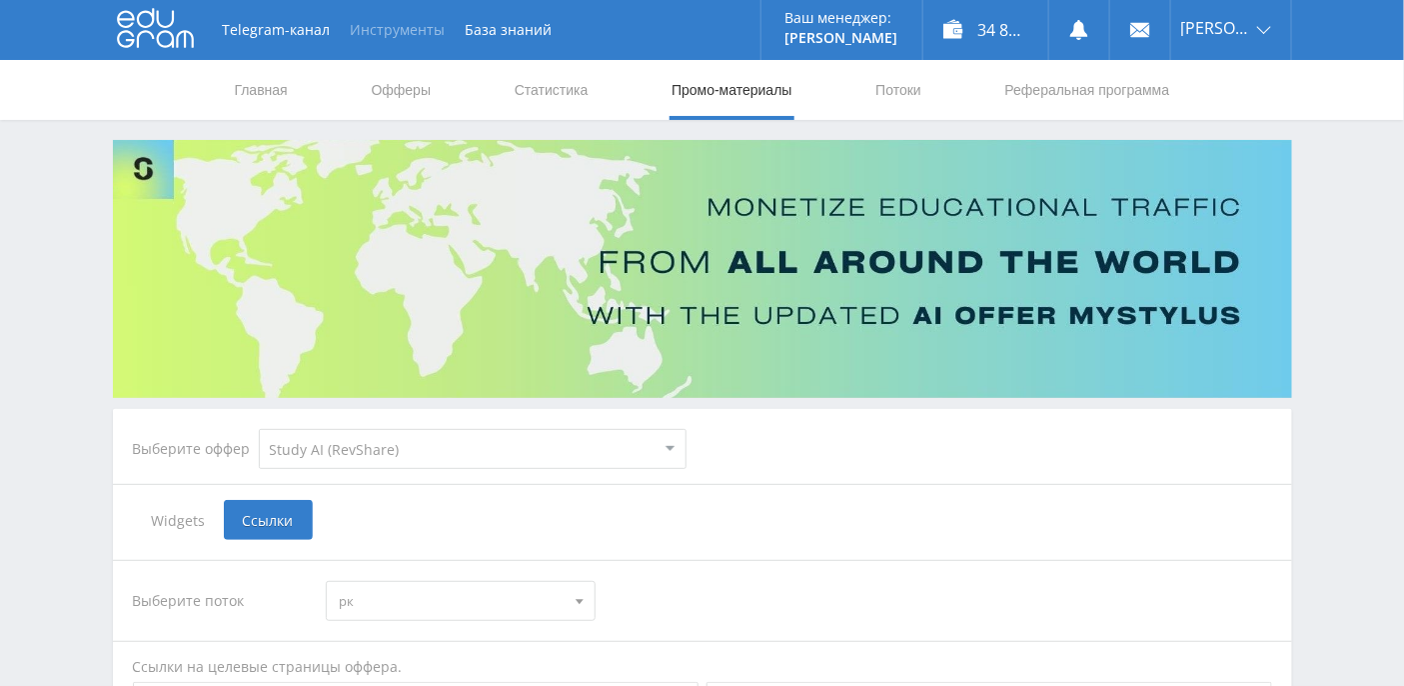
click at [370, 27] on button "Инструменты" at bounding box center [398, 30] width 115 height 60
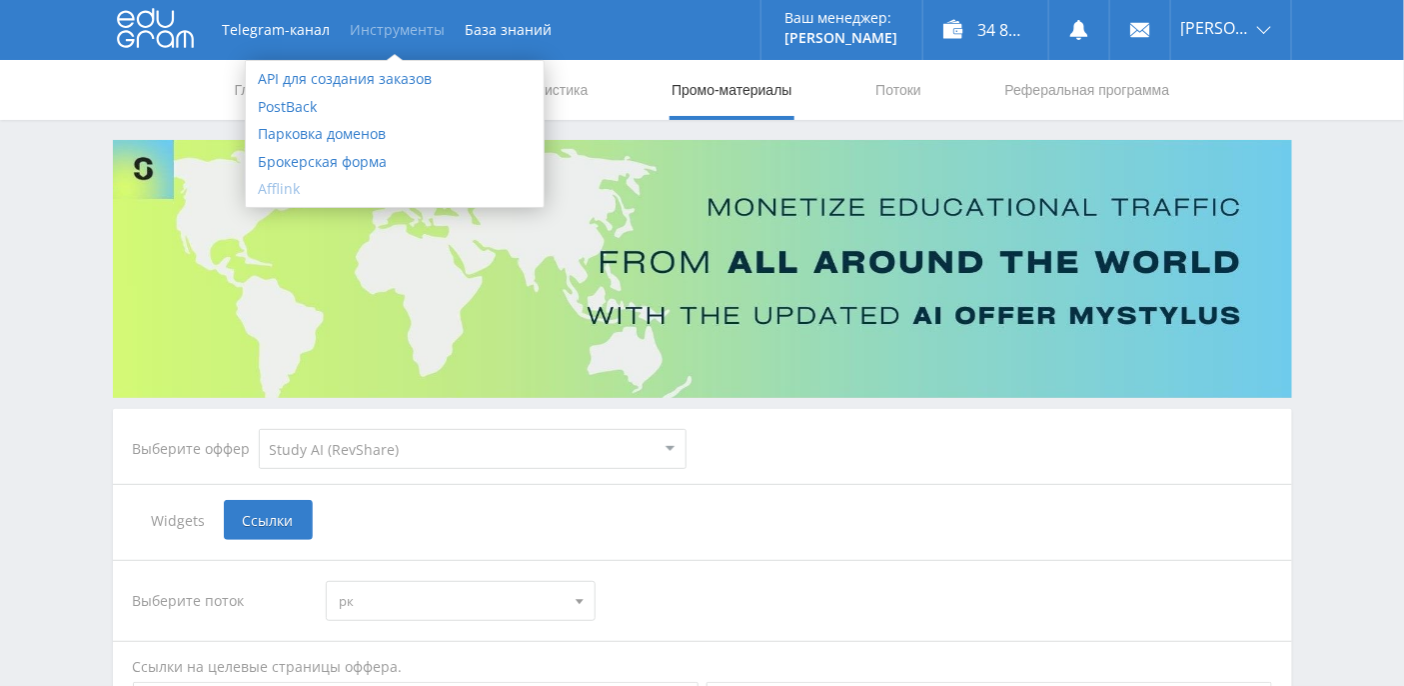
click at [283, 189] on link "Afflink" at bounding box center [395, 189] width 298 height 28
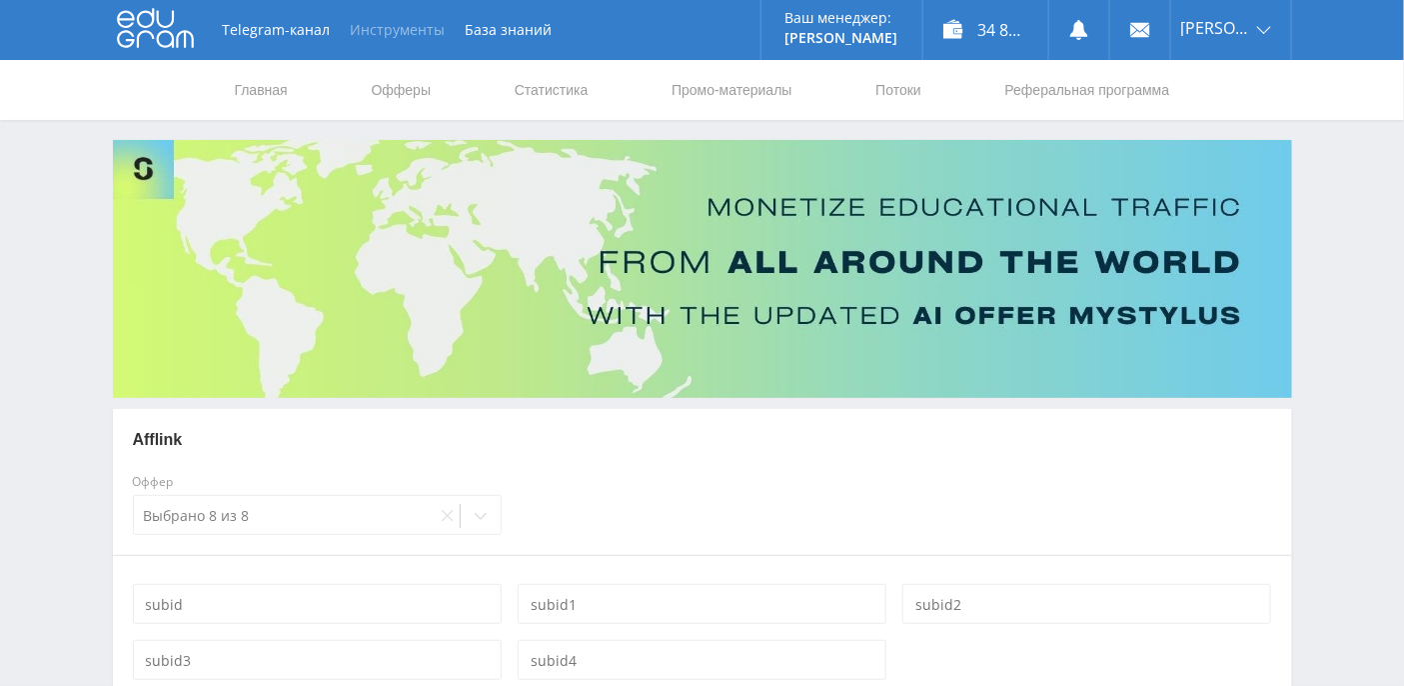
click at [382, 38] on button "Инструменты" at bounding box center [398, 30] width 115 height 60
click at [536, 29] on link "База знаний" at bounding box center [509, 30] width 107 height 60
click at [704, 90] on link "Промо-материалы" at bounding box center [732, 90] width 124 height 60
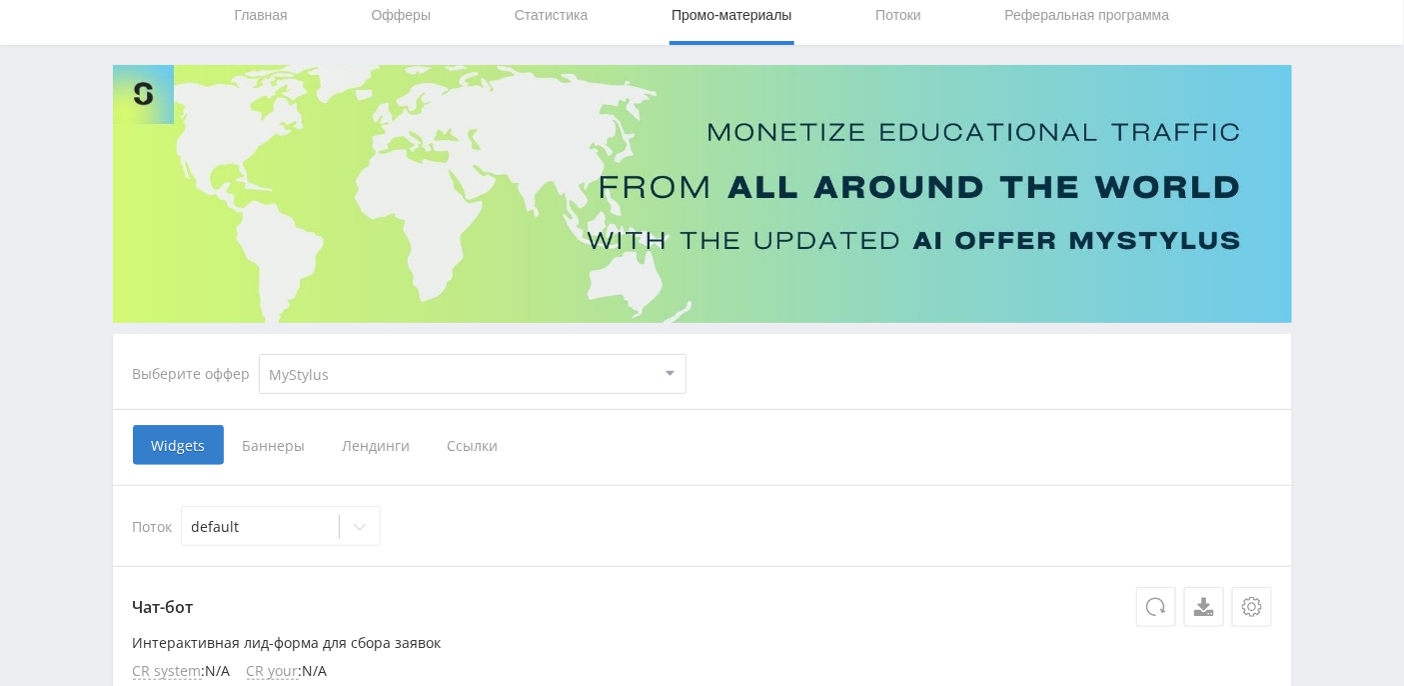
scroll to position [266, 0]
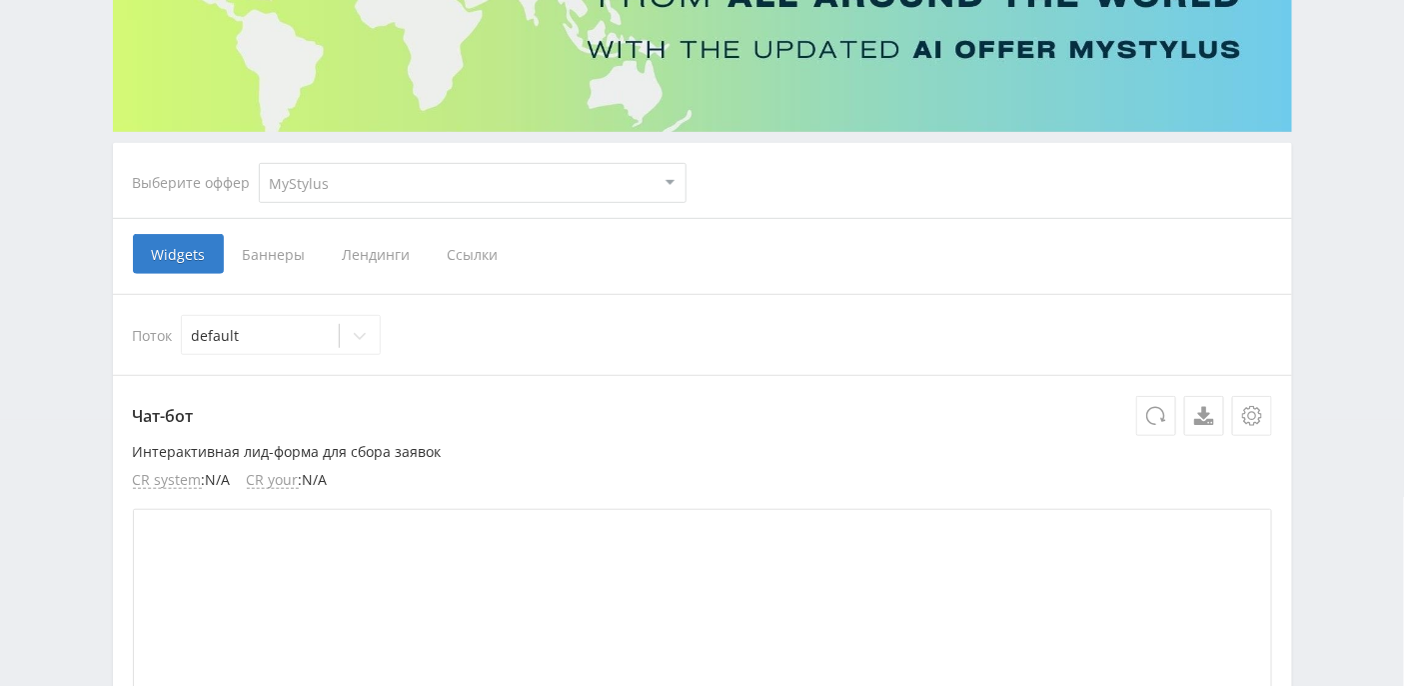
click at [682, 181] on select "MyStylus MyStylus - Revshare Кэмп Studybay Автор24 Studybay Brazil Study AI (Re…" at bounding box center [473, 183] width 428 height 40
select select "376"
click at [259, 163] on select "MyStylus MyStylus - Revshare Кэмп Studybay Автор24 Studybay Brazil Study AI (Re…" at bounding box center [473, 183] width 428 height 40
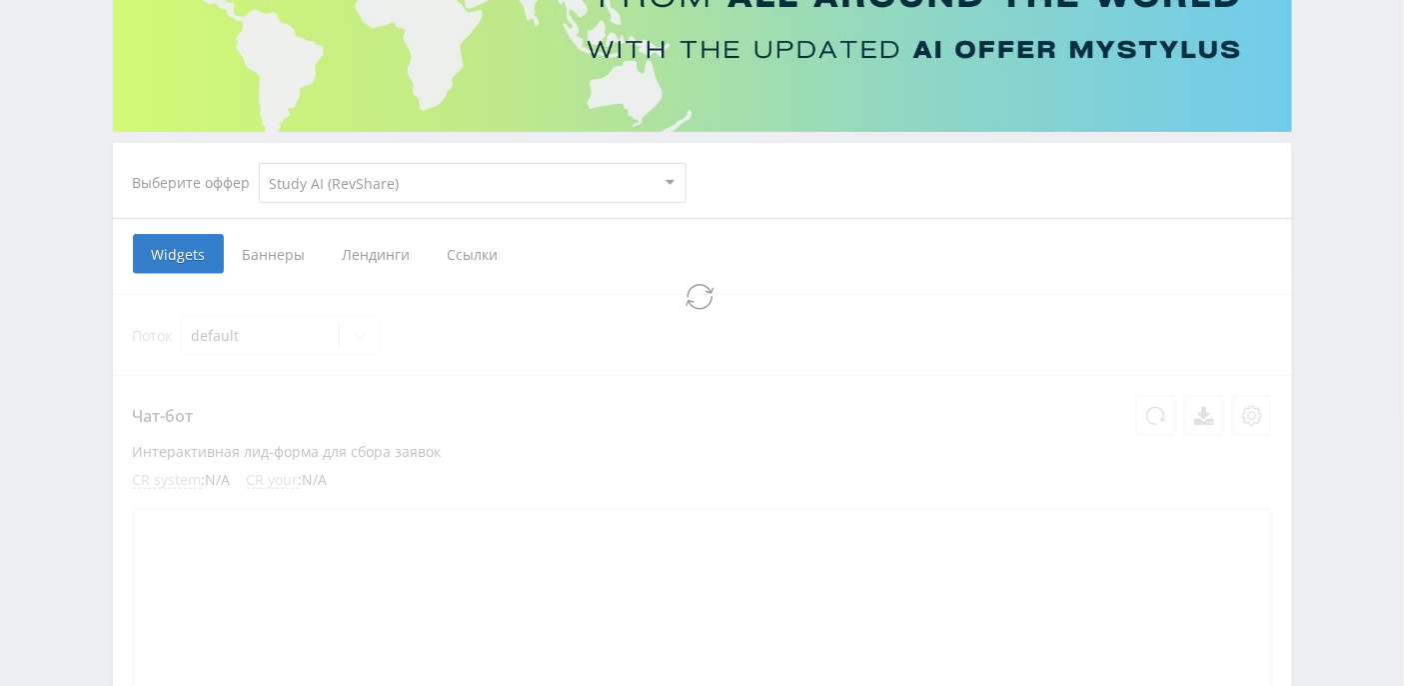
select select "376"
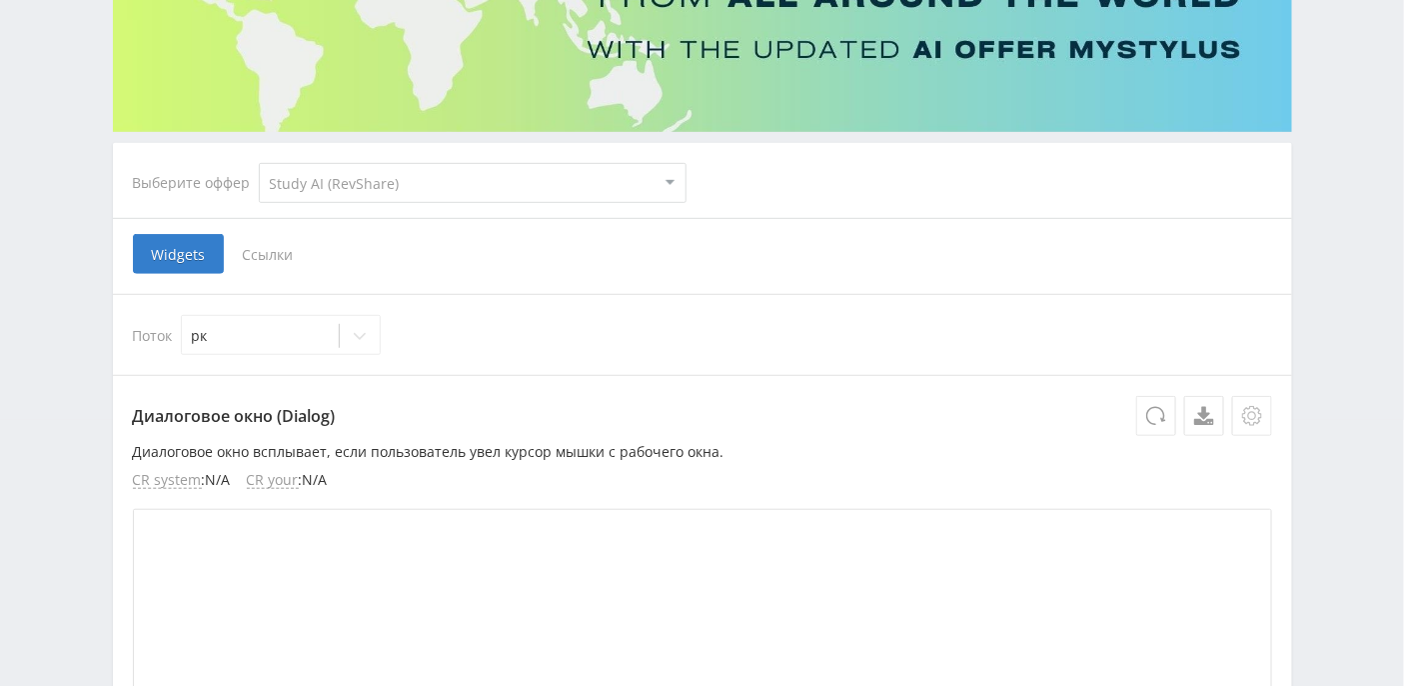
click at [1256, 417] on icon at bounding box center [1252, 416] width 20 height 20
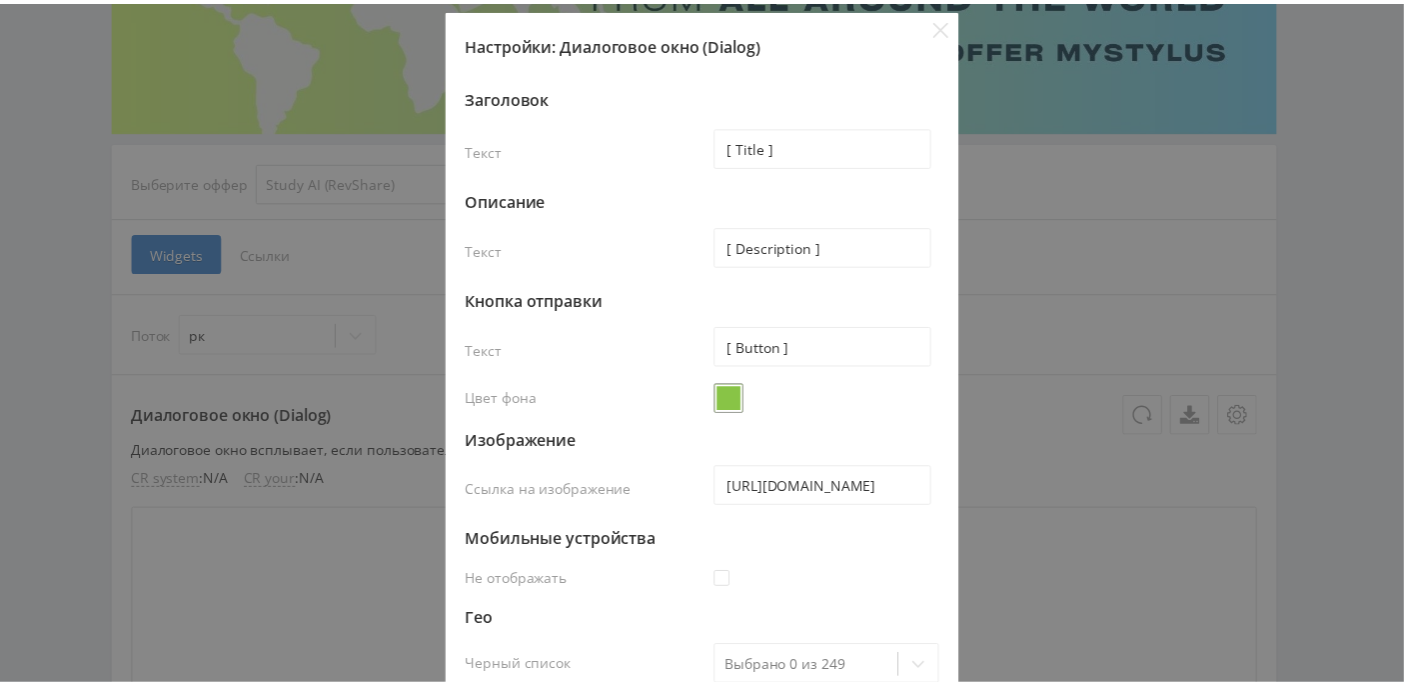
scroll to position [0, 0]
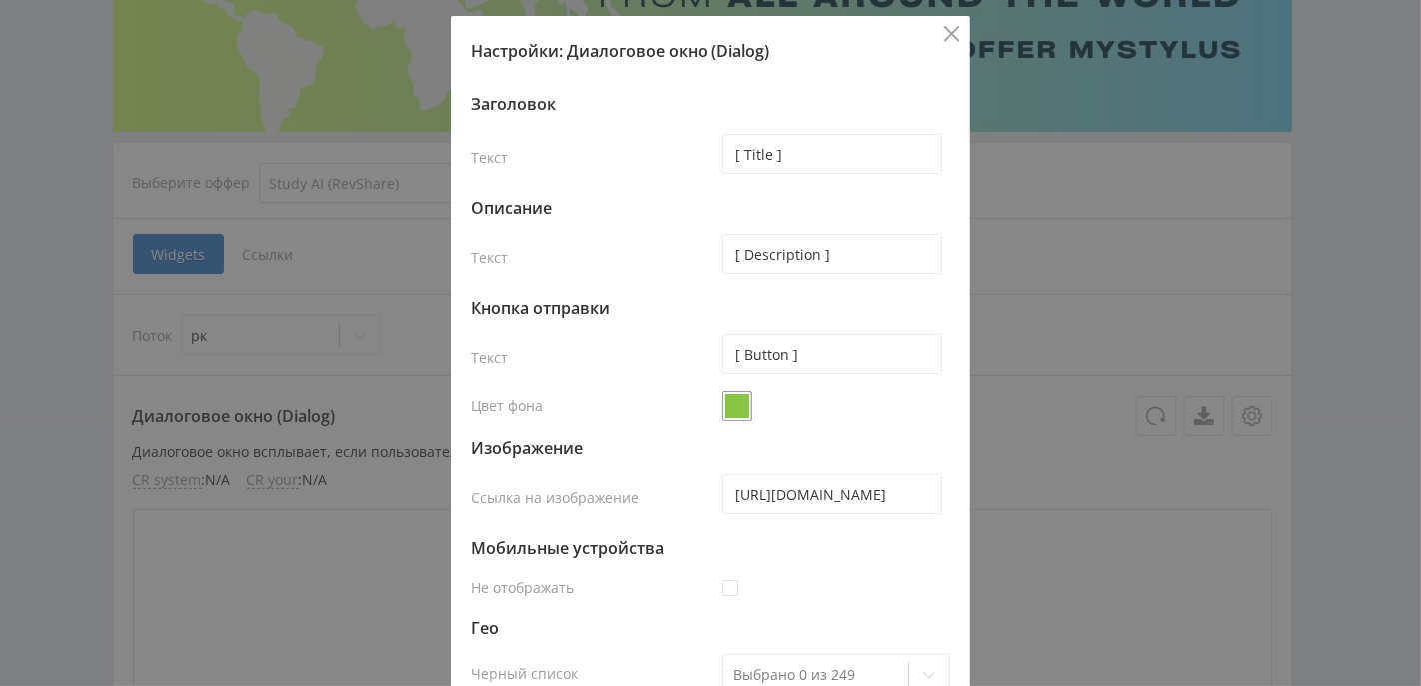
click at [945, 36] on icon "Close" at bounding box center [952, 33] width 15 height 15
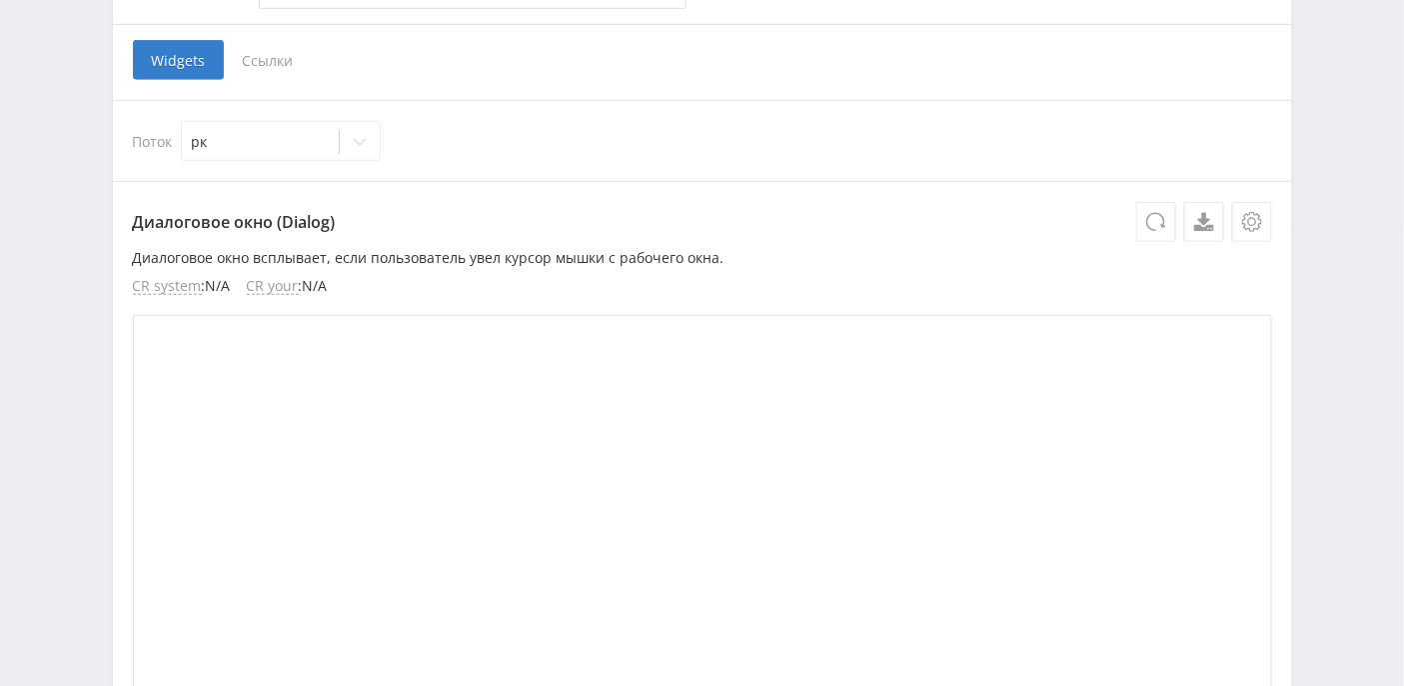
scroll to position [138, 0]
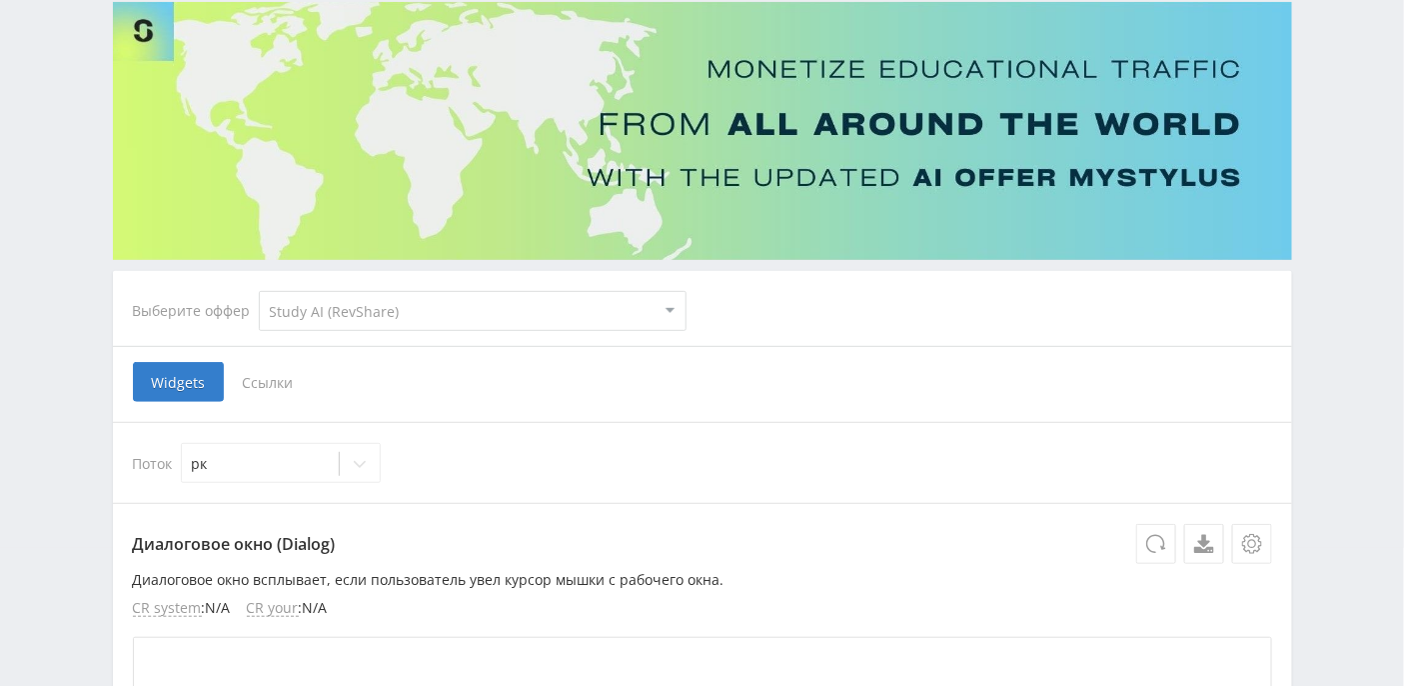
click at [278, 386] on span "Ссылки" at bounding box center [268, 382] width 89 height 40
click at [0, 0] on input "Ссылки" at bounding box center [0, 0] width 0 height 0
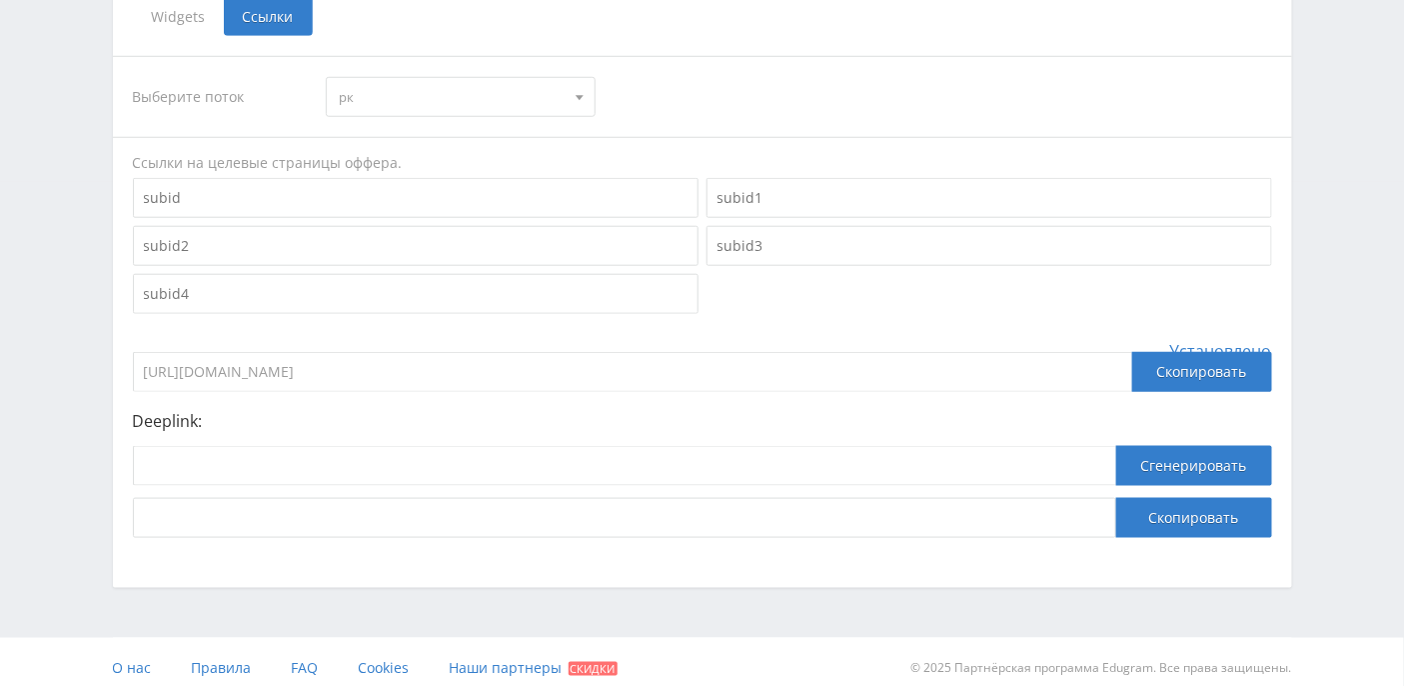
scroll to position [513, 0]
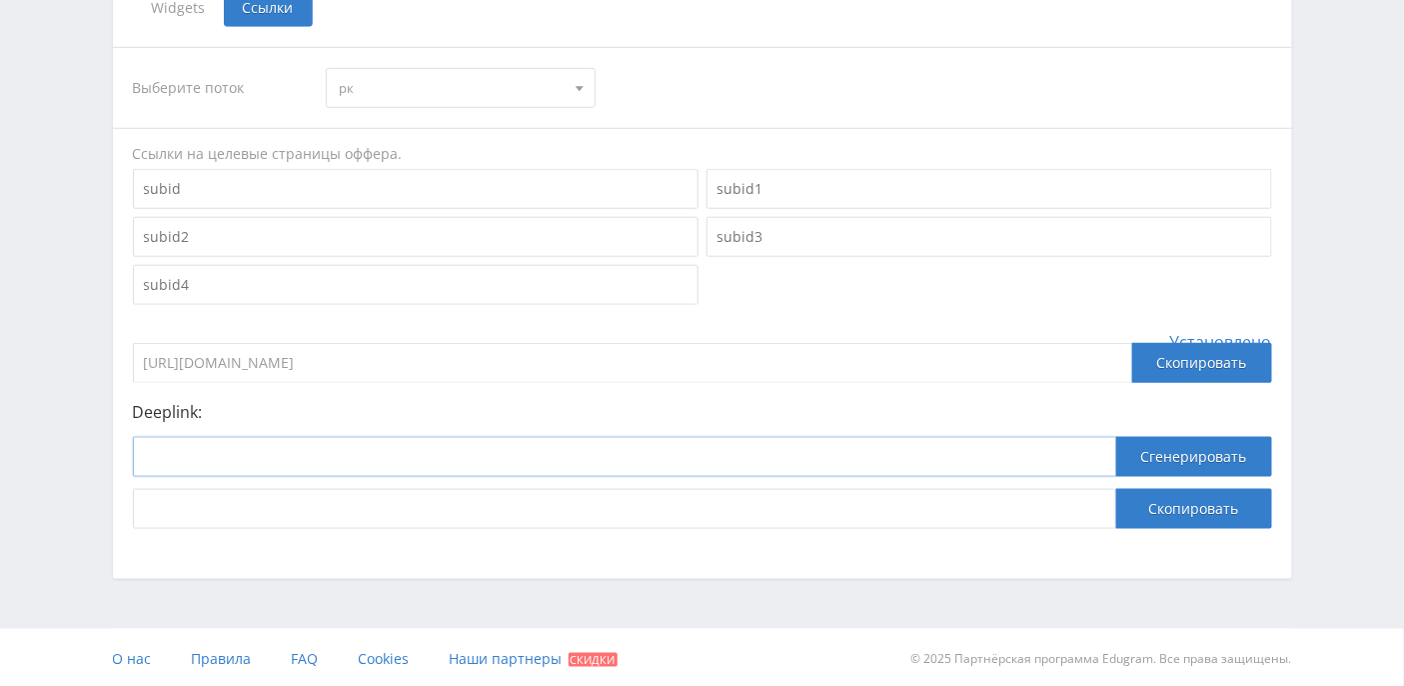
click at [448, 439] on input at bounding box center [625, 457] width 984 height 40
paste input "https://study24.ai/"
type input "https://study24.ai/"
click at [1167, 448] on button "Сгенерировать" at bounding box center [1194, 457] width 156 height 40
drag, startPoint x: 749, startPoint y: 499, endPoint x: 32, endPoint y: 485, distance: 716.8
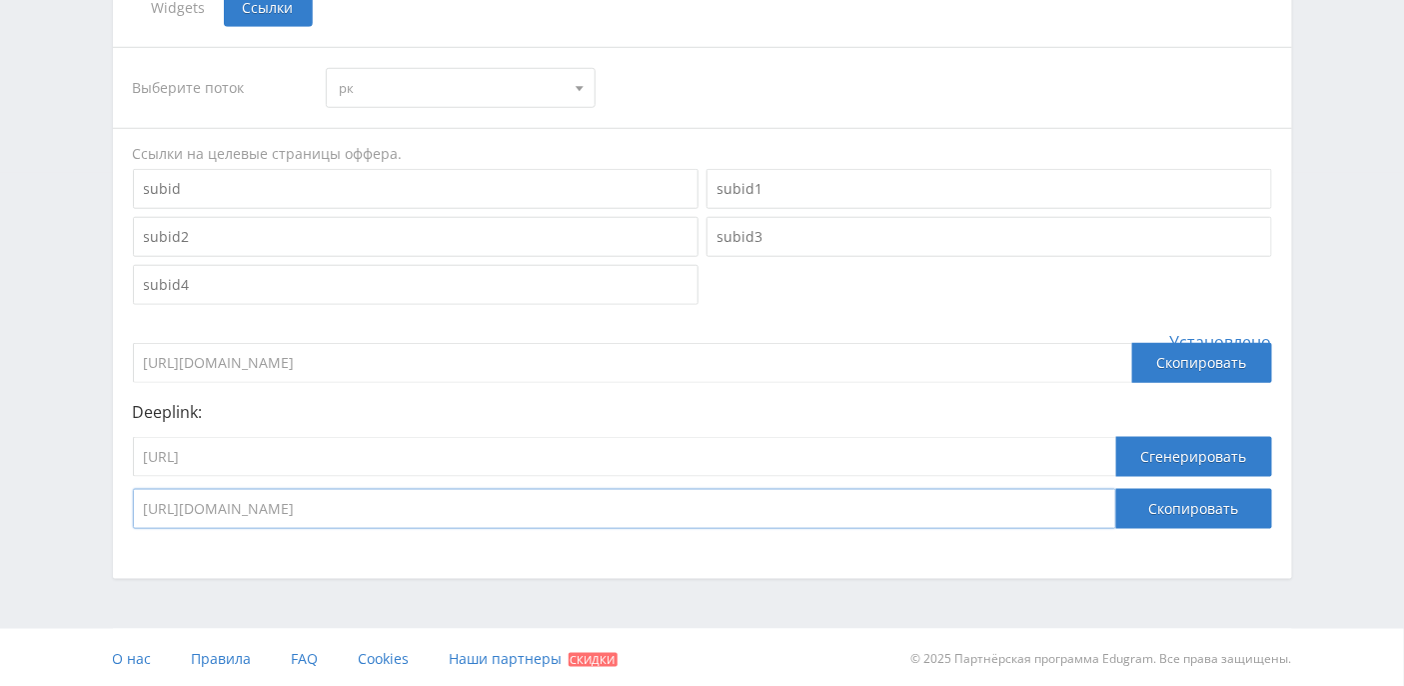
click at [32, 485] on div "Telegram-канал Инструменты База знаний Ваш менеджер: Alex Alex Online @edugram_…" at bounding box center [702, 87] width 1404 height 1201
click at [626, 381] on div "Выберите поток рк рк default Ссылки на целевые страницы оффера. Установлено htt…" at bounding box center [702, 288] width 1139 height 482
drag, startPoint x: 468, startPoint y: 451, endPoint x: 104, endPoint y: 444, distance: 363.9
click at [104, 444] on div "Выберите оффер MyStylus MyStylus - Revshare Кэмп Studybay Автор24 Studybay Braz…" at bounding box center [702, 103] width 1199 height 952
paste input "portret/"
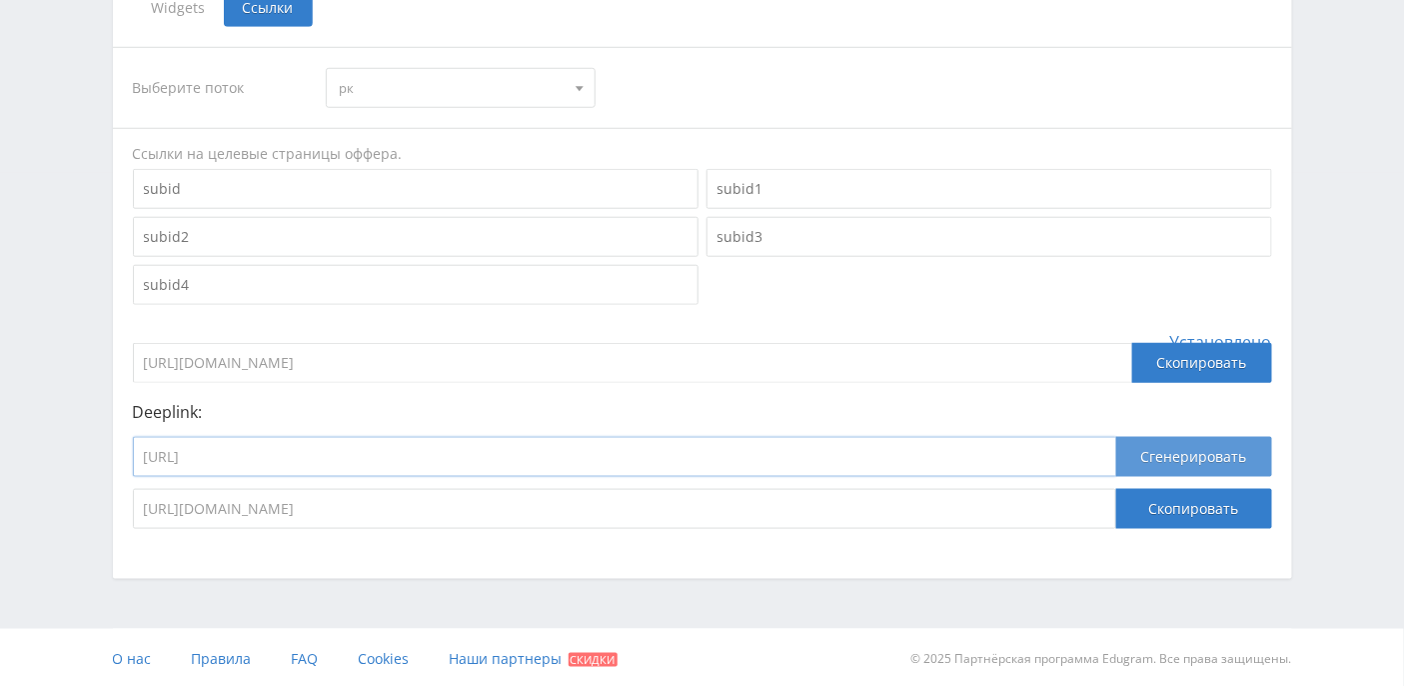
type input "https://study24.ai/portret/"
click at [1235, 453] on button "Сгенерировать" at bounding box center [1194, 457] width 156 height 40
drag, startPoint x: 845, startPoint y: 516, endPoint x: 138, endPoint y: 512, distance: 706.7
click at [138, 512] on input "https://eduforms.org/?rid=5235d6e2c9d48b45&ulp=https%3A%2F%2Fstudy24.ai%2Fportr…" at bounding box center [625, 509] width 984 height 40
drag, startPoint x: 430, startPoint y: 448, endPoint x: 132, endPoint y: 417, distance: 299.5
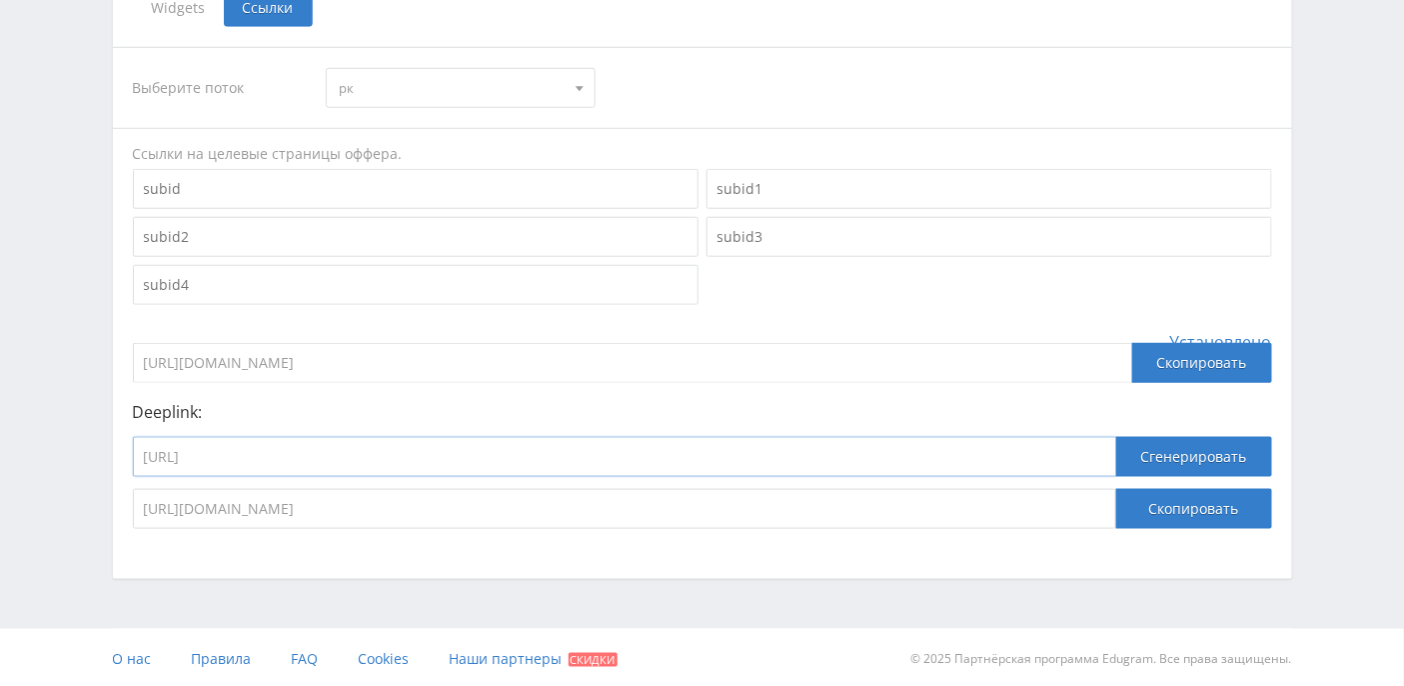
click at [133, 417] on div "Deeplink: https://study24.ai/portret/ Сгенерировать https://eduforms.org/?rid=5…" at bounding box center [702, 466] width 1139 height 126
paste input "sochinenie"
type input "https://study24.ai/sochinenie/"
click at [1215, 448] on button "Сгенерировать" at bounding box center [1194, 457] width 156 height 40
drag, startPoint x: 830, startPoint y: 504, endPoint x: 11, endPoint y: 494, distance: 818.7
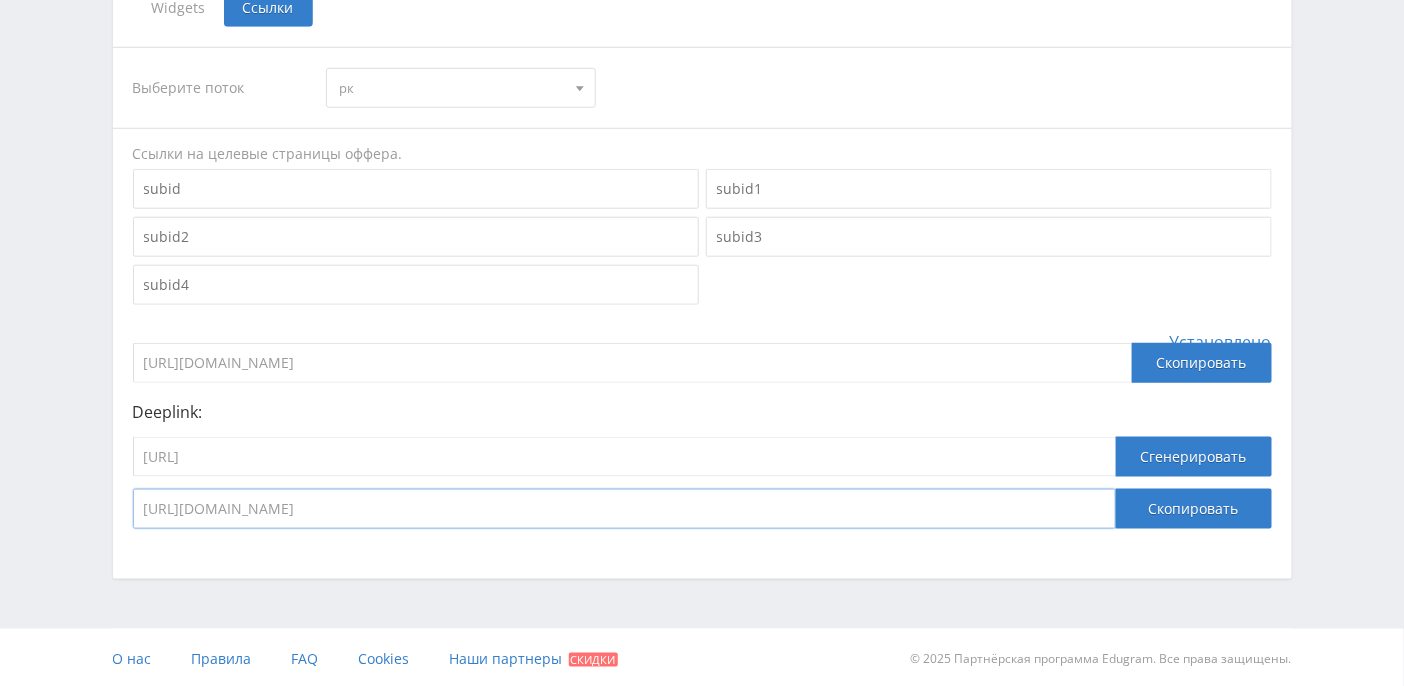
click at [11, 494] on div "Telegram-канал Инструменты База знаний Ваш менеджер: Alex Alex Online @edugram_…" at bounding box center [702, 87] width 1404 height 1201
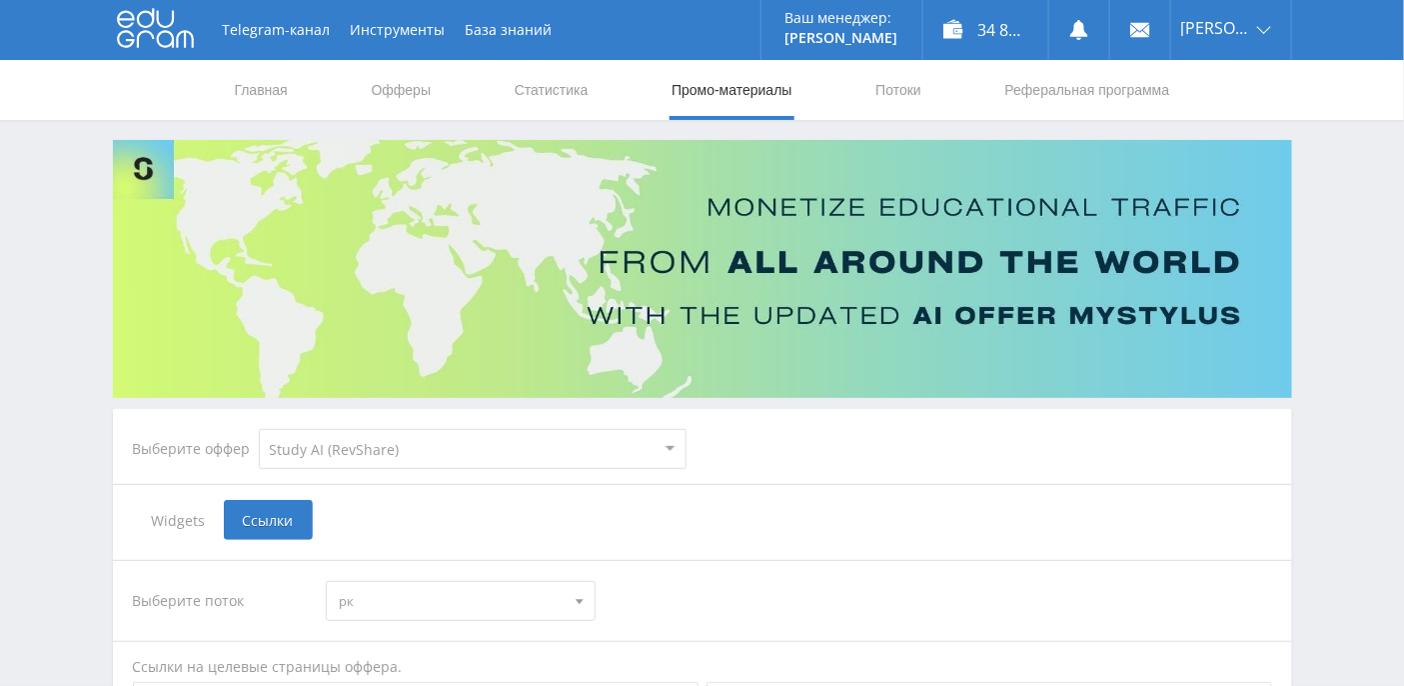
scroll to position [133, 0]
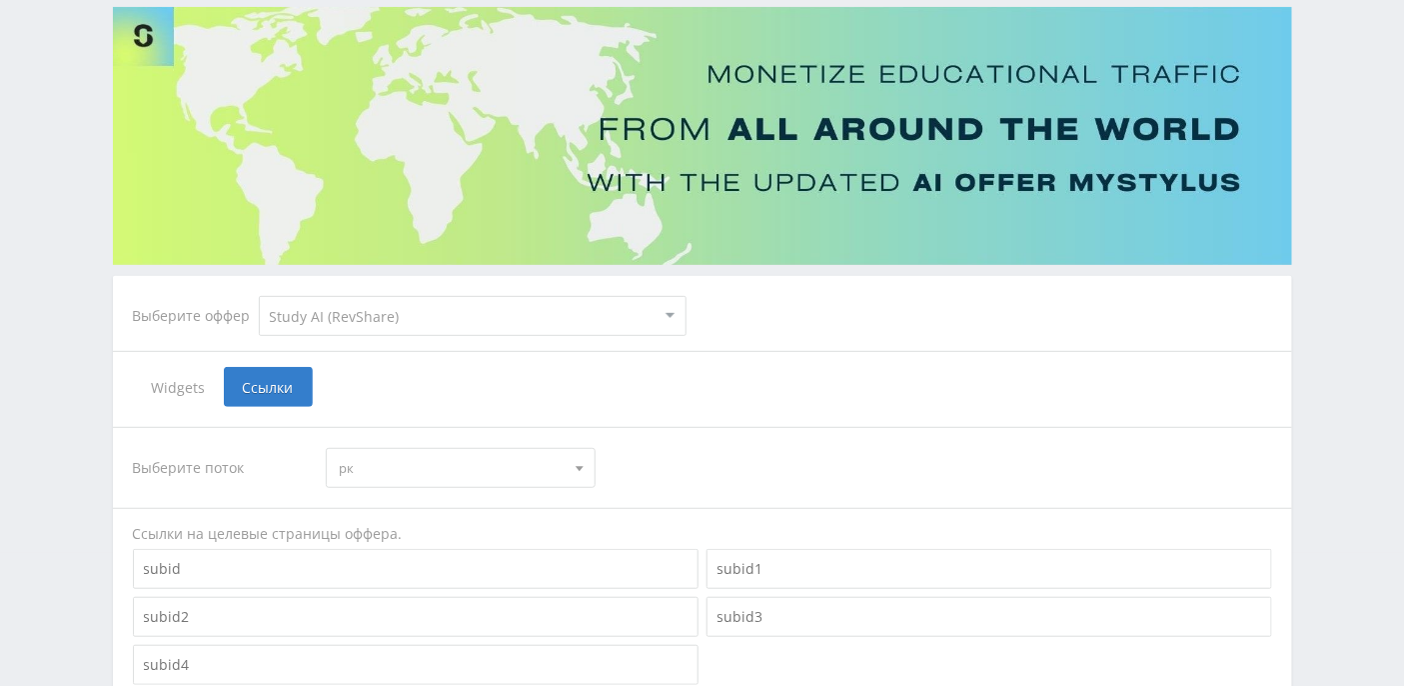
click at [568, 320] on select "MyStylus MyStylus - Revshare Кэмп Studybay Автор24 Studybay Brazil Study AI (Re…" at bounding box center [473, 316] width 428 height 40
select select "340"
click at [259, 296] on select "MyStylus MyStylus - Revshare Кэмп Studybay Автор24 Studybay Brazil Study AI (Re…" at bounding box center [473, 316] width 428 height 40
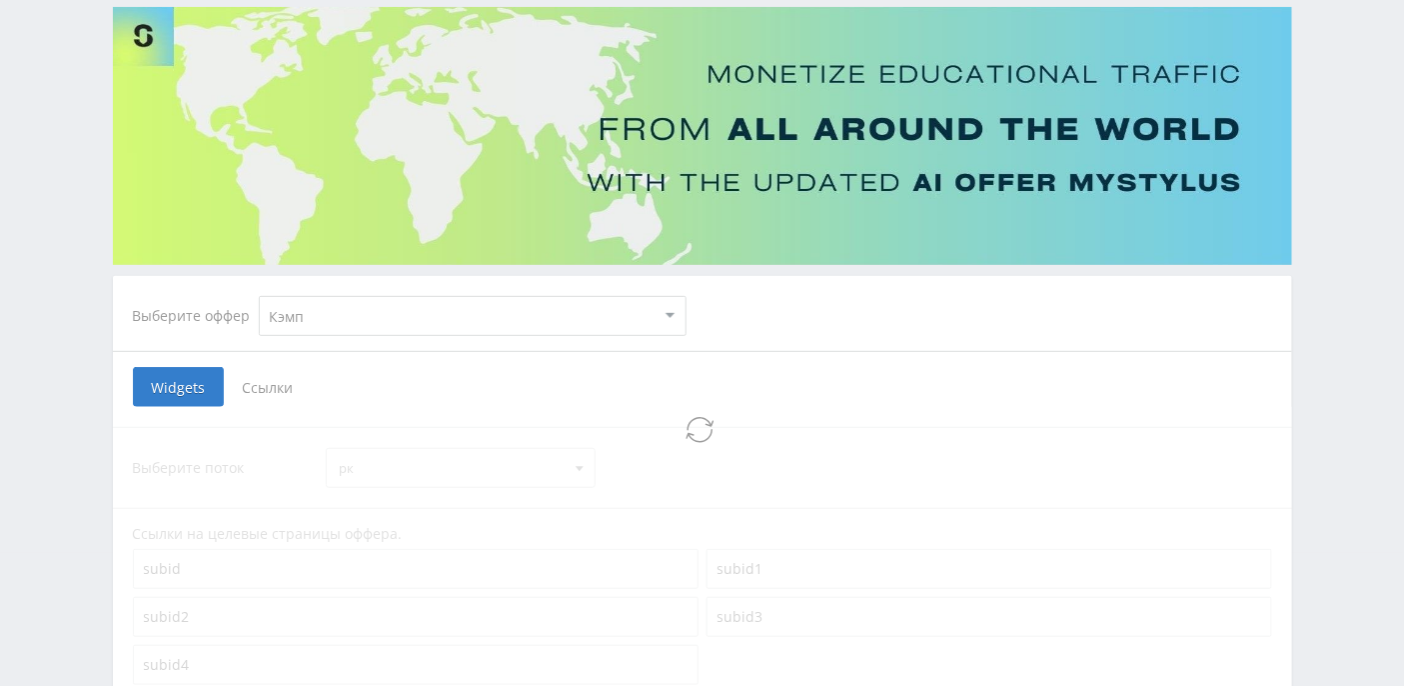
select select "340"
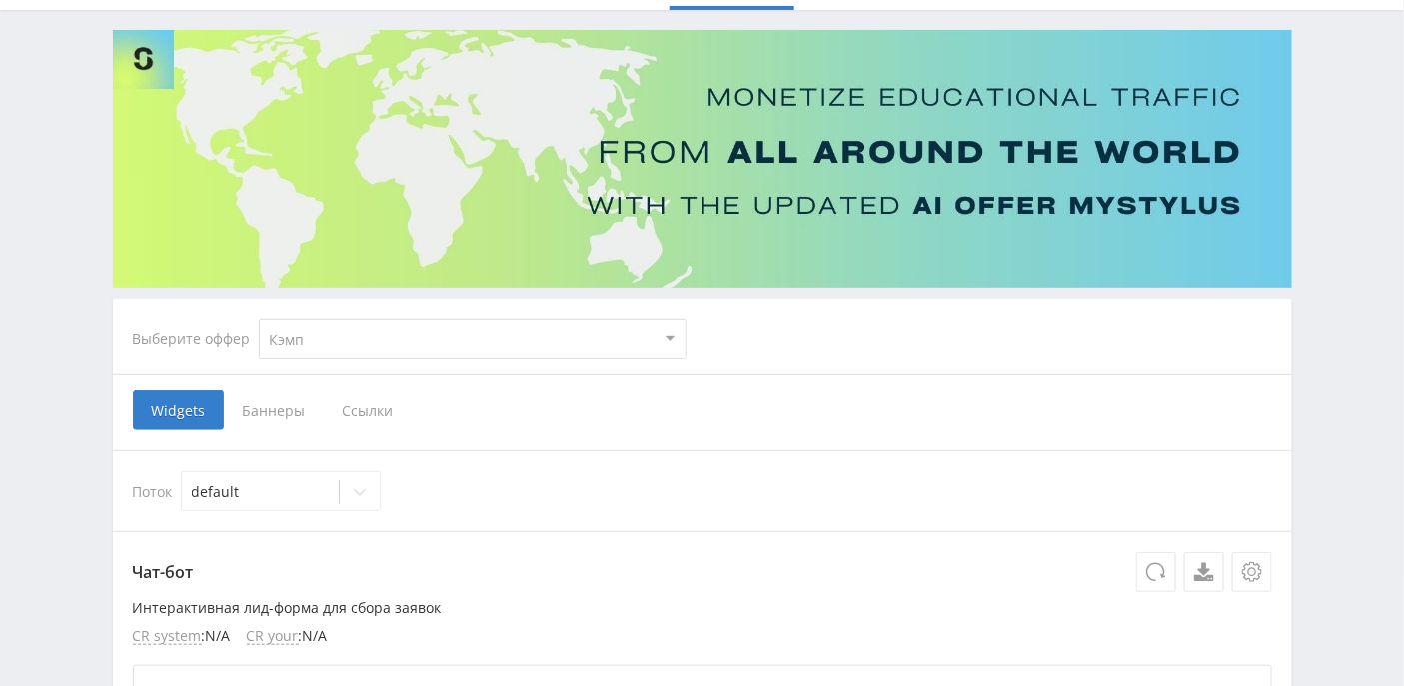
scroll to position [133, 0]
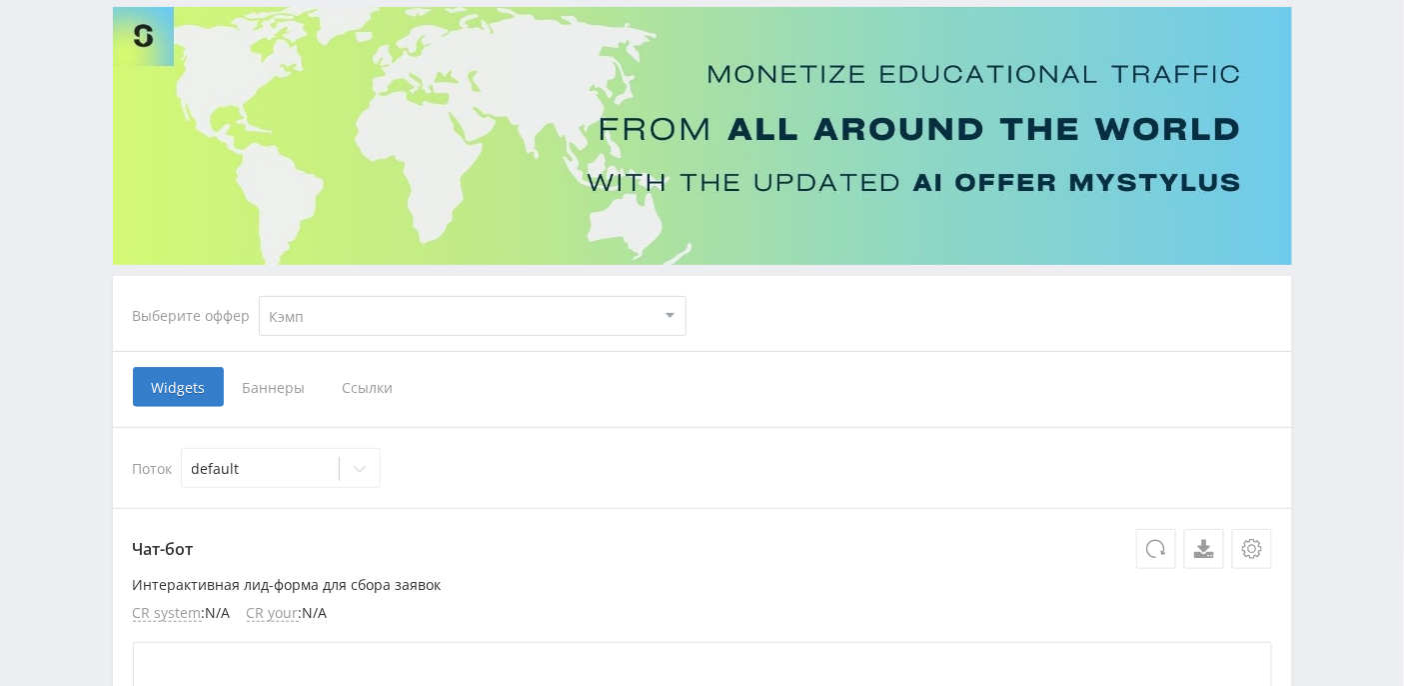
click at [378, 379] on span "Ссылки" at bounding box center [368, 387] width 89 height 40
click at [0, 0] on input "Ссылки" at bounding box center [0, 0] width 0 height 0
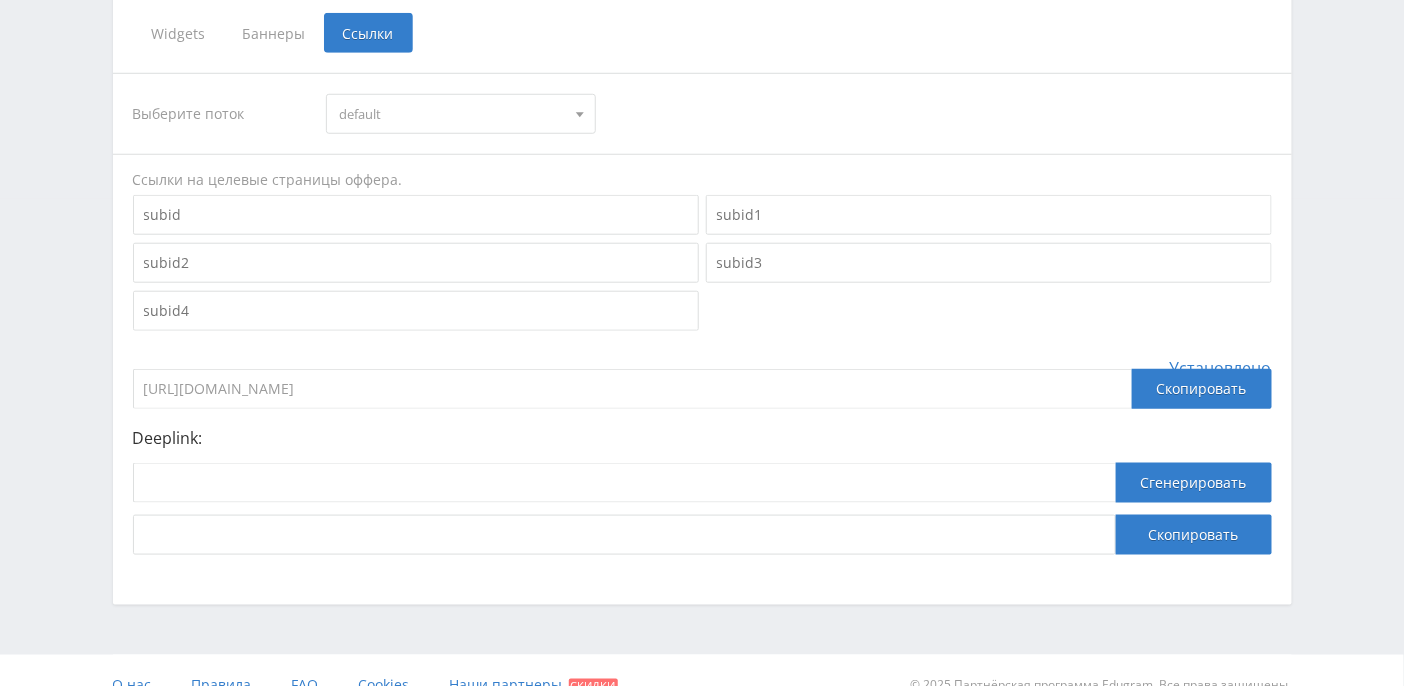
scroll to position [513, 0]
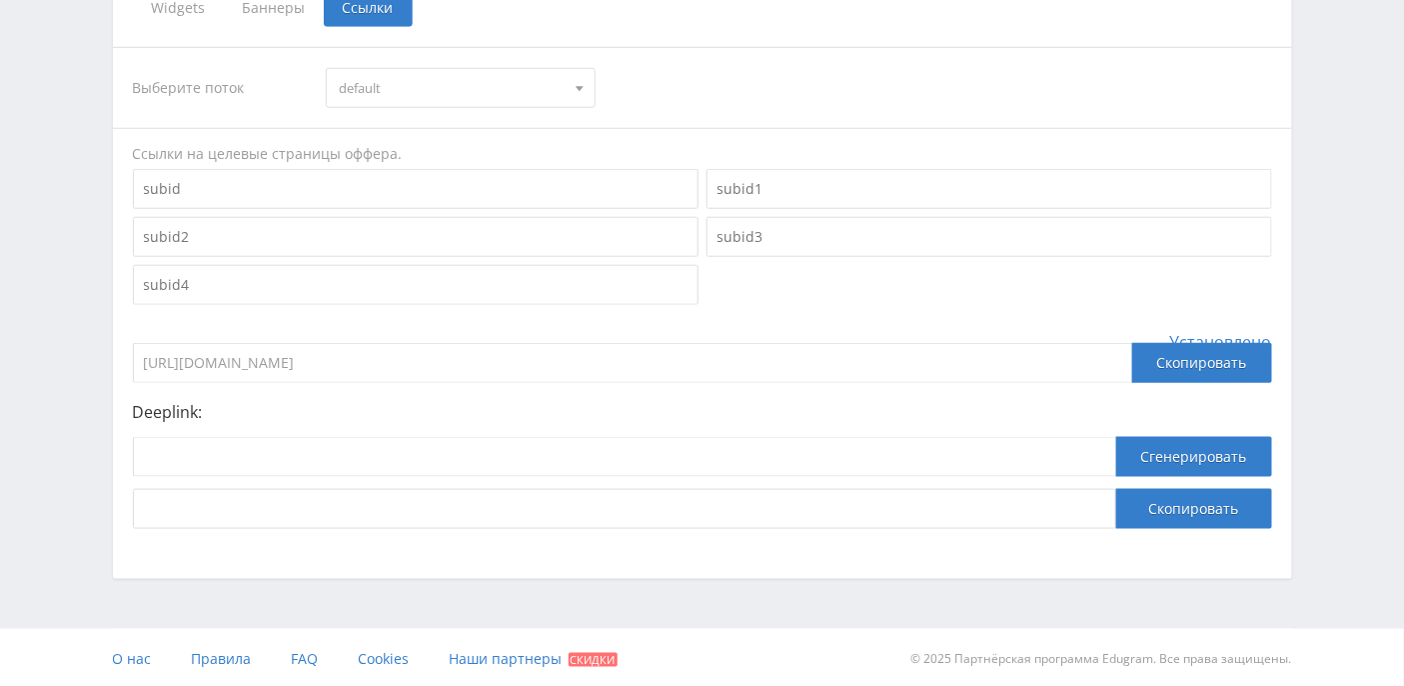
drag, startPoint x: 496, startPoint y: 366, endPoint x: 134, endPoint y: 370, distance: 361.8
click at [134, 370] on input "https://eduforms.org?rid=062072986e038453" at bounding box center [633, 363] width 1000 height 40
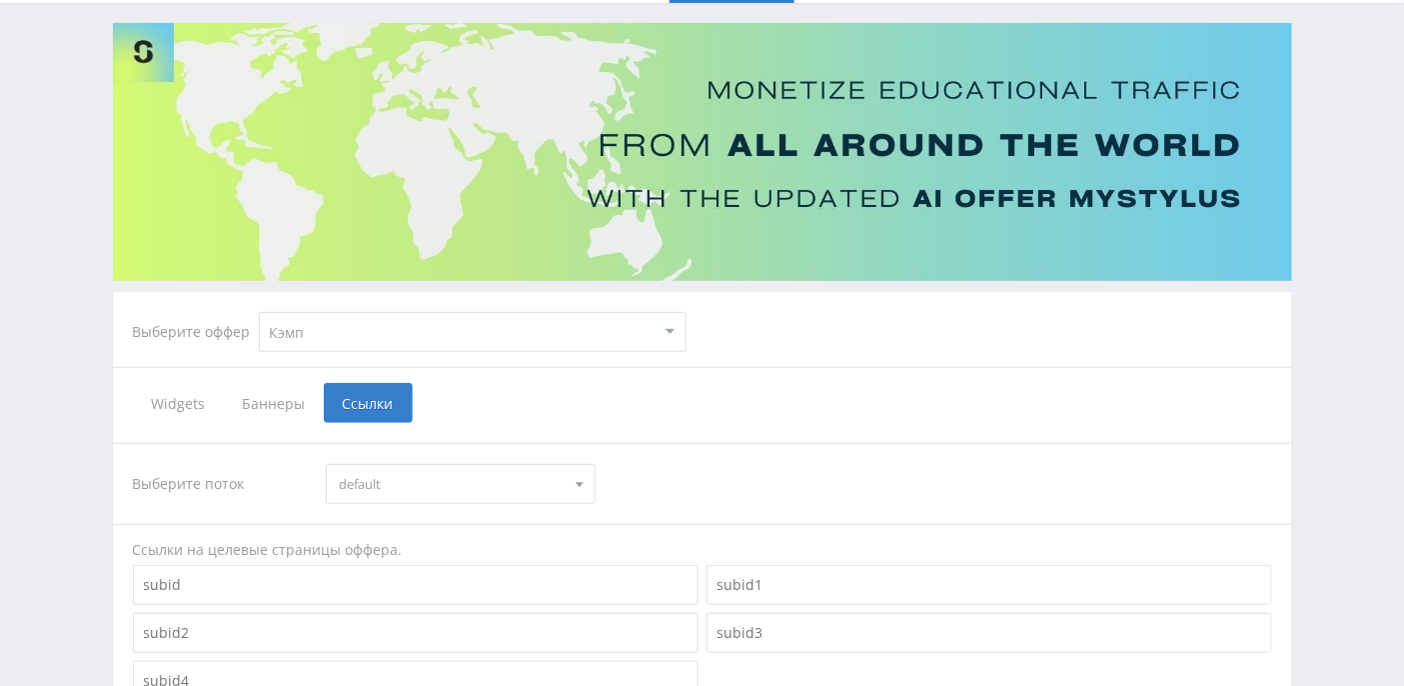
scroll to position [0, 0]
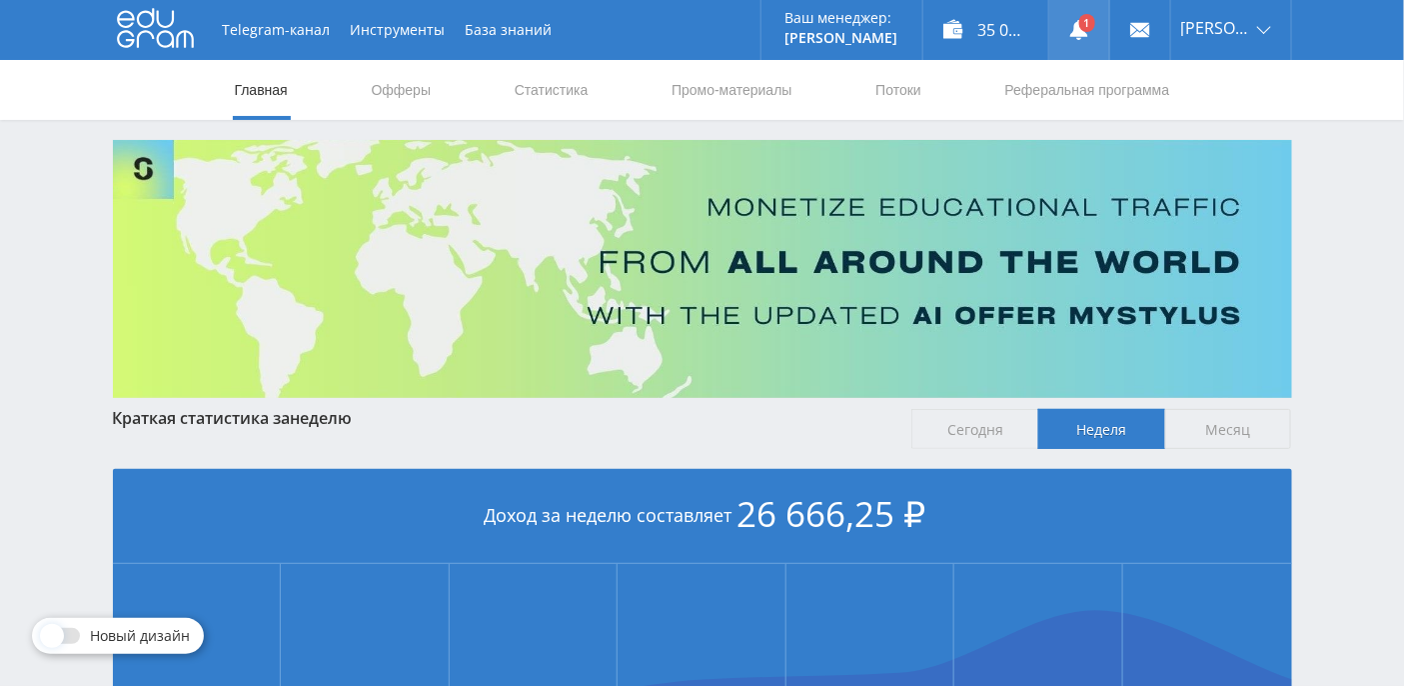
click at [1088, 34] on use at bounding box center [1079, 30] width 18 height 20
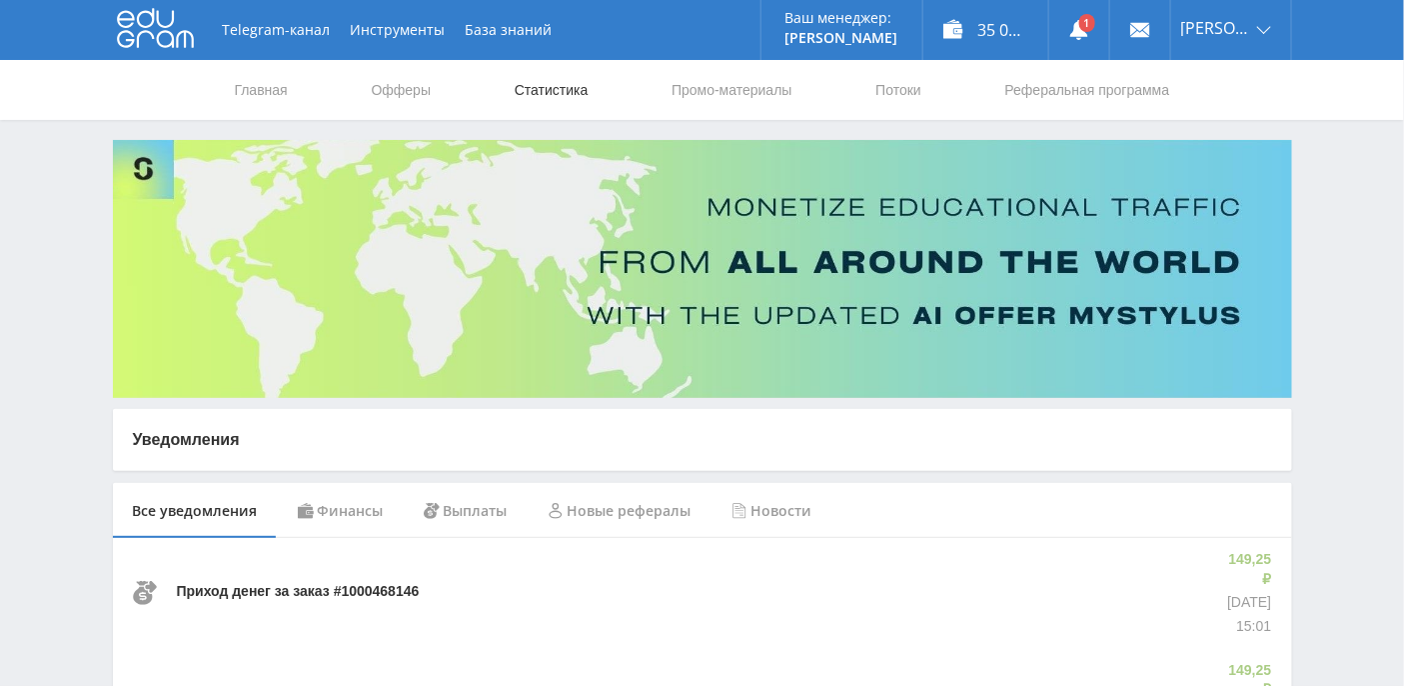
click at [533, 97] on link "Статистика" at bounding box center [552, 90] width 78 height 60
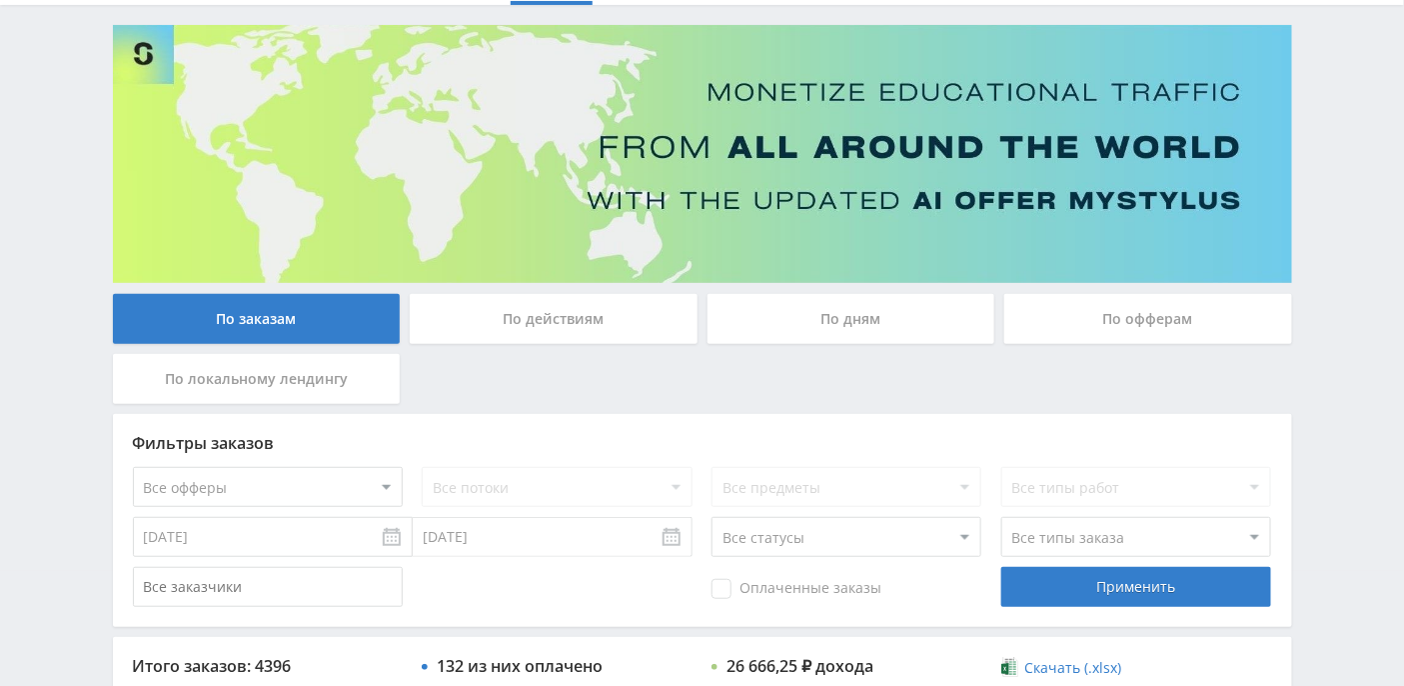
scroll to position [133, 0]
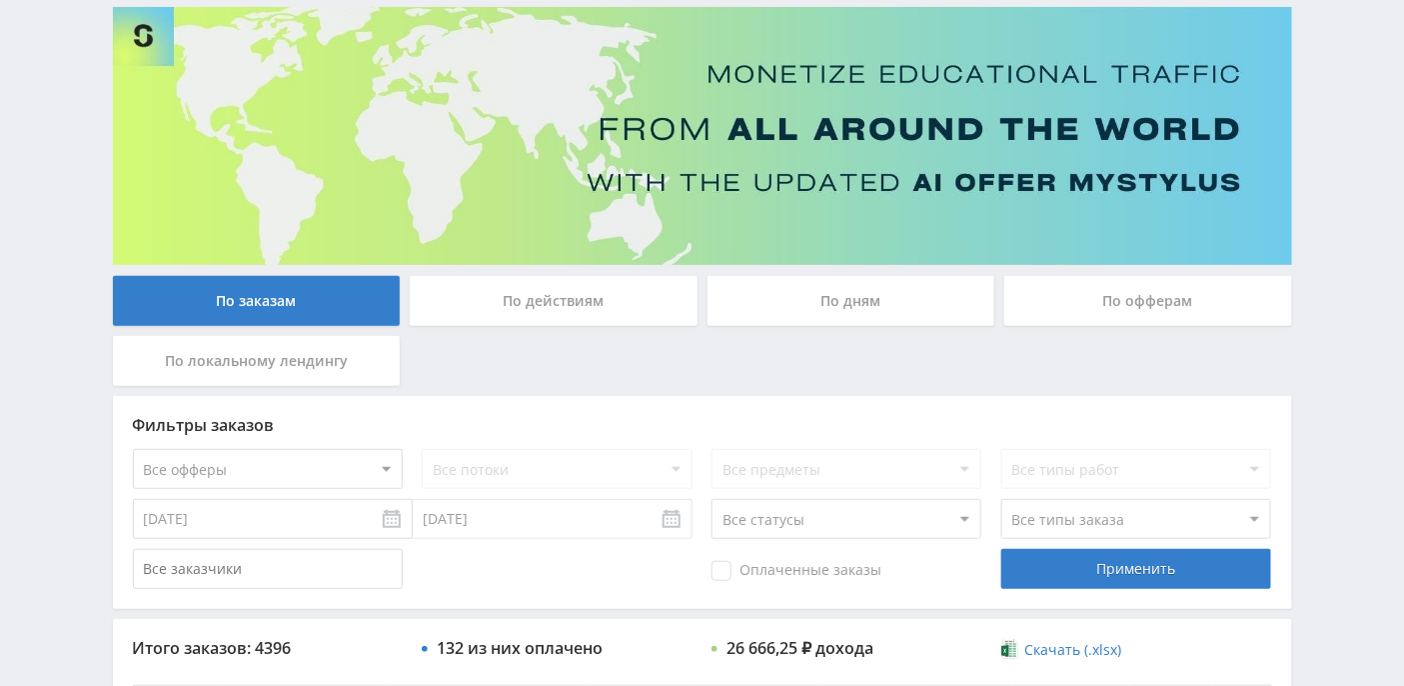
click at [873, 316] on div "По дням" at bounding box center [852, 301] width 288 height 50
click at [0, 0] on input "По дням" at bounding box center [0, 0] width 0 height 0
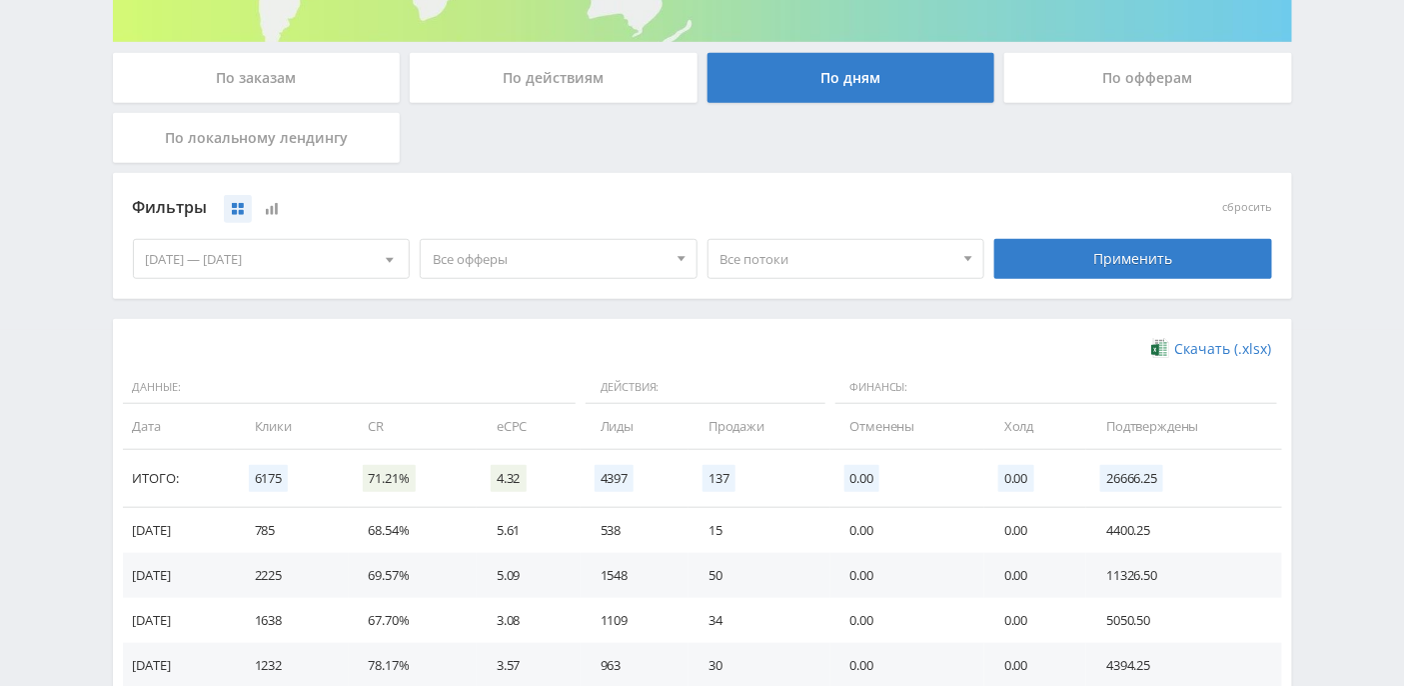
scroll to position [535, 0]
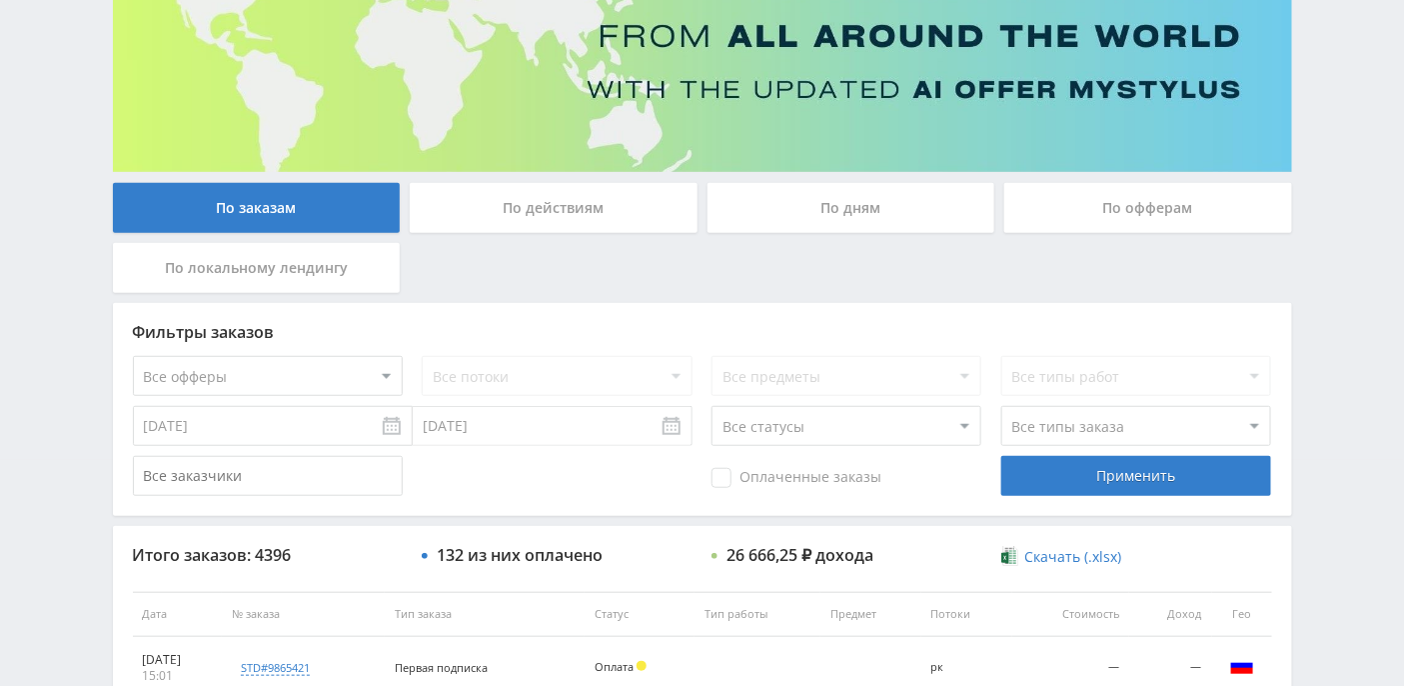
click at [909, 207] on div "По дням" at bounding box center [852, 208] width 288 height 50
click at [0, 0] on input "По дням" at bounding box center [0, 0] width 0 height 0
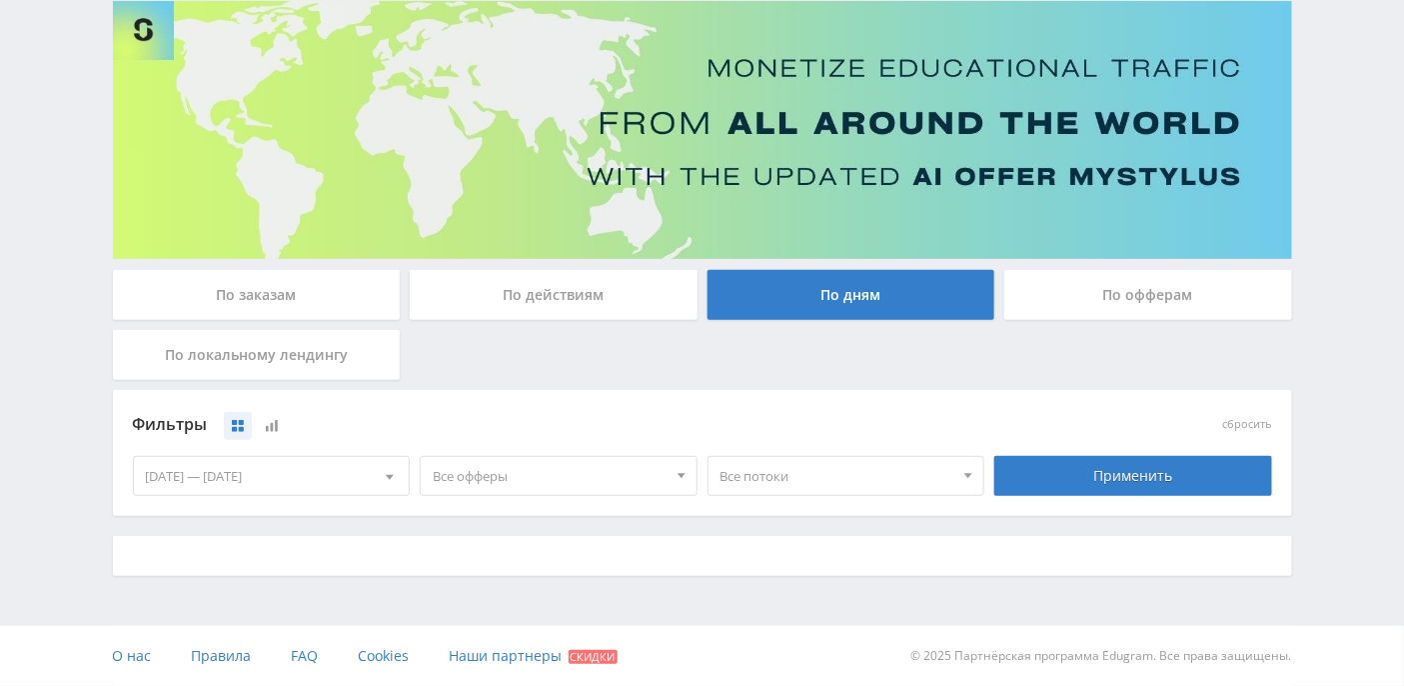
scroll to position [620, 0]
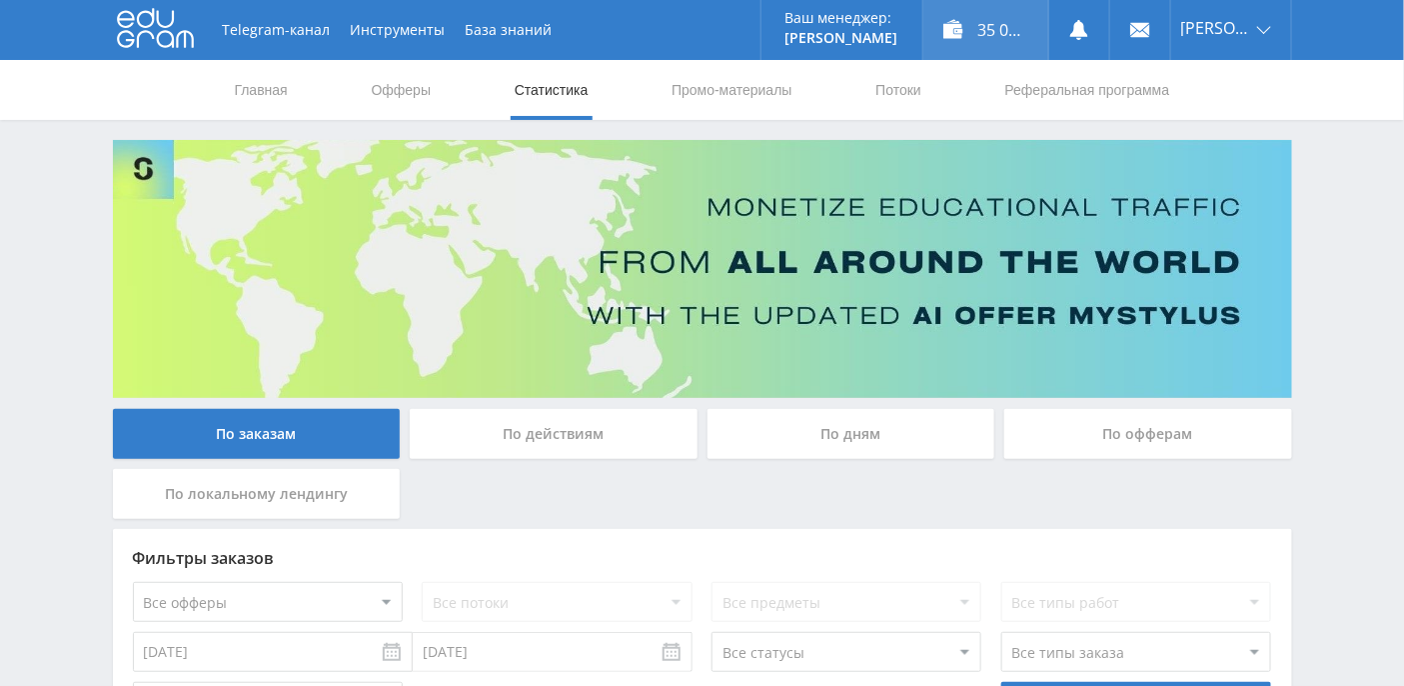
click at [1029, 16] on div "35 012,71 ₽" at bounding box center [986, 30] width 125 height 60
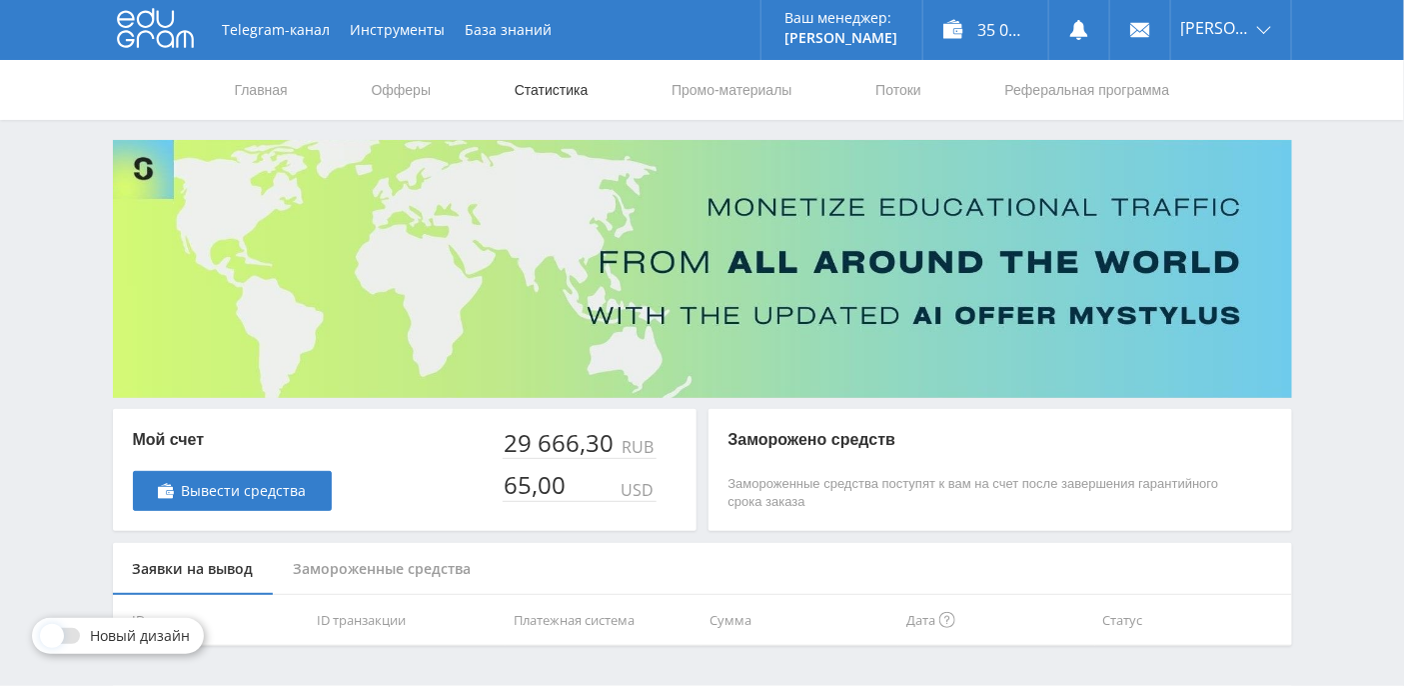
click at [547, 86] on link "Статистика" at bounding box center [552, 90] width 78 height 60
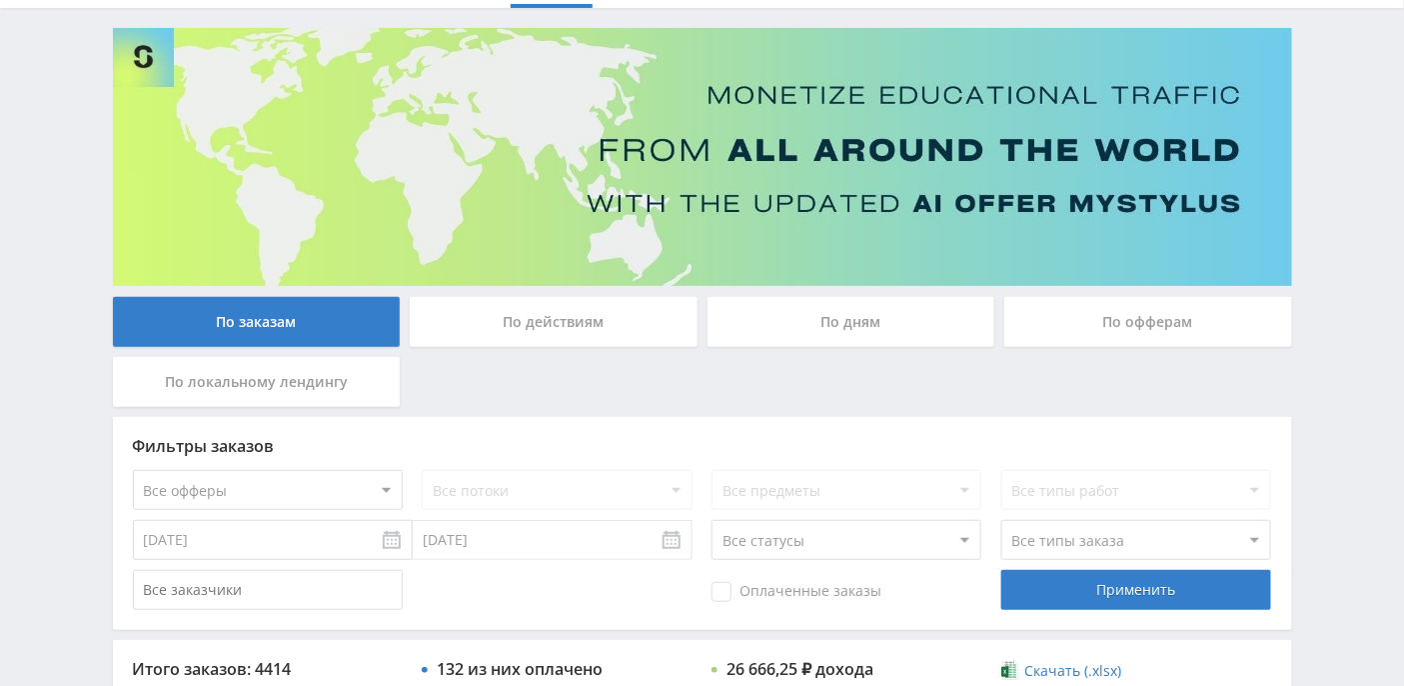
scroll to position [133, 0]
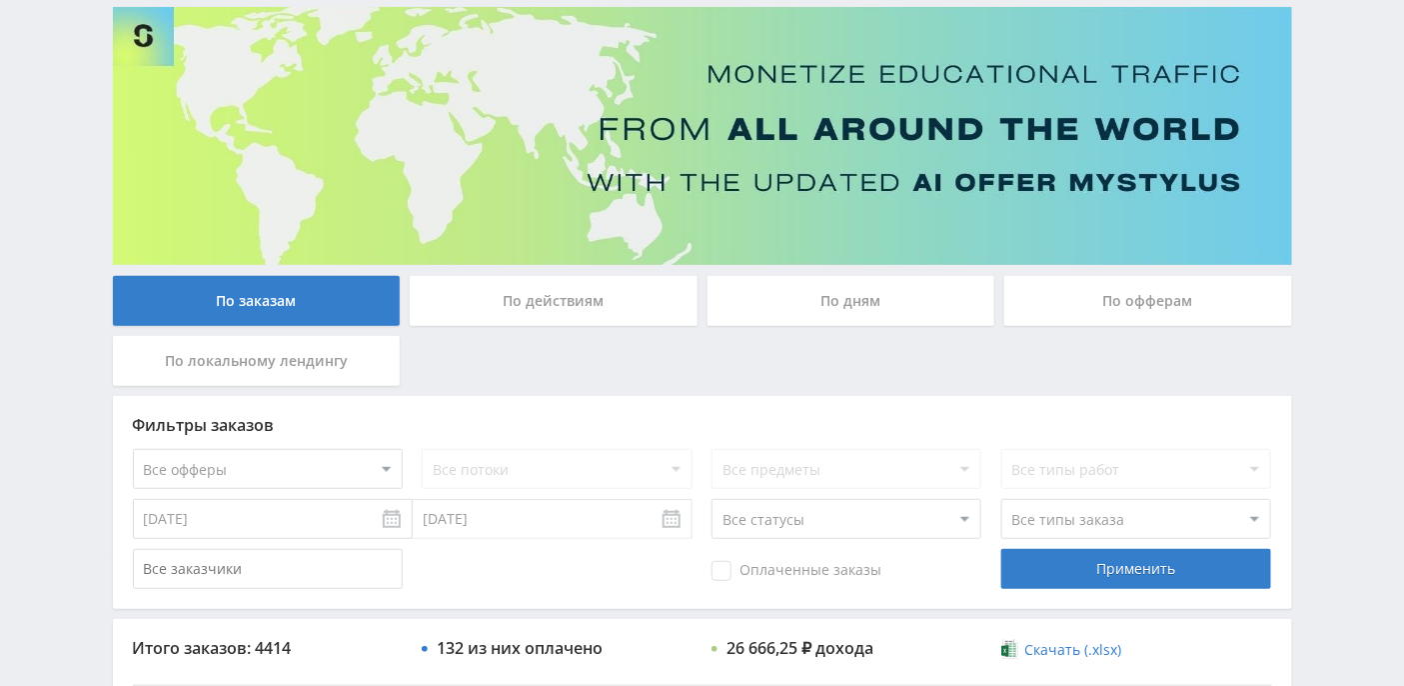
click at [843, 283] on div "По дням" at bounding box center [852, 301] width 288 height 50
click at [0, 0] on input "По дням" at bounding box center [0, 0] width 0 height 0
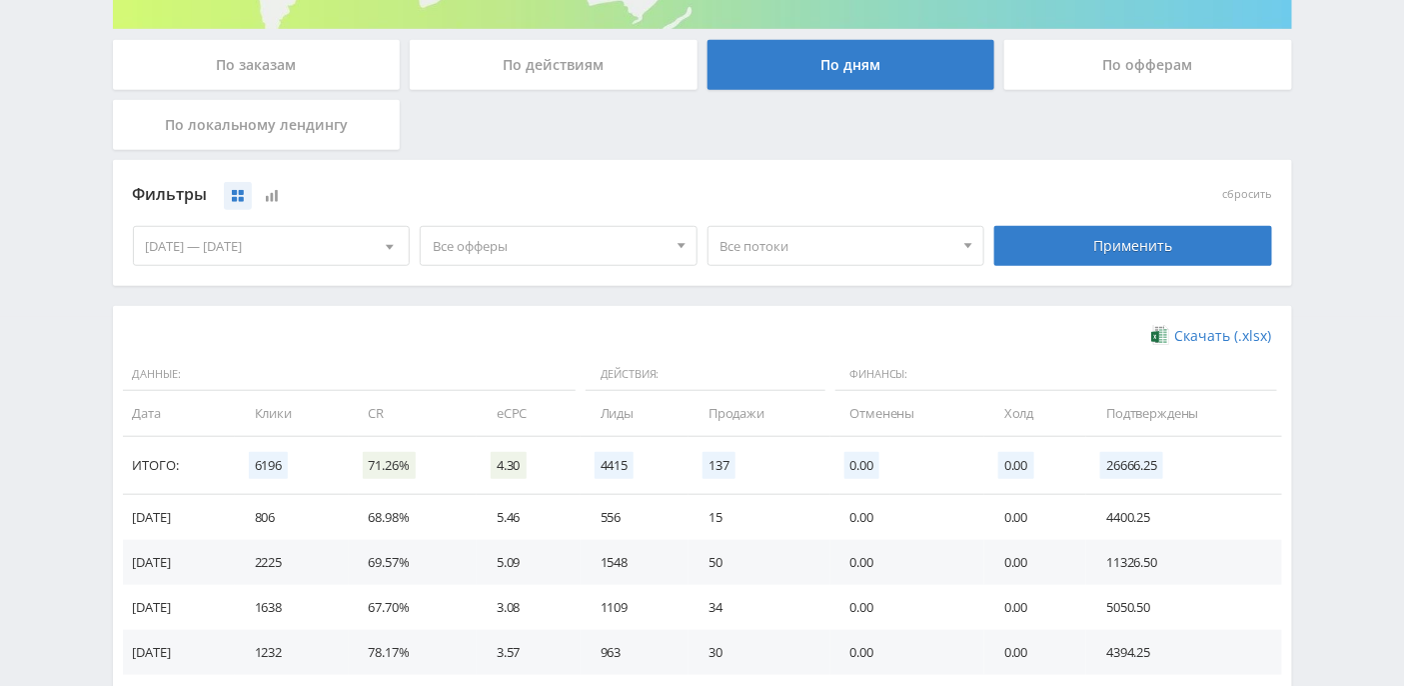
scroll to position [531, 0]
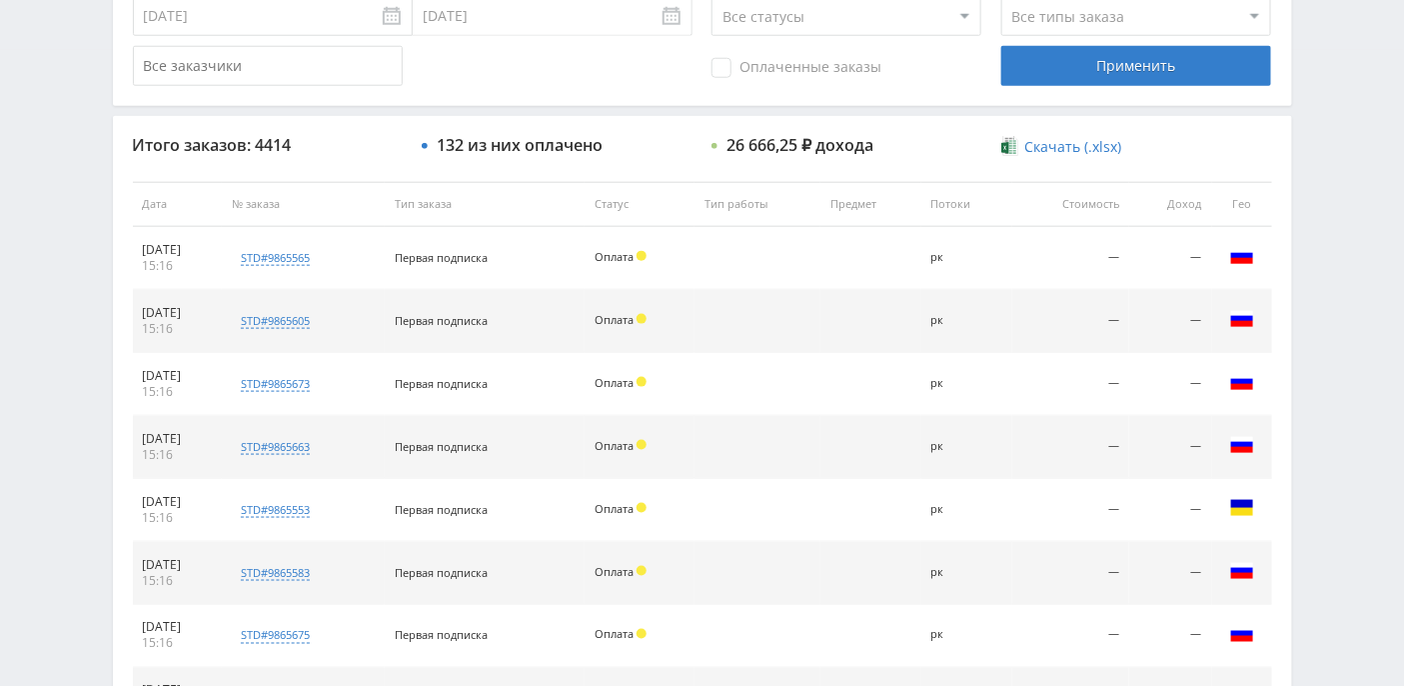
scroll to position [12, 0]
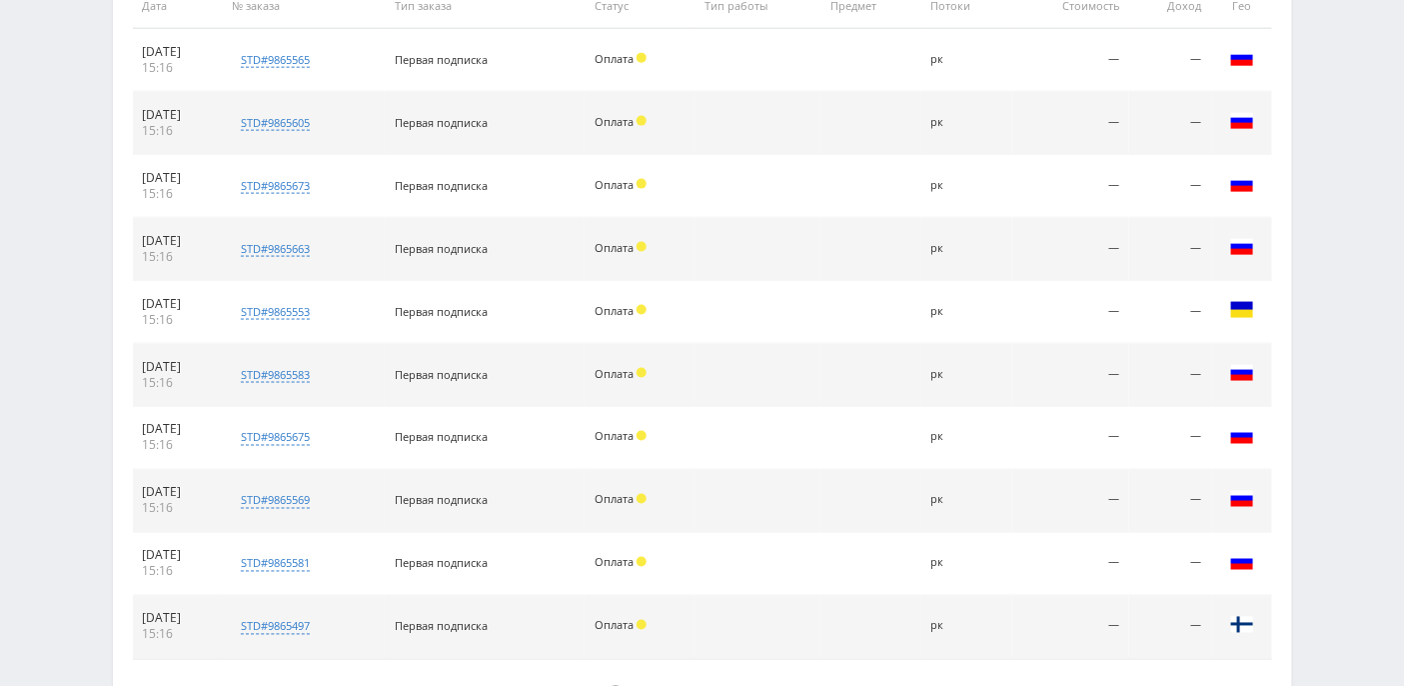
scroll to position [986, 0]
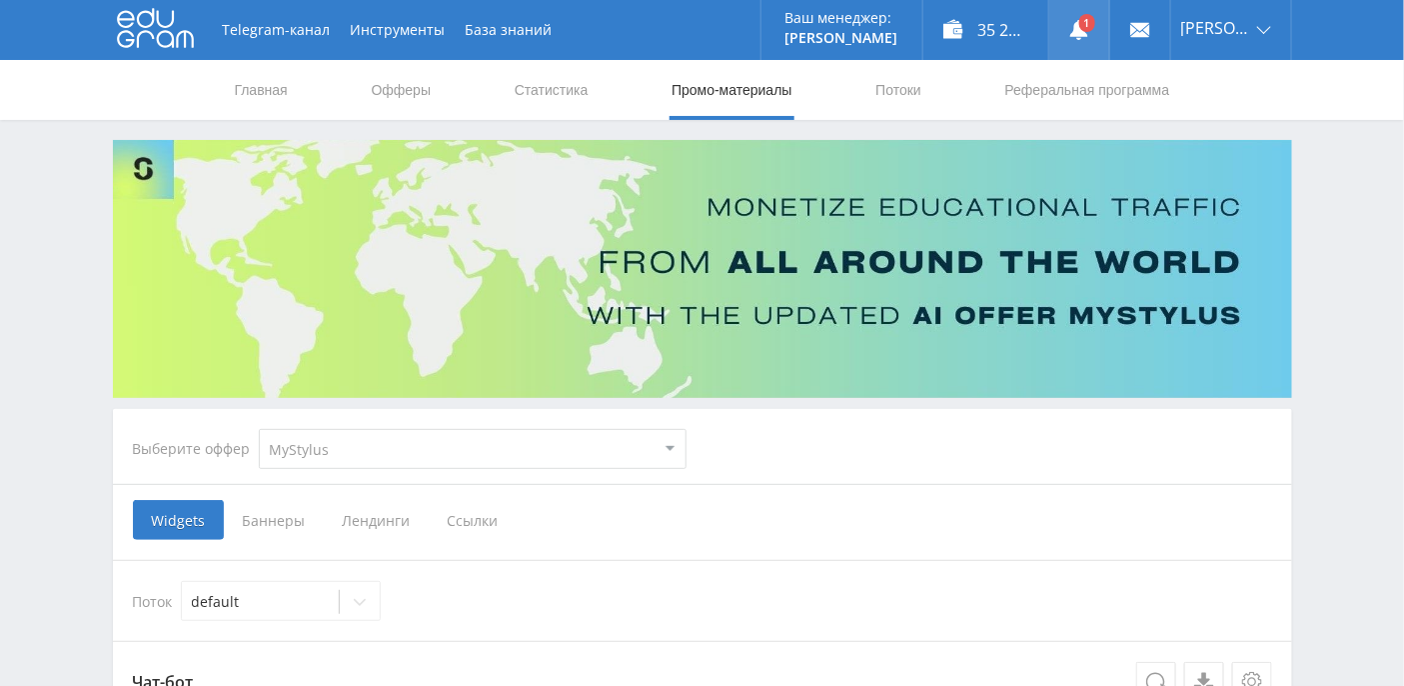
click at [1109, 27] on link at bounding box center [1079, 30] width 60 height 60
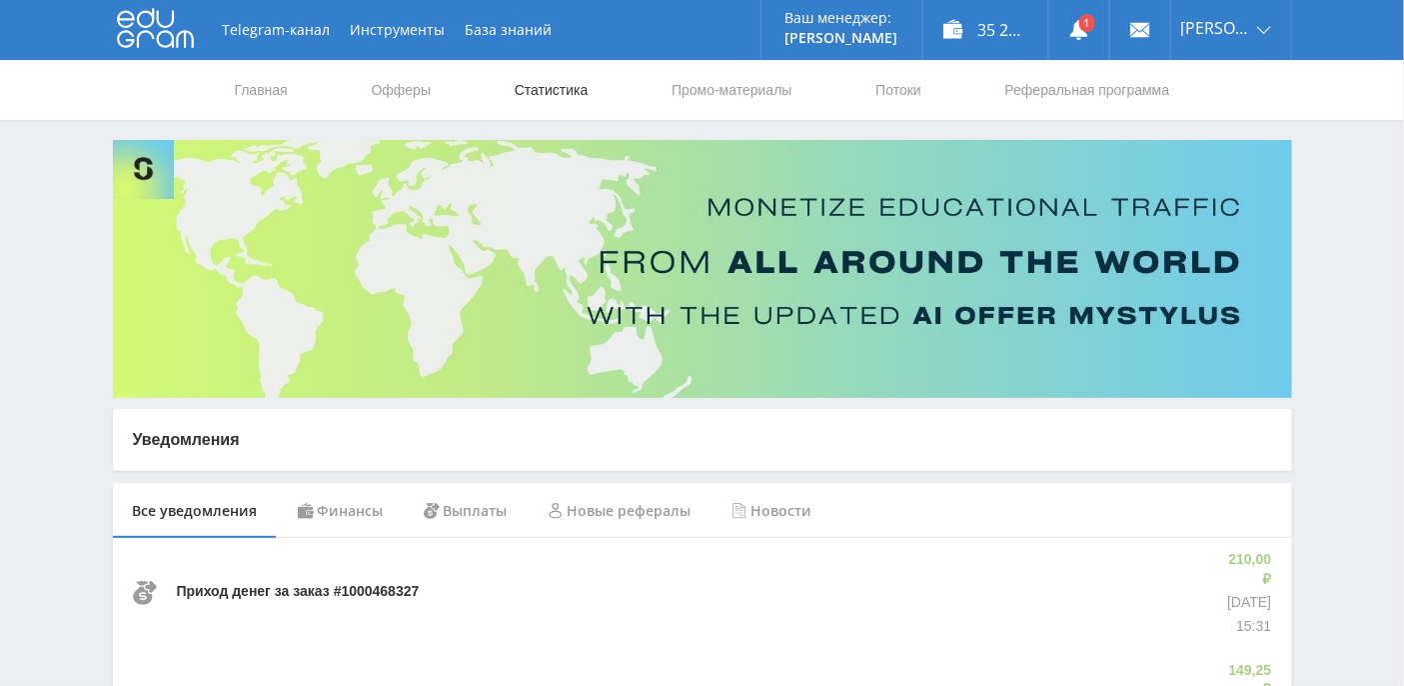
click at [579, 91] on link "Статистика" at bounding box center [552, 90] width 78 height 60
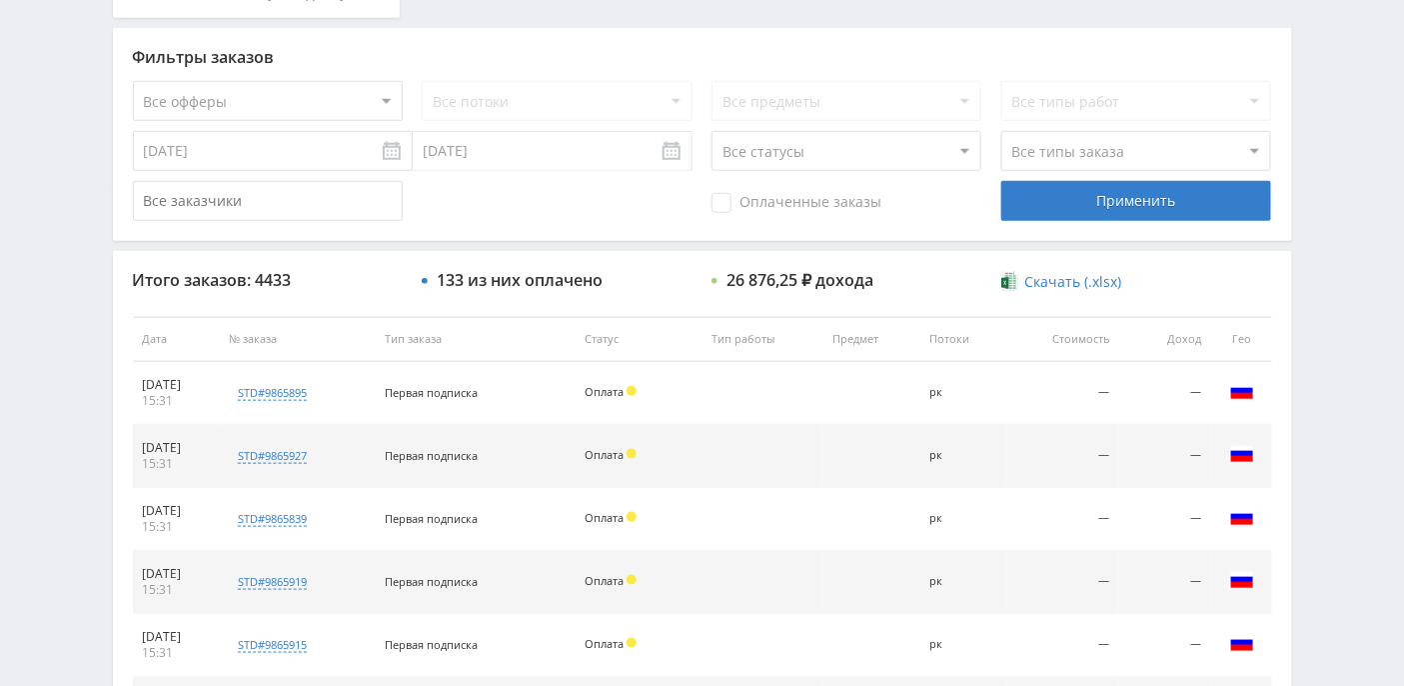
scroll to position [120, 0]
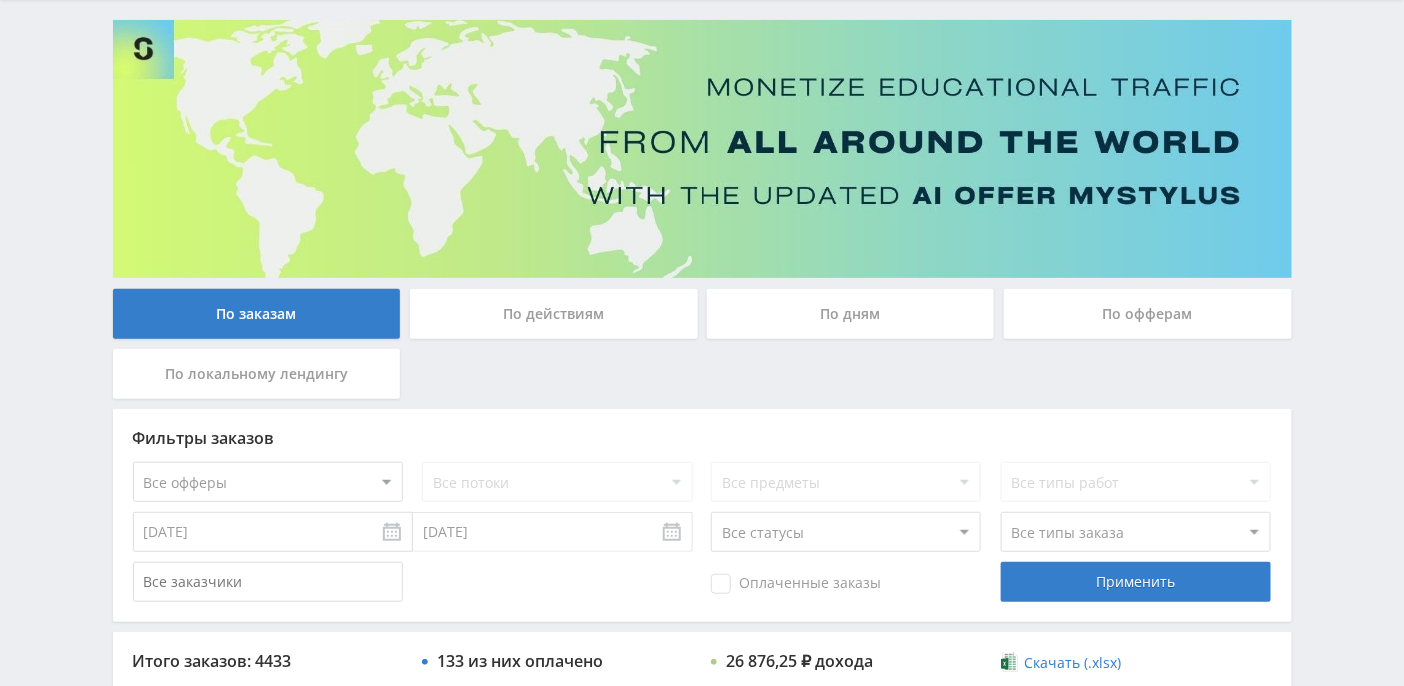
drag, startPoint x: 812, startPoint y: 309, endPoint x: 798, endPoint y: 297, distance: 18.4
click at [812, 309] on div "По дням" at bounding box center [852, 314] width 288 height 50
click at [0, 0] on input "По дням" at bounding box center [0, 0] width 0 height 0
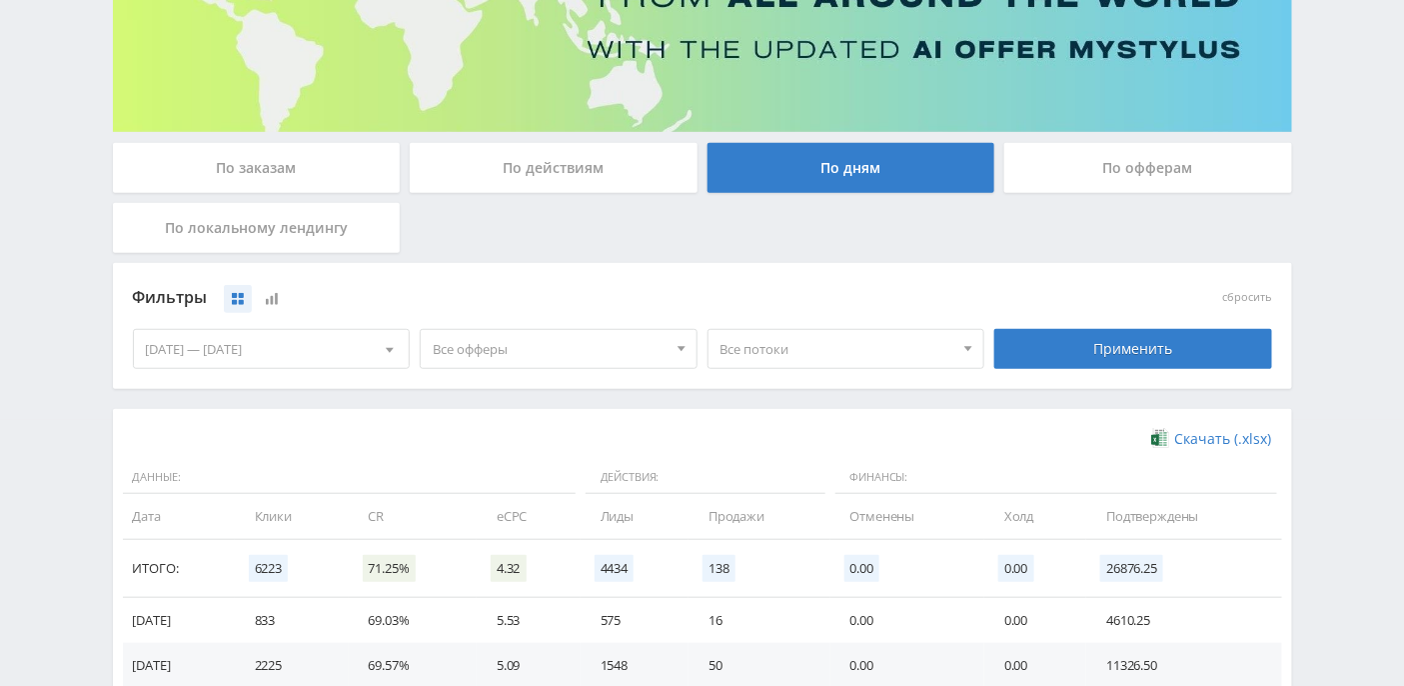
scroll to position [0, 0]
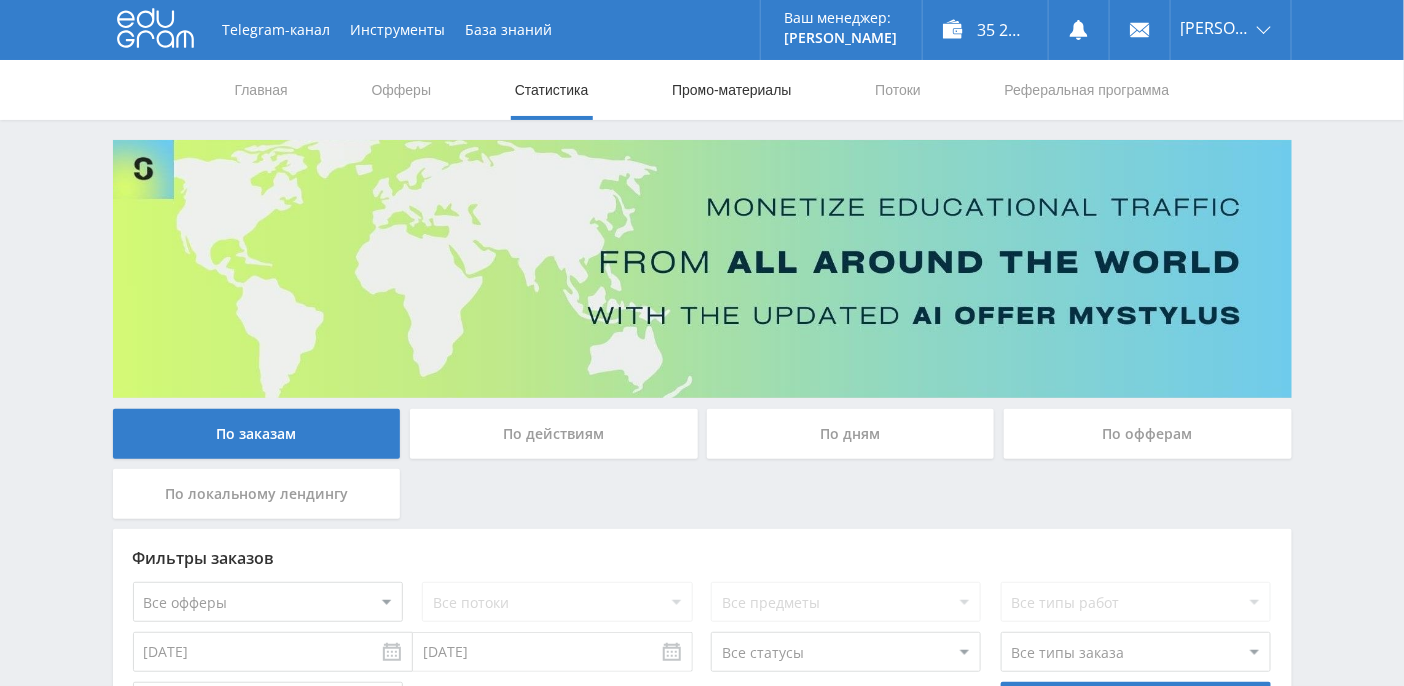
click at [697, 91] on link "Промо-материалы" at bounding box center [732, 90] width 124 height 60
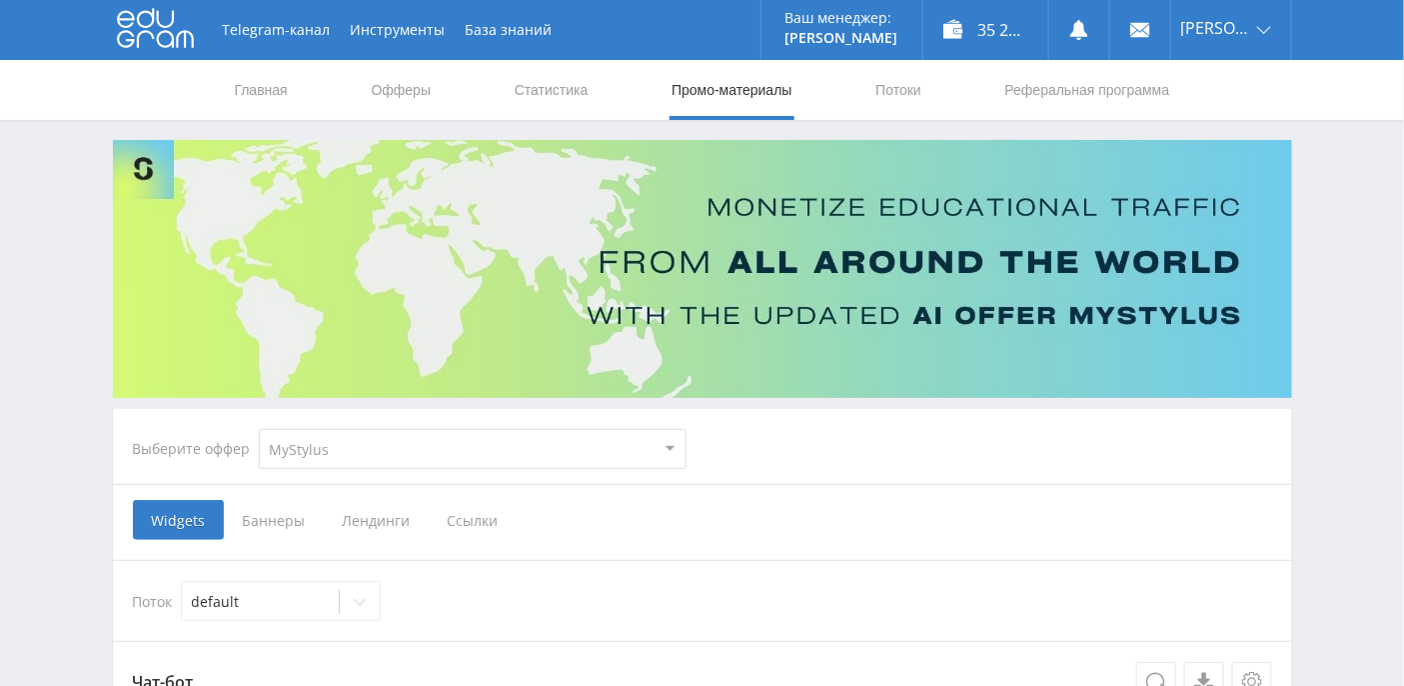
click at [423, 451] on select "MyStylus MyStylus - Revshare Кэмп Studybay Автор24 Studybay Brazil Study AI (Re…" at bounding box center [473, 449] width 428 height 40
select select "376"
click at [259, 429] on select "MyStylus MyStylus - Revshare Кэмп Studybay Автор24 Studybay Brazil Study AI (Re…" at bounding box center [473, 449] width 428 height 40
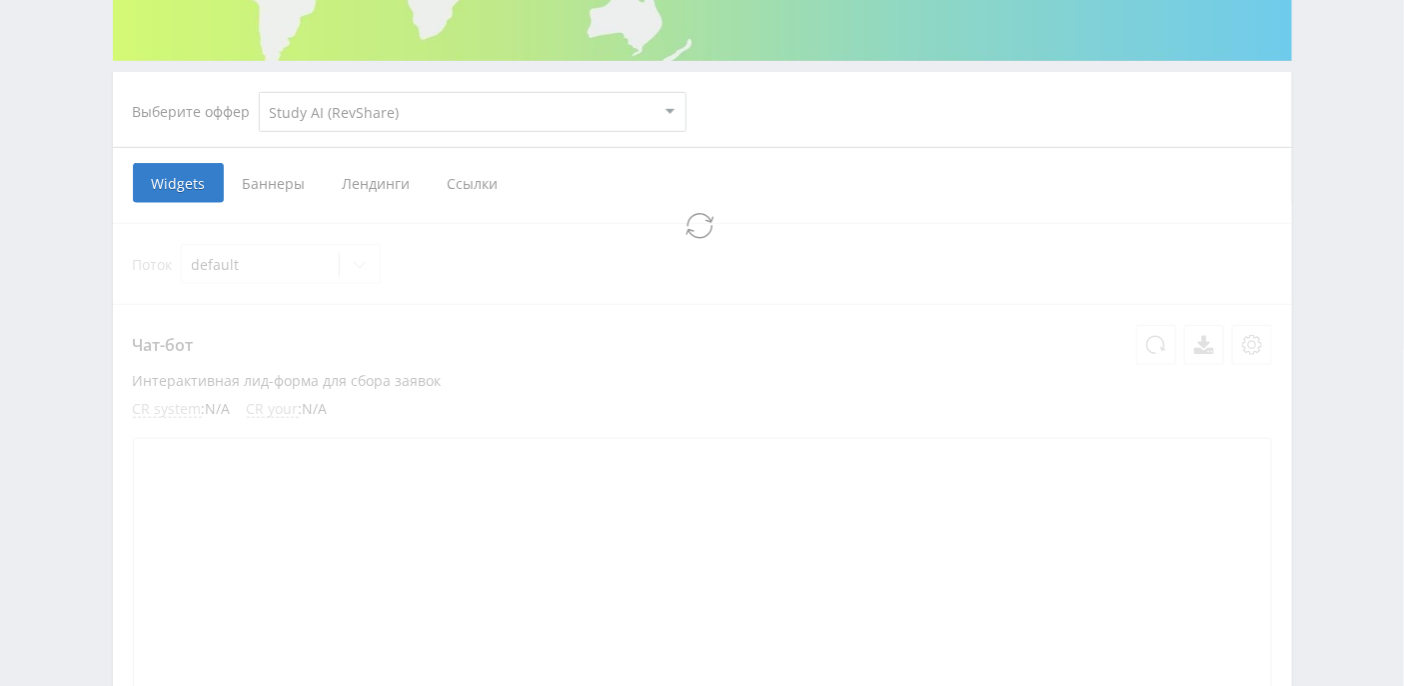
select select "376"
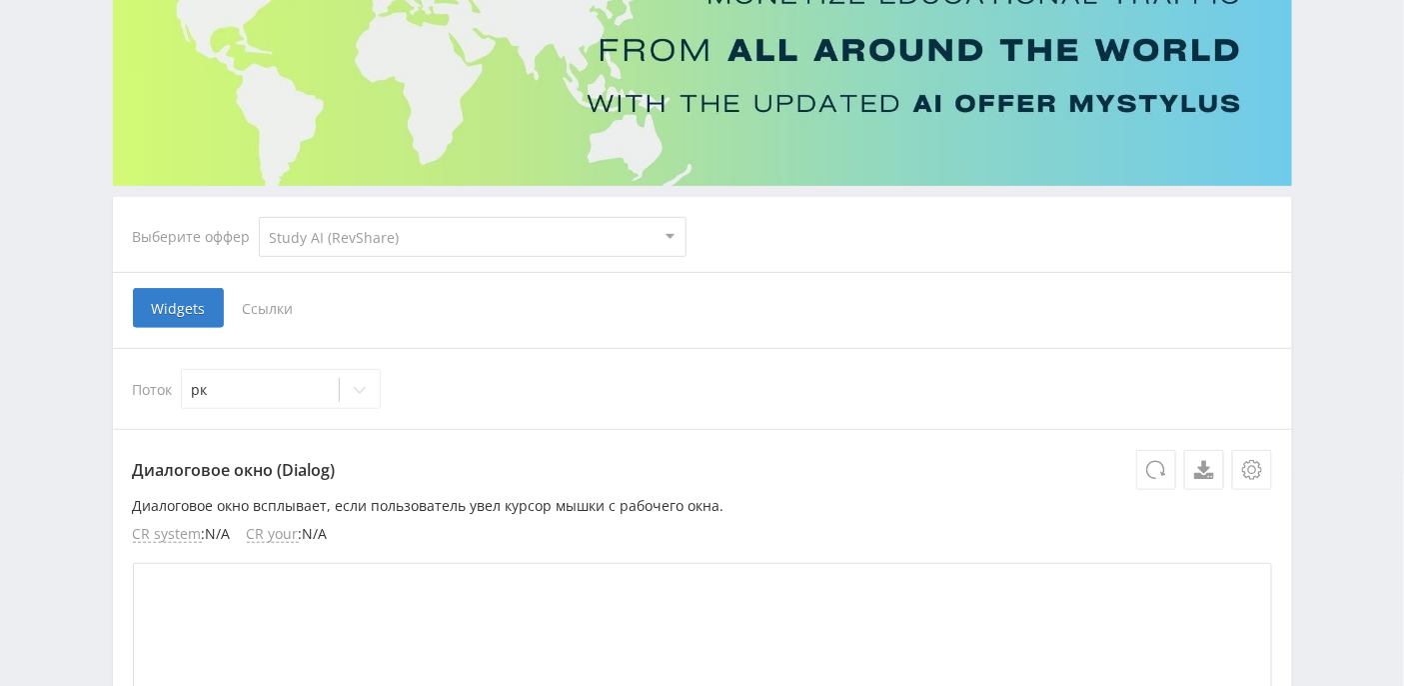
scroll to position [145, 0]
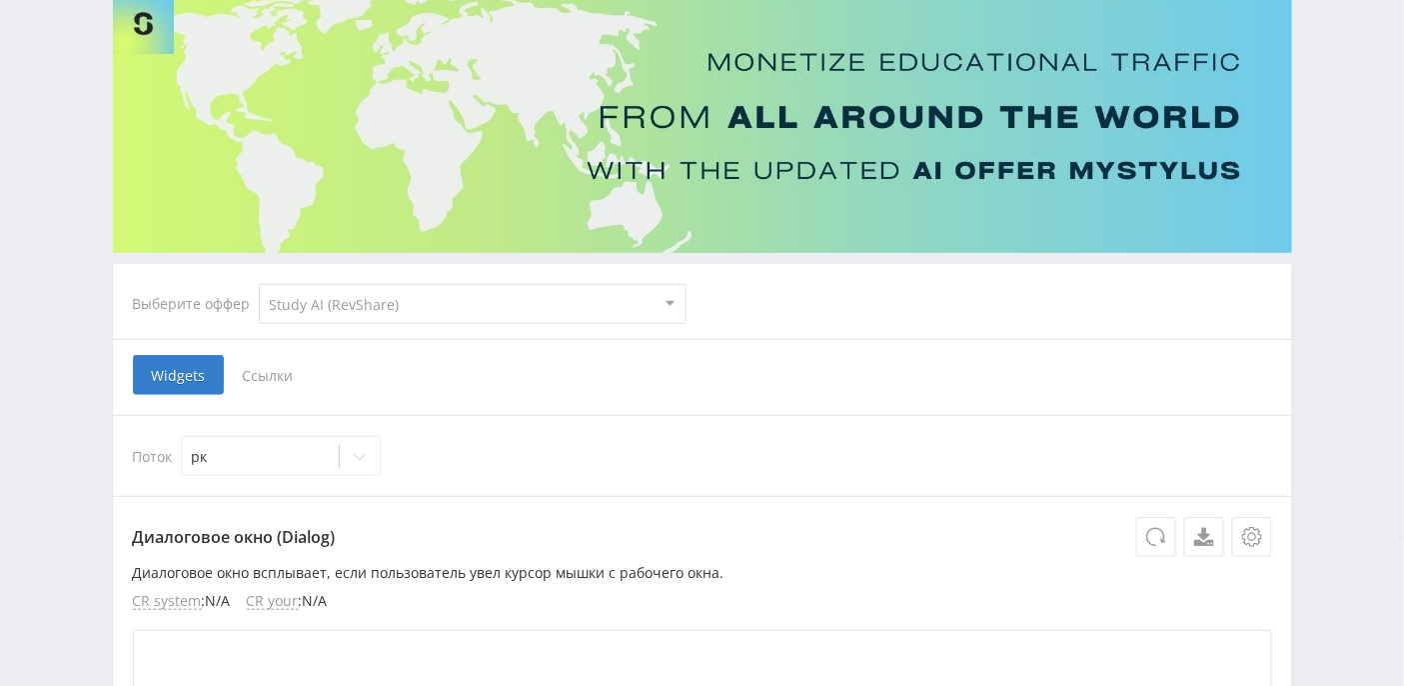
click at [287, 372] on span "Ссылки" at bounding box center [268, 375] width 89 height 40
click at [0, 0] on input "Ссылки" at bounding box center [0, 0] width 0 height 0
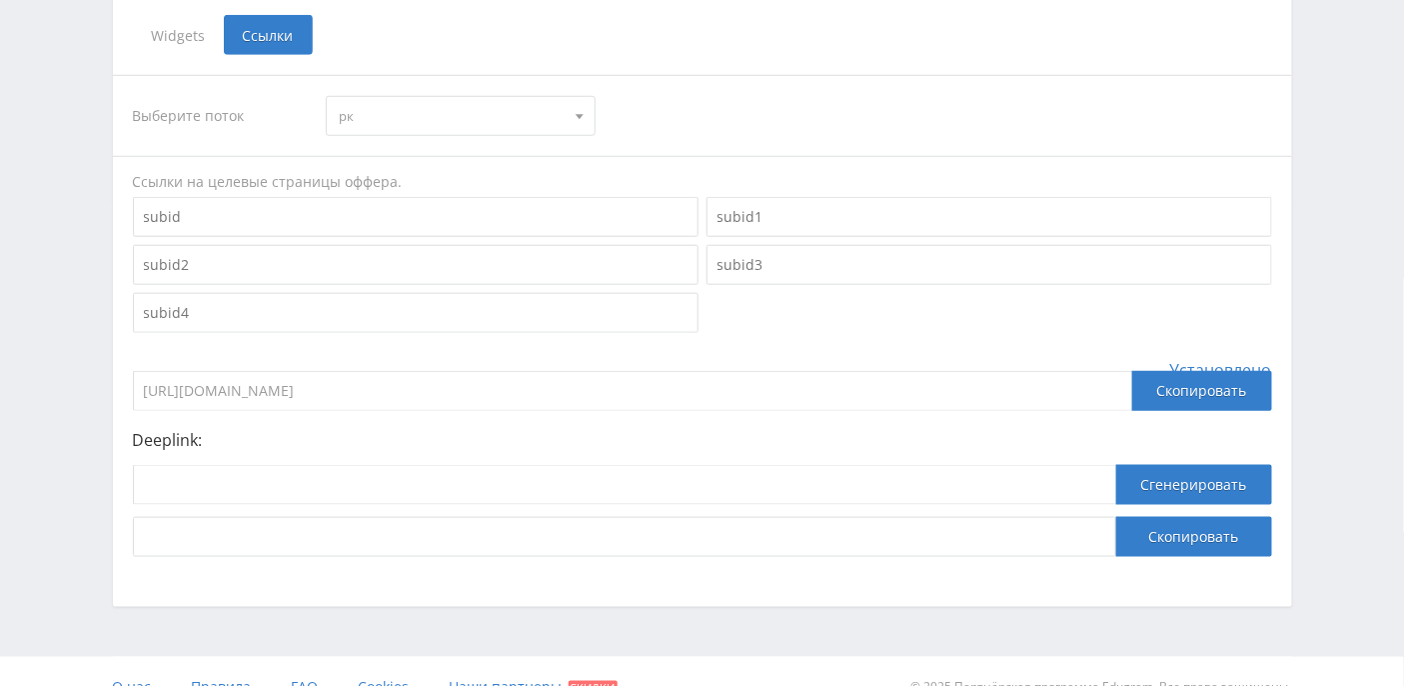
scroll to position [513, 0]
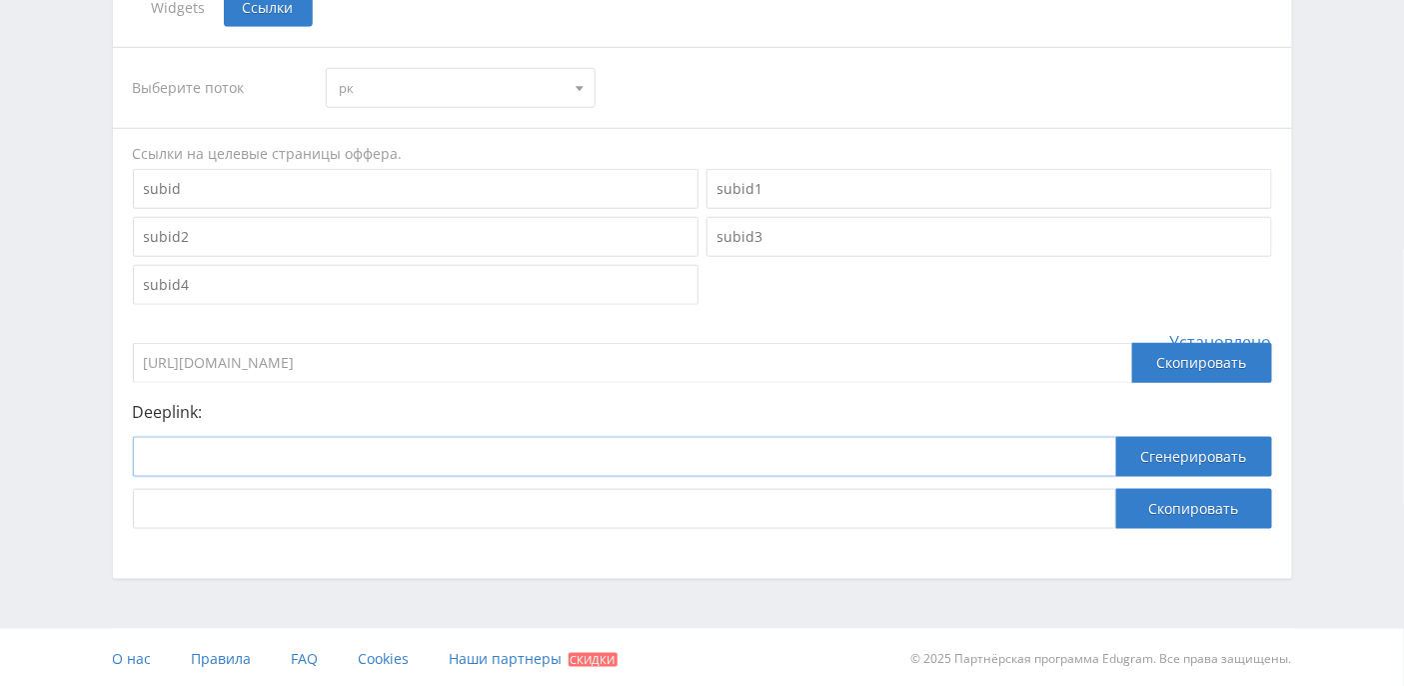
click at [301, 460] on input at bounding box center [625, 457] width 984 height 40
paste input "https://study24.ai/stihi/"
type input "https://study24.ai/stihi/"
click at [1144, 462] on button "Сгенерировать" at bounding box center [1194, 457] width 156 height 40
click at [1150, 512] on button "Скопировать" at bounding box center [1194, 509] width 156 height 40
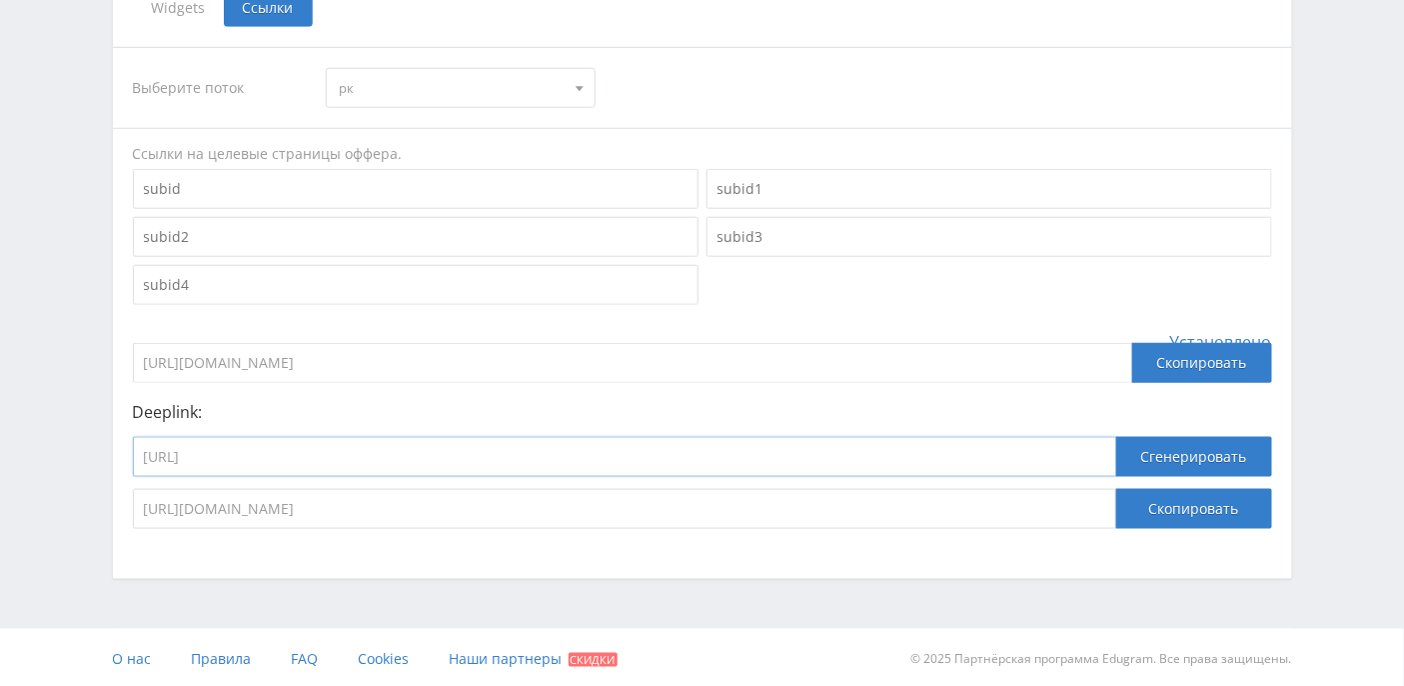
drag, startPoint x: 462, startPoint y: 453, endPoint x: 90, endPoint y: 424, distance: 372.9
click at [90, 424] on div "Telegram-канал Инструменты База знаний Ваш менеджер: Alex Alex Online @edugram_…" at bounding box center [702, 87] width 1404 height 1201
paste input
type input "https://study24.ai/"
click at [1171, 451] on button "Сгенерировать" at bounding box center [1194, 457] width 156 height 40
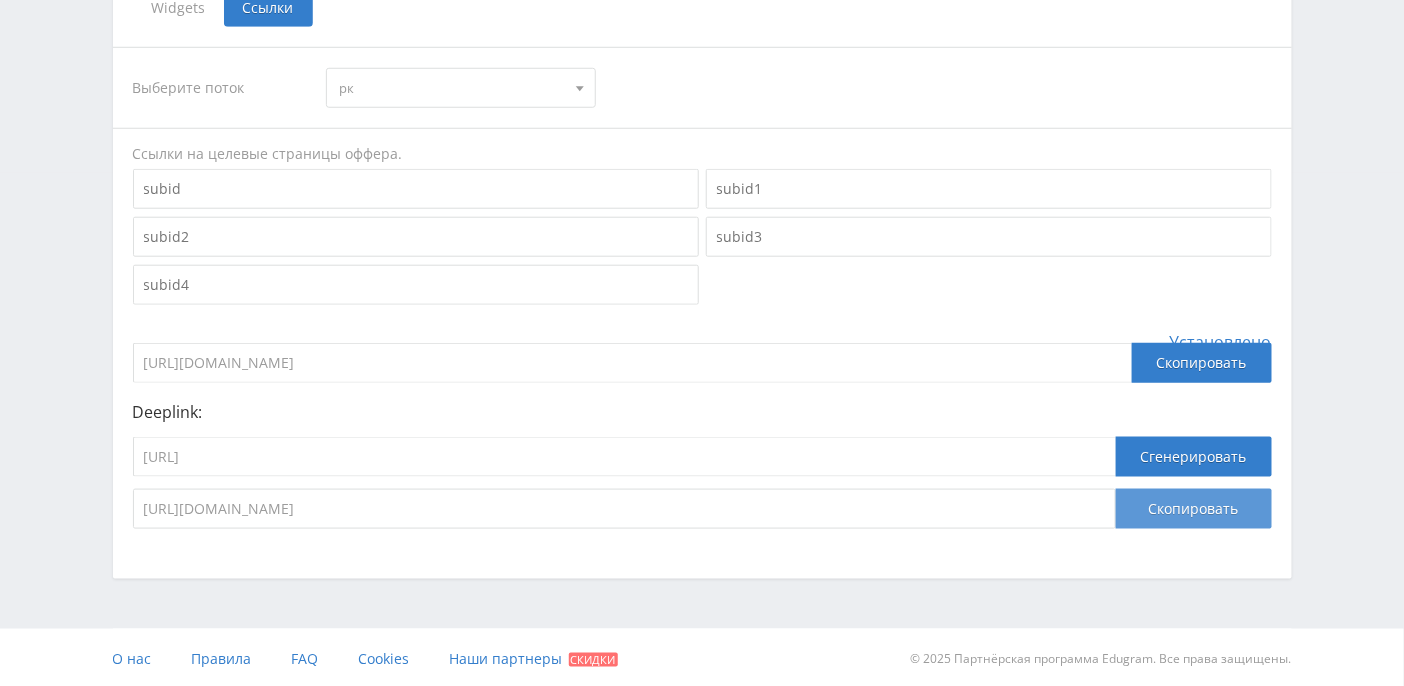
click at [1163, 508] on button "Скопировать" at bounding box center [1194, 509] width 156 height 40
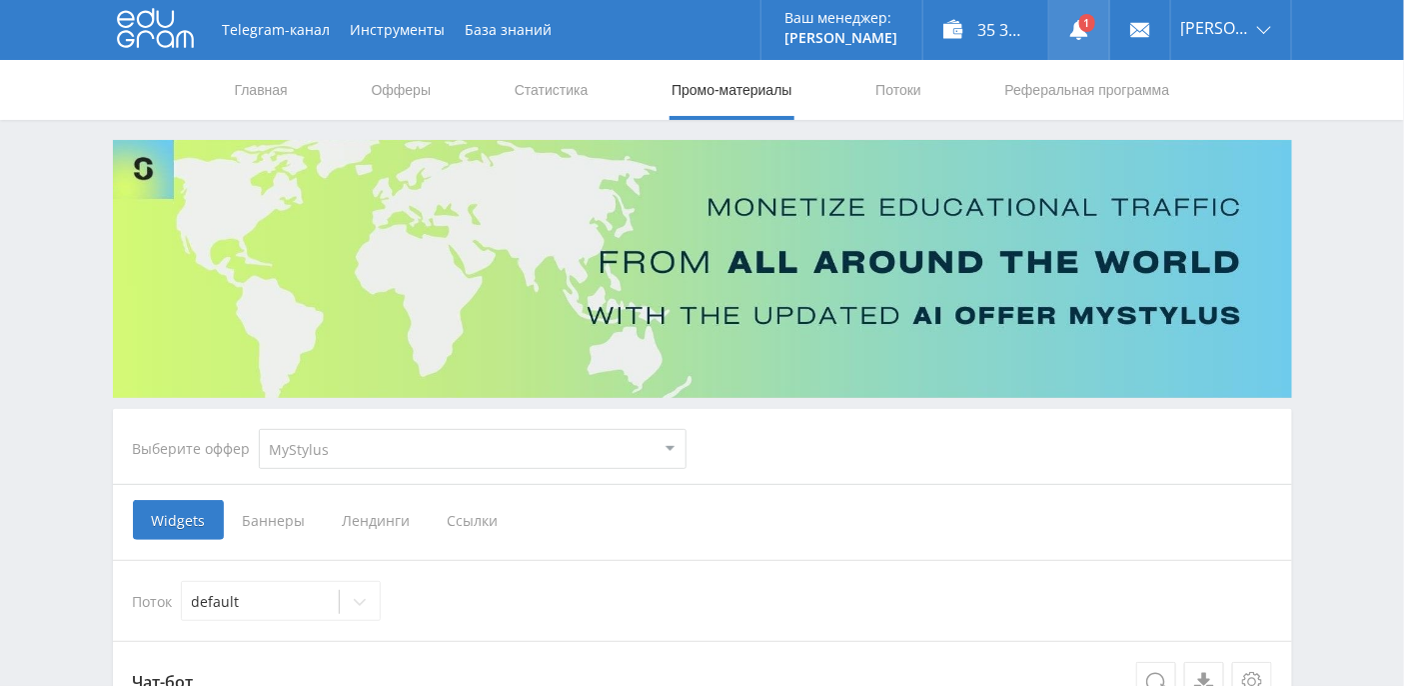
click at [1109, 42] on link at bounding box center [1079, 30] width 60 height 60
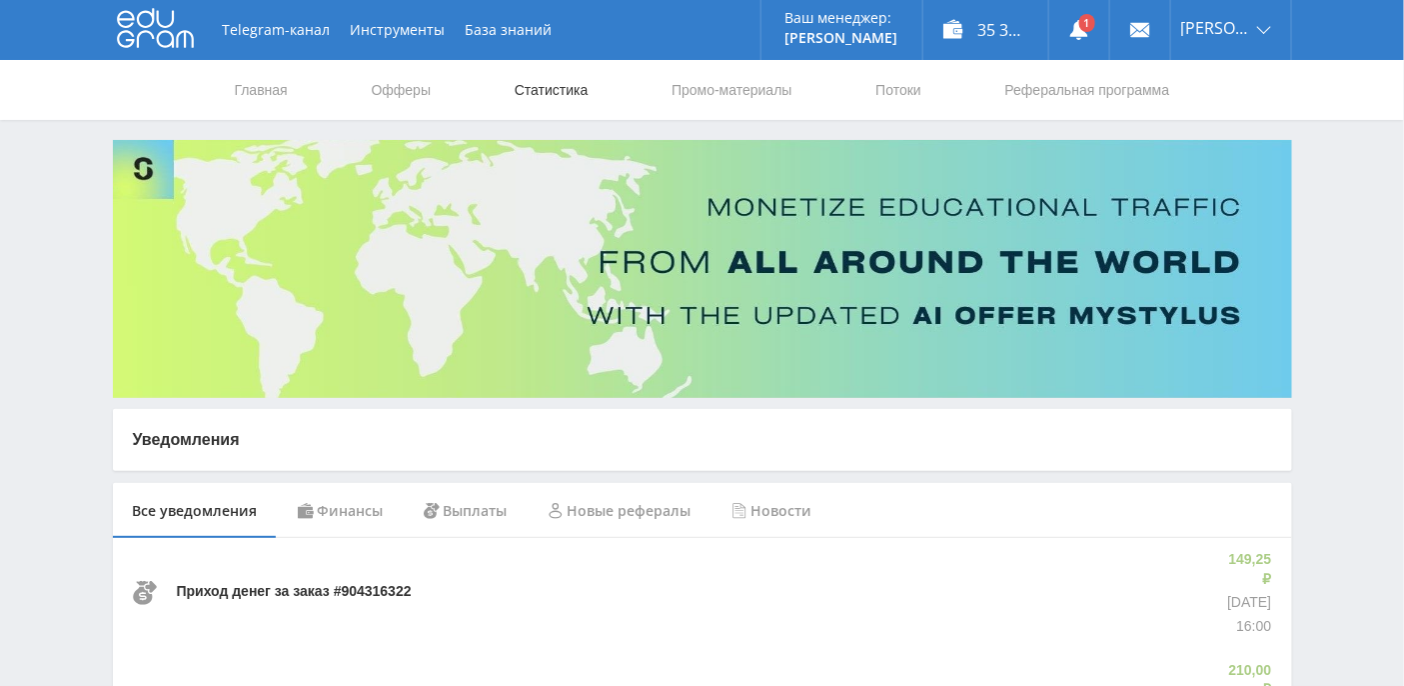
click at [543, 92] on link "Статистика" at bounding box center [552, 90] width 78 height 60
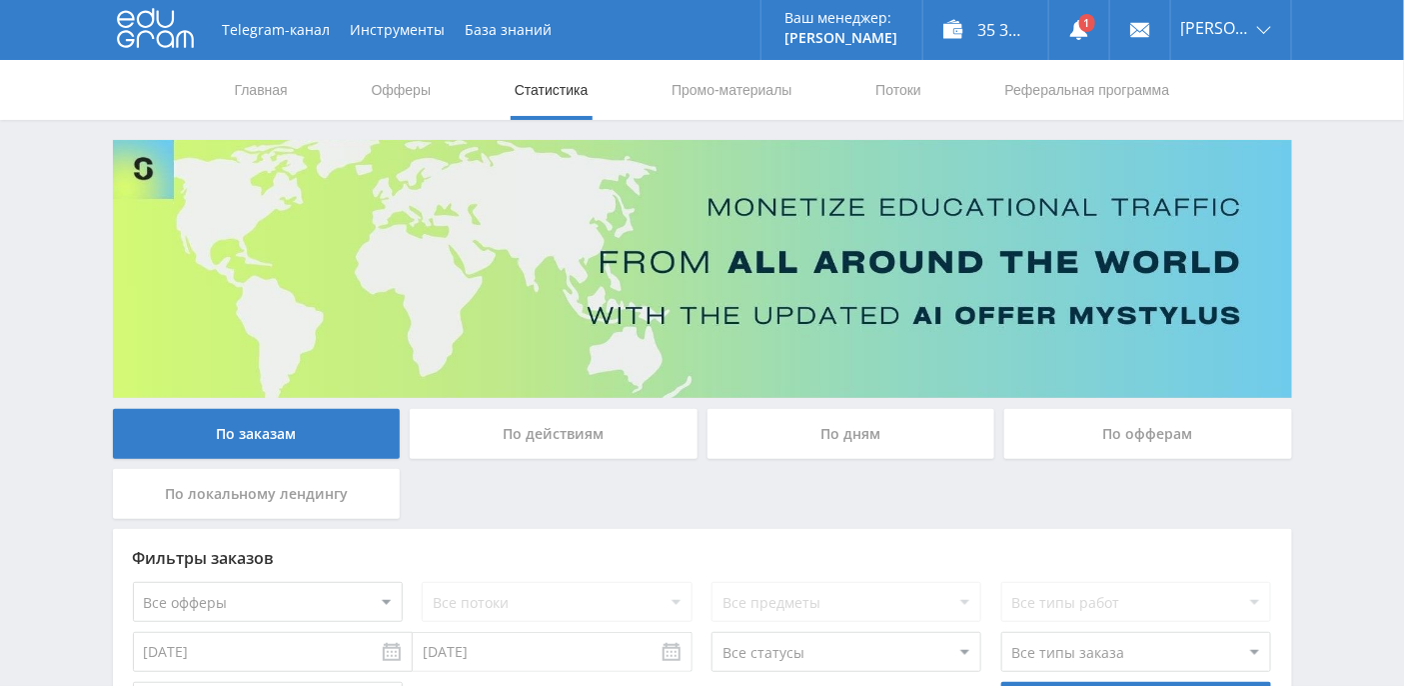
click at [790, 437] on div "По дням" at bounding box center [852, 434] width 288 height 50
click at [0, 0] on input "По дням" at bounding box center [0, 0] width 0 height 0
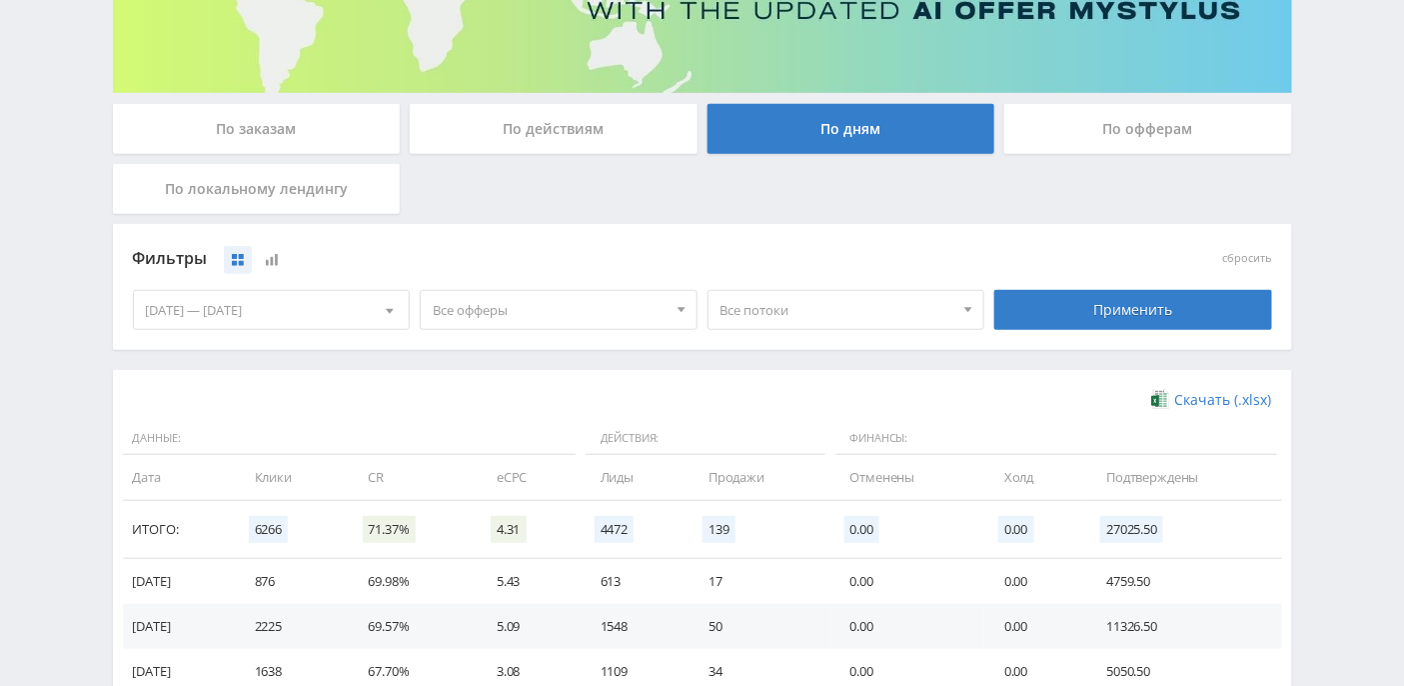
scroll to position [546, 0]
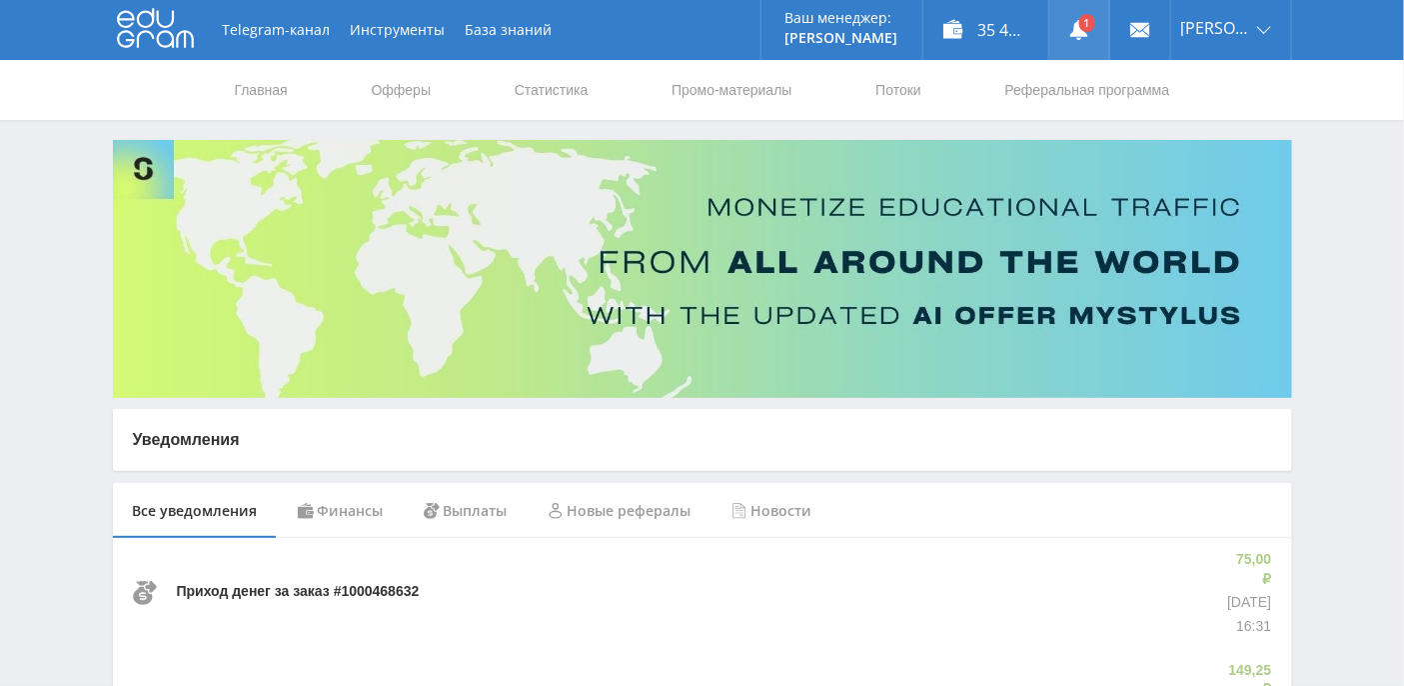
click at [1109, 27] on link at bounding box center [1079, 30] width 60 height 60
click at [563, 87] on link "Статистика" at bounding box center [552, 90] width 78 height 60
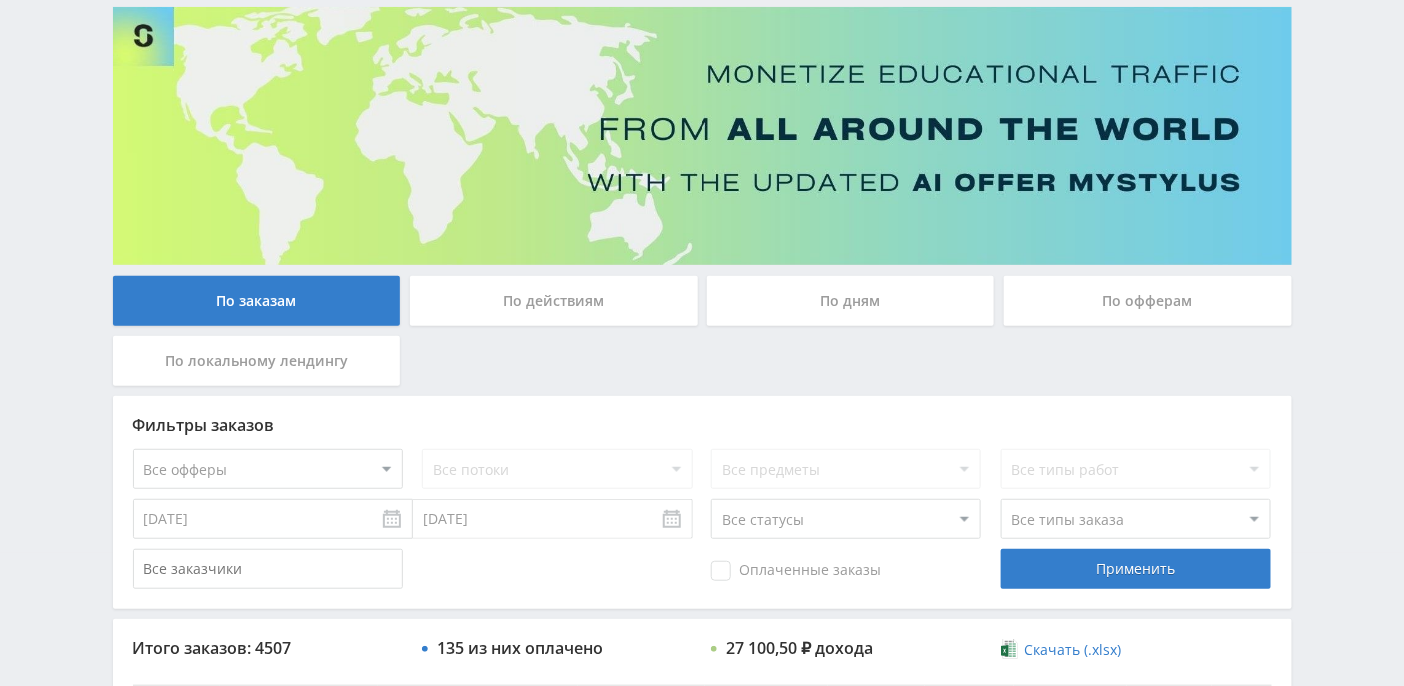
scroll to position [266, 0]
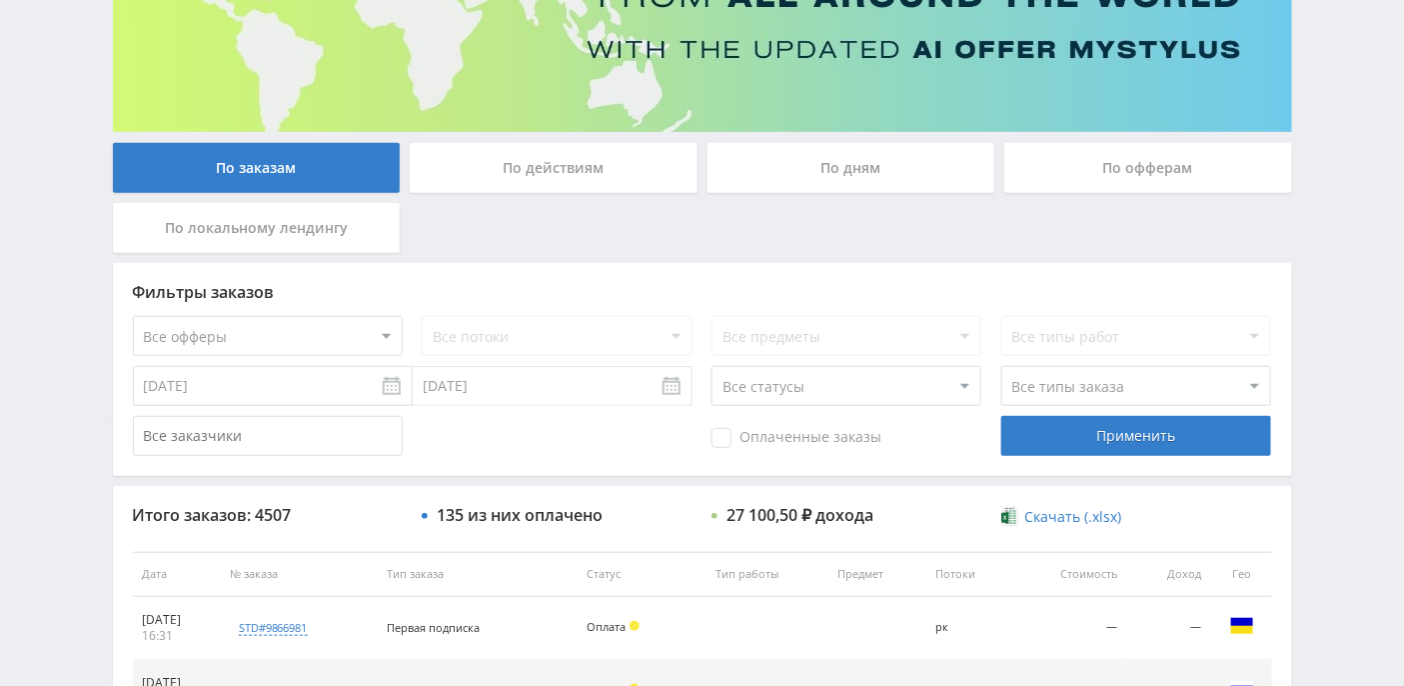
click at [846, 164] on div "По дням" at bounding box center [852, 168] width 288 height 50
click at [0, 0] on input "По дням" at bounding box center [0, 0] width 0 height 0
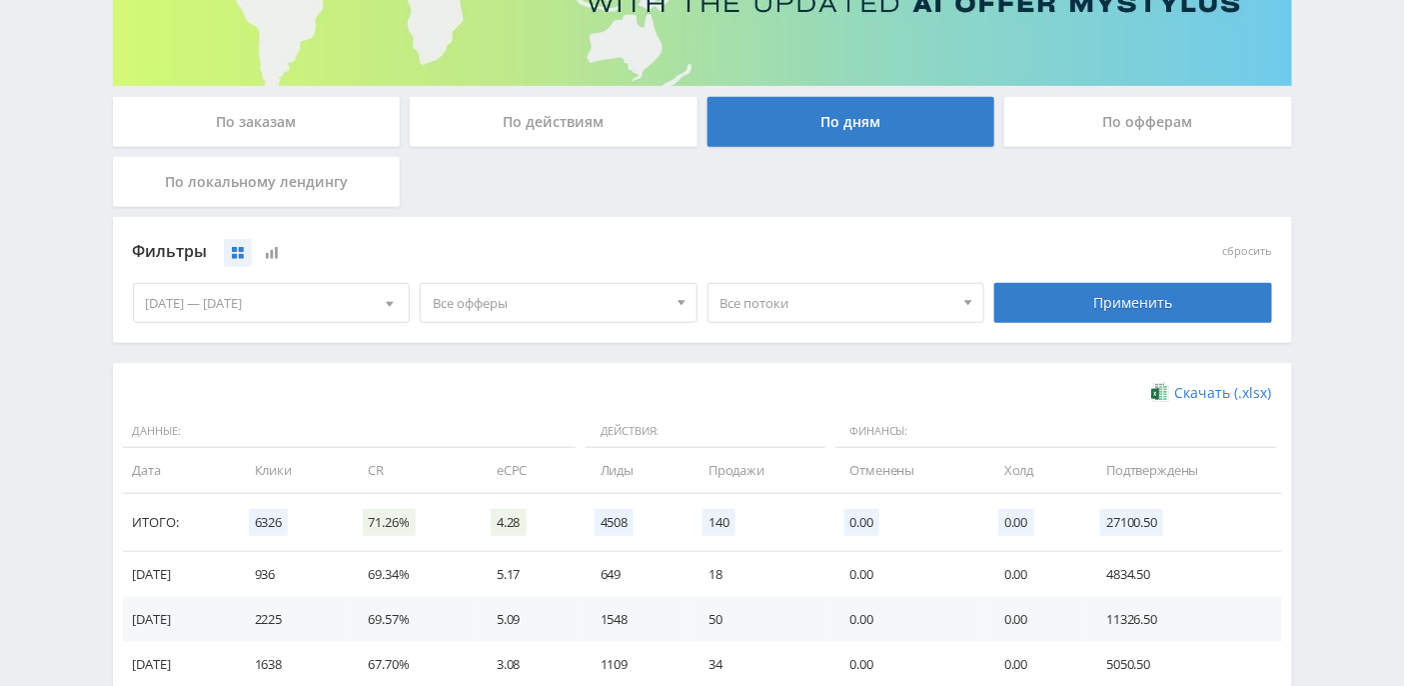
scroll to position [533, 0]
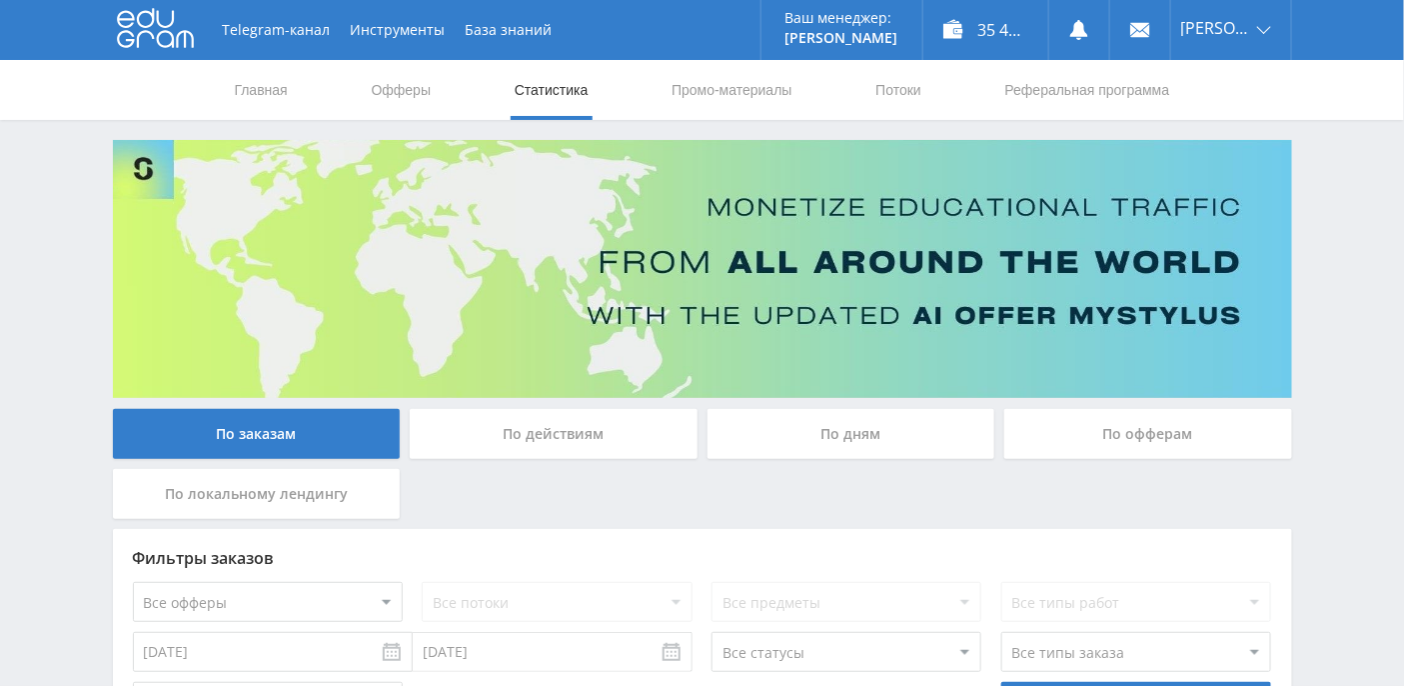
scroll to position [266, 0]
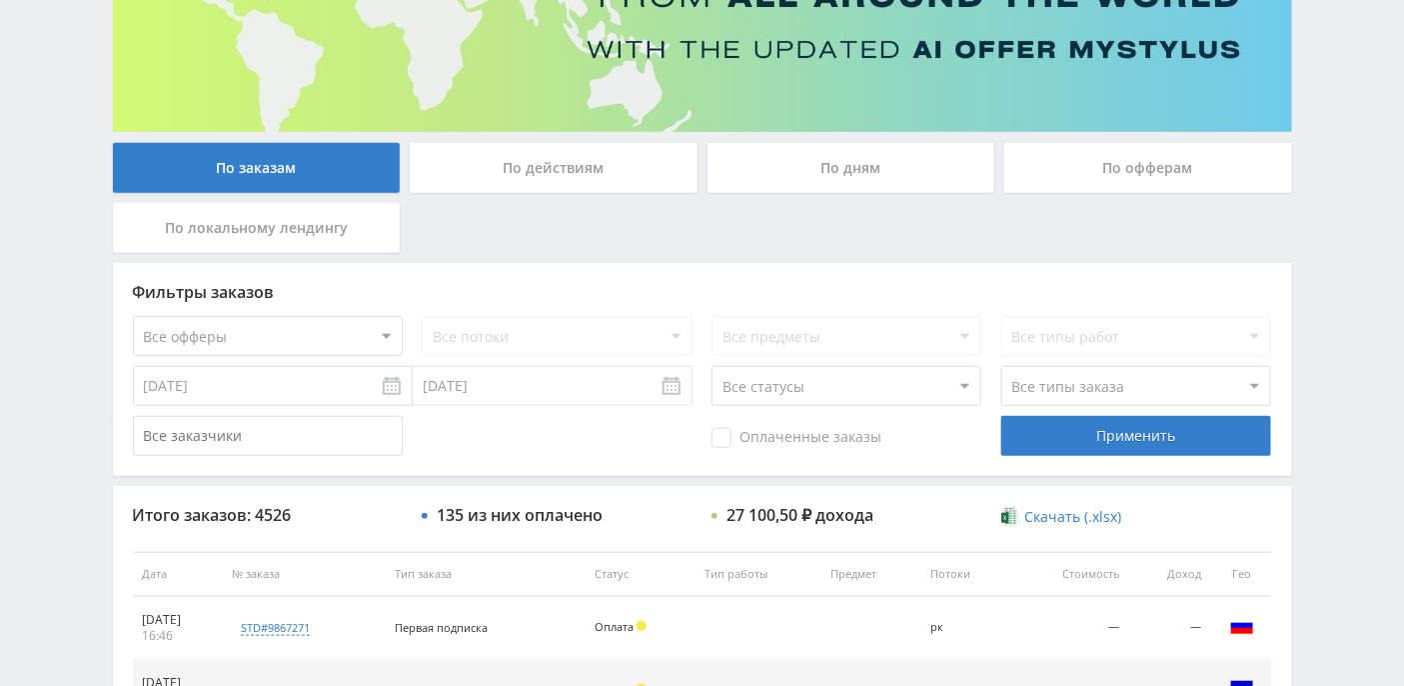
click at [846, 163] on div "По дням" at bounding box center [852, 168] width 288 height 50
click at [0, 0] on input "По дням" at bounding box center [0, 0] width 0 height 0
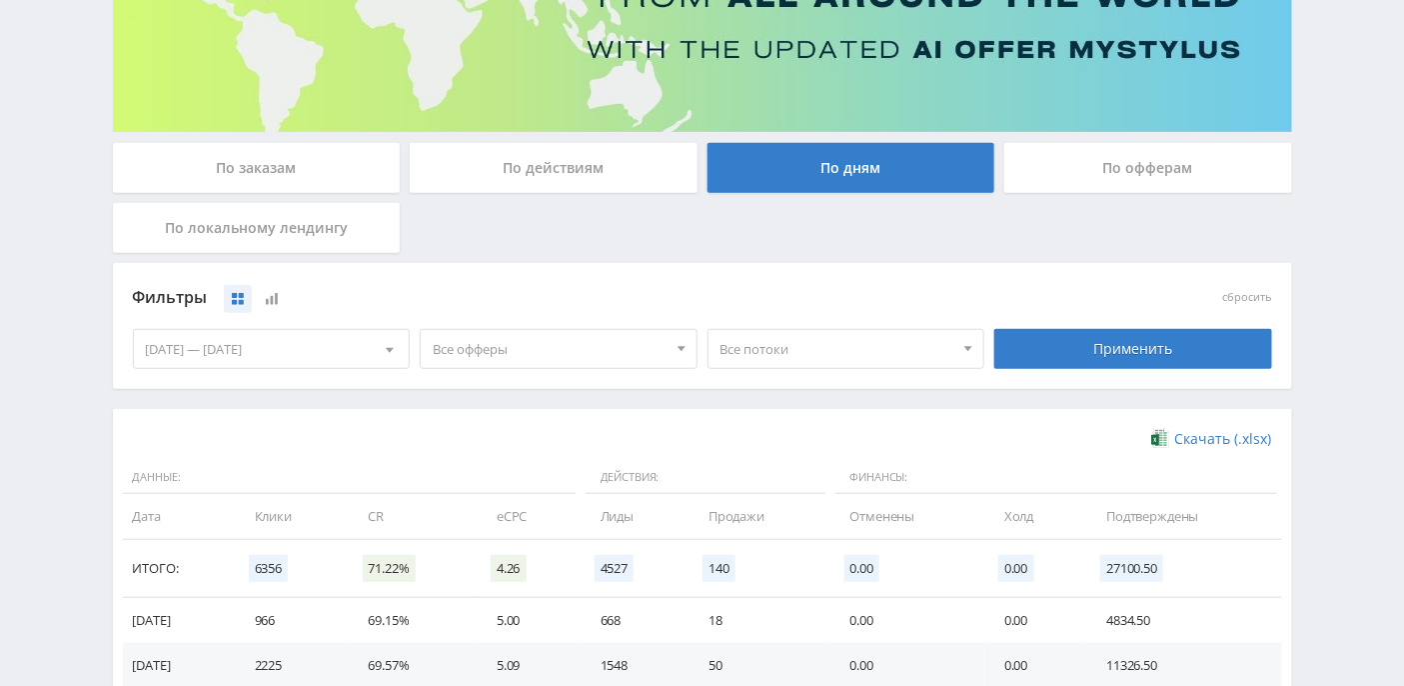
scroll to position [400, 0]
